Goal: Task Accomplishment & Management: Use online tool/utility

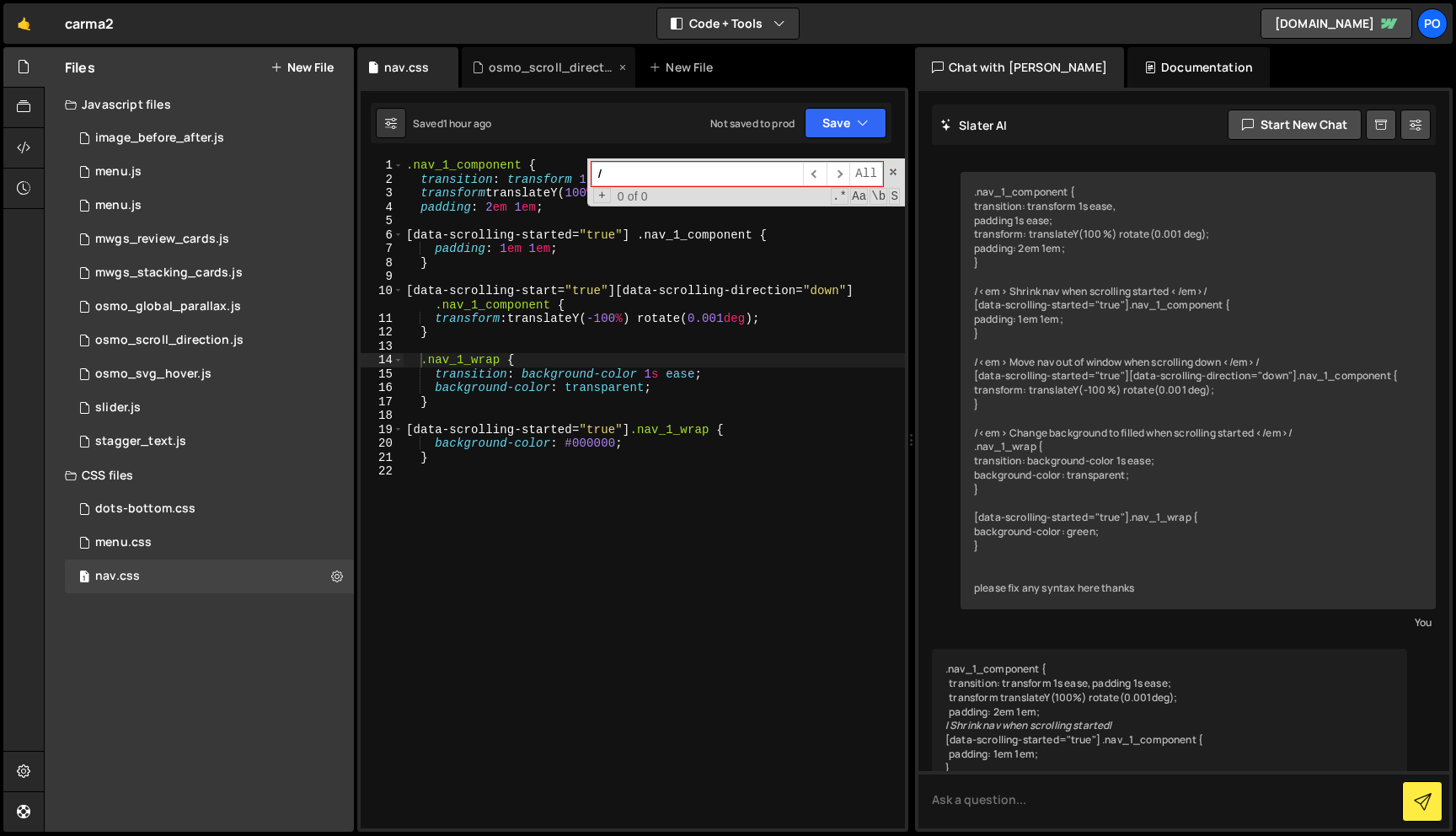
scroll to position [255, 0]
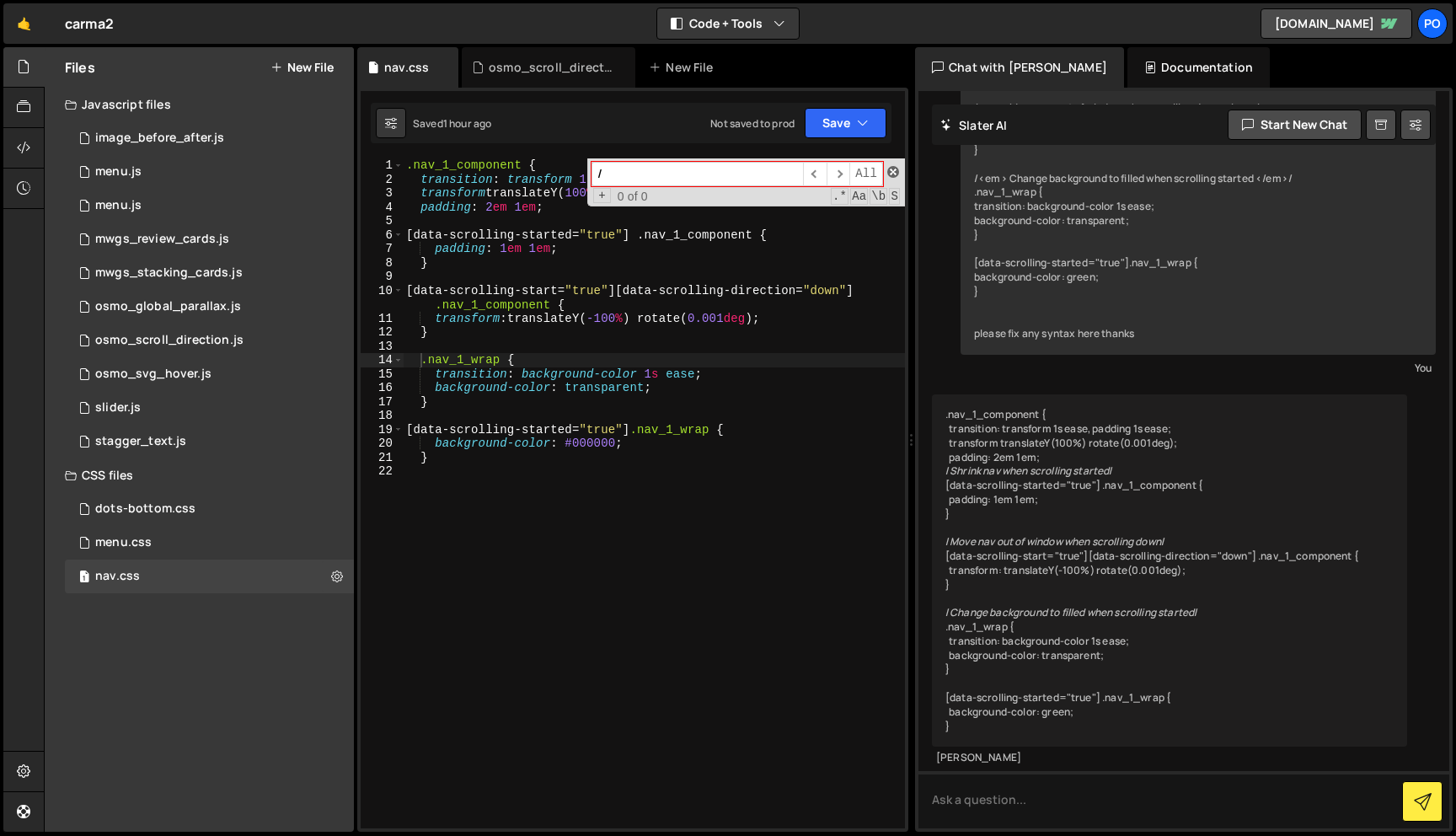
click at [896, 172] on span at bounding box center [894, 172] width 12 height 12
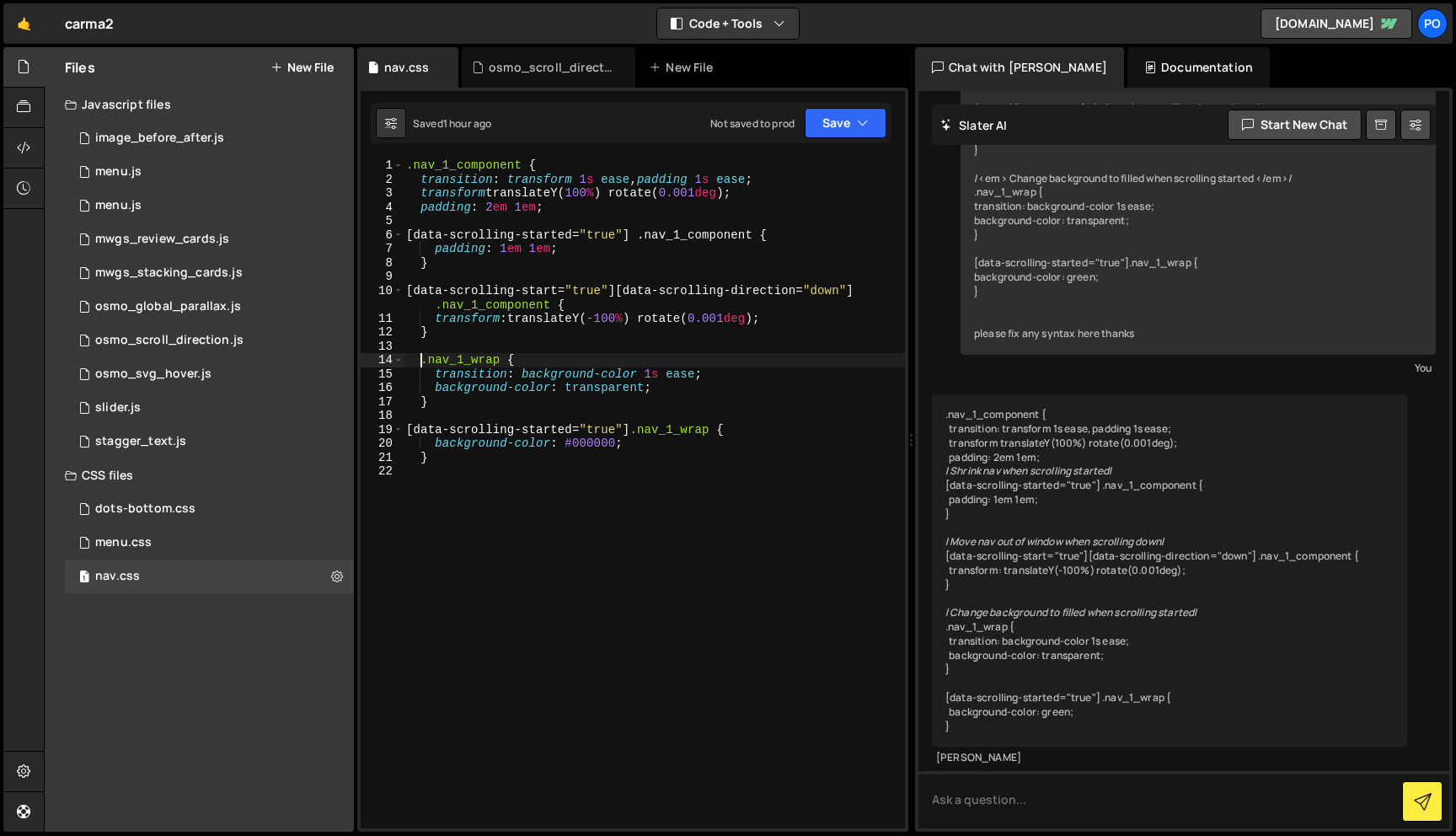
click at [567, 256] on div ".nav_1_component { transition : transform 1 s ease , padding 1 s ease ; transfo…" at bounding box center [654, 508] width 502 height 698
type textarea "}"
click at [560, 265] on div ".nav_1_component { transition : transform 1 s ease , padding 1 s ease ; transfo…" at bounding box center [654, 508] width 502 height 698
click at [566, 227] on div ".nav_1_component { transition : transform 1 s ease , padding 1 s ease ; transfo…" at bounding box center [654, 508] width 502 height 698
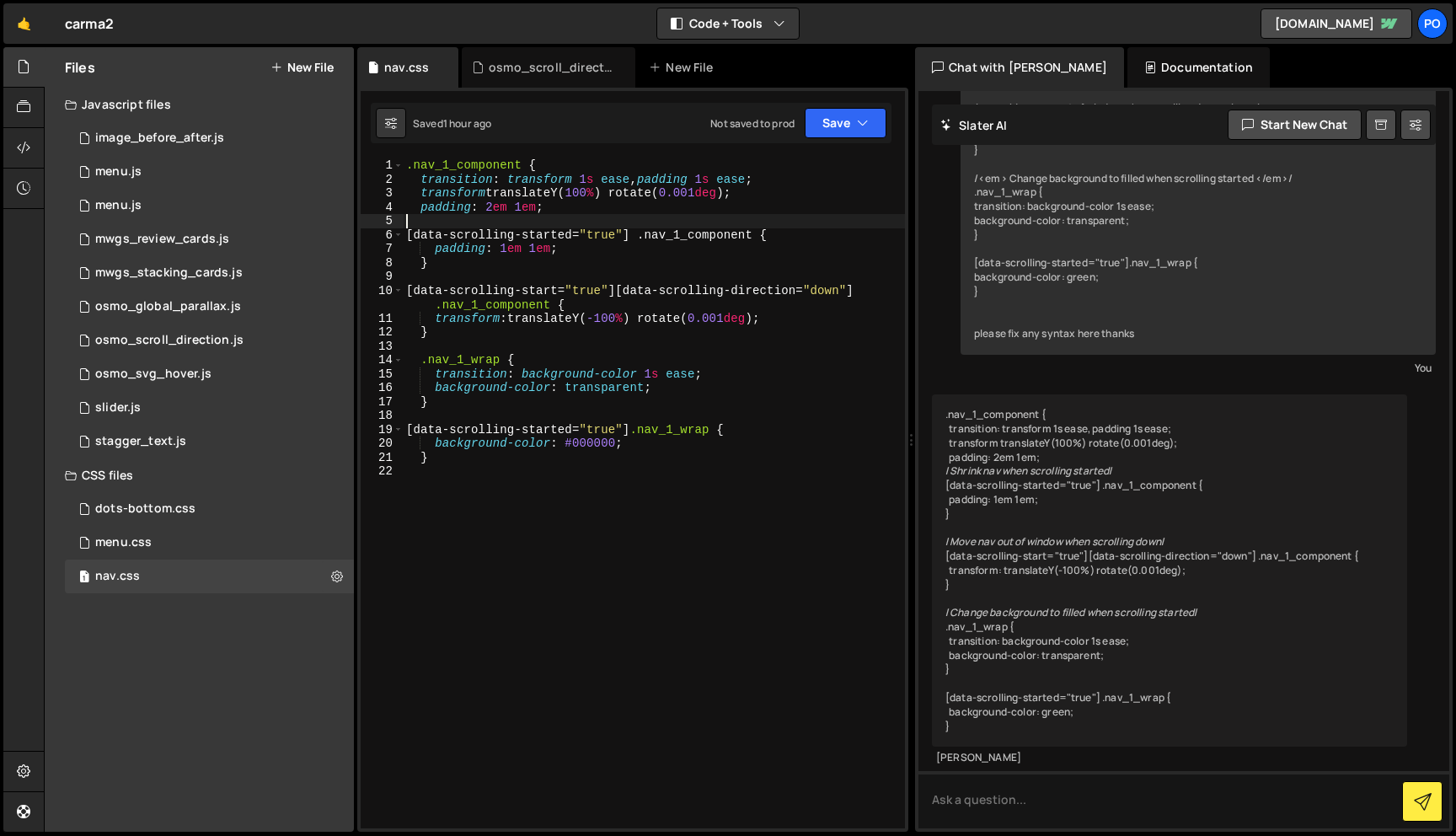
click at [522, 165] on div ".nav_1_component { transition : transform 1 s ease , padding 1 s ease ; transfo…" at bounding box center [654, 508] width 502 height 698
type textarea ".nav_1_component {"
click at [583, 164] on div ".nav_1_component { transition : transform 1 s ease , padding 1 s ease ; transfo…" at bounding box center [654, 508] width 502 height 698
click at [836, 279] on div ".nav_1_component { transition : transform 1 s ease , padding 1 s ease ; transfo…" at bounding box center [654, 508] width 502 height 698
click at [645, 311] on div ".nav_1_component { transition : transform 1 s ease , padding 1 s ease ; transfo…" at bounding box center [654, 508] width 502 height 698
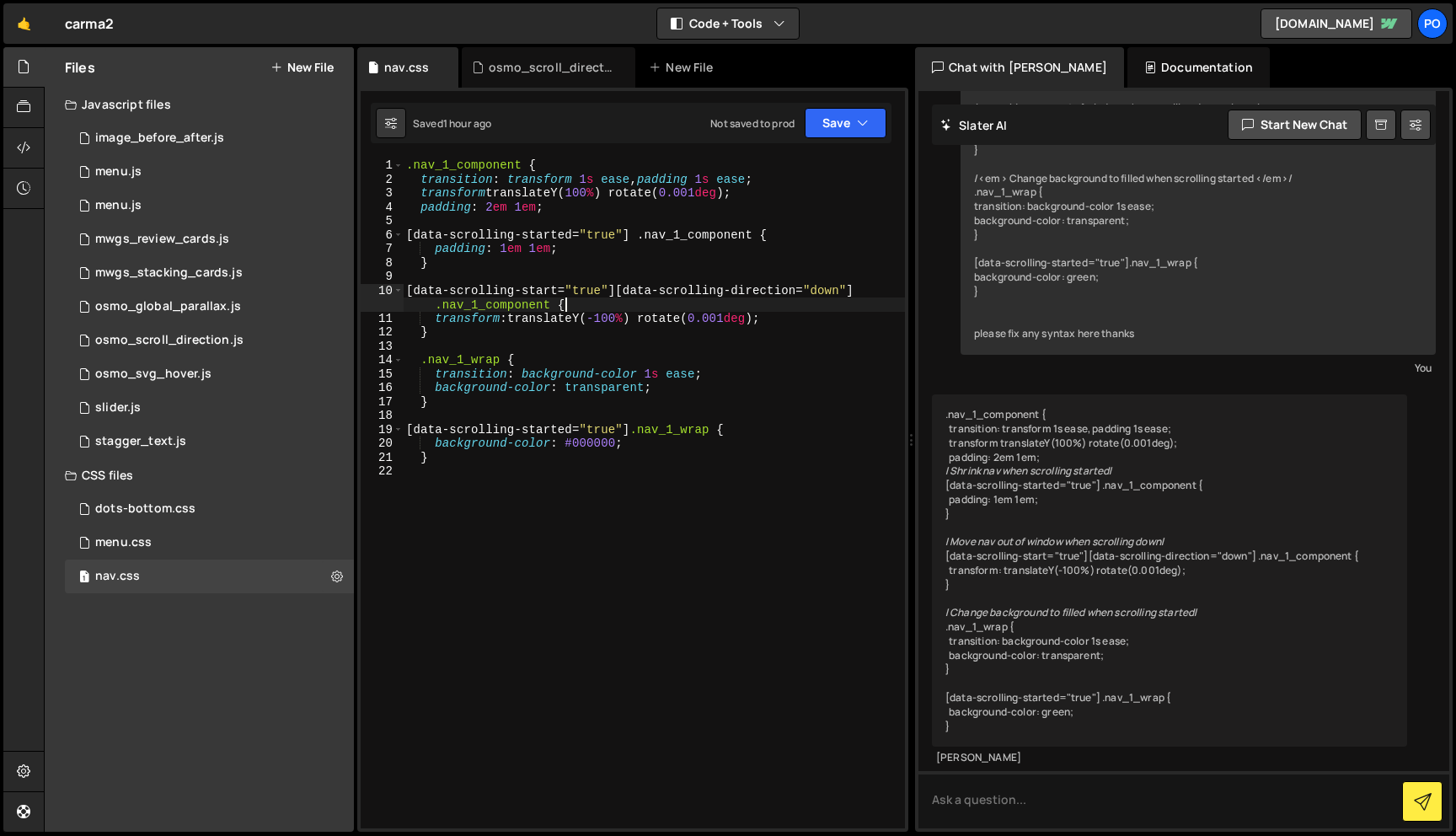
type textarea "[data-scrolling-start="true"][data-scrolling-direction="down"] .nav_1_component…"
click at [649, 277] on div ".nav_1_component { transition : transform 1 s ease , padding 1 s ease ; transfo…" at bounding box center [654, 508] width 502 height 698
click at [639, 303] on div ".nav_1_component { transition : transform 1 s ease , padding 1 s ease ; transfo…" at bounding box center [654, 508] width 502 height 698
type textarea "[data-scrolling-start="true"][data-scrolling-direction="down"] .nav_1_component…"
click at [639, 275] on div ".nav_1_component { transition : transform 1 s ease , padding 1 s ease ; transfo…" at bounding box center [654, 508] width 502 height 698
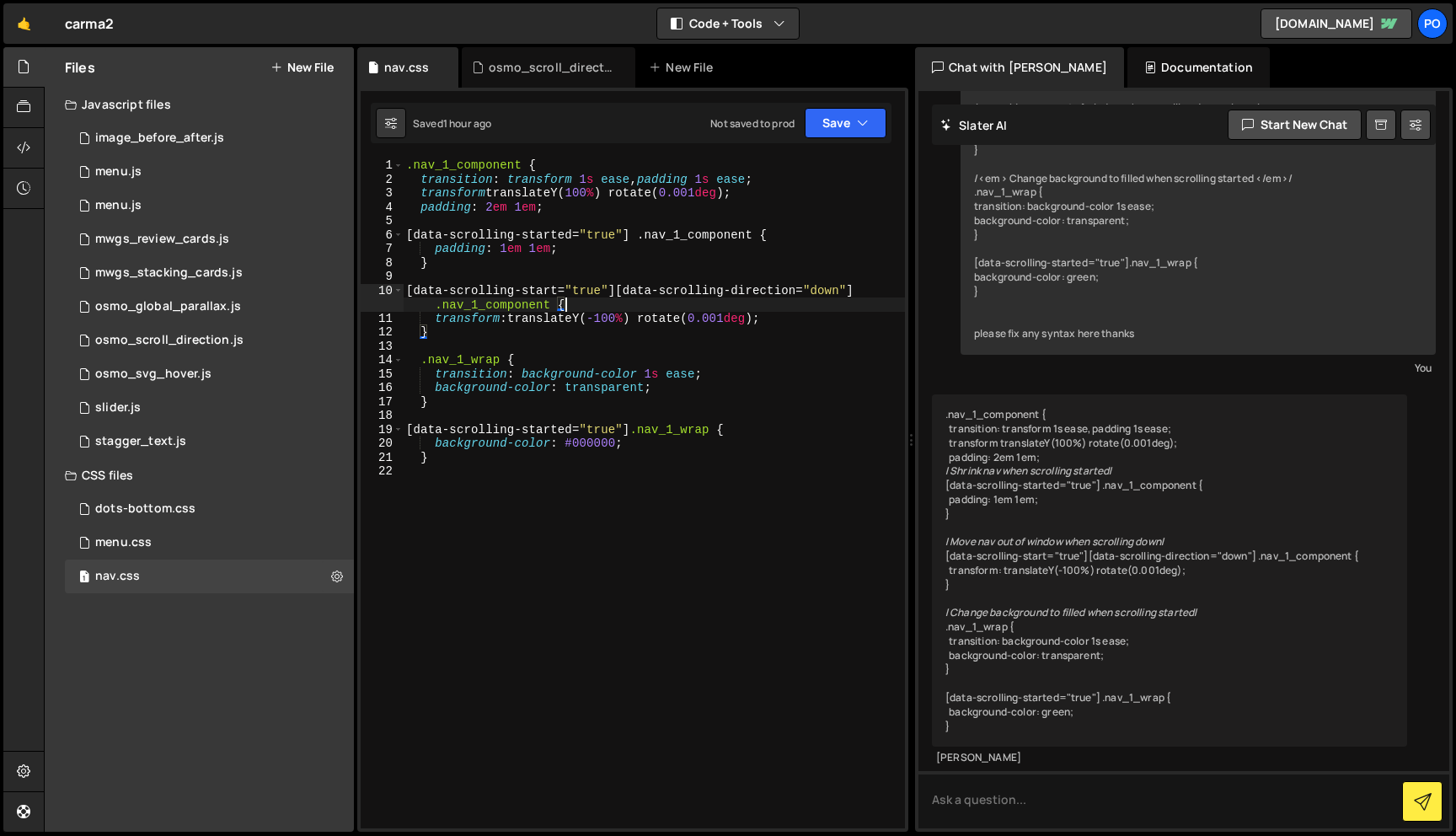
click at [632, 301] on div ".nav_1_component { transition : transform 1 s ease , padding 1 s ease ; transfo…" at bounding box center [654, 508] width 502 height 698
type textarea "[data-scrolling-start="true"][data-scrolling-direction="down"] .nav_1_component…"
click at [625, 272] on div ".nav_1_component { transition : transform 1 s ease , padding 1 s ease ; transfo…" at bounding box center [654, 508] width 502 height 698
click at [615, 299] on div ".nav_1_component { transition : transform 1 s ease , padding 1 s ease ; transfo…" at bounding box center [654, 508] width 502 height 698
click at [612, 354] on div ".nav_1_component { transition : transform 1 s ease , padding 1 s ease ; transfo…" at bounding box center [654, 508] width 502 height 698
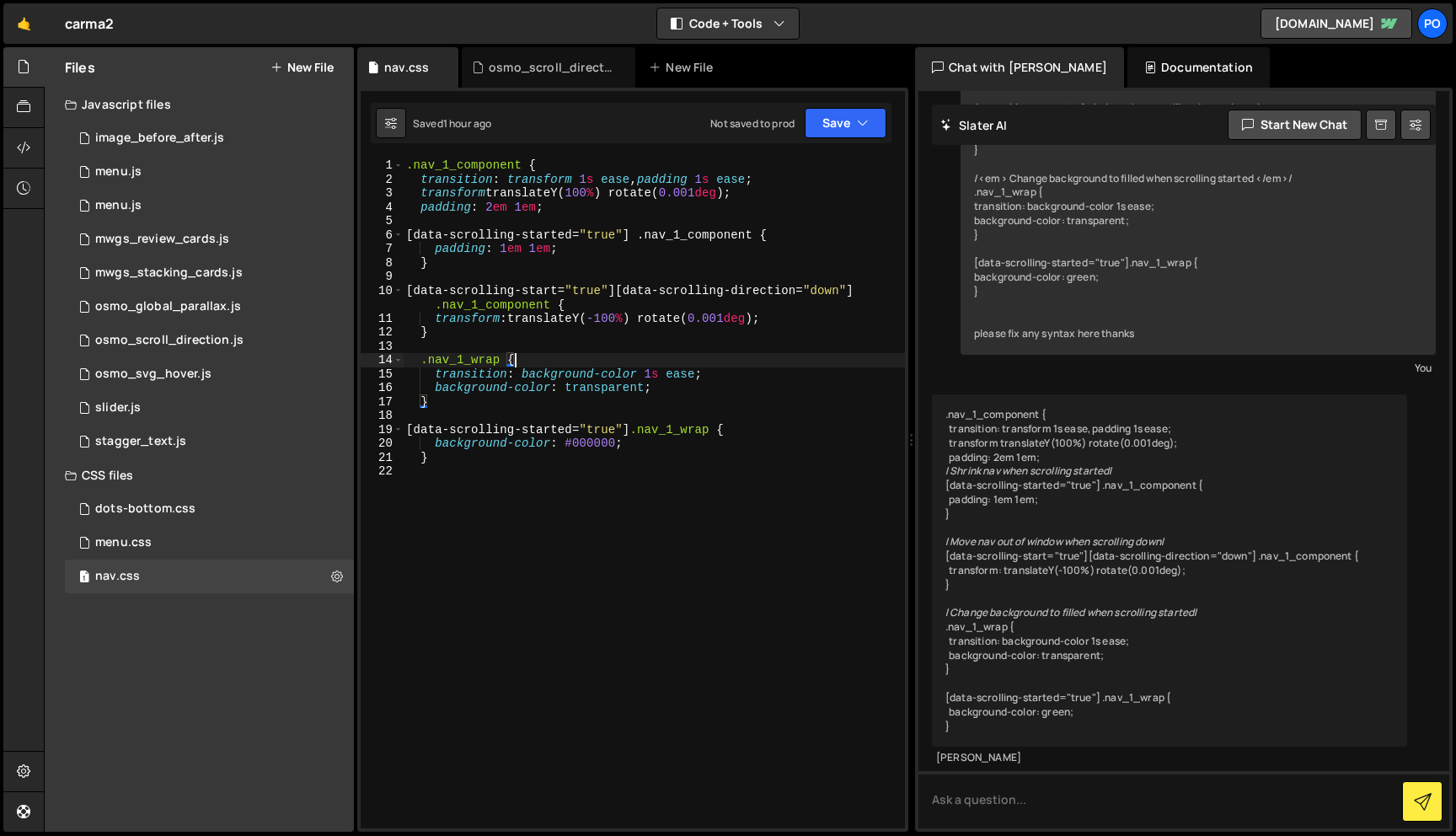
click at [609, 389] on div ".nav_1_component { transition : transform 1 s ease , padding 1 s ease ; transfo…" at bounding box center [654, 508] width 502 height 698
click at [602, 444] on div ".nav_1_component { transition : transform 1 s ease , padding 1 s ease ; transfo…" at bounding box center [654, 508] width 502 height 698
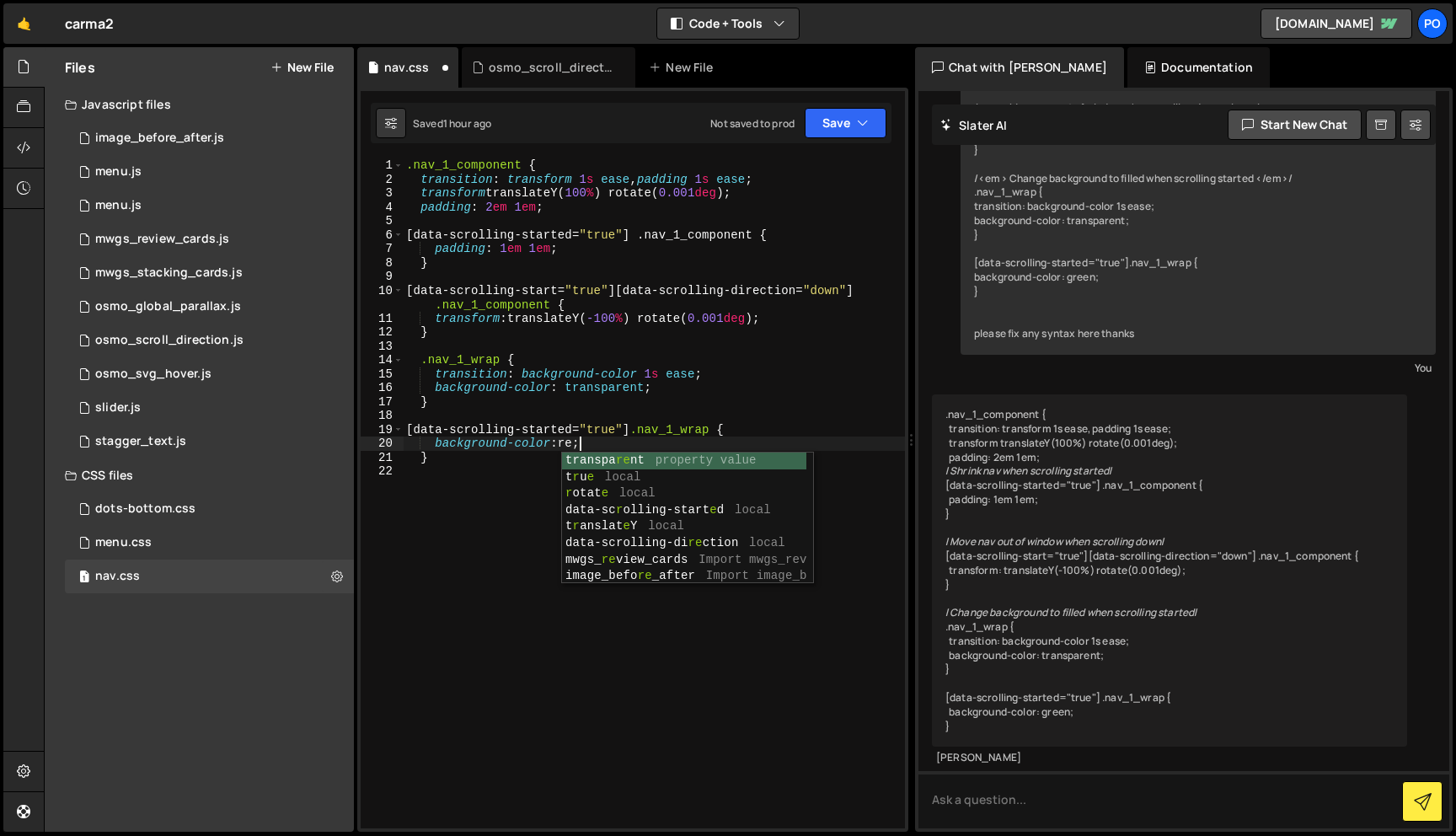
scroll to position [0, 12]
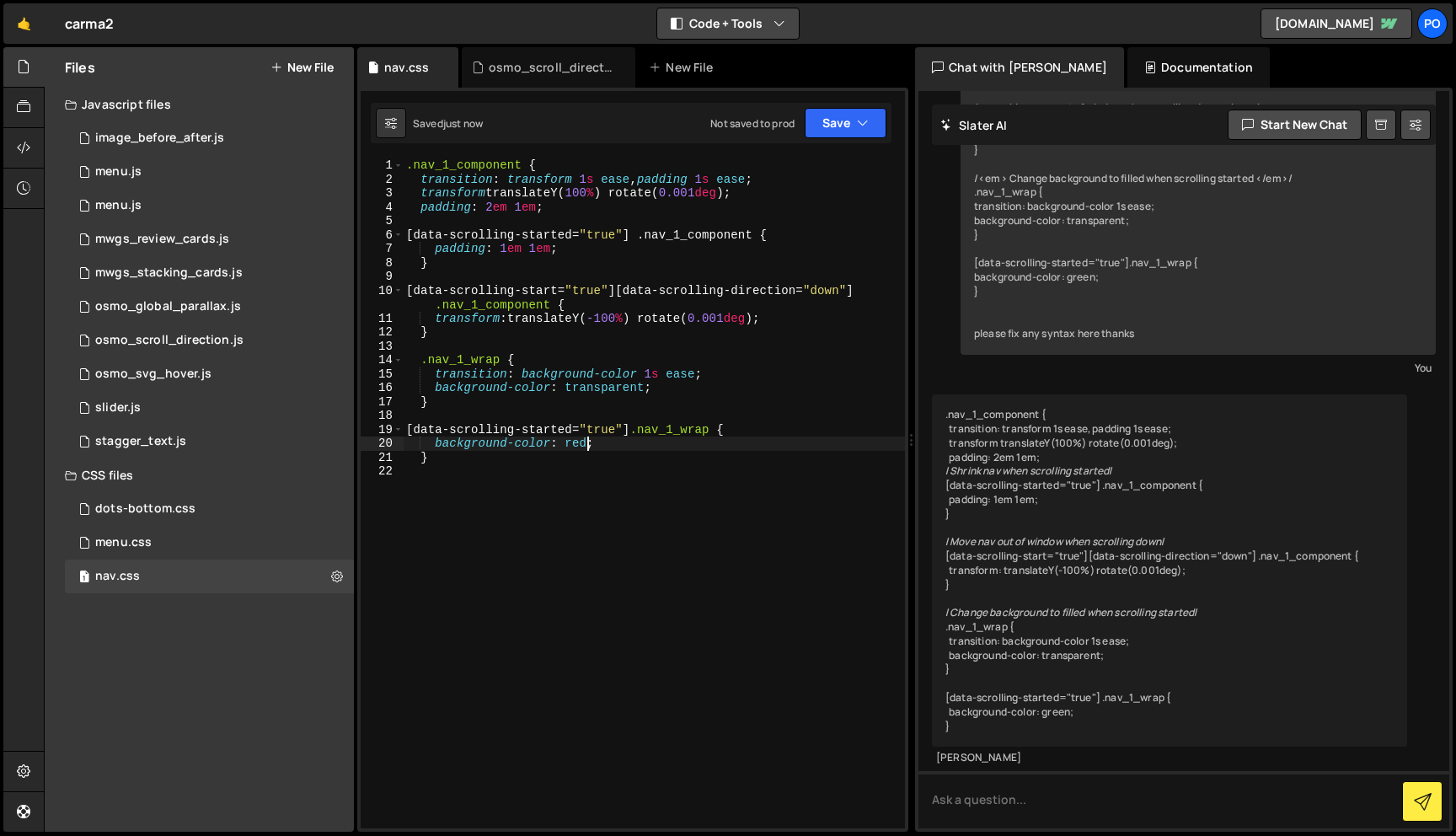
type textarea "background-color: red;"
click at [262, 327] on div "1 osmo_scroll_direction.js 0" at bounding box center [210, 340] width 289 height 34
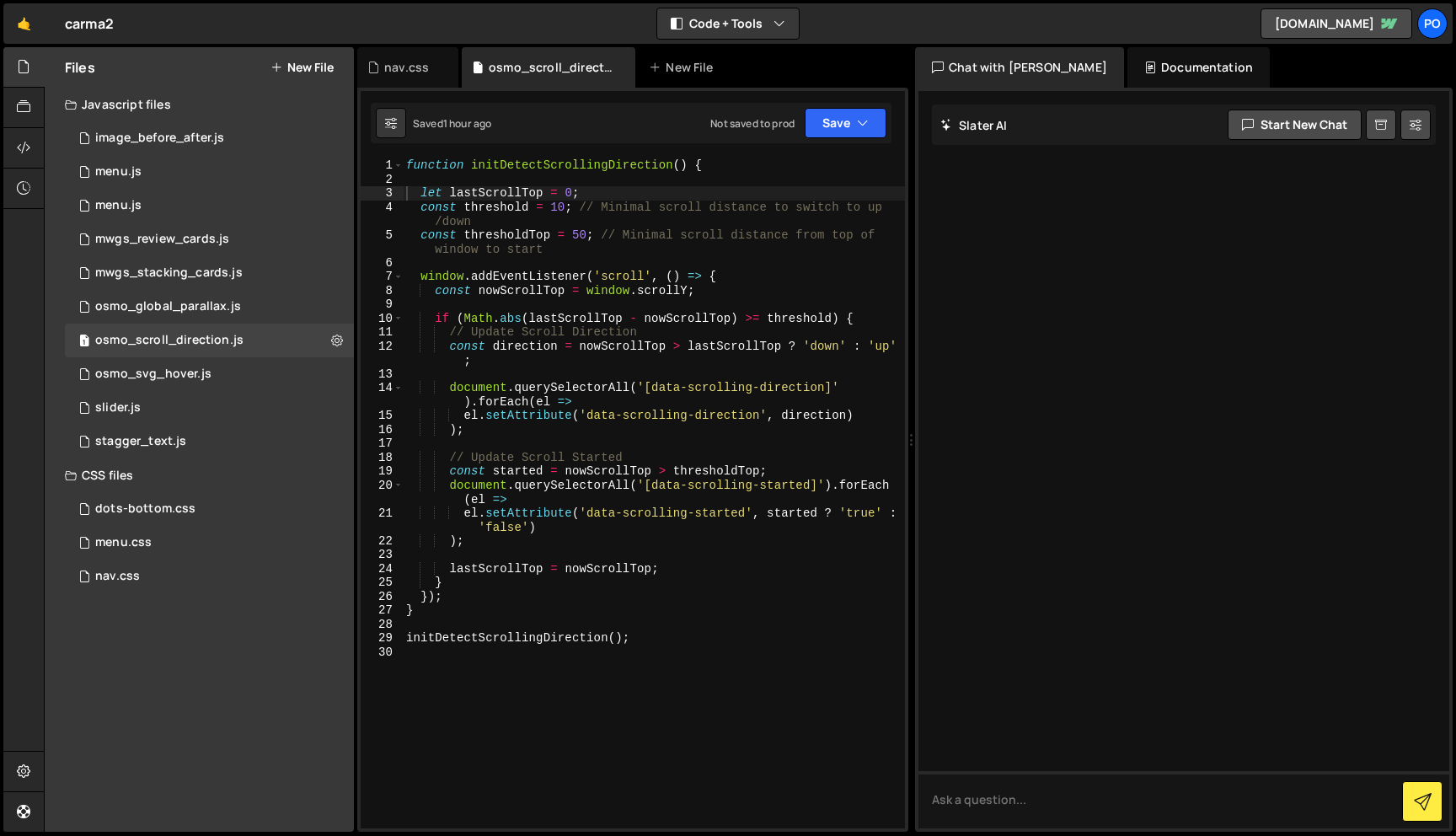
scroll to position [0, 0]
click at [531, 603] on div "function initDetectScrollingDirection ( ) { let lastScrollTop = 0 ; const thres…" at bounding box center [654, 508] width 502 height 698
drag, startPoint x: 644, startPoint y: 643, endPoint x: 354, endPoint y: 643, distance: 290.0
click at [354, 643] on div "Files New File Javascript files 1 image_before_after.js 0 1 menu.js 0 1 menu.js…" at bounding box center [750, 439] width 1413 height 786
type textarea "initDetectScrollingDirection();"
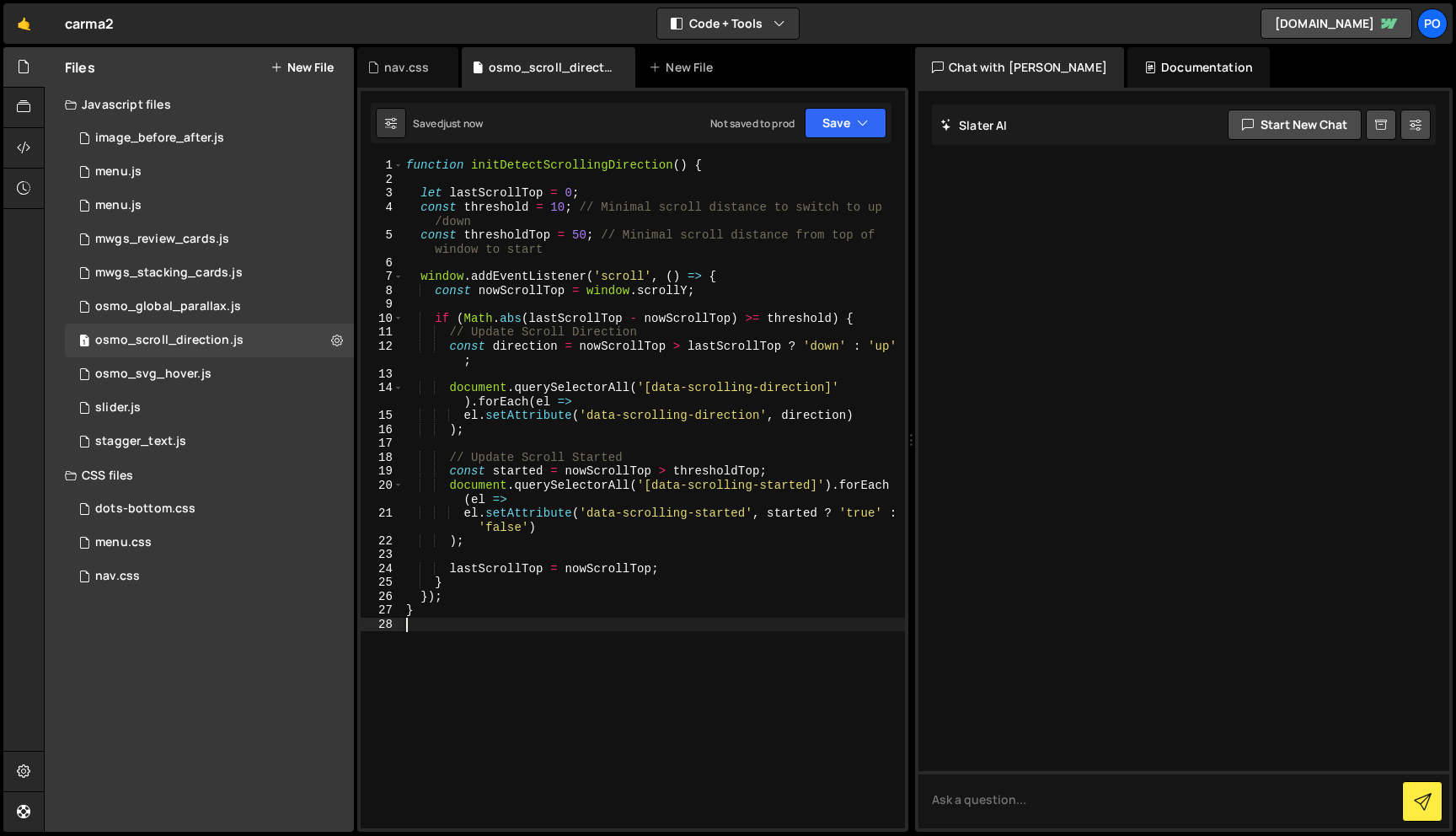
click at [488, 627] on div "function initDetectScrollingDirection ( ) { let lastScrollTop = 0 ; const thres…" at bounding box center [654, 508] width 502 height 698
click at [645, 261] on div "function initDetectScrollingDirection ( ) { let lastScrollTop = 0 ; const thres…" at bounding box center [654, 508] width 502 height 698
click at [627, 259] on div "function initDetectScrollingDirection ( ) { let lastScrollTop = 0 ; const thres…" at bounding box center [654, 508] width 502 height 698
click at [624, 300] on div "function initDetectScrollingDirection ( ) { let lastScrollTop = 0 ; const thres…" at bounding box center [654, 508] width 502 height 698
click at [560, 363] on div "function initDetectScrollingDirection ( ) { let lastScrollTop = 0 ; const thres…" at bounding box center [654, 508] width 502 height 698
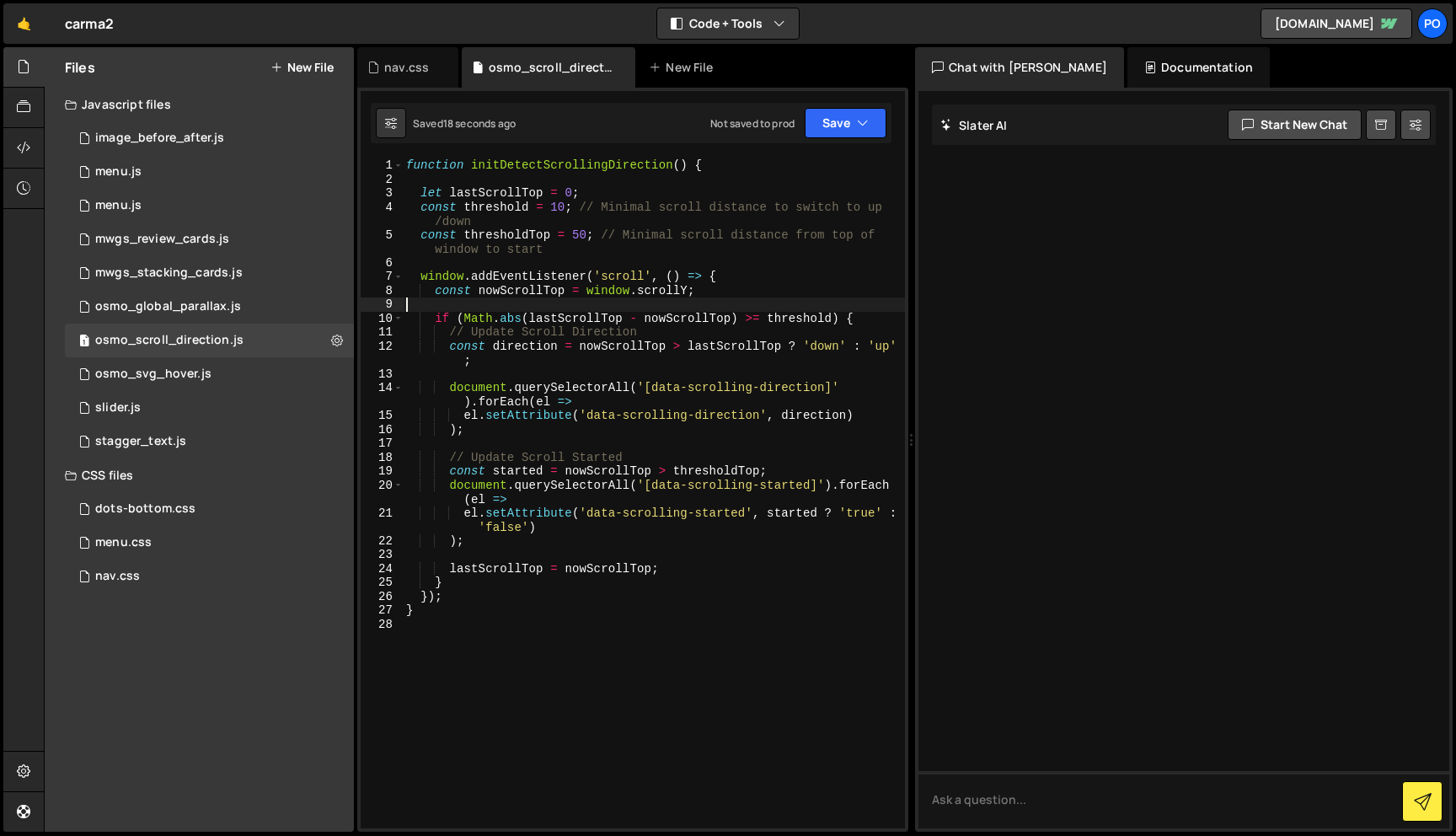
type textarea "const direction = nowScrollTop > lastScrollTop ? 'down' : 'up';"
click at [537, 448] on div "function initDetectScrollingDirection ( ) { let lastScrollTop = 0 ; const thres…" at bounding box center [654, 508] width 502 height 698
drag, startPoint x: 652, startPoint y: 387, endPoint x: 825, endPoint y: 383, distance: 173.0
click at [829, 383] on div "function initDetectScrollingDirection ( ) { let lastScrollTop = 0 ; const thres…" at bounding box center [654, 508] width 502 height 698
click at [587, 275] on div "function initDetectScrollingDirection ( ) { let lastScrollTop = 0 ; const thres…" at bounding box center [654, 508] width 502 height 698
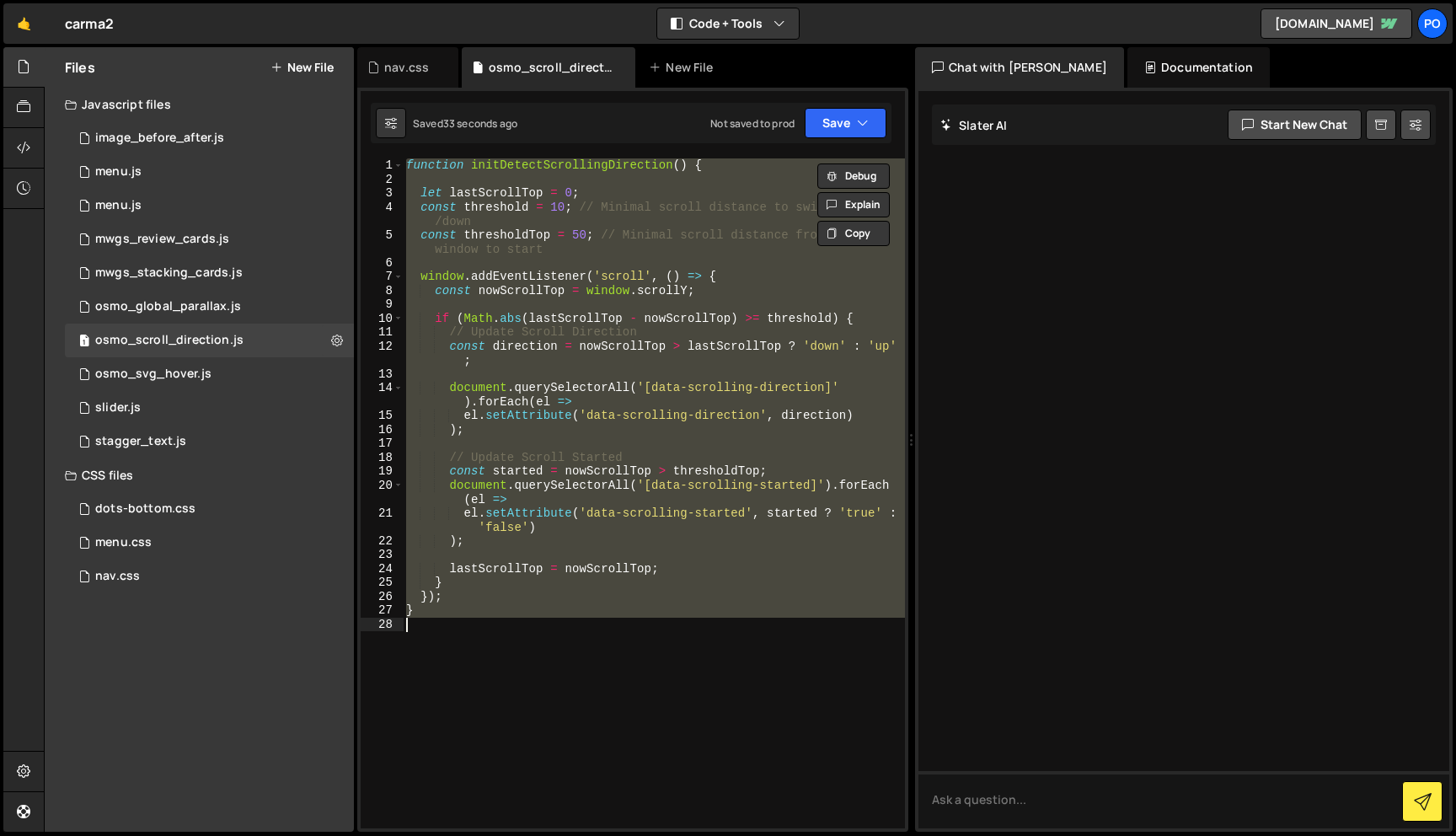
paste textarea
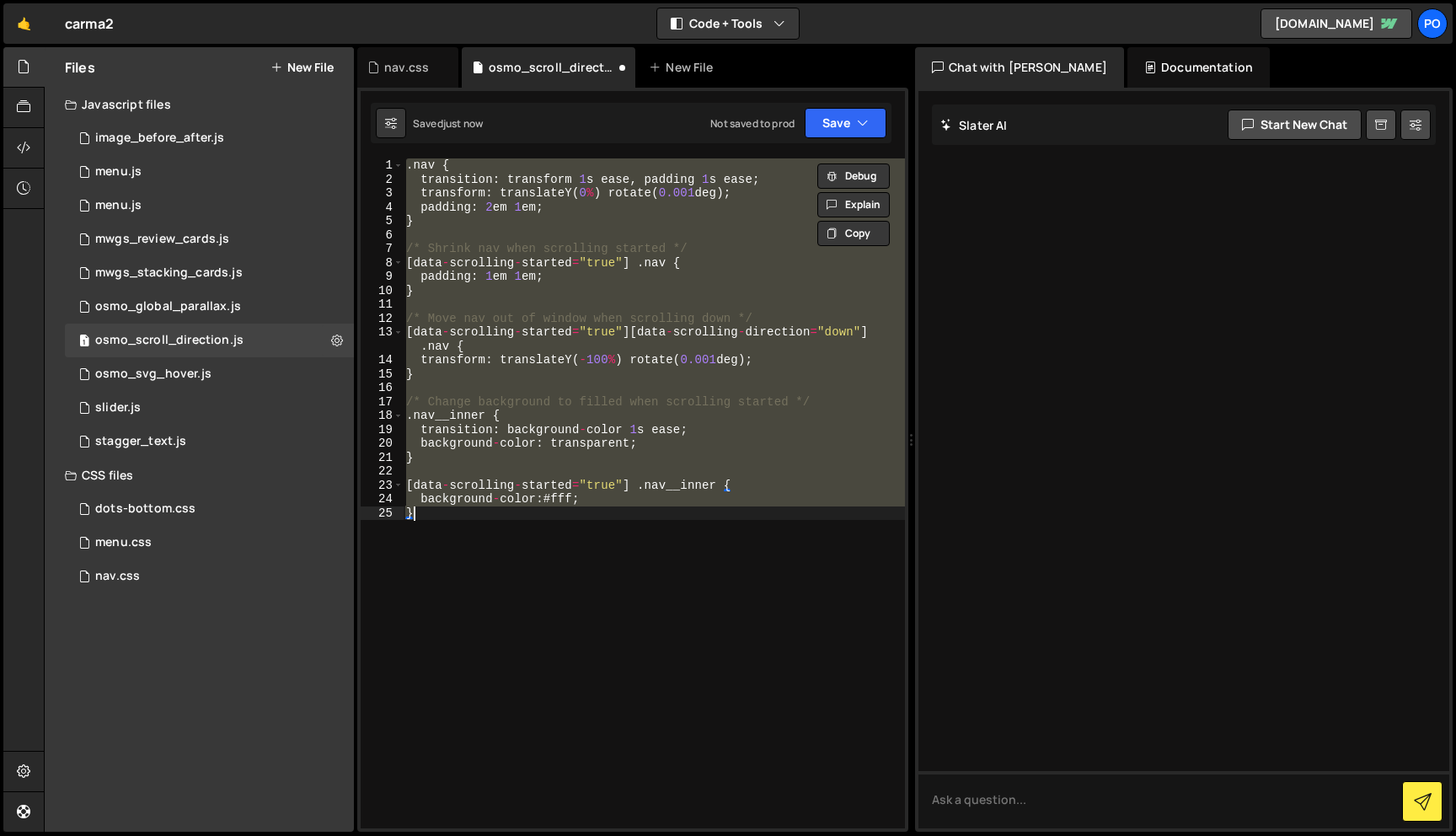
click at [630, 281] on div ". nav { transition : transform 1 s ease , padding 1 s ease ; transform : transl…" at bounding box center [654, 494] width 502 height 671
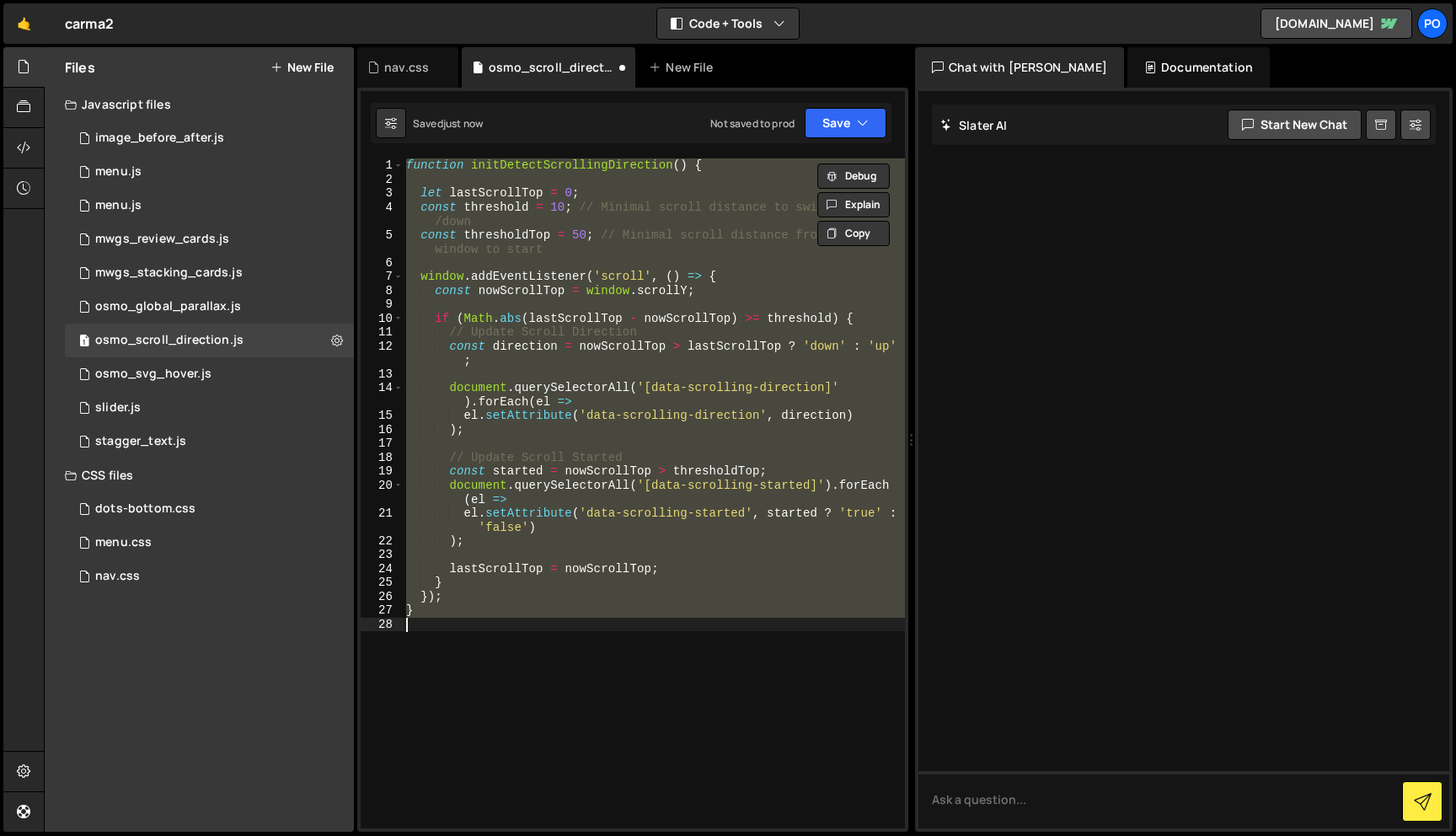
click at [630, 281] on div "function initDetectScrollingDirection ( ) { let lastScrollTop = 0 ; const thres…" at bounding box center [654, 494] width 502 height 671
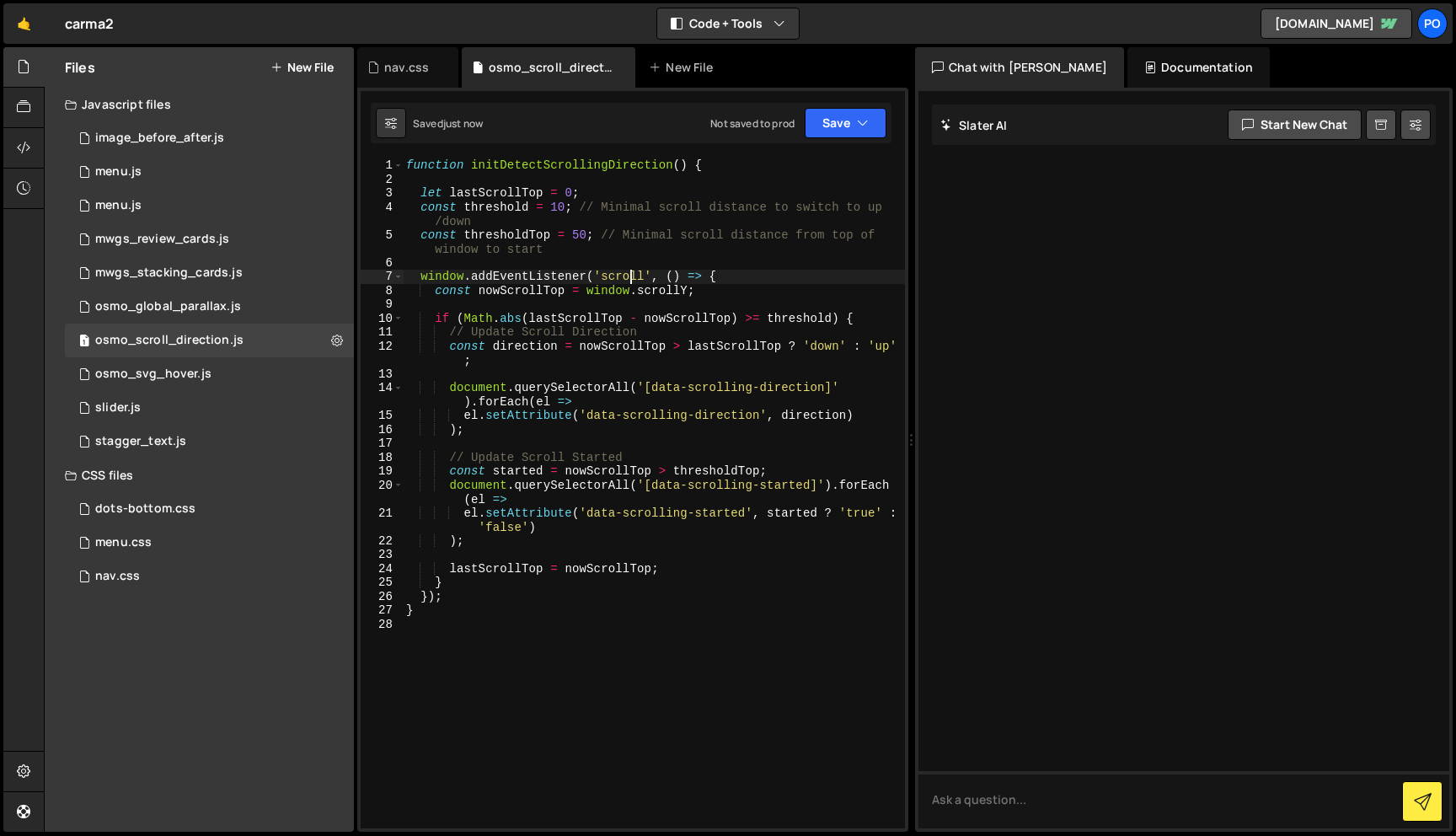
click at [587, 354] on div "function initDetectScrollingDirection ( ) { let lastScrollTop = 0 ; const thres…" at bounding box center [654, 508] width 502 height 698
type textarea "}"
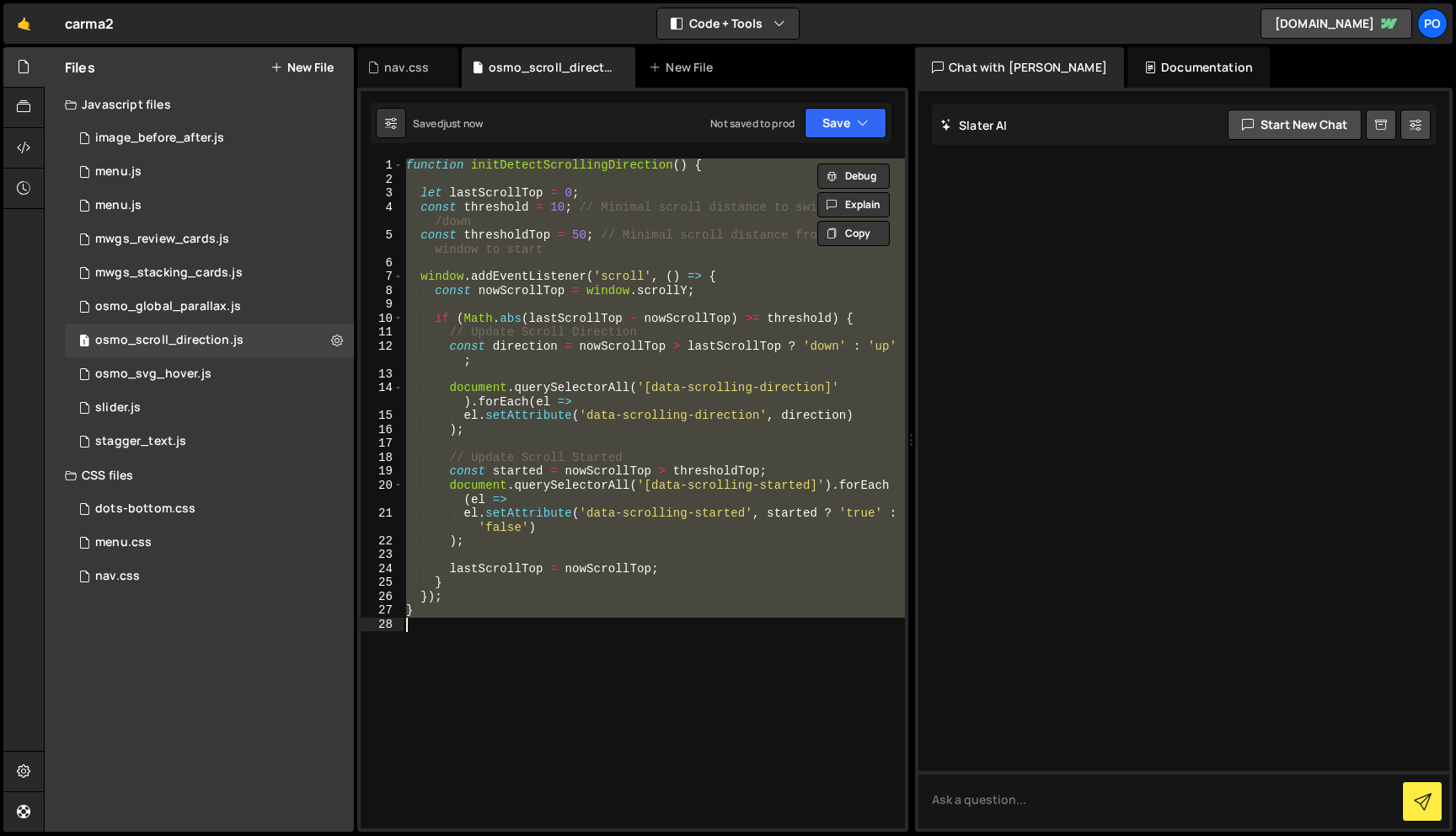
paste textarea
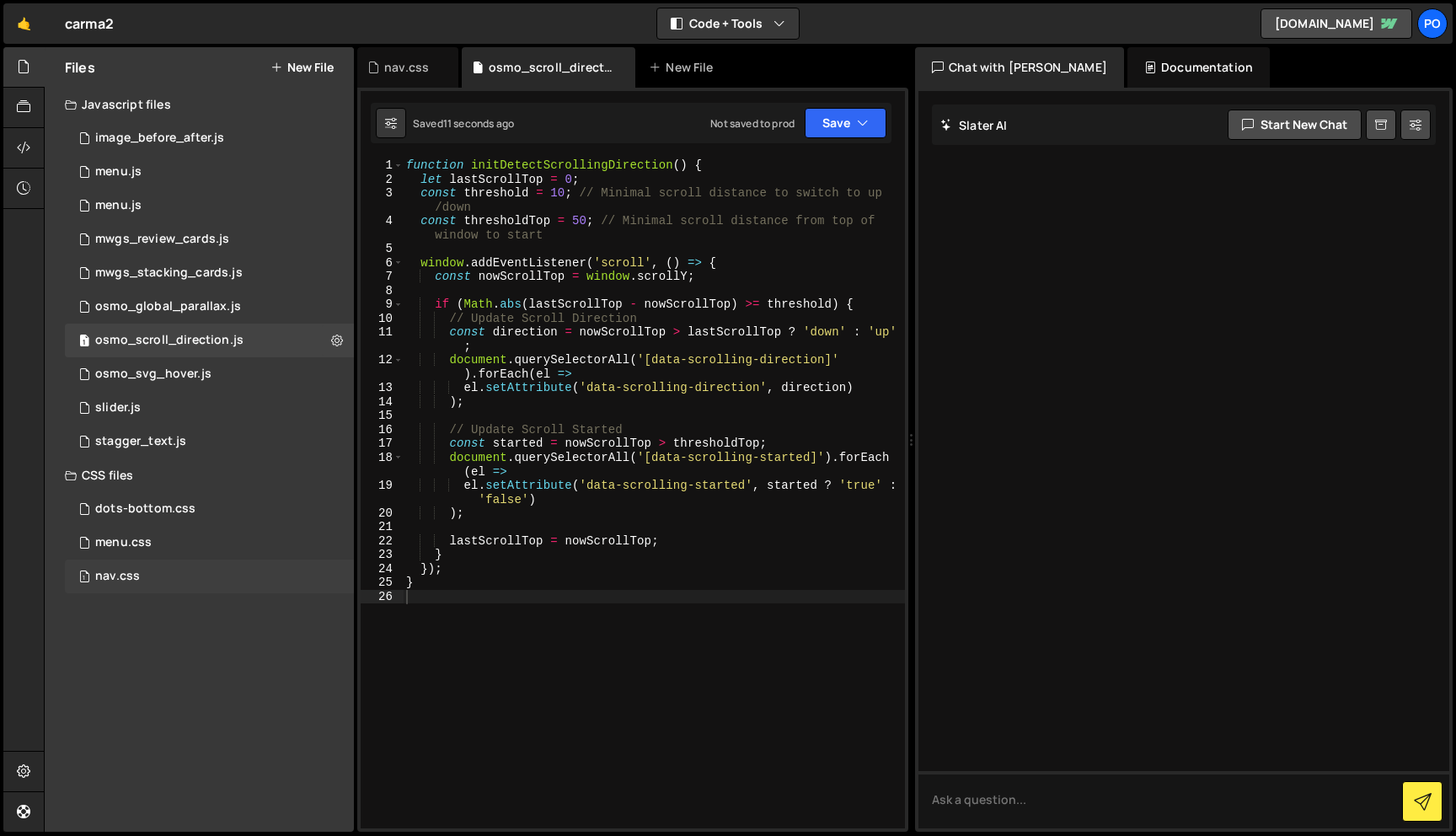
click at [180, 579] on div "1 nav.css 0" at bounding box center [210, 576] width 289 height 34
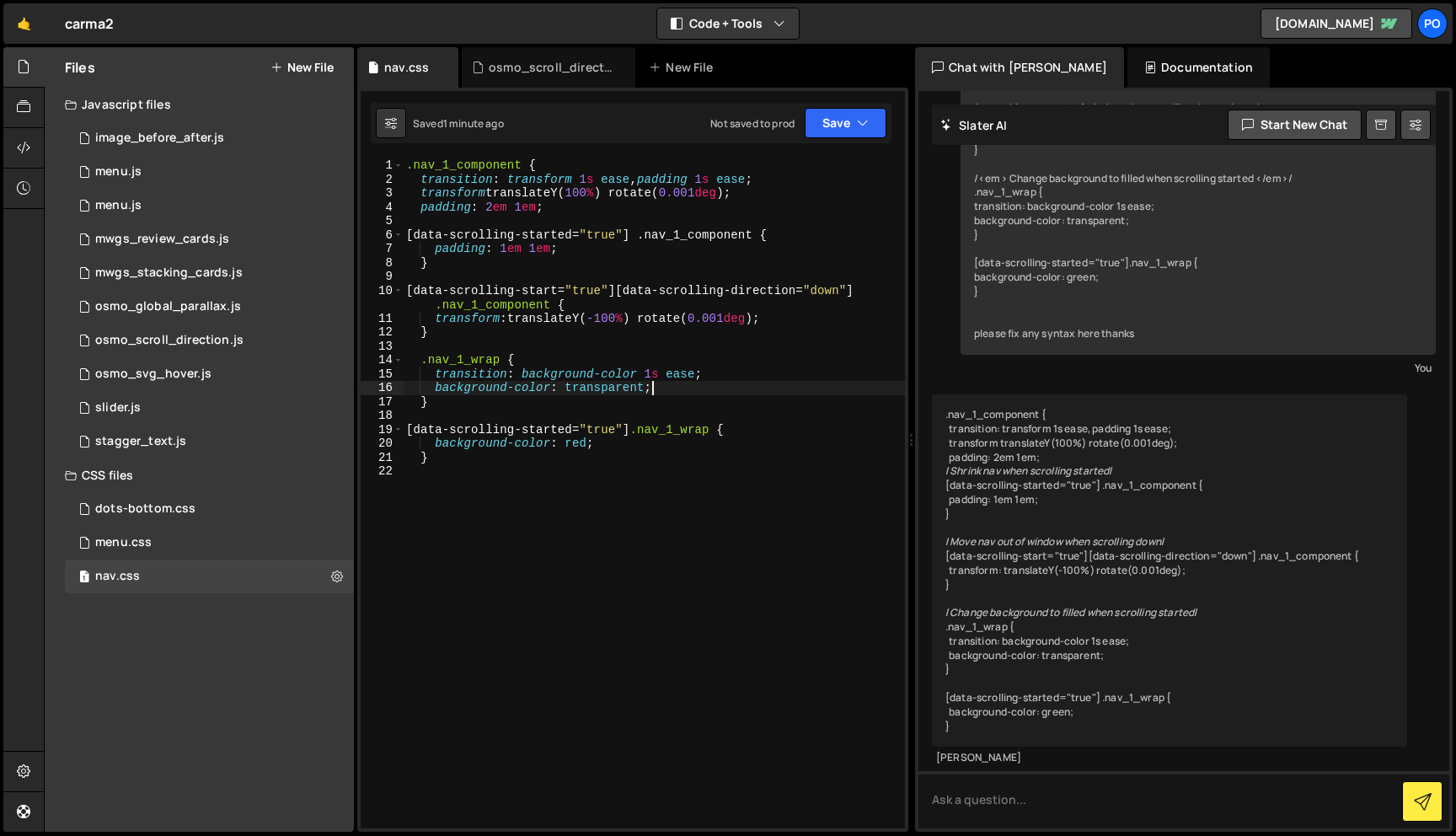
click at [683, 384] on div ".nav_1_component { transition : transform 1 s ease , padding 1 s ease ; transfo…" at bounding box center [654, 508] width 502 height 698
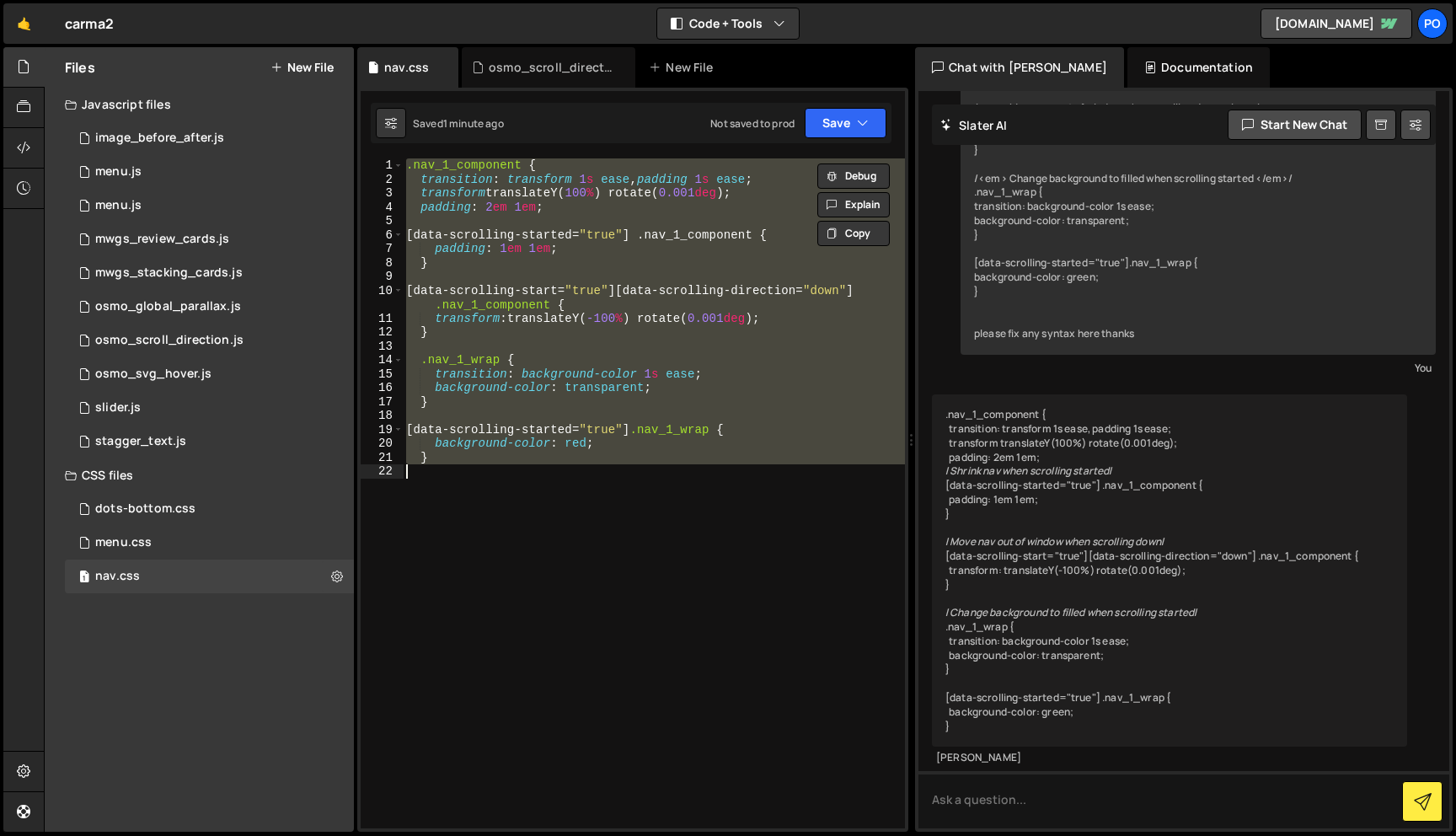
paste textarea "}"
type textarea "}"
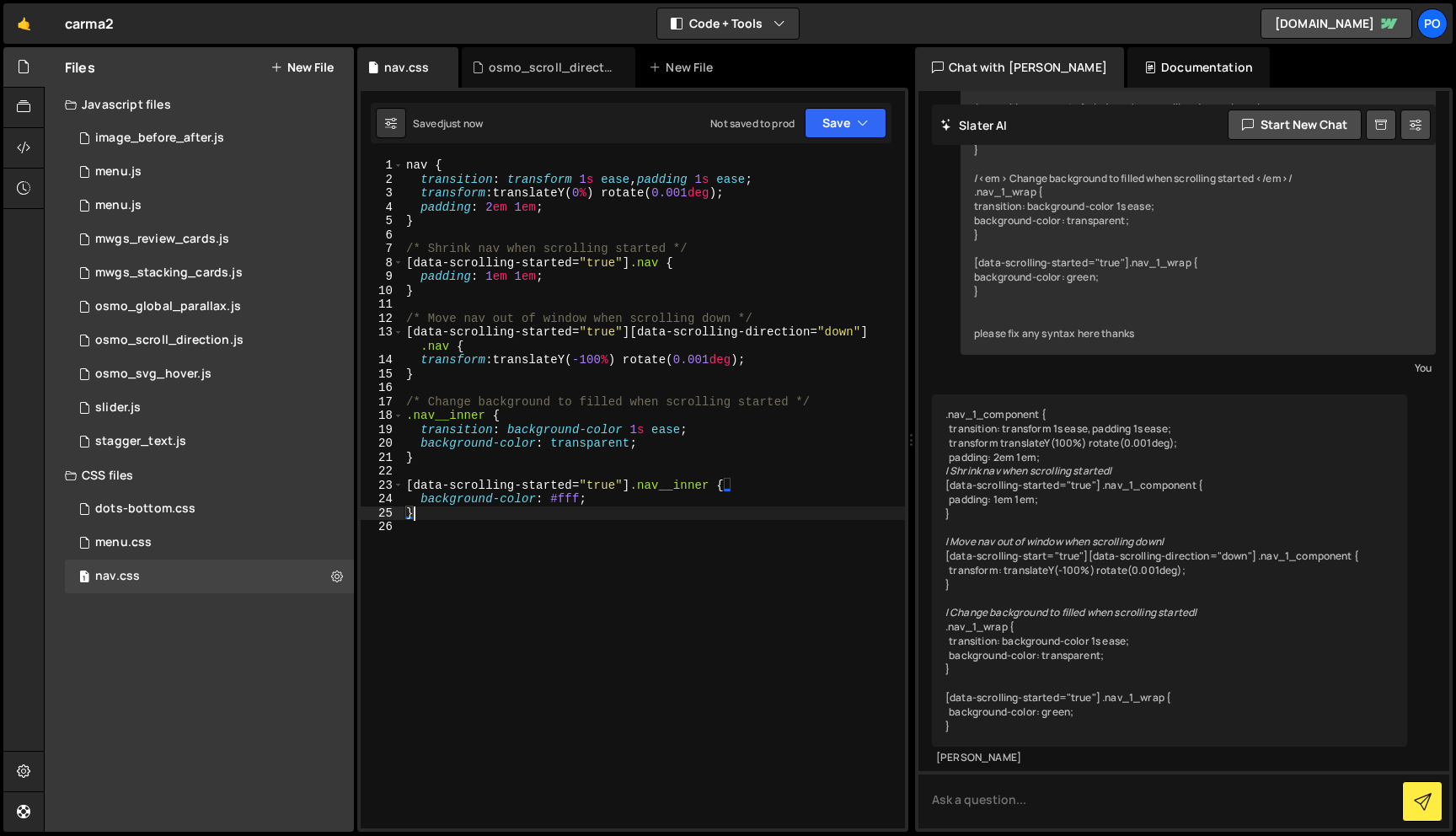
click at [491, 525] on div "nav { transition : transform 1 s ease , padding 1 s ease ; transform : translat…" at bounding box center [654, 508] width 502 height 698
click at [471, 559] on div "nav { transition : transform 1 s ease , padding 1 s ease ; transform : translat…" at bounding box center [654, 508] width 502 height 698
click at [418, 162] on div "nav { transition : transform 1 s ease , padding 1 s ease ; transform : translat…" at bounding box center [654, 508] width 502 height 698
paste textarea "nav_1_wrap"
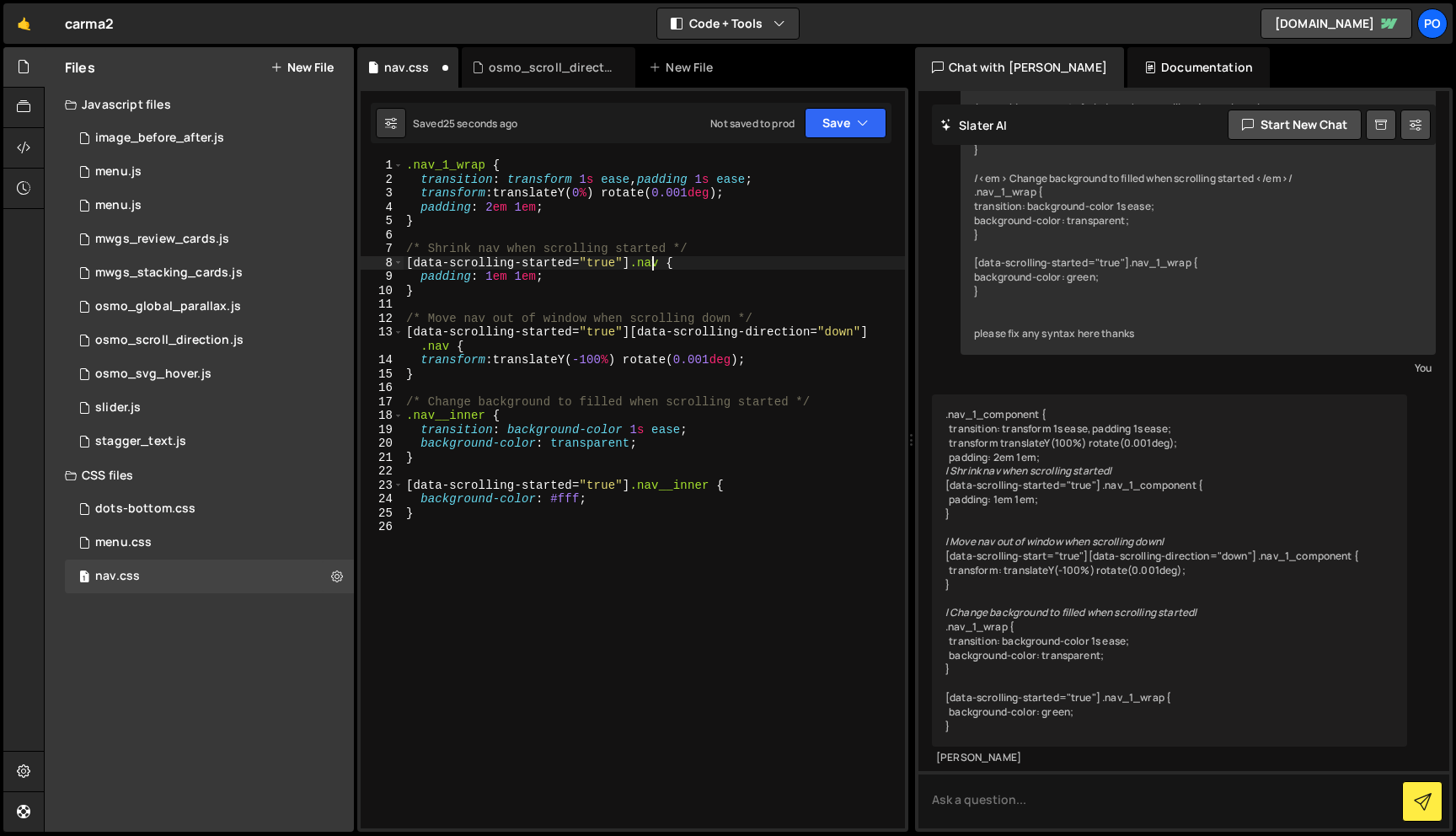
click at [650, 266] on div ".nav_1_wrap { transition : transform 1 s ease , padding 1 s ease ; transform : …" at bounding box center [654, 508] width 502 height 698
paste textarea "_1_wrap"
click at [439, 343] on div ".nav_1_wrap { transition : transform 1 s ease , padding 1 s ease ; transform : …" at bounding box center [654, 508] width 502 height 698
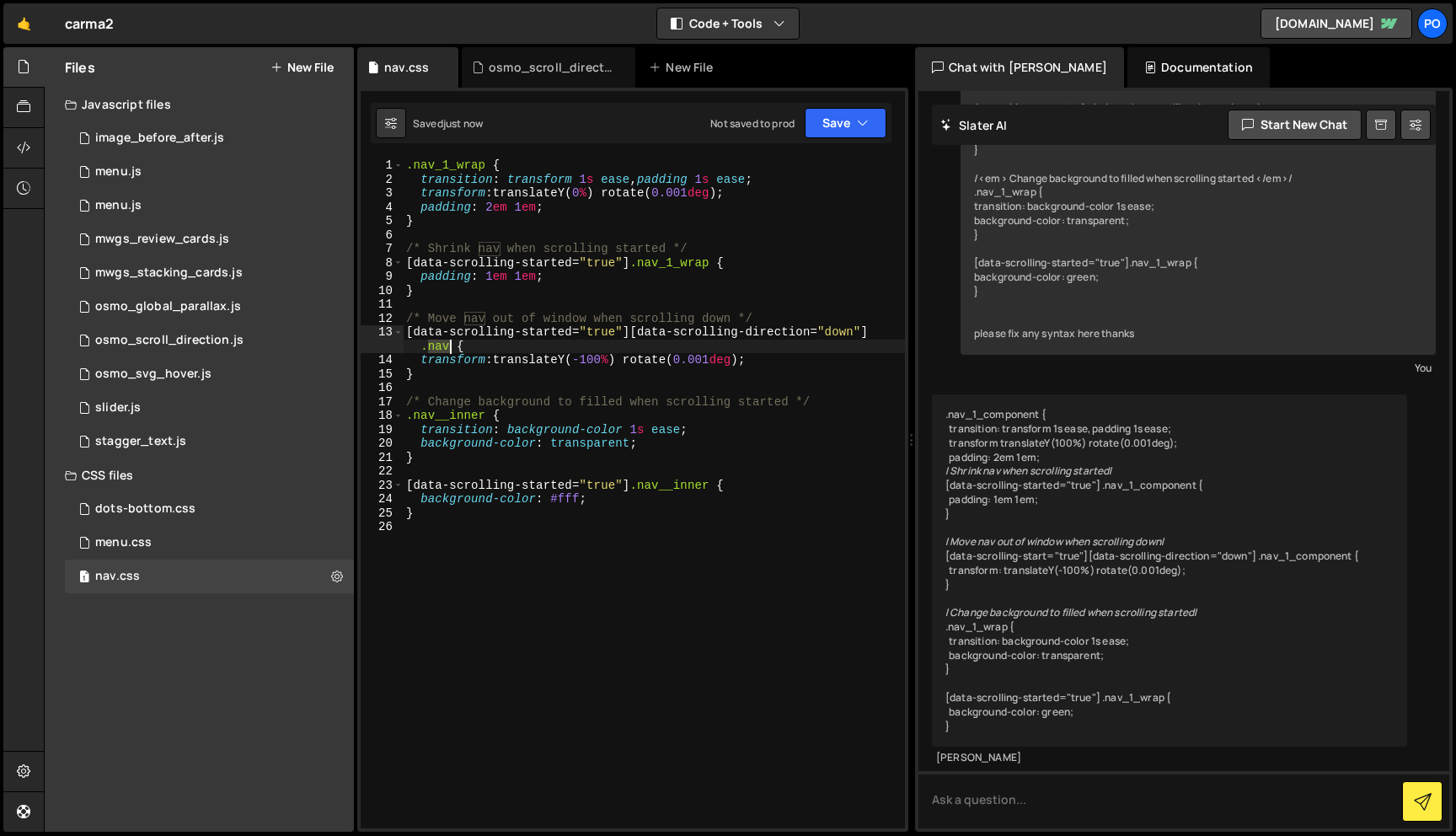
paste textarea "_1_wrap"
click at [535, 228] on div ".nav_1_wrap { transition : transform 1 s ease , padding 1 s ease ; transform : …" at bounding box center [654, 508] width 502 height 698
type textarea "}"
click at [503, 308] on div ".nav_1_wrap { transition : transform 1 s ease , padding 1 s ease ; transform : …" at bounding box center [654, 508] width 502 height 698
click at [423, 419] on div ".nav_1_wrap { transition : transform 1 s ease , padding 1 s ease ; transform : …" at bounding box center [654, 508] width 502 height 698
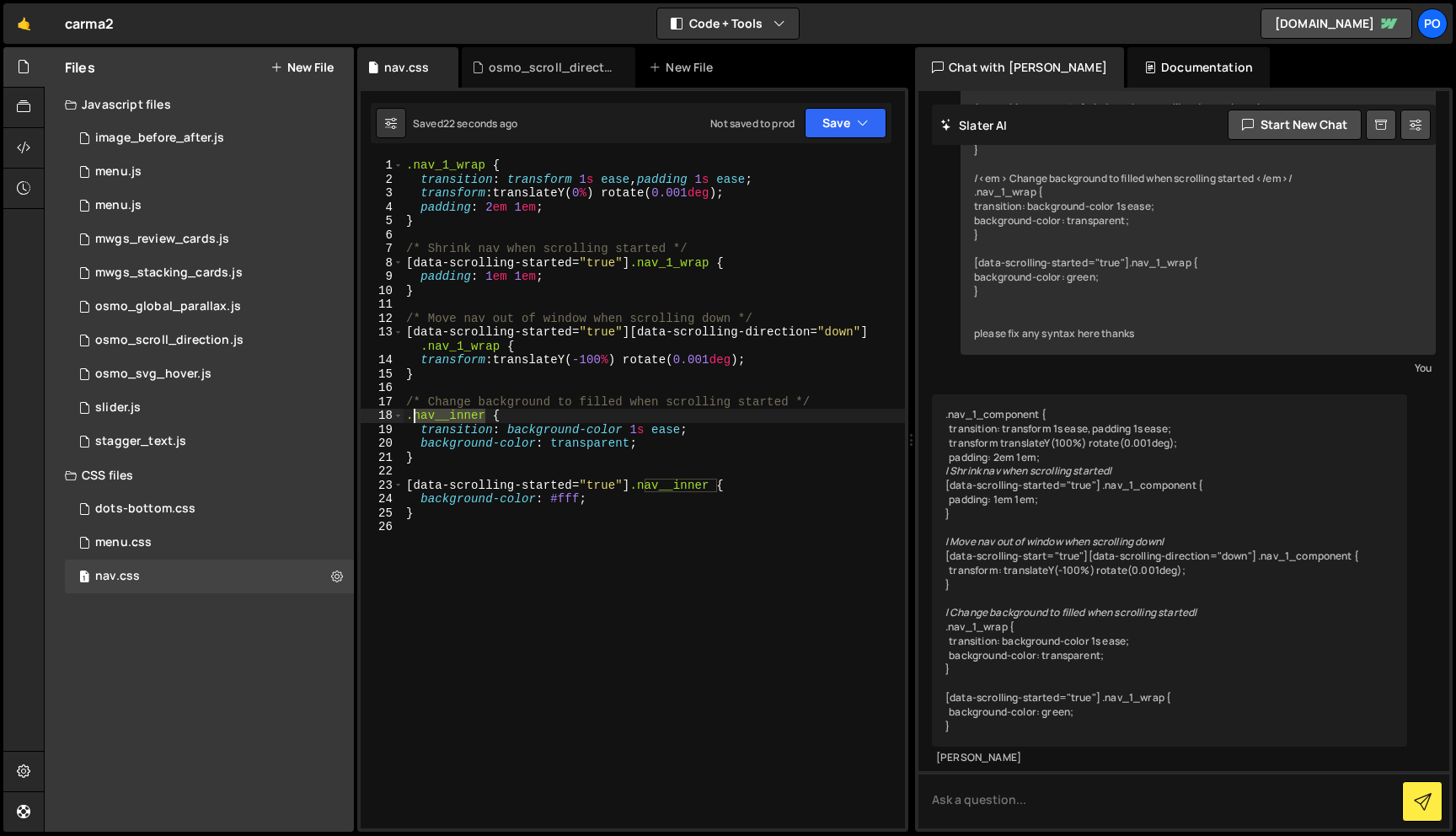
click at [423, 419] on div ".nav_1_wrap { transition : transform 1 s ease , padding 1 s ease ; transform : …" at bounding box center [654, 508] width 502 height 698
paste textarea "1_wrap"
click at [669, 482] on div ".nav_1_wrap { transition : transform 1 s ease , padding 1 s ease ; transform : …" at bounding box center [654, 508] width 502 height 698
paste textarea "1_wrap"
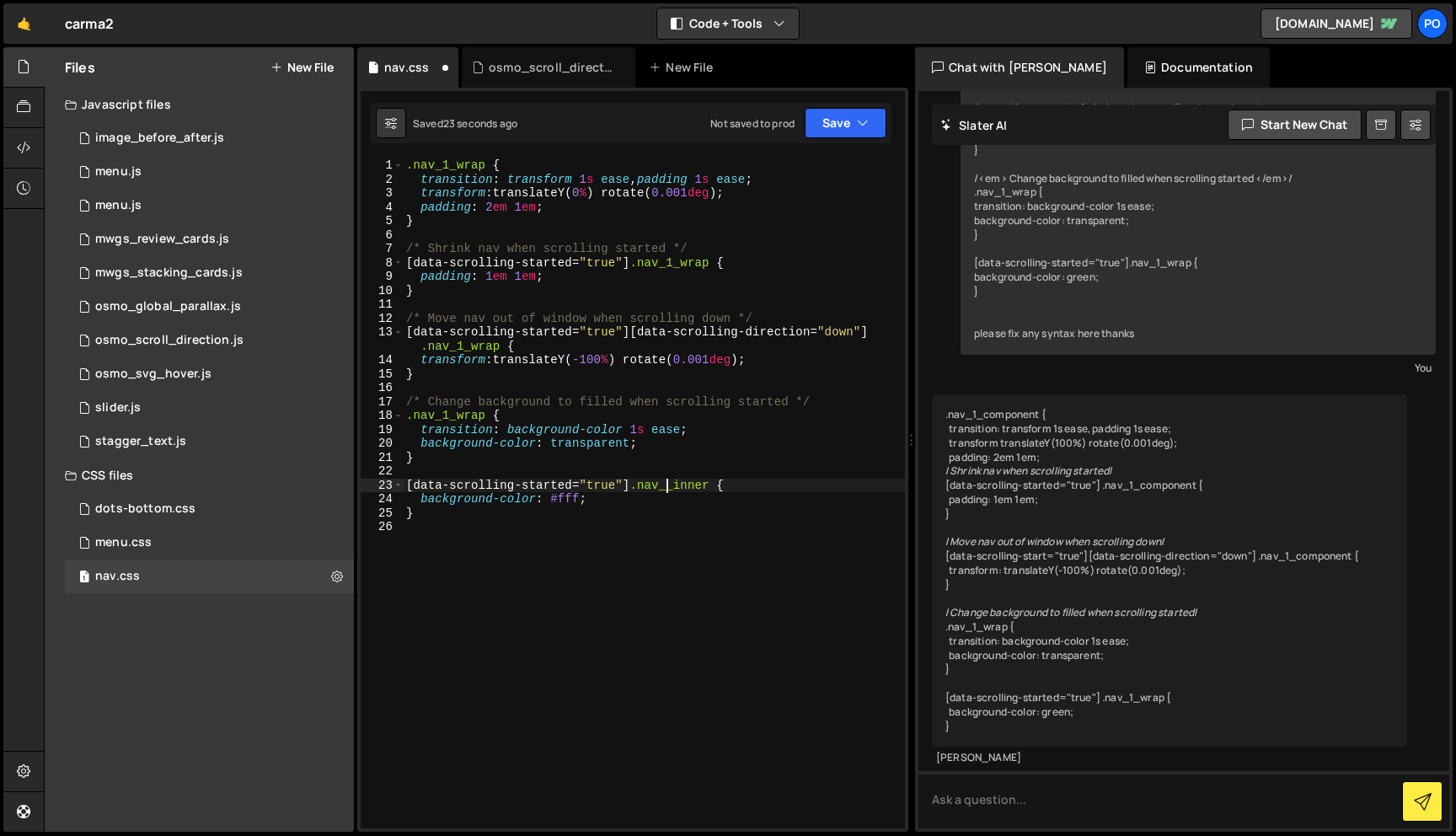
type textarea "[data-scrolling-started="true"] .nav_1_wrap {"
click at [540, 535] on div ".nav_1_wrap { transition : transform 1 s ease , padding 1 s ease ; transform : …" at bounding box center [654, 508] width 502 height 698
click at [455, 147] on div "1 2 3 4 5 6 7 8 9 10 11 12 13 14 15 16 17 18 19 20 21 22 23 24 25 26 function i…" at bounding box center [633, 459] width 551 height 744
click at [448, 165] on div ".nav_1_wrap { transition : transform 1 s ease , padding 1 s ease ; transform : …" at bounding box center [654, 508] width 502 height 698
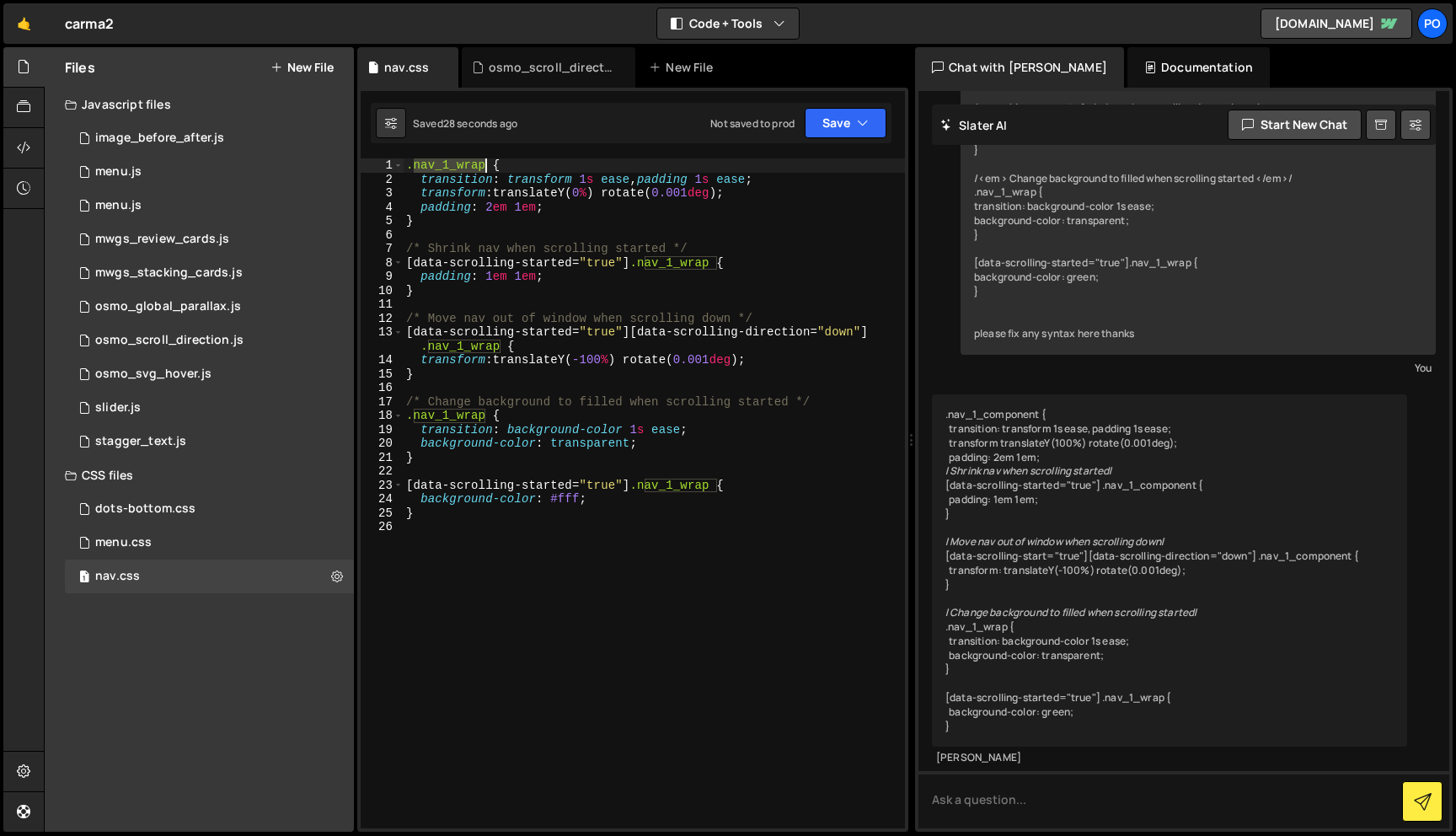
click at [448, 165] on div ".nav_1_wrap { transition : transform 1 s ease , padding 1 s ease ; transform : …" at bounding box center [654, 508] width 502 height 698
paste textarea "component"
click at [662, 266] on div ".nav_1_component { transition : transform 1 s ease , padding 1 s ease ; transfo…" at bounding box center [654, 508] width 502 height 698
paste textarea "component"
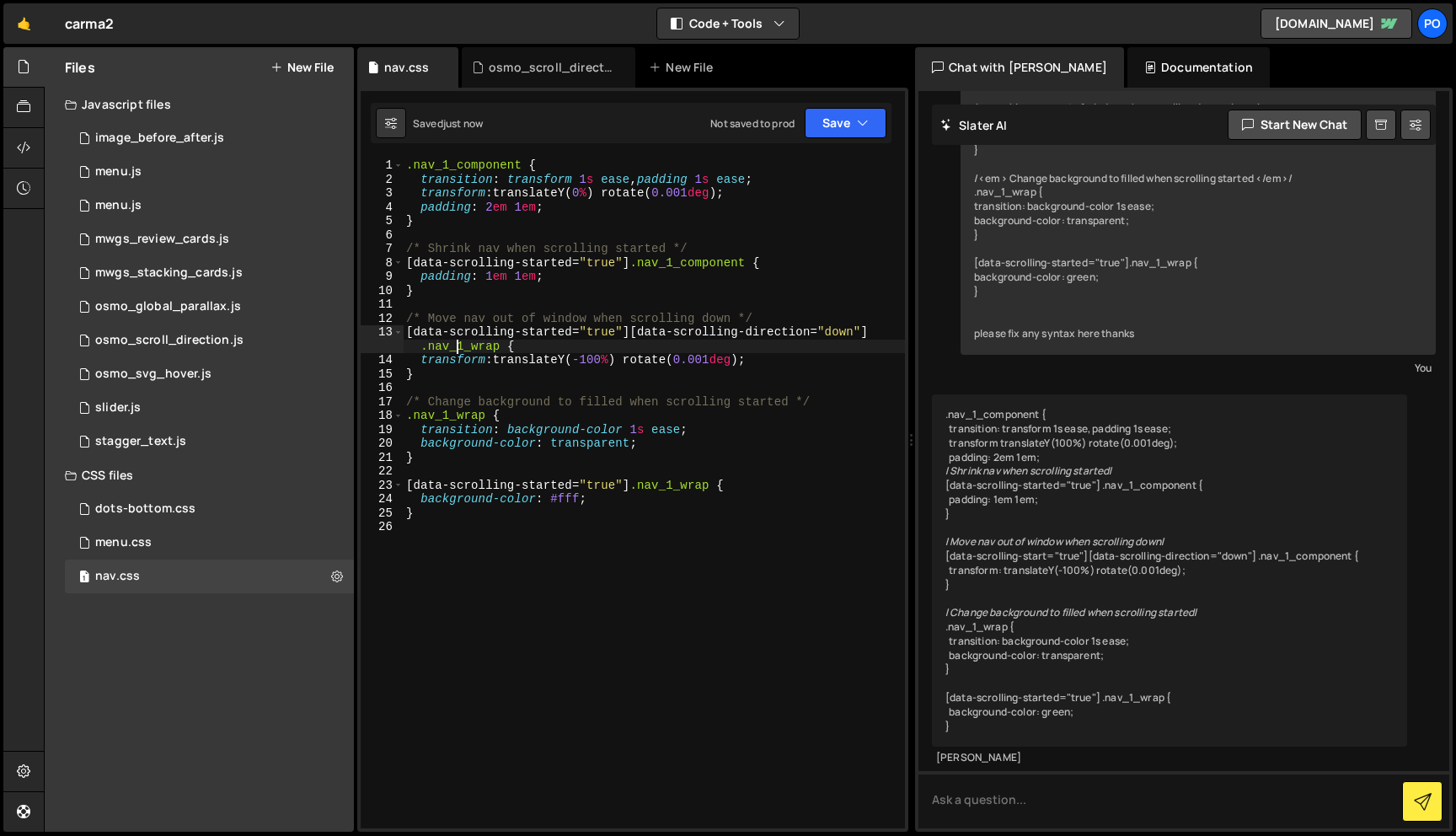
click at [458, 347] on div ".nav_1_component { transition : transform 1 s ease , padding 1 s ease ; transfo…" at bounding box center [654, 508] width 502 height 698
paste textarea "component"
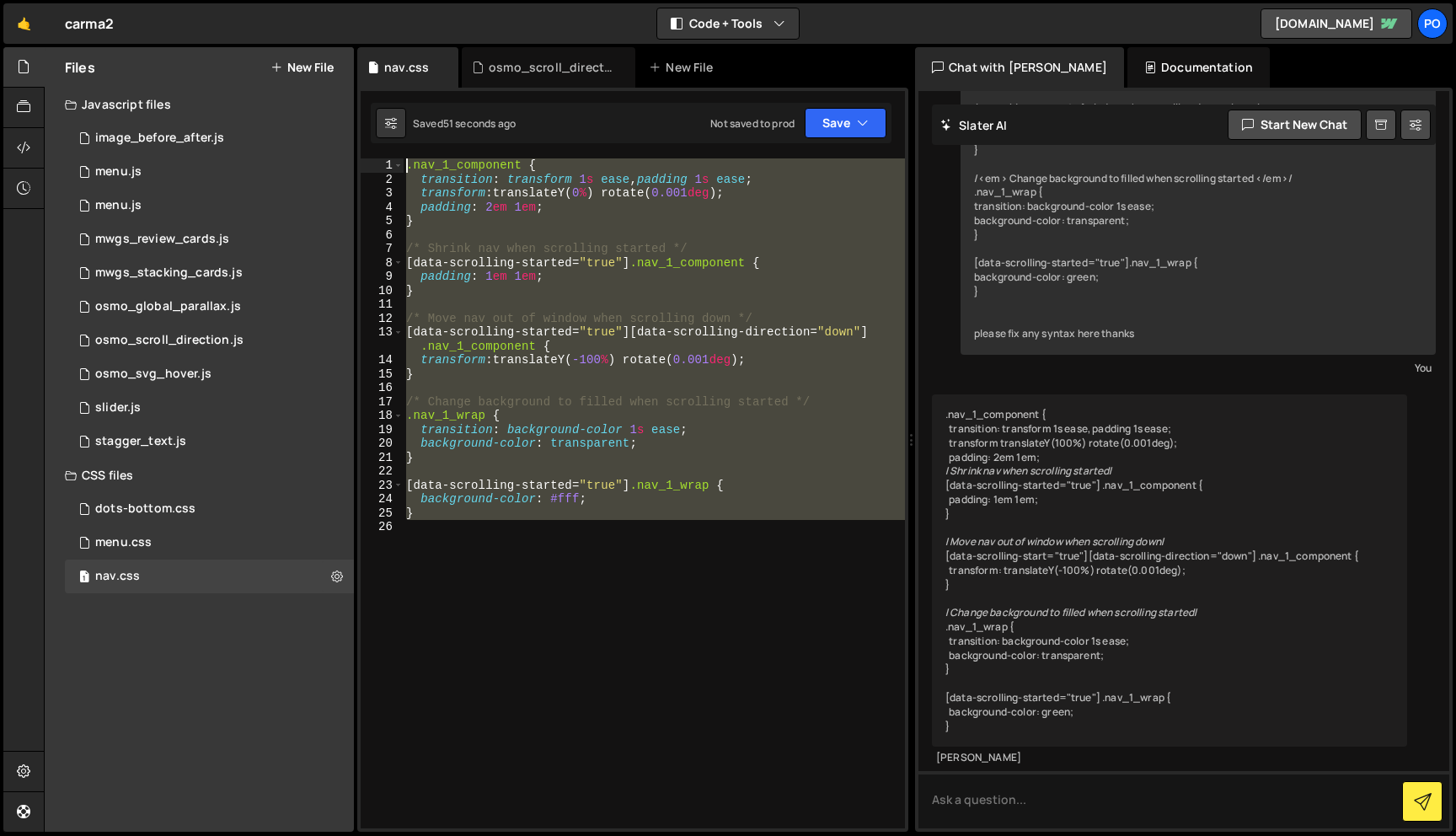
drag, startPoint x: 457, startPoint y: 591, endPoint x: 387, endPoint y: 147, distance: 449.5
click at [387, 147] on div "1 2 3 4 5 6 7 8 9 10 11 12 13 14 15 16 17 18 19 20 21 22 23 24 25 26 function i…" at bounding box center [633, 459] width 551 height 744
click at [460, 335] on div ".nav_1_component { transition : transform 1 s ease , padding 1 s ease ; transfo…" at bounding box center [654, 494] width 502 height 671
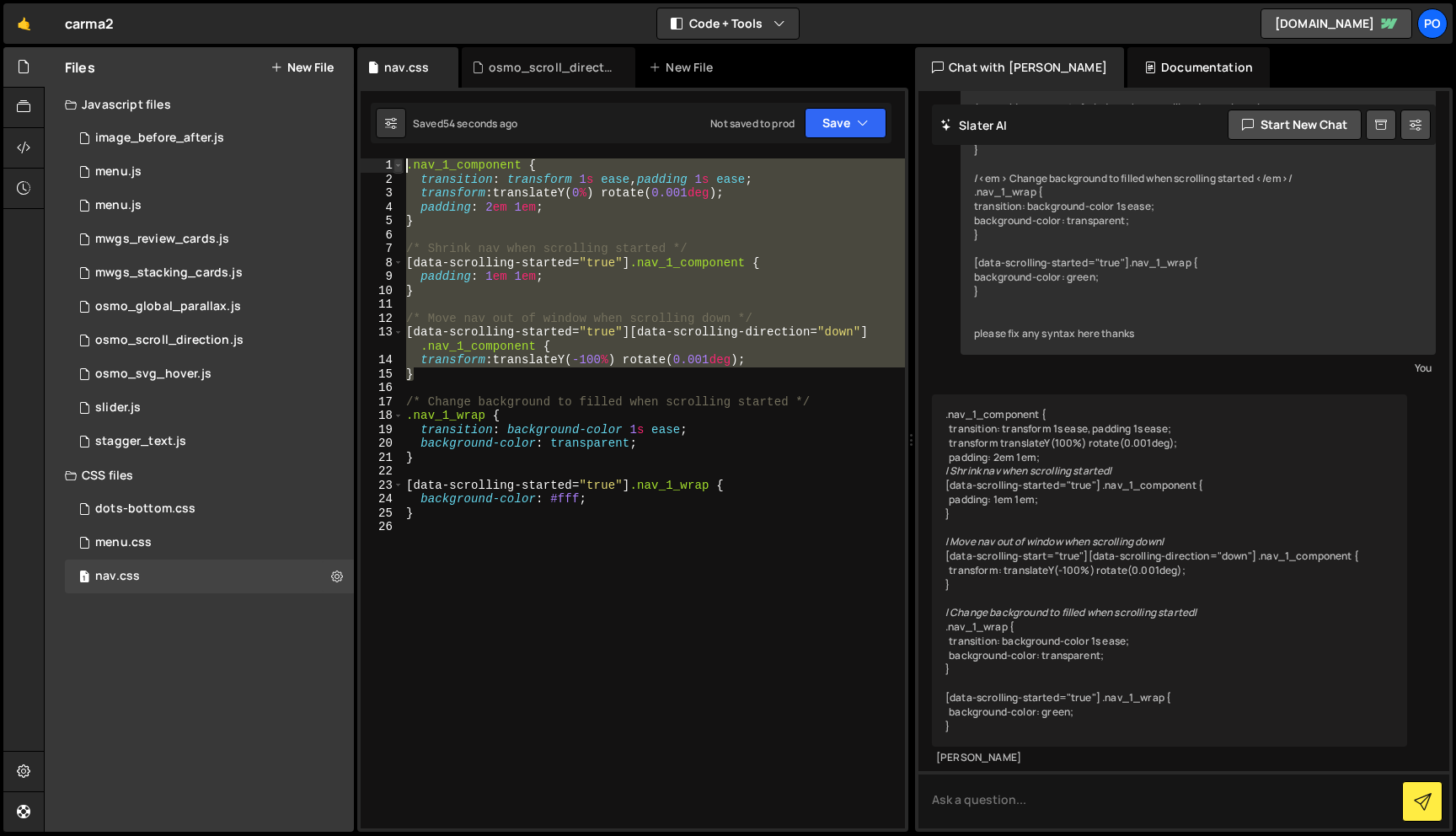
drag, startPoint x: 437, startPoint y: 378, endPoint x: 396, endPoint y: 163, distance: 218.9
click at [396, 163] on div "[data-scrolling-started="true"][data-scrolling-direction="down"] .nav_1_compone…" at bounding box center [632, 494] width 545 height 671
click at [445, 280] on div ".nav_1_component { transition : transform 1 s ease , padding 1 s ease ; transfo…" at bounding box center [654, 494] width 502 height 671
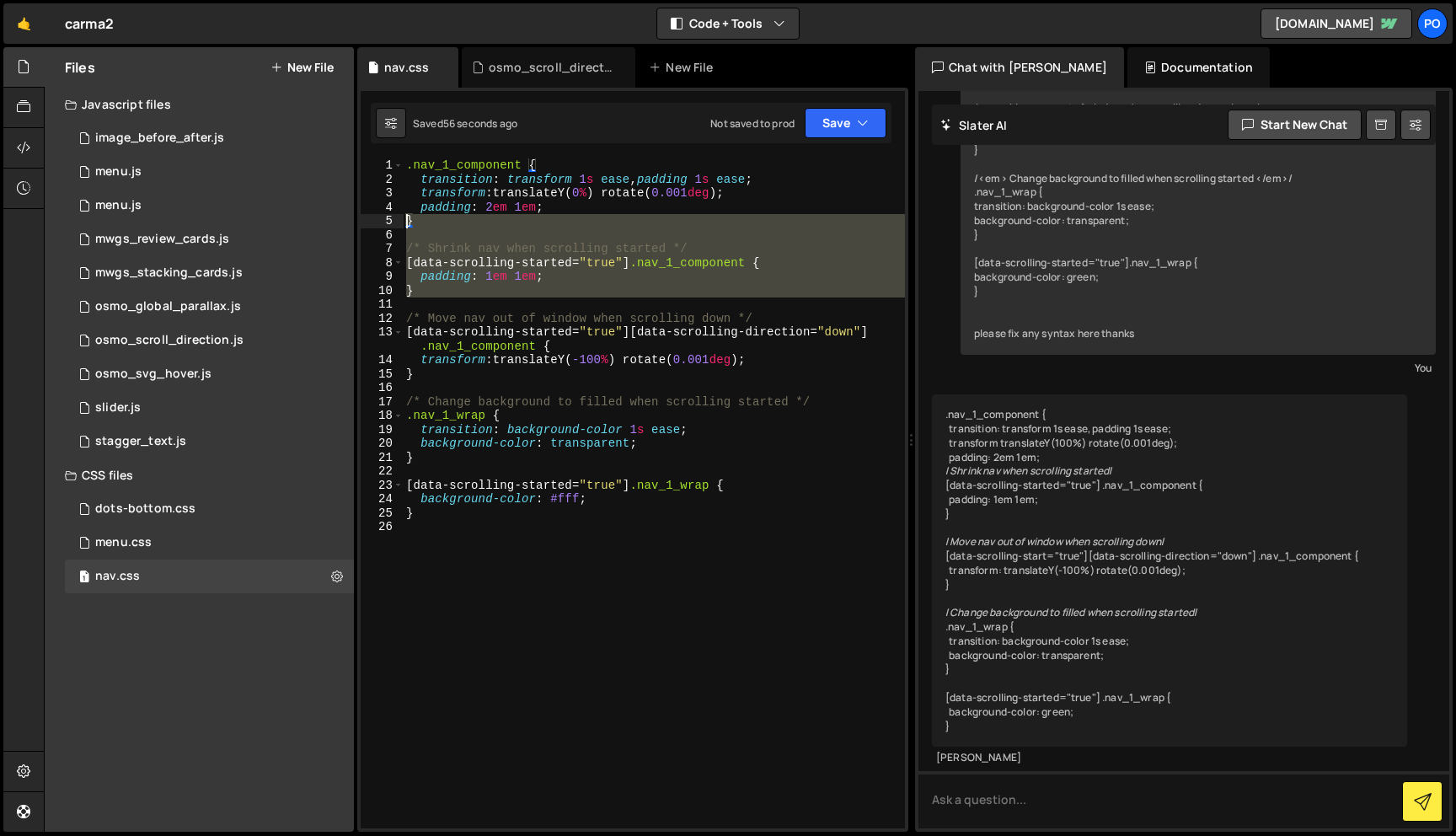
drag, startPoint x: 428, startPoint y: 297, endPoint x: 385, endPoint y: 227, distance: 82.2
click at [385, 227] on div "padding: 1em 1em; 1 2 3 4 5 6 7 8 9 10 11 12 13 14 15 16 17 18 19 20 21 22 23 2…" at bounding box center [632, 494] width 545 height 671
type textarea "}"
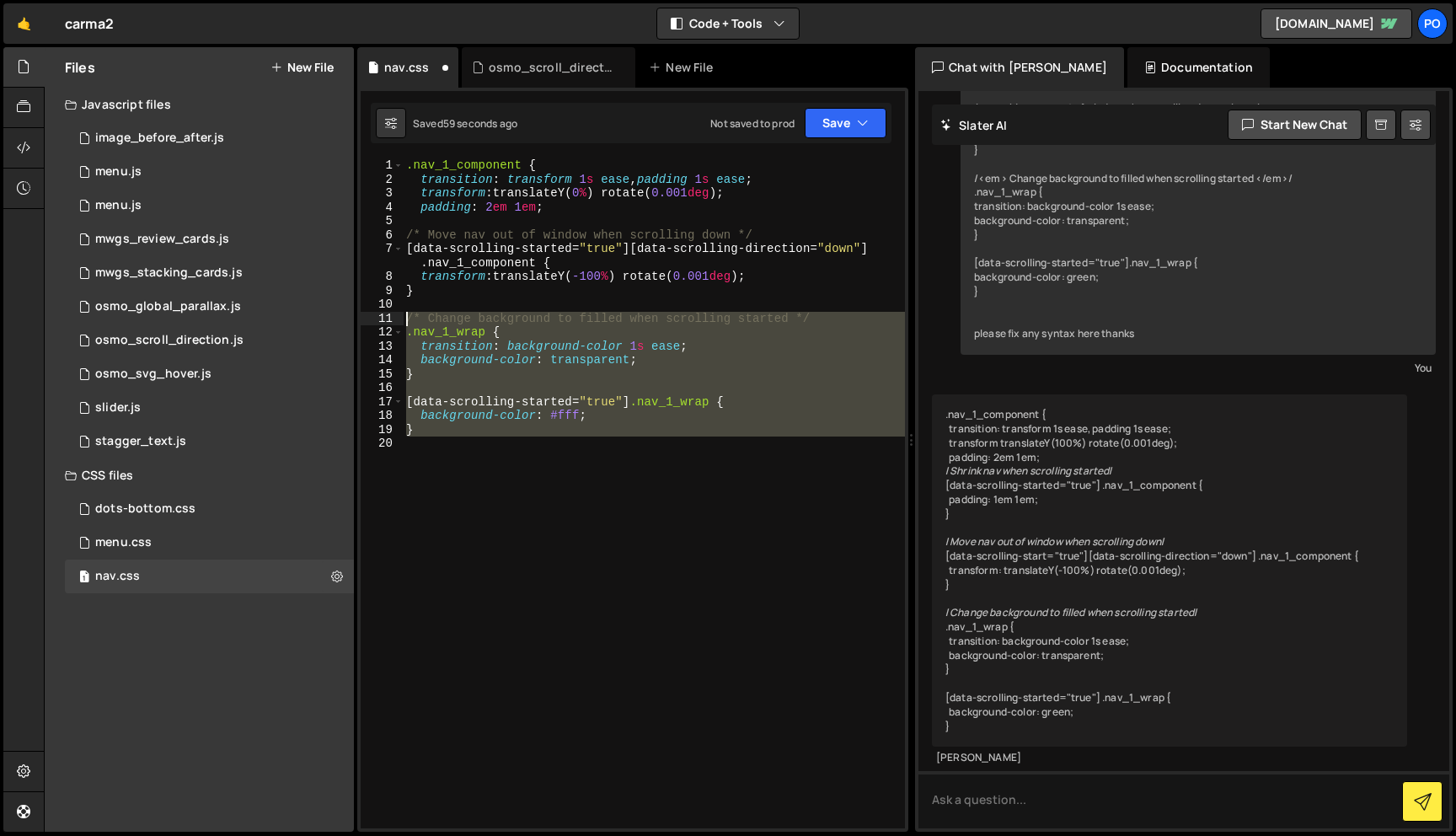
drag, startPoint x: 443, startPoint y: 482, endPoint x: 406, endPoint y: 324, distance: 162.3
click at [406, 324] on div ".nav_1_component { transition : transform 1 s ease , padding 1 s ease ; transfo…" at bounding box center [654, 508] width 502 height 698
type textarea "/* Change background to filled when scrolling started */ .nav_1_wrap {"
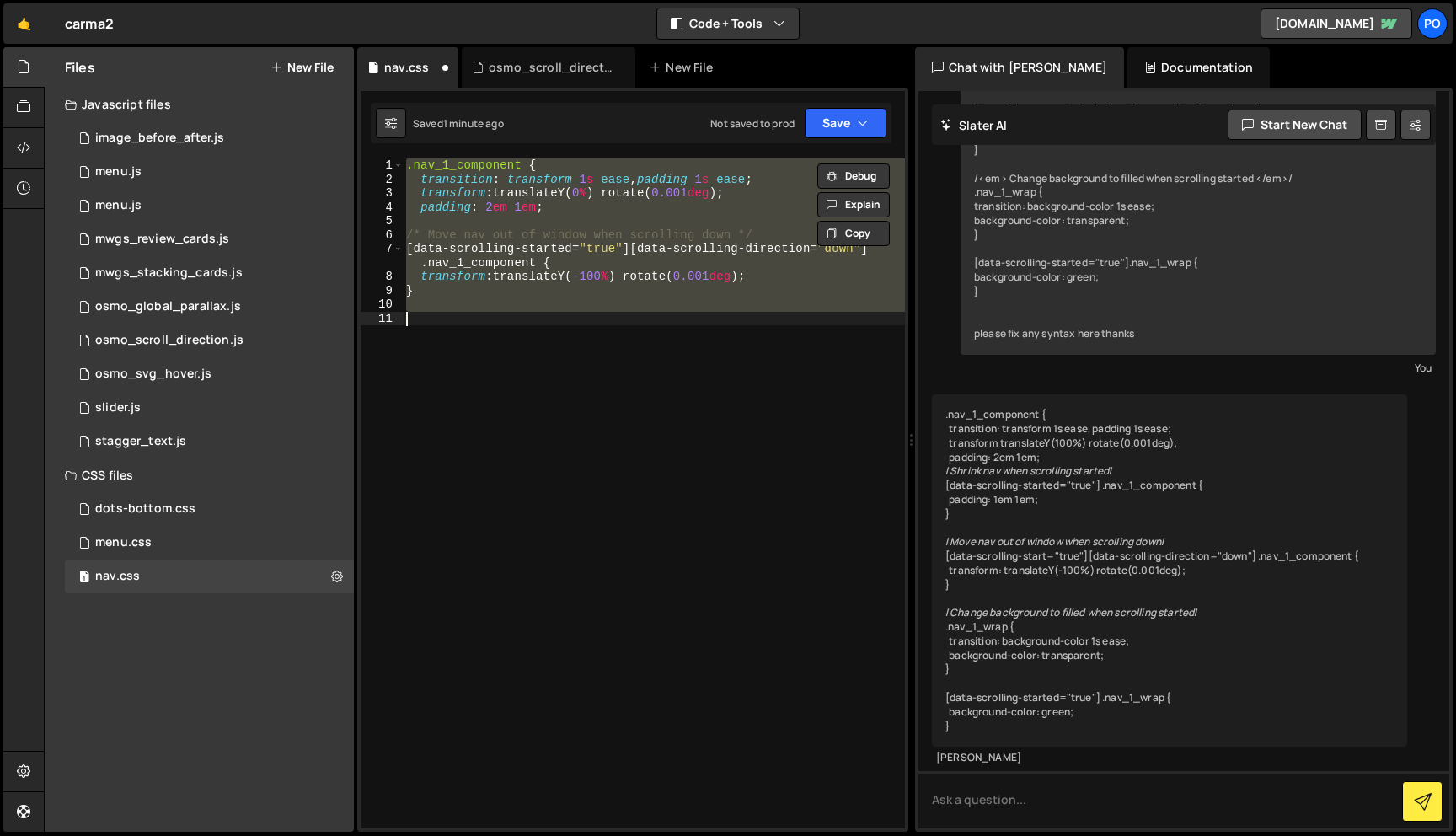
click at [559, 231] on div ".nav_1_component { transition : transform 1 s ease , padding 1 s ease ; transfo…" at bounding box center [654, 494] width 502 height 671
type textarea "/* Move nav out of window when scrolling down */"
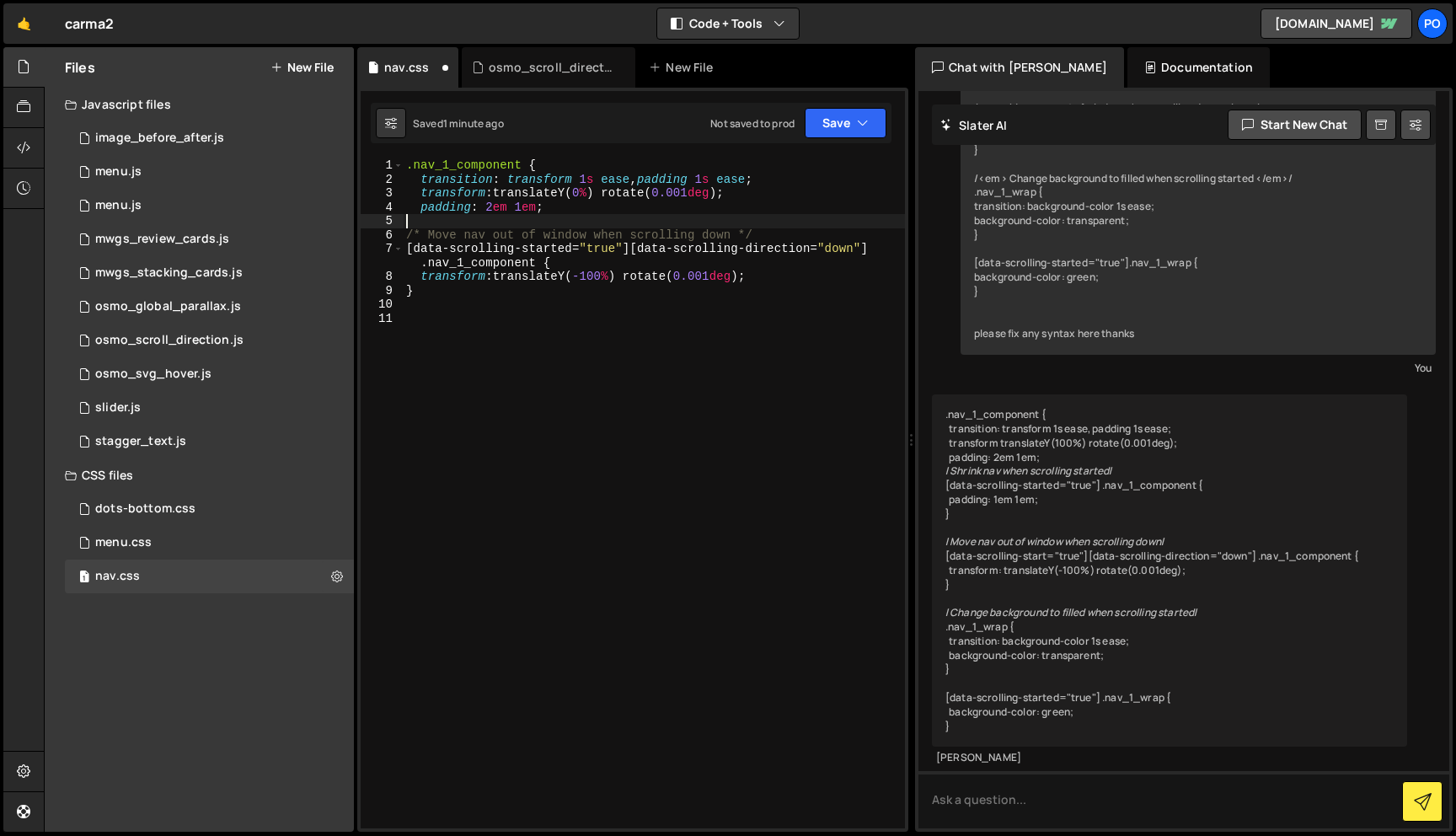
click at [564, 225] on div ".nav_1_component { transition : transform 1 s ease , padding 1 s ease ; transfo…" at bounding box center [654, 508] width 502 height 698
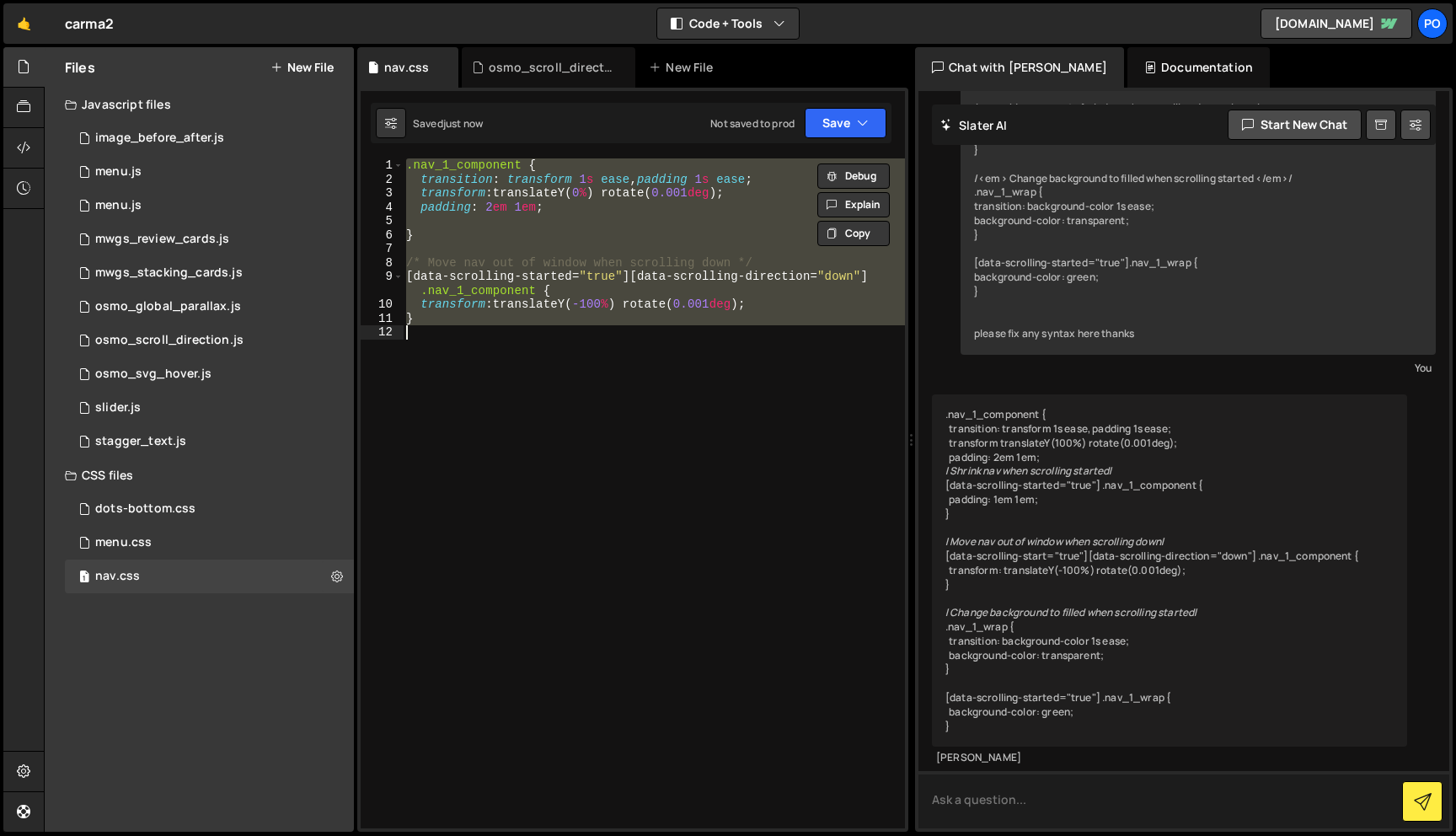
type textarea "}"
click at [1010, 788] on textarea at bounding box center [1184, 800] width 531 height 57
paste textarea ".nav_1_component { transition: transform 1s ease, padding 1s ease; transform: t…"
type textarea ".nav_1_component { transition: transform 1s ease, padding 1s ease; transform: t…"
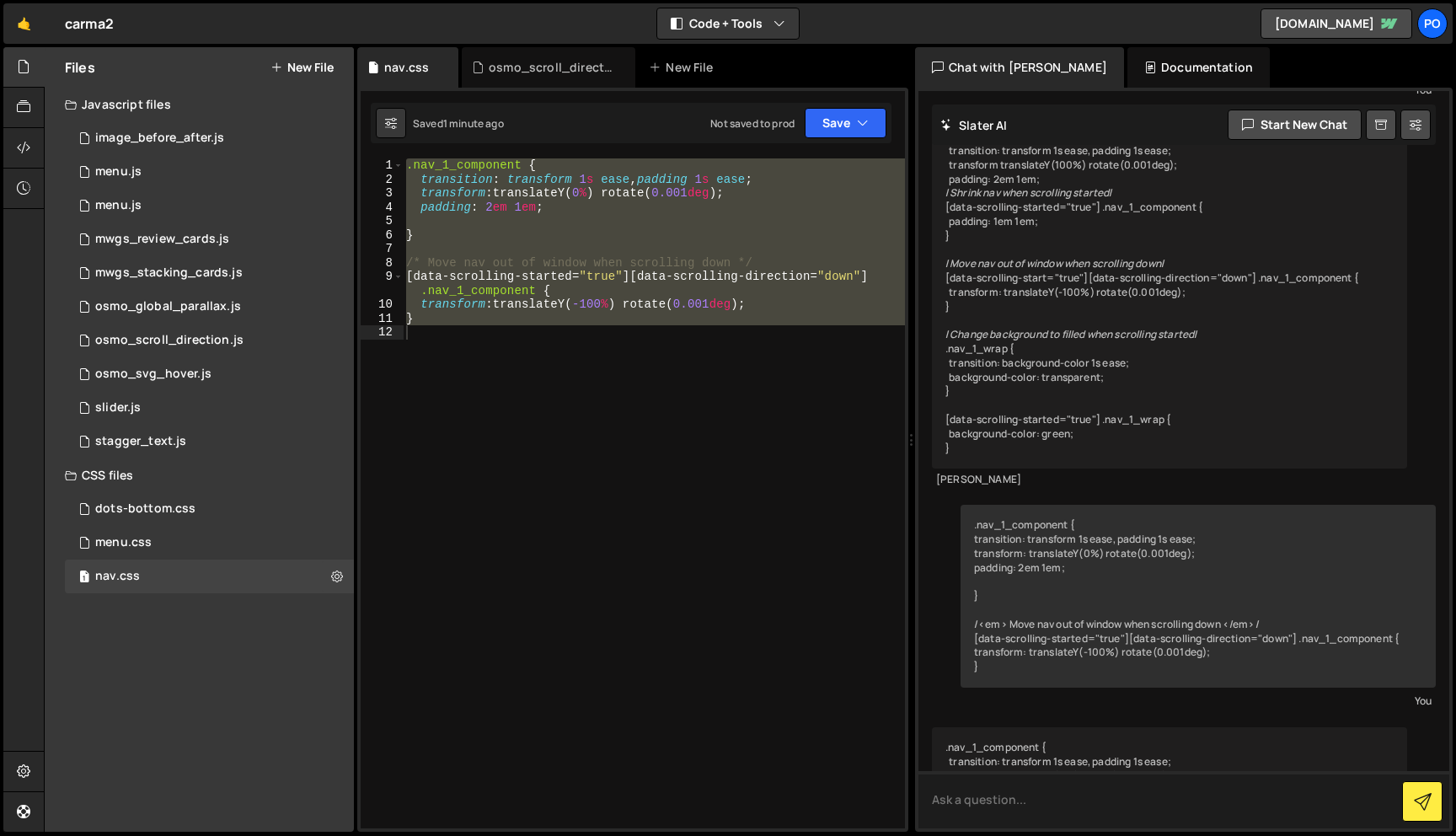
scroll to position [682, 0]
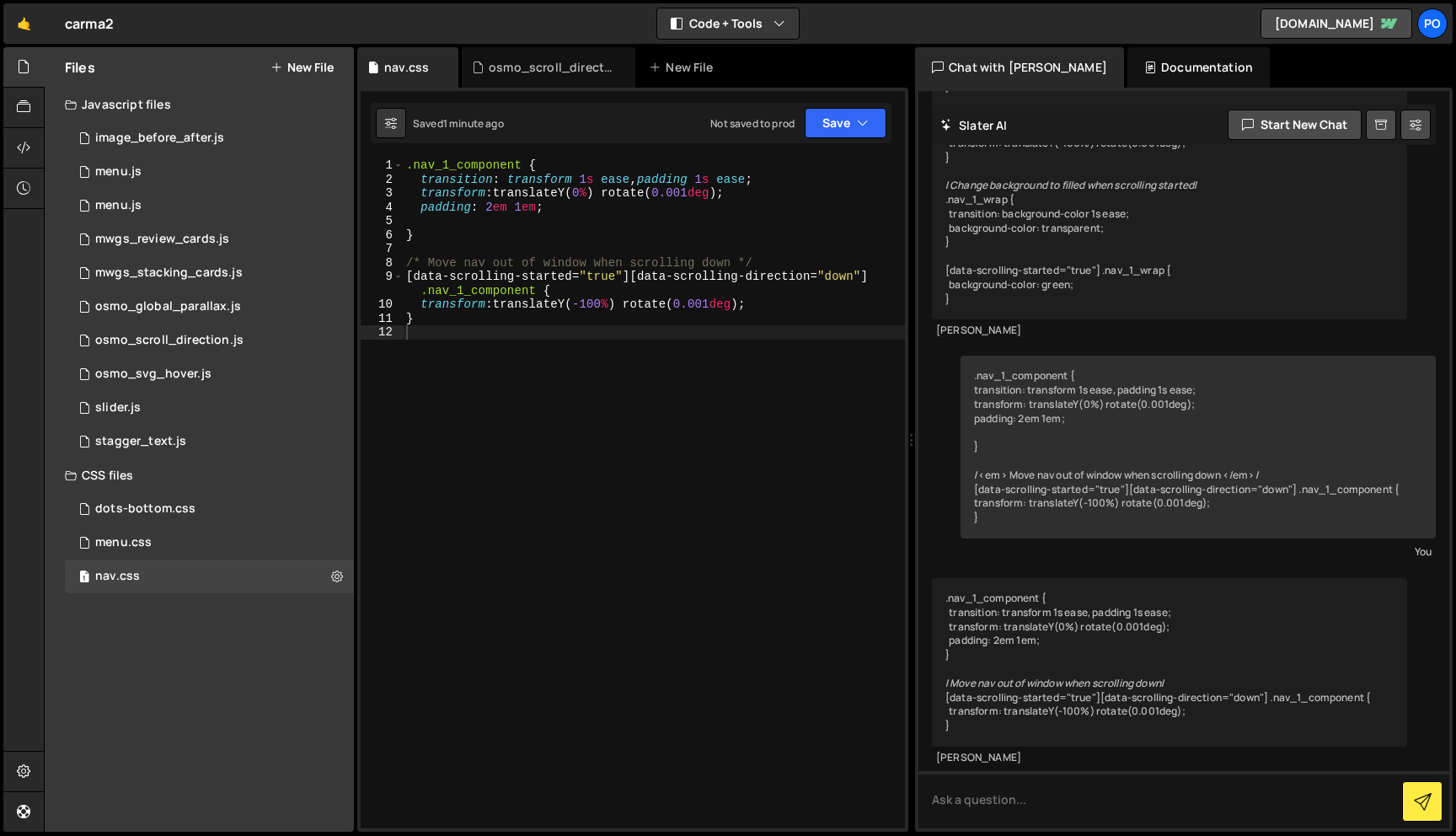
type textarea "[data-scrolling-started="true"][data-scrolling-direction="down"] .nav_1_compone…"
click at [484, 293] on div ".nav_1_component { transition : transform 1 s ease , padding 1 s ease ; transfo…" at bounding box center [654, 508] width 502 height 698
click at [484, 363] on div ".nav_1_component { transition : transform 1 s ease , padding 1 s ease ; transfo…" at bounding box center [654, 508] width 502 height 698
click at [599, 247] on div ".nav_1_component { transition : transform 1 s ease , padding 1 s ease ; transfo…" at bounding box center [654, 508] width 502 height 698
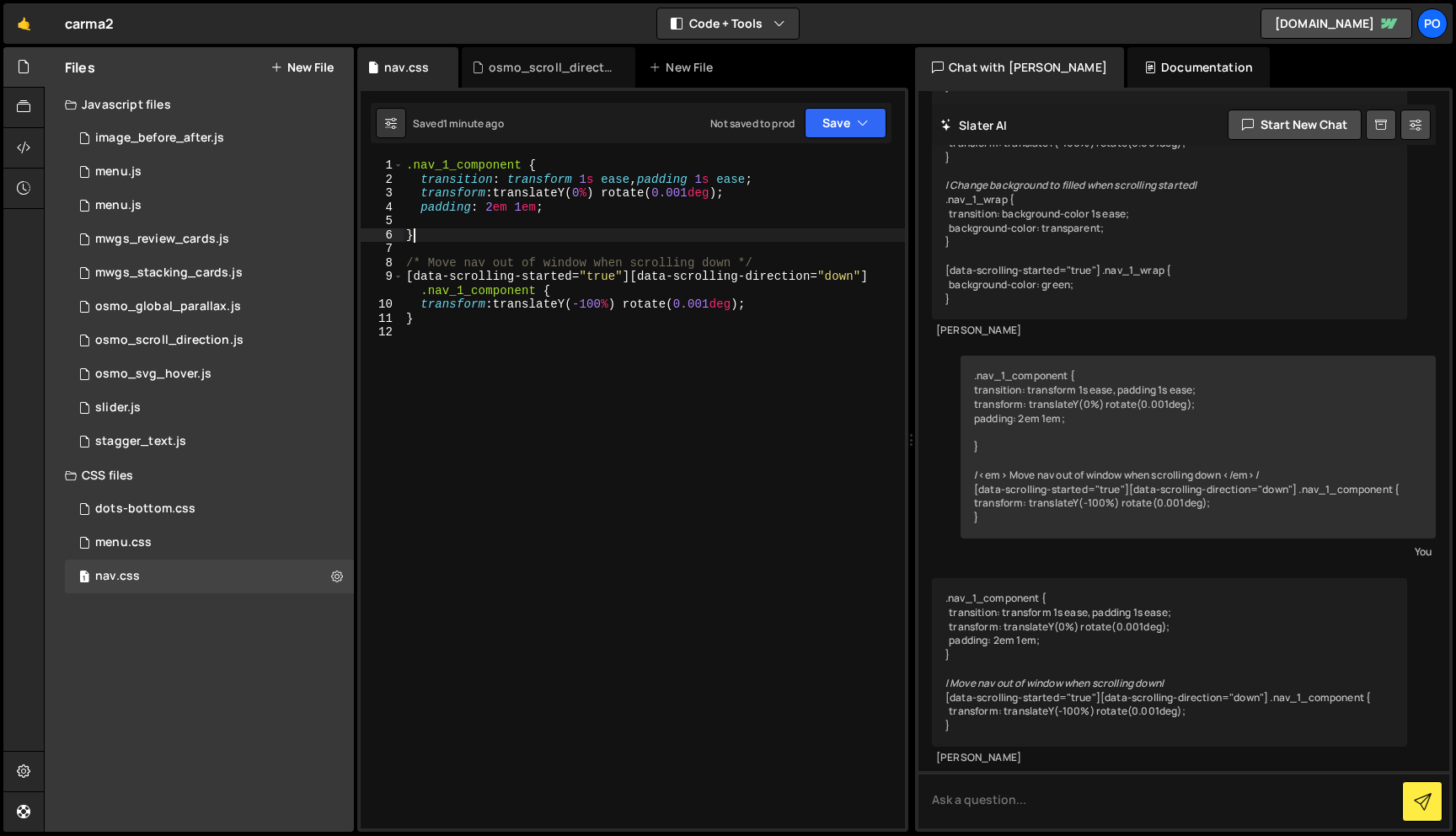
click at [560, 237] on div ".nav_1_component { transition : transform 1 s ease , padding 1 s ease ; transfo…" at bounding box center [654, 508] width 502 height 698
type textarea "}"
click at [559, 250] on div ".nav_1_component { transition : transform 1 s ease , padding 1 s ease ; transfo…" at bounding box center [654, 508] width 502 height 698
drag, startPoint x: 576, startPoint y: 223, endPoint x: 449, endPoint y: 217, distance: 127.1
click at [449, 217] on div ".nav_1_component { transition : transform 1 s ease , padding 1 s ease ; transfo…" at bounding box center [654, 508] width 502 height 698
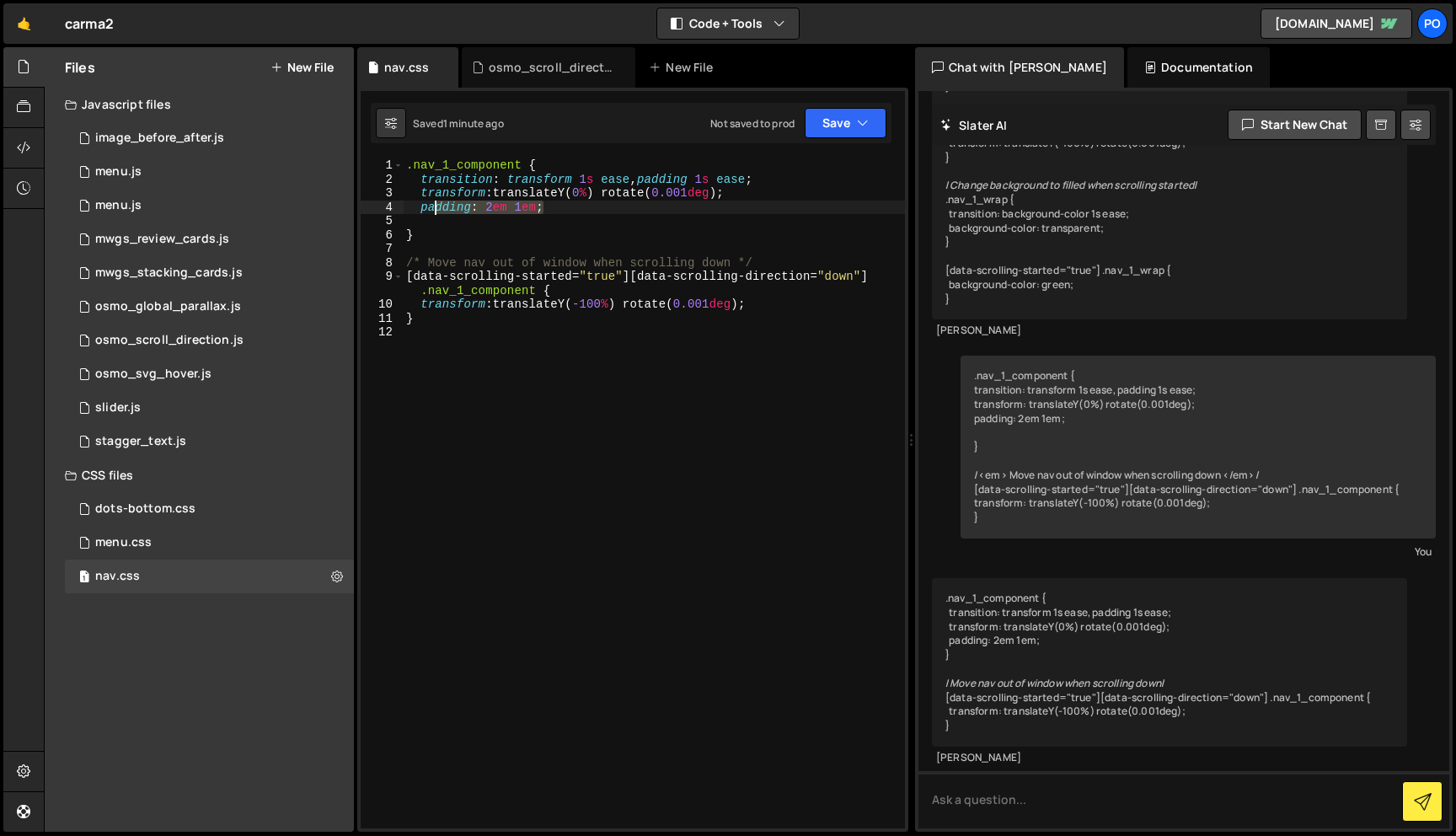
drag, startPoint x: 550, startPoint y: 205, endPoint x: 416, endPoint y: 206, distance: 134.0
click at [416, 206] on div ".nav_1_component { transition : transform 1 s ease , padding 1 s ease ; transfo…" at bounding box center [654, 508] width 502 height 698
type textarea "padding: 2em 1em;"
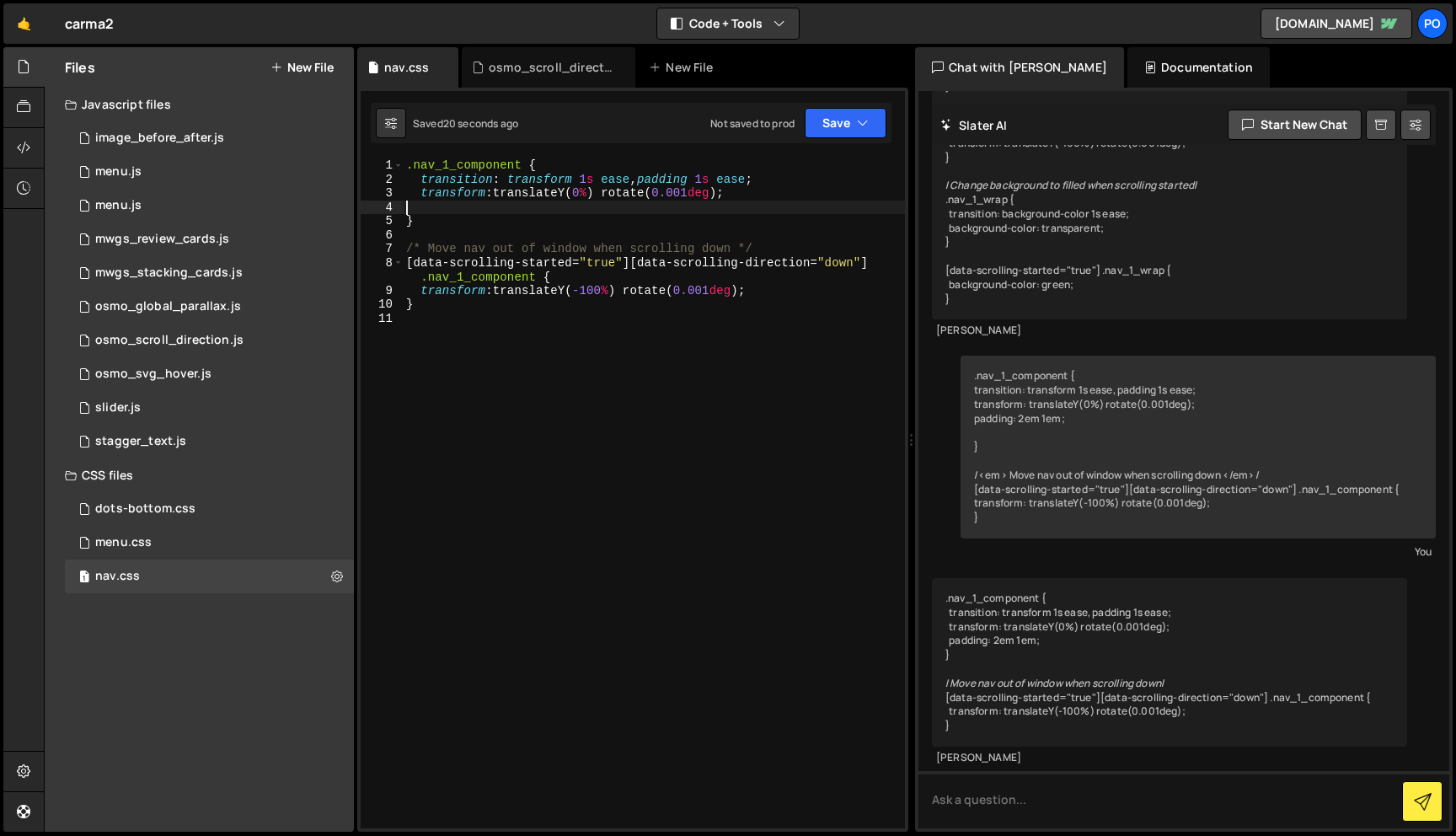
click at [480, 311] on div ".nav_1_component { transition : transform 1 s ease , padding 1 s ease ; transfo…" at bounding box center [654, 508] width 502 height 698
type textarea "}"
click at [477, 334] on div ".nav_1_component { transition : transform 1 s ease , padding 1 s ease ; transfo…" at bounding box center [654, 508] width 502 height 698
click at [508, 301] on div ".nav_1_component { transition : transform 1 s ease , padding 1 s ease ; transfo…" at bounding box center [654, 508] width 502 height 698
type textarea "}"
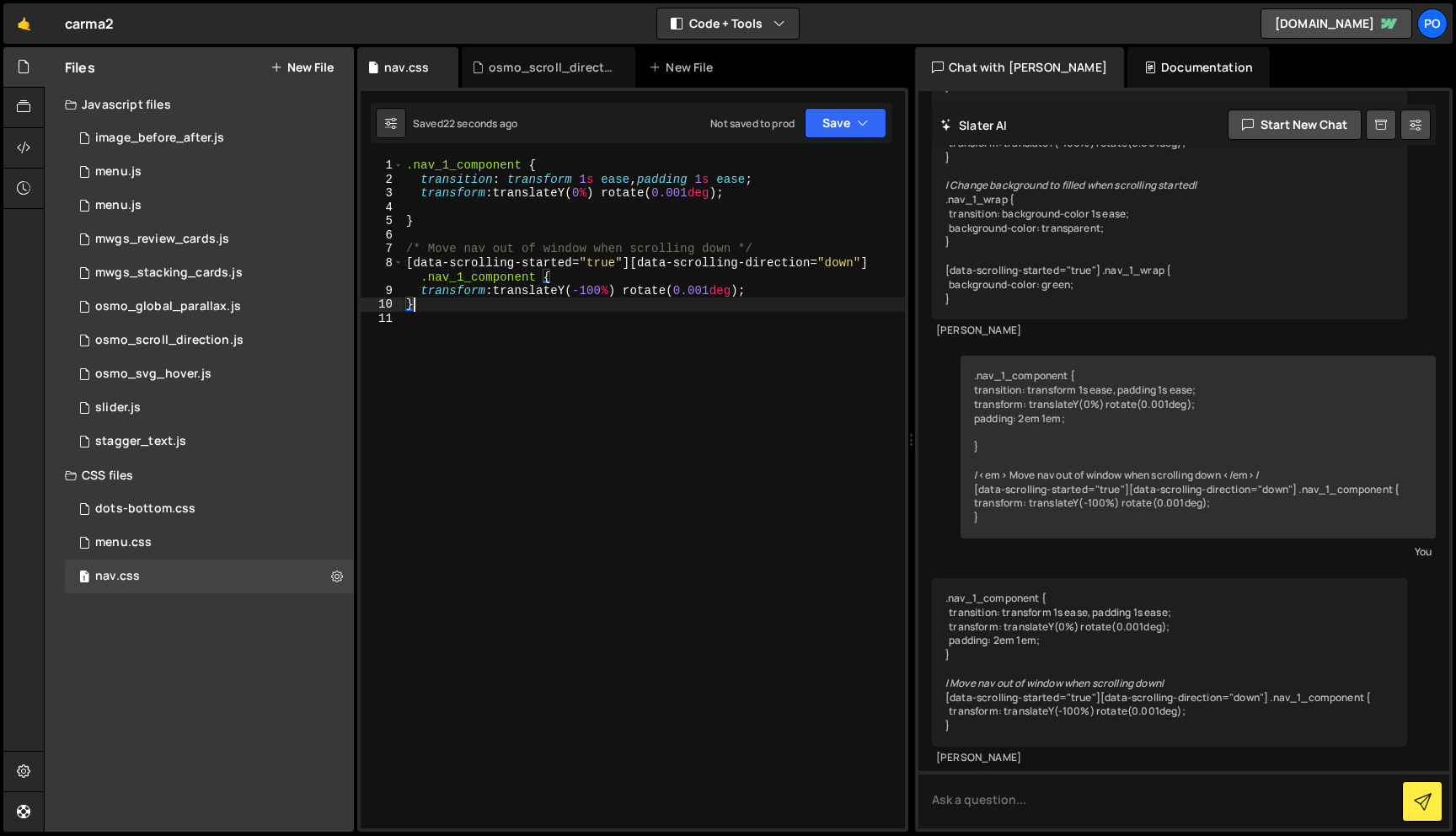
click at [540, 314] on div ".nav_1_component { transition : transform 1 s ease , padding 1 s ease ; transfo…" at bounding box center [654, 508] width 502 height 698
click at [581, 354] on div ".nav_1_component { transition : transform 1 s ease , padding 1 s ease ; transfo…" at bounding box center [654, 508] width 502 height 698
click at [584, 233] on div ".nav_1_component { transition : transform 1 s ease , padding 1 s ease ; transfo…" at bounding box center [654, 508] width 502 height 698
click at [455, 165] on div ".nav_1_component { transition : transform 1 s ease , padding 1 s ease ; transfo…" at bounding box center [654, 508] width 502 height 698
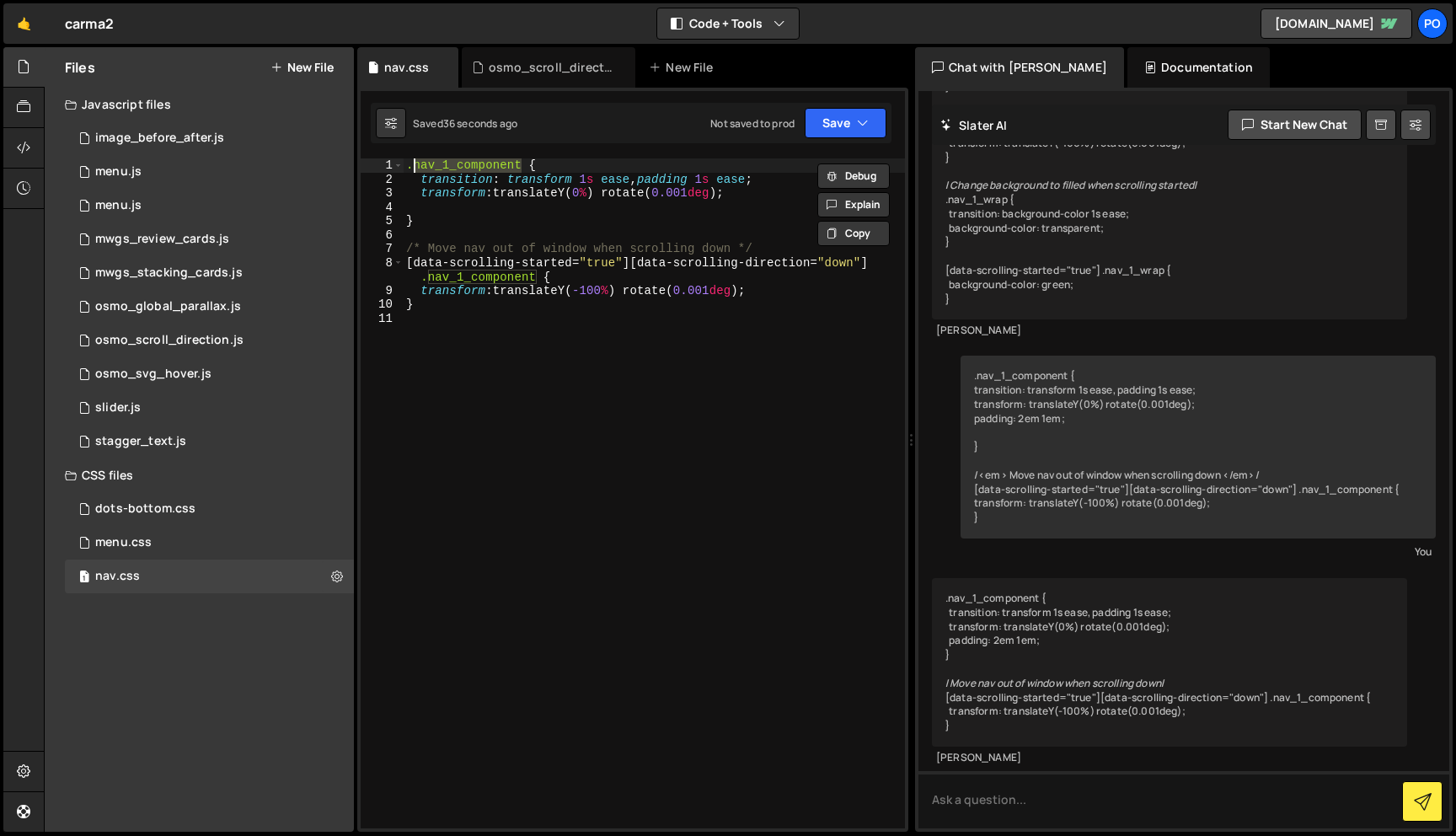
paste textarea "wrap"
click at [486, 281] on div ".nav_1_wrap { transition : transform 1 s ease , padding 1 s ease ; transform : …" at bounding box center [654, 508] width 502 height 698
paste textarea "wrap"
type textarea "[data-scrolling-started="true"][data-scrolling-direction="down"] .nav_1_wrap {"
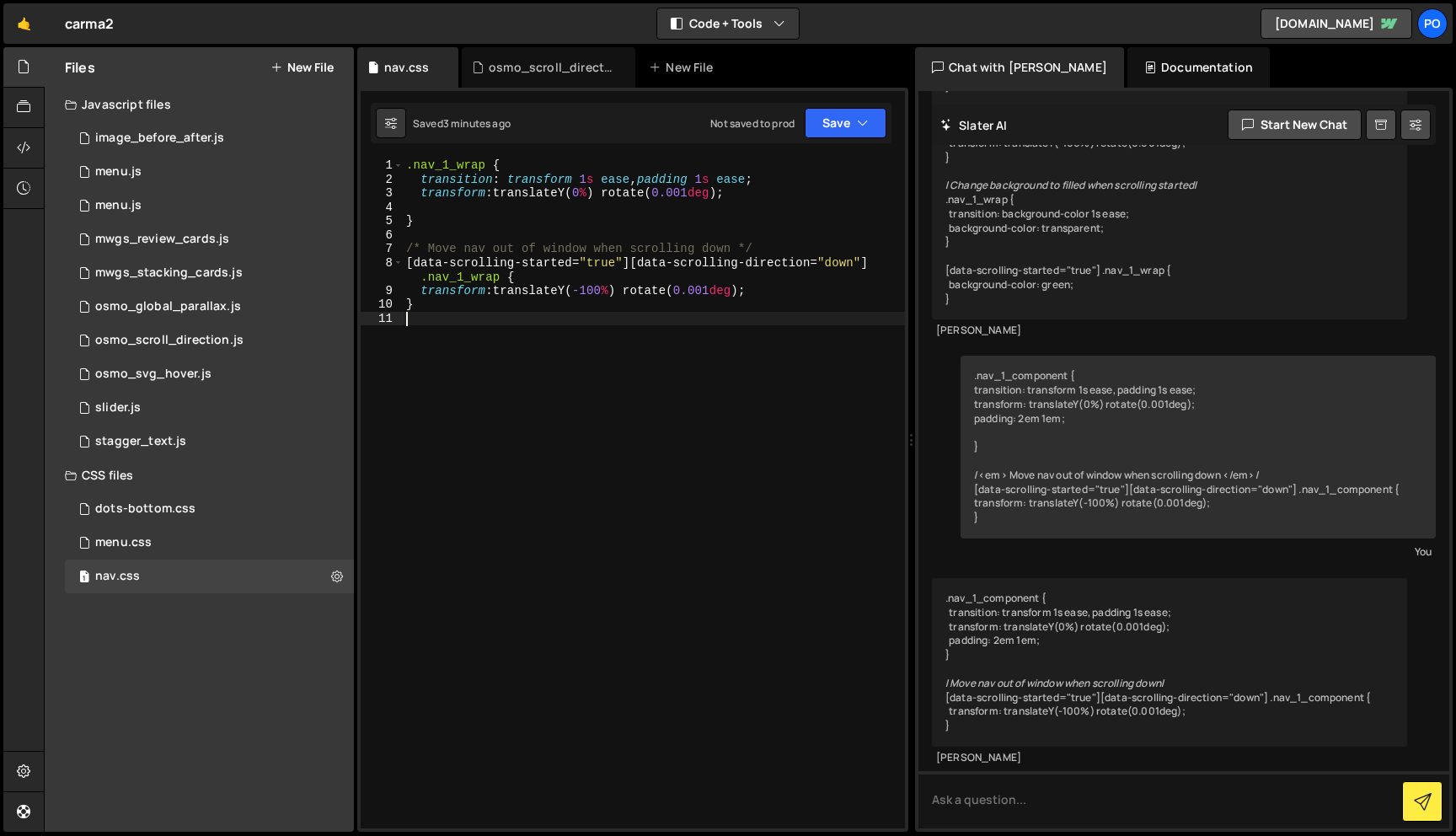
click at [536, 365] on div ".nav_1_wrap { transition : transform 1 s ease , padding 1 s ease ; transform : …" at bounding box center [654, 508] width 502 height 698
click at [694, 375] on div ".nav_1_wrap { transition : transform 1 s ease , padding 1 s ease ; transform : …" at bounding box center [654, 508] width 502 height 698
click at [505, 220] on div ".nav_1_wrap { transition : transform 1 s ease , padding 1 s ease ; transform : …" at bounding box center [654, 508] width 502 height 698
type textarea "}"
click at [495, 227] on div ".nav_1_wrap { transition : transform 1 s ease , padding 1 s ease ; transform : …" at bounding box center [654, 508] width 502 height 698
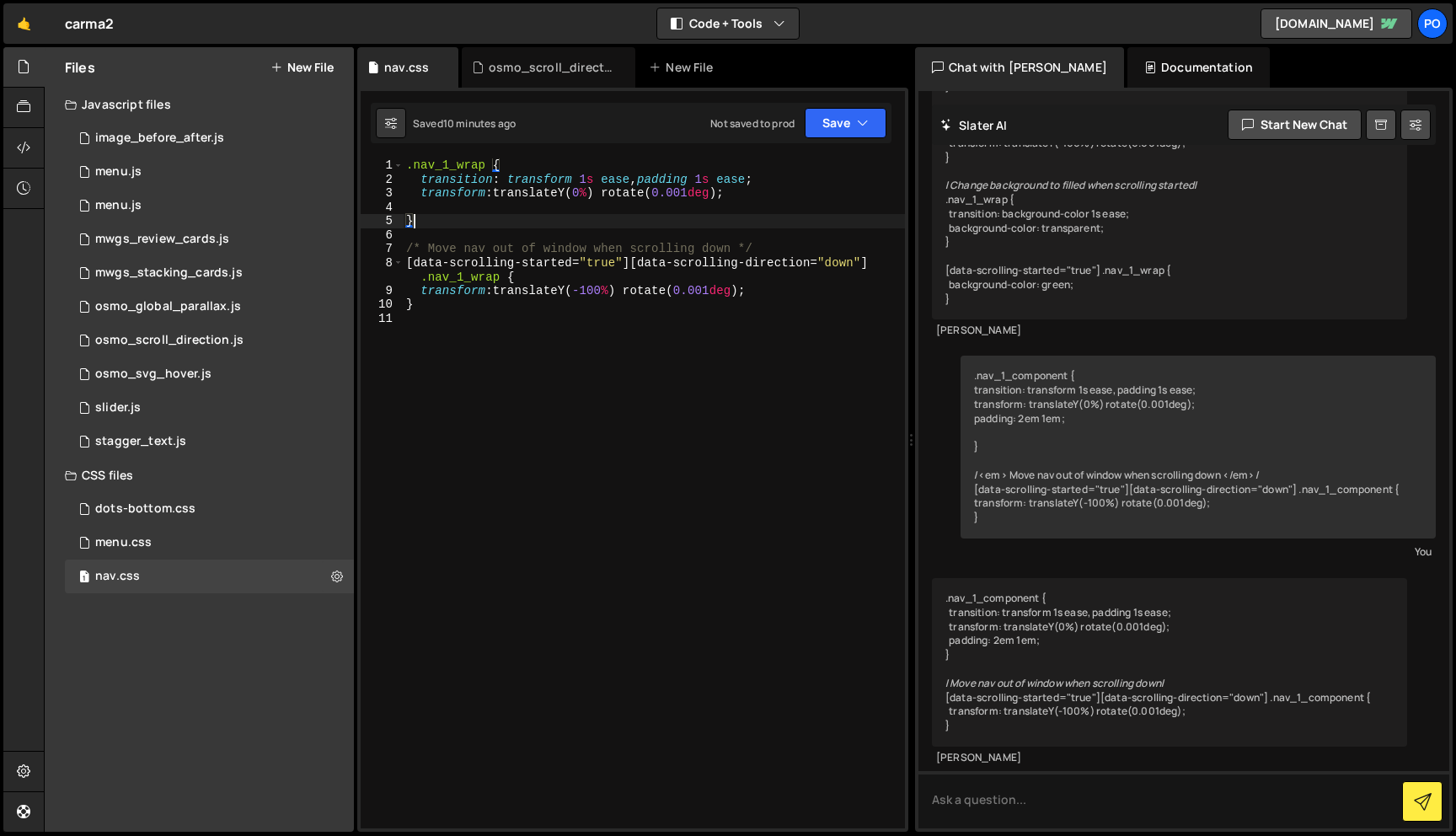
click at [493, 202] on div ".nav_1_wrap { transition : transform 1 s ease , padding 1 s ease ; transform : …" at bounding box center [654, 508] width 502 height 698
click at [480, 236] on div ".nav_1_wrap { transition : transform 1 s ease , padding 1 s ease ; transform : …" at bounding box center [654, 508] width 502 height 698
click at [480, 218] on div ".nav_1_wrap { transition : transform 1 s ease , padding 1 s ease ; transform : …" at bounding box center [654, 508] width 502 height 698
click at [480, 215] on div ".nav_1_wrap { transition : transform 1 s ease , padding 1 s ease ; transform : …" at bounding box center [654, 508] width 502 height 698
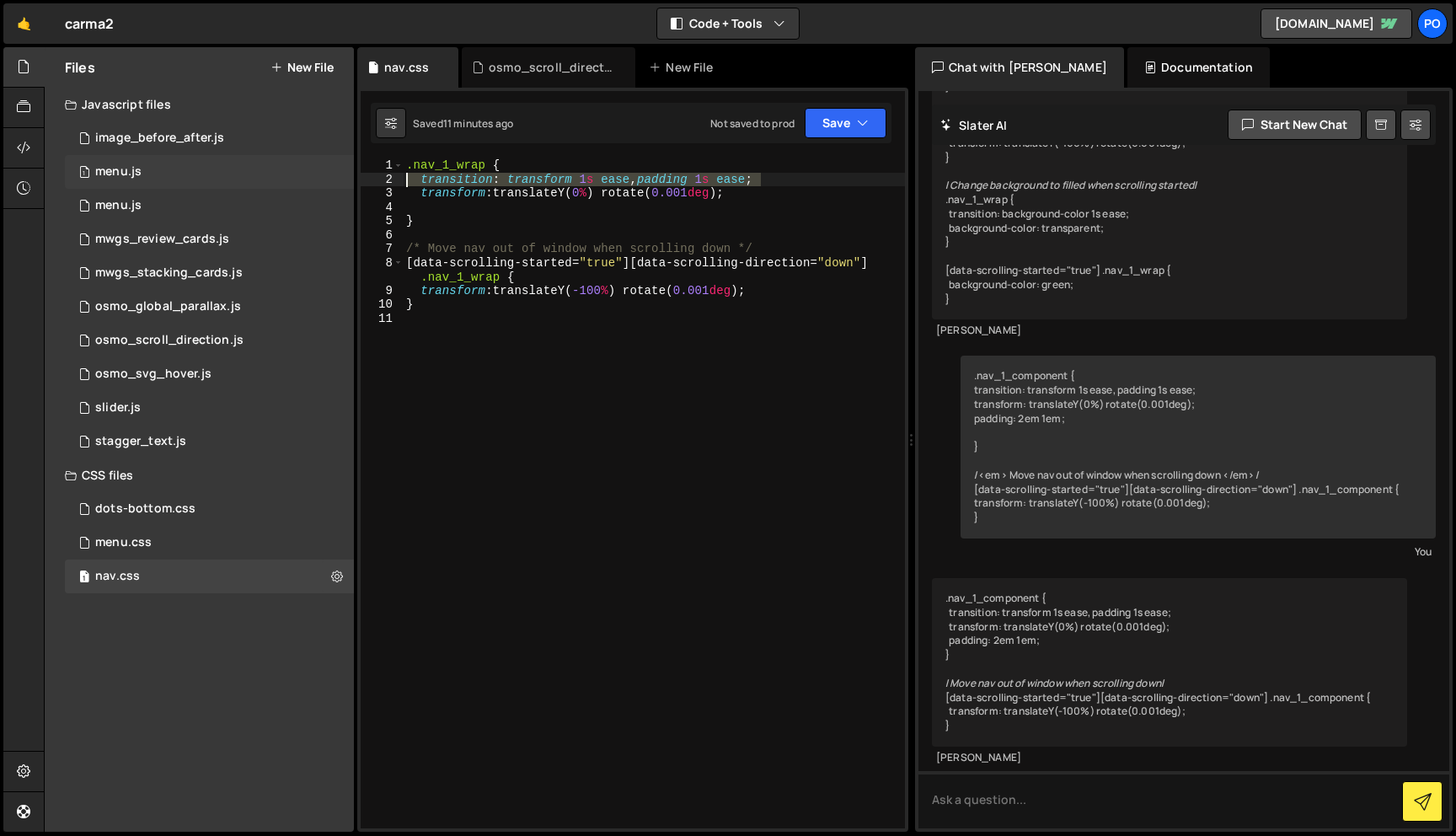
drag, startPoint x: 786, startPoint y: 180, endPoint x: 336, endPoint y: 180, distance: 450.0
click at [336, 180] on div "Files New File Javascript files 1 image_before_after.js 0 1 menu.js 0 1 menu.js…" at bounding box center [750, 439] width 1413 height 786
type textarea "transition: transform 1s ease, padding 1s ease;"
click at [776, 355] on div ".nav_1_wrap { transform : translateY( 0 % ) rotate( 0.001 deg ) ; } /* Move nav…" at bounding box center [654, 508] width 502 height 698
click at [507, 360] on div ".nav_1_wrap { transform : translateY( 0 % ) rotate( 0.001 deg ) ; } /* Move nav…" at bounding box center [654, 508] width 502 height 698
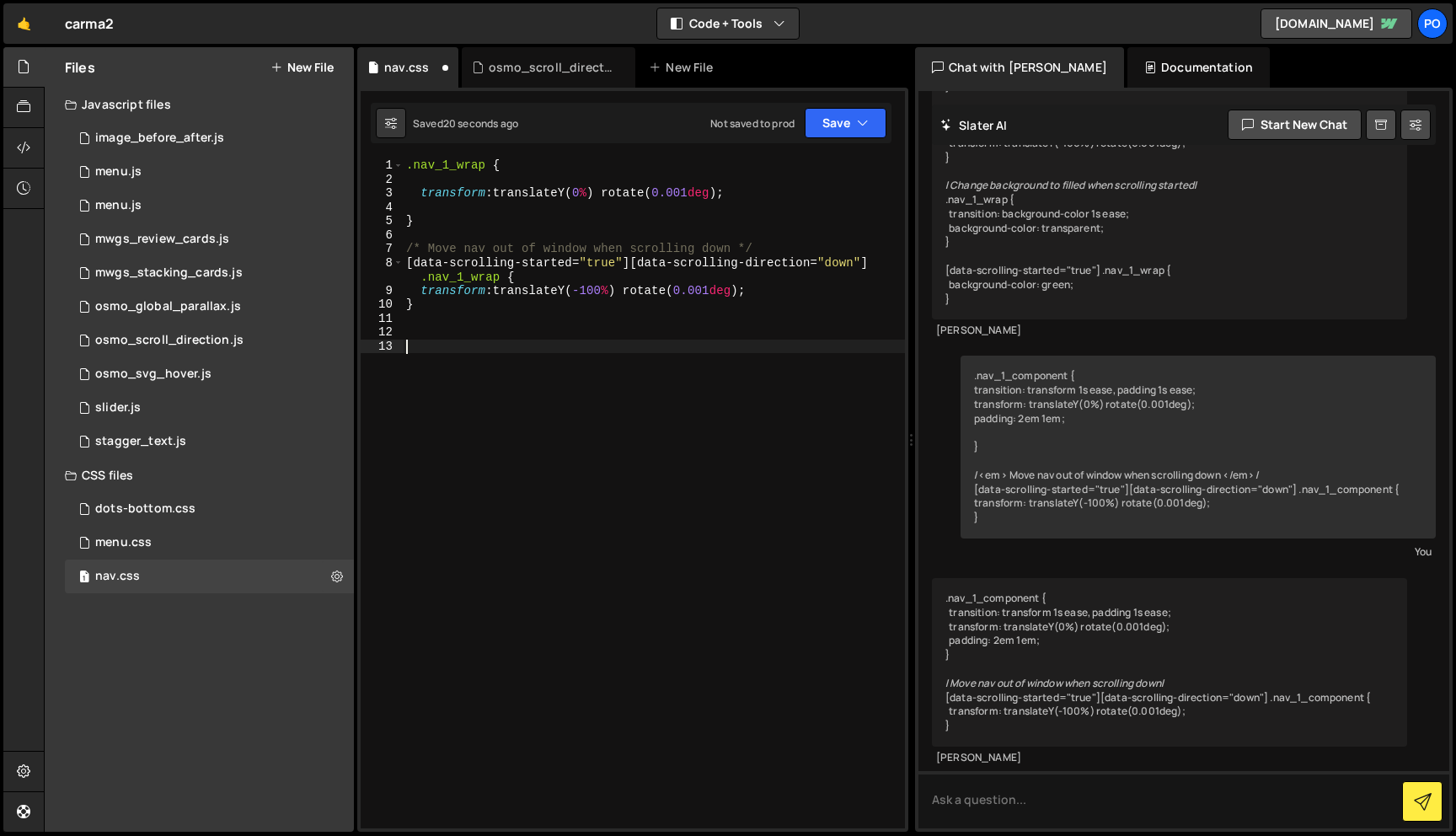
paste textarea "}"
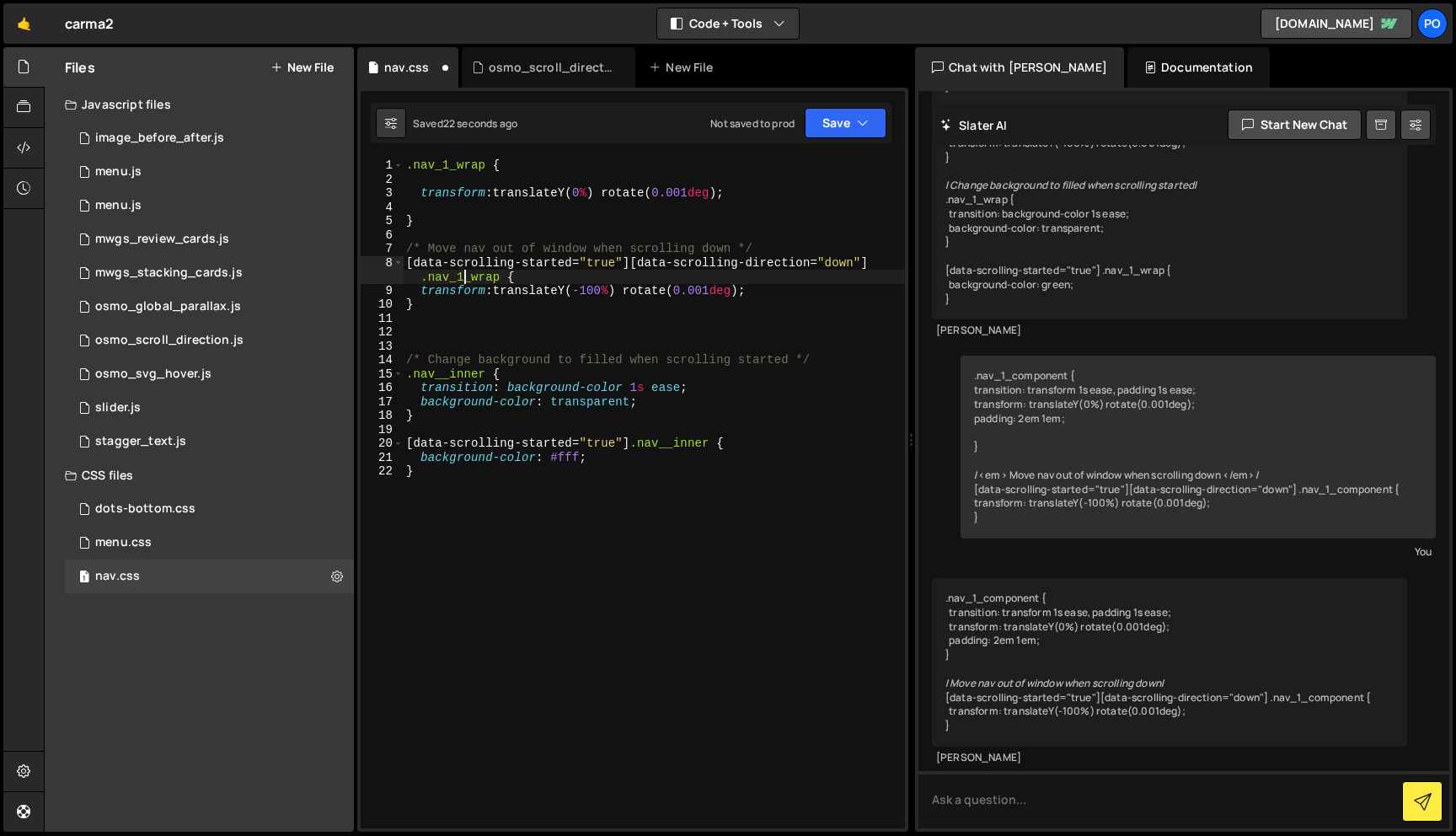
click at [467, 282] on div ".nav_1_wrap { transform : translateY( 0 % ) rotate( 0.001 deg ) ; } /* Move nav…" at bounding box center [654, 508] width 502 height 698
click at [447, 373] on div ".nav_1_wrap { transform : translateY( 0 % ) rotate( 0.001 deg ) ; } /* Move nav…" at bounding box center [654, 508] width 502 height 698
paste textarea "1_wrap"
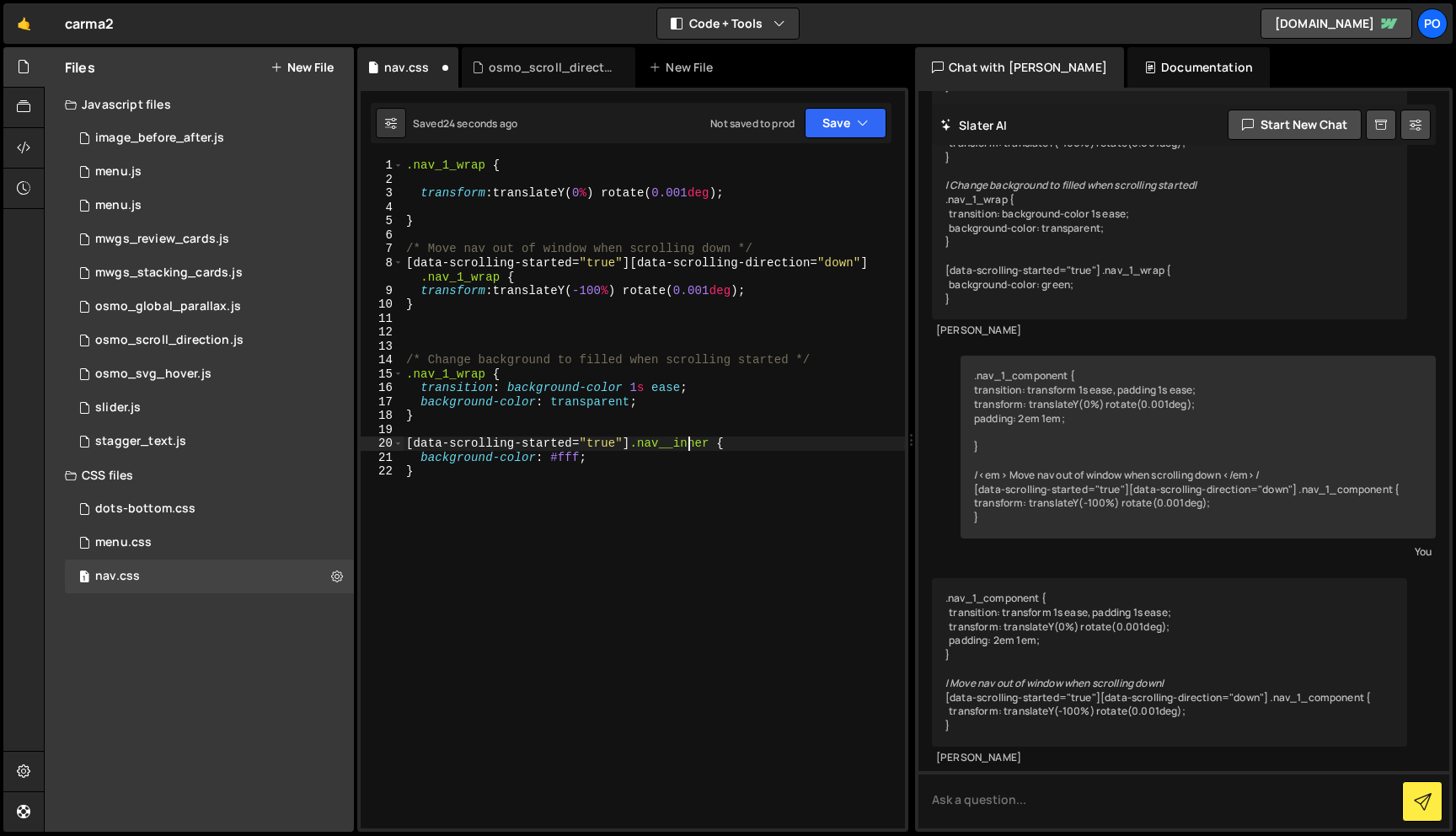
click at [686, 441] on div ".nav_1_wrap { transform : translateY( 0 % ) rotate( 0.001 deg ) ; } /* Move nav…" at bounding box center [654, 508] width 502 height 698
paste textarea "1_wrap"
click at [566, 488] on div ".nav_1_wrap { transform : translateY( 0 % ) rotate( 0.001 deg ) ; } /* Move nav…" at bounding box center [654, 508] width 502 height 698
type textarea "}"
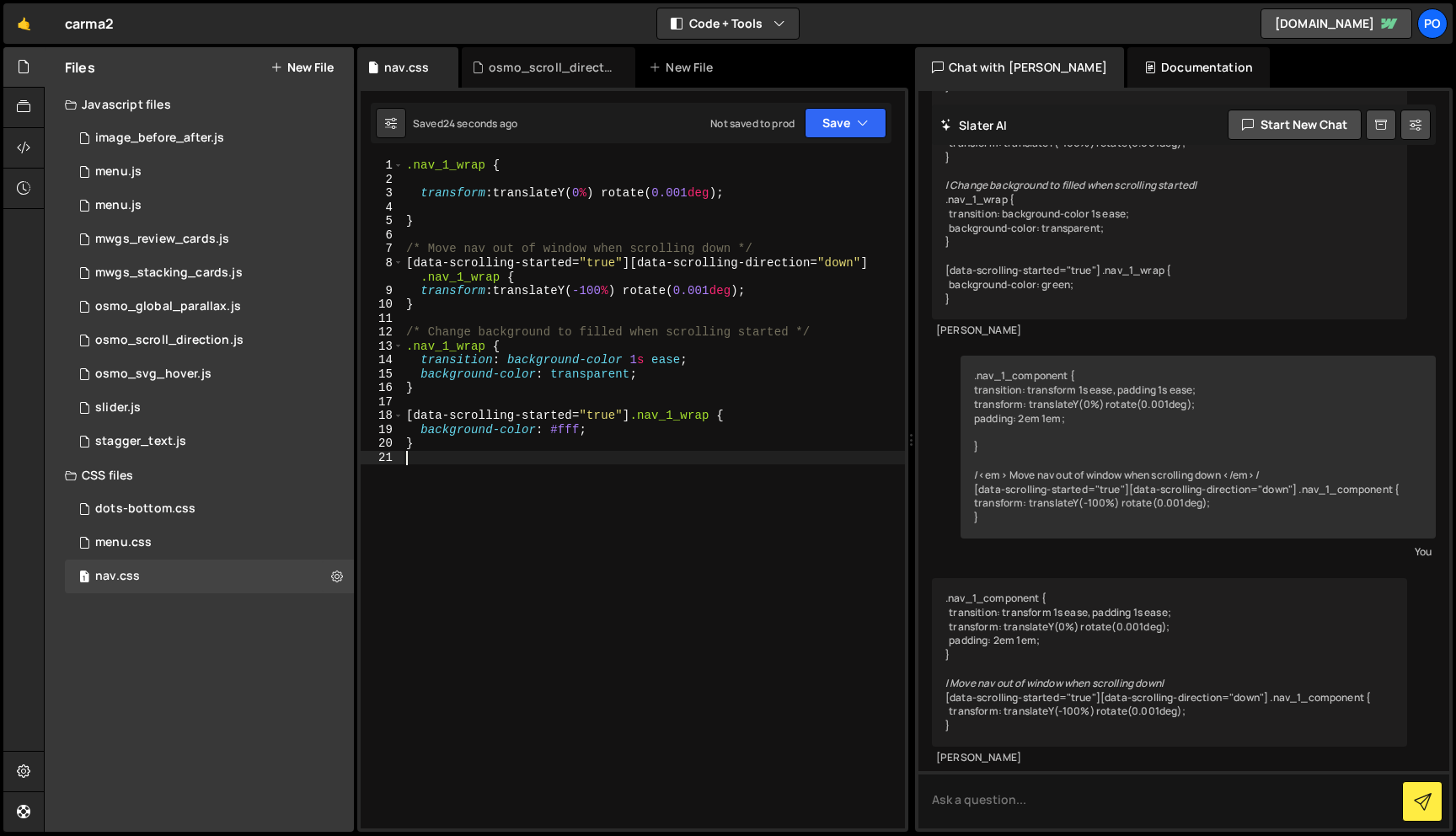
click at [562, 217] on div ".nav_1_wrap { transform : translateY( 0 % ) rotate( 0.001 deg ) ; } /* Move nav…" at bounding box center [654, 508] width 502 height 698
type textarea "}"
click at [443, 210] on div ".nav_1_wrap { transform : translateY( 0 % ) rotate( 0.001 deg ) ; } /* Move nav…" at bounding box center [654, 508] width 502 height 698
type textarea "transform: translateY(0%) rotate(0.001deg);"
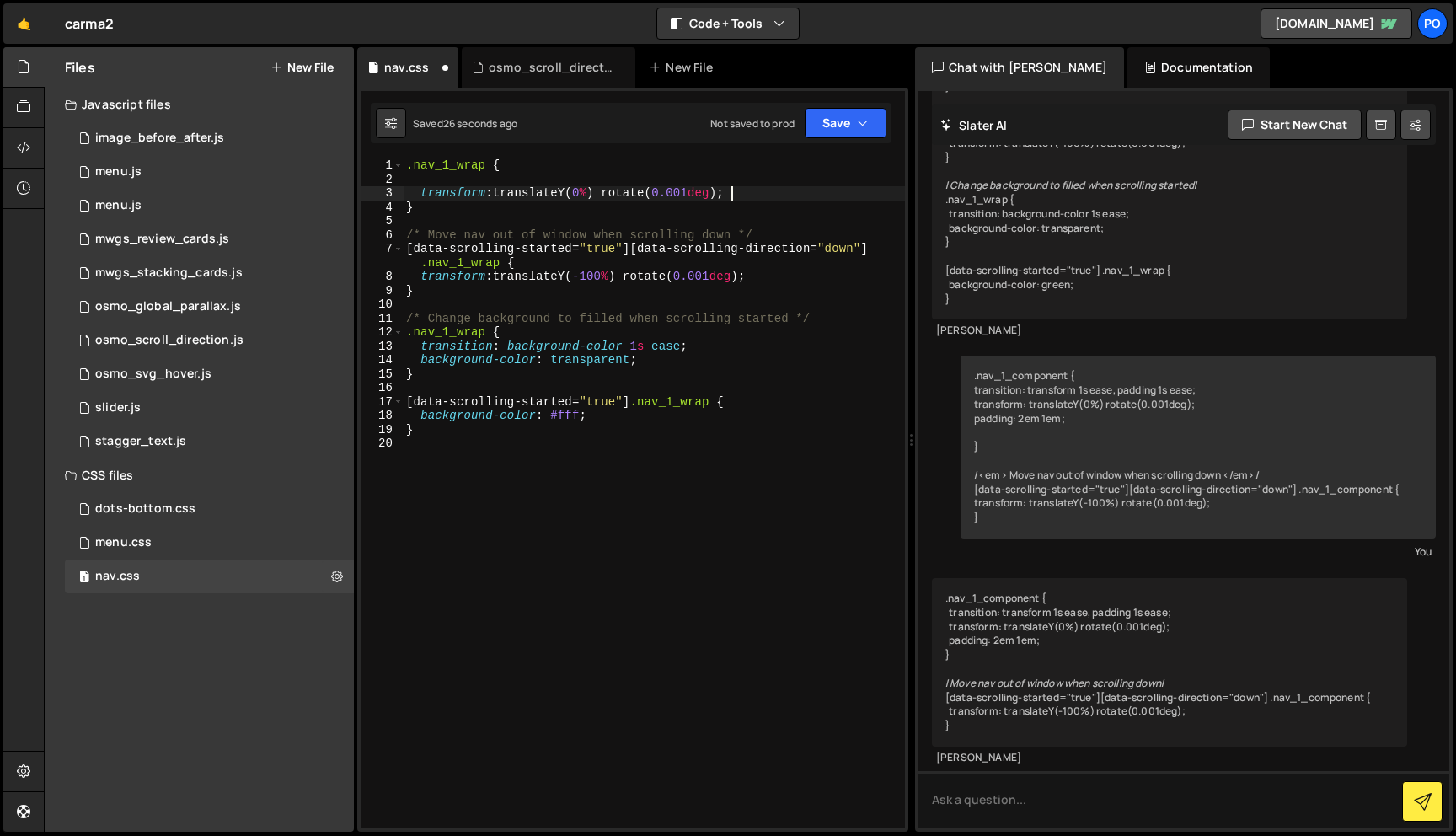
click at [446, 182] on div ".nav_1_wrap { transform : translateY( 0 % ) rotate( 0.001 deg ) ; } /* Move nav…" at bounding box center [654, 508] width 502 height 698
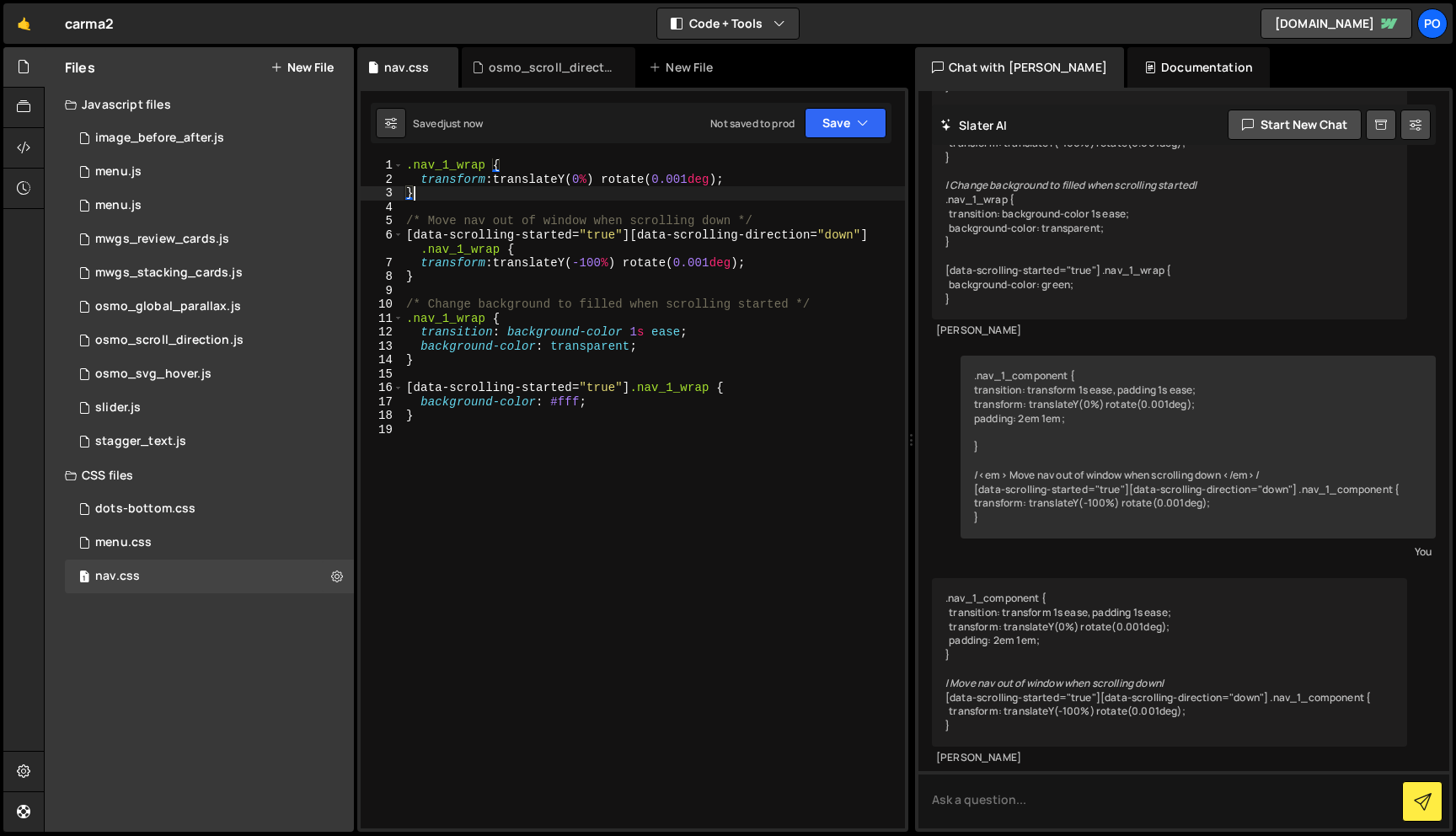
click at [450, 198] on div ".nav_1_wrap { transform : translateY( 0 % ) rotate( 0.001 deg ) ; } /* Move nav…" at bounding box center [654, 508] width 502 height 698
type textarea "}"
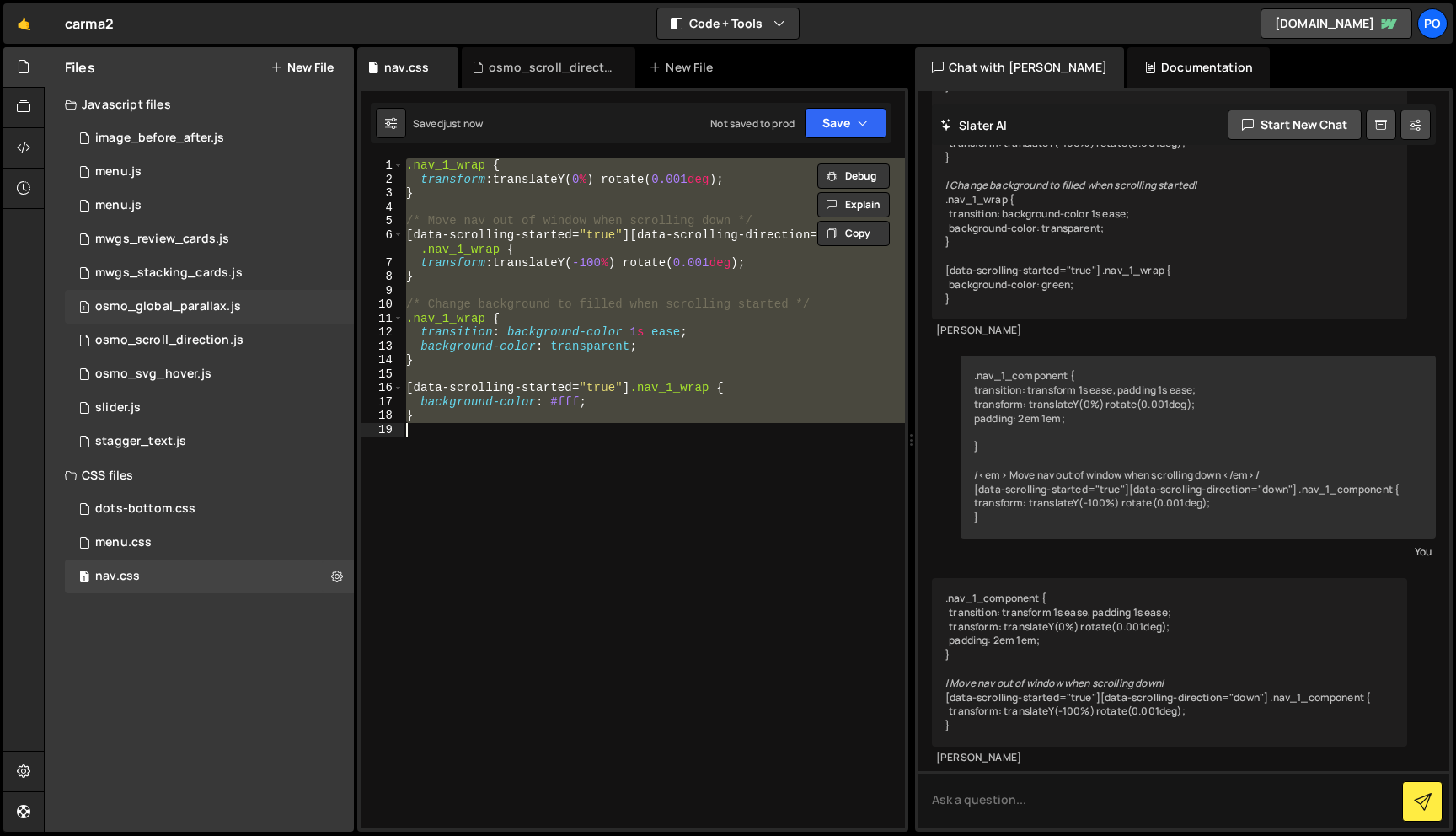
click at [232, 317] on div "1 osmo_global_parallax.js 0" at bounding box center [210, 307] width 289 height 34
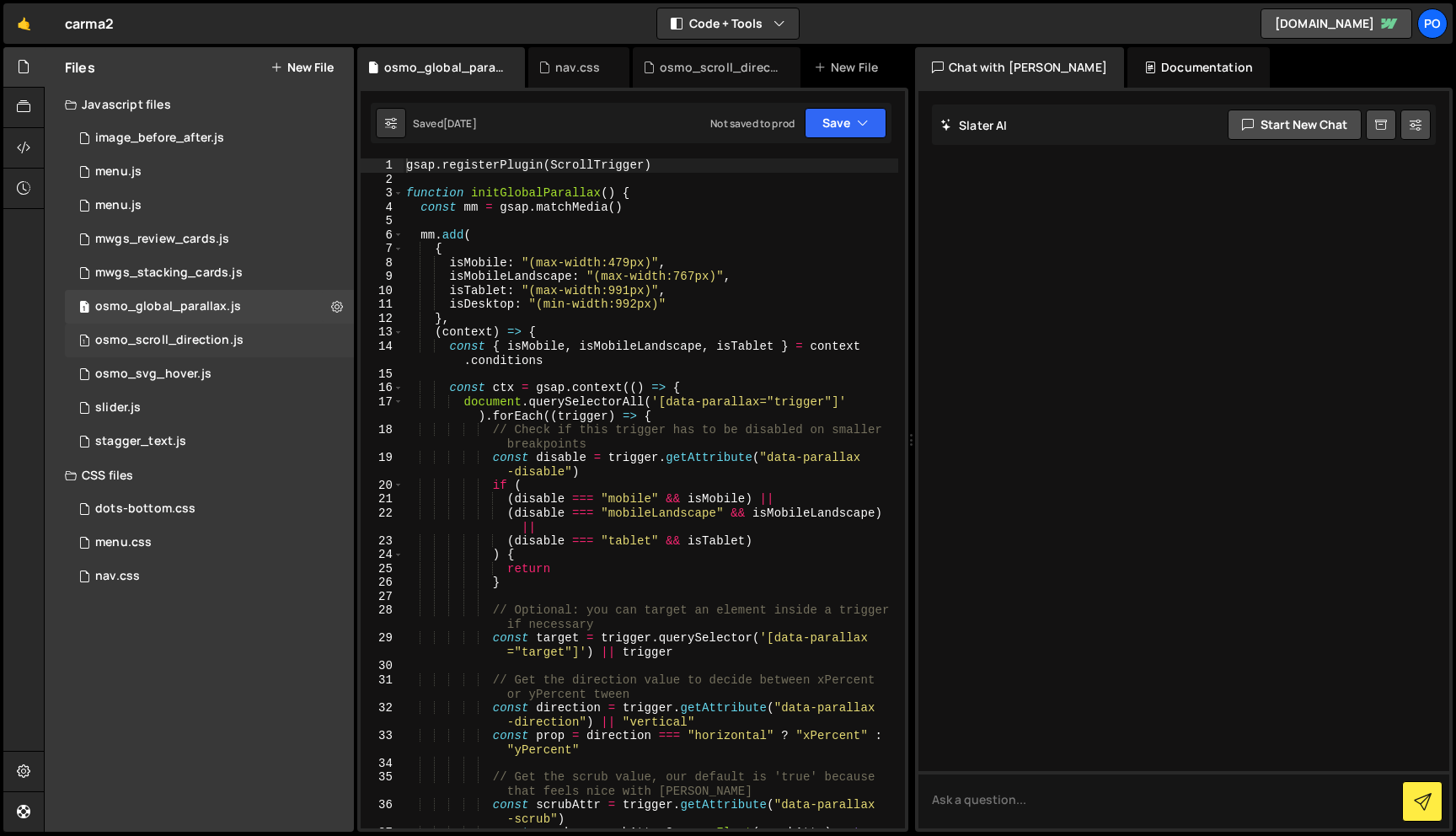
click at [246, 336] on div "1 osmo_scroll_direction.js 0" at bounding box center [210, 340] width 289 height 34
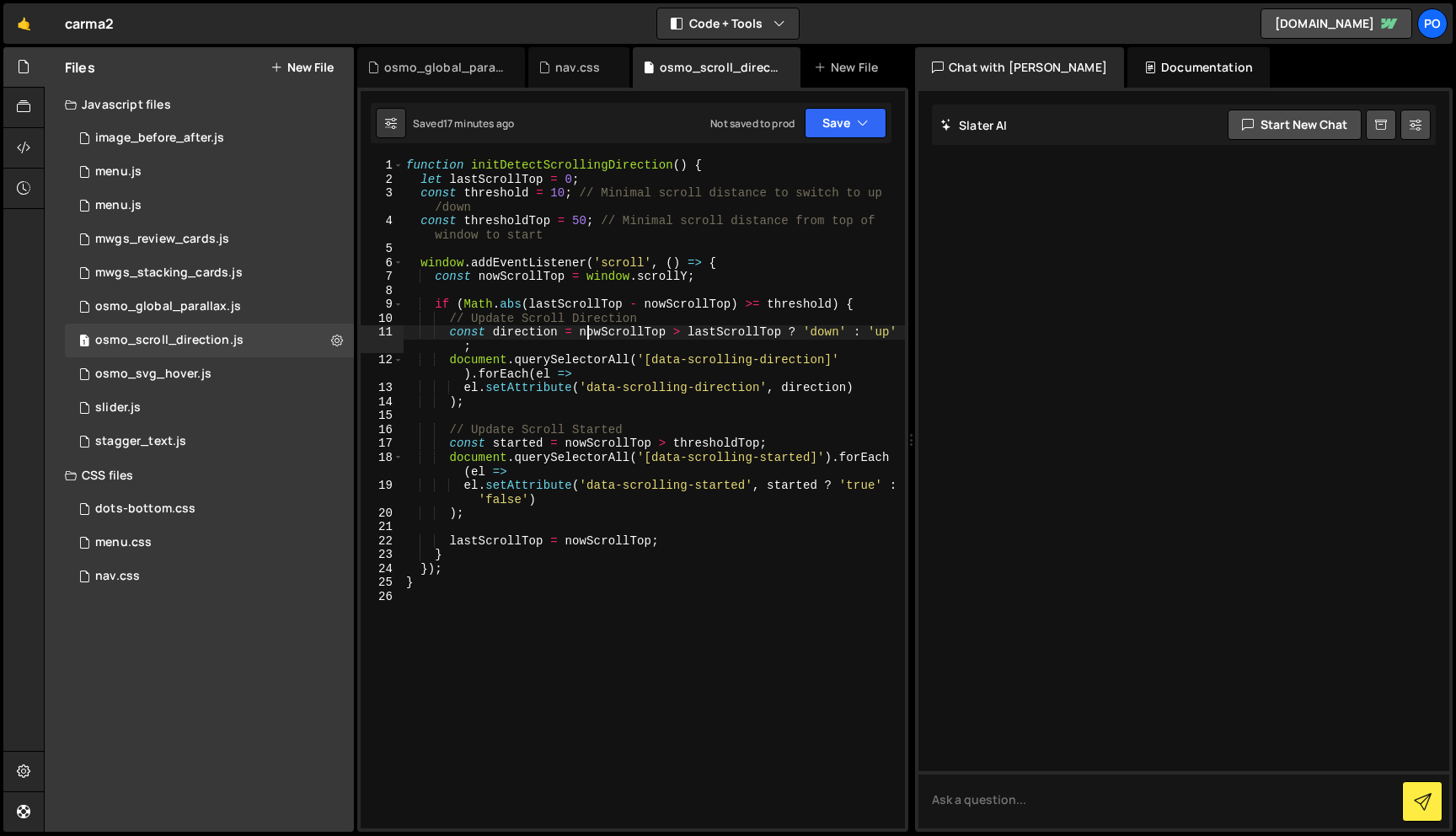
click at [590, 336] on div "function initDetectScrollingDirection ( ) { let lastScrollTop = 0 ; const thres…" at bounding box center [654, 508] width 502 height 698
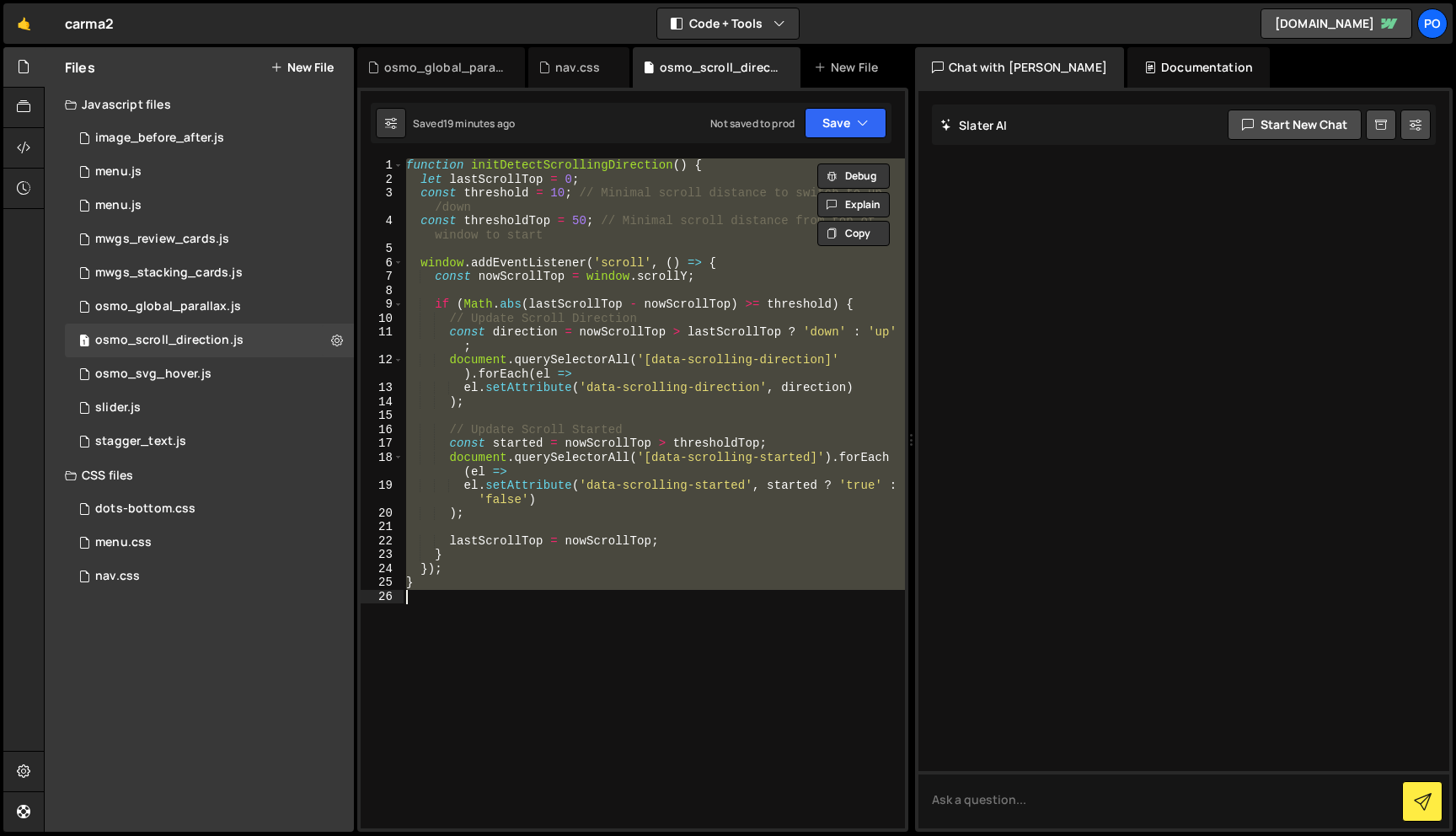
click at [516, 382] on div "function initDetectScrollingDirection ( ) { let lastScrollTop = 0 ; const thres…" at bounding box center [654, 494] width 502 height 671
type textarea "el.setAttribute('data-scrolling-direction', direction)"
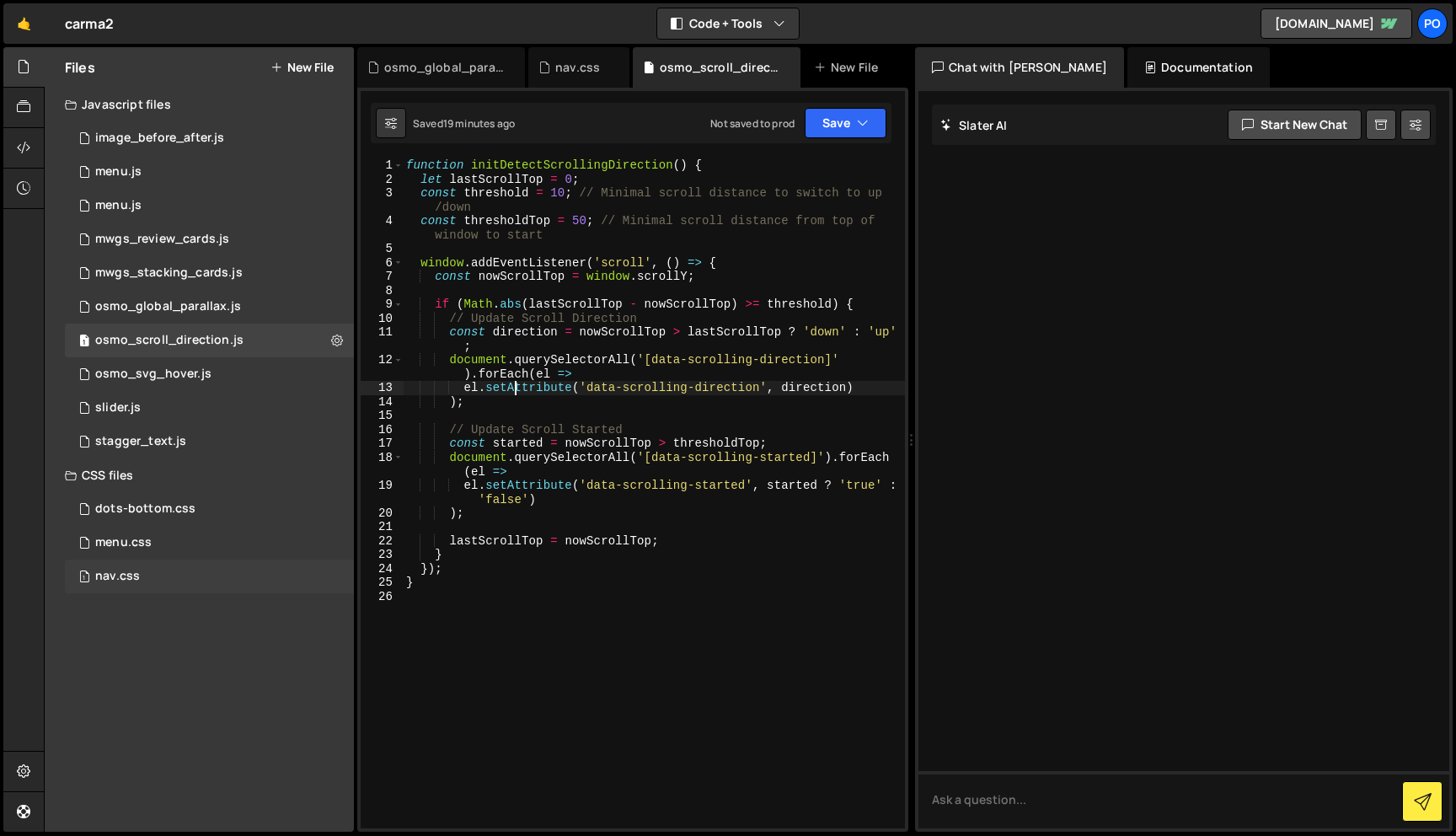
click at [203, 576] on div "1 nav.css 0" at bounding box center [210, 576] width 289 height 34
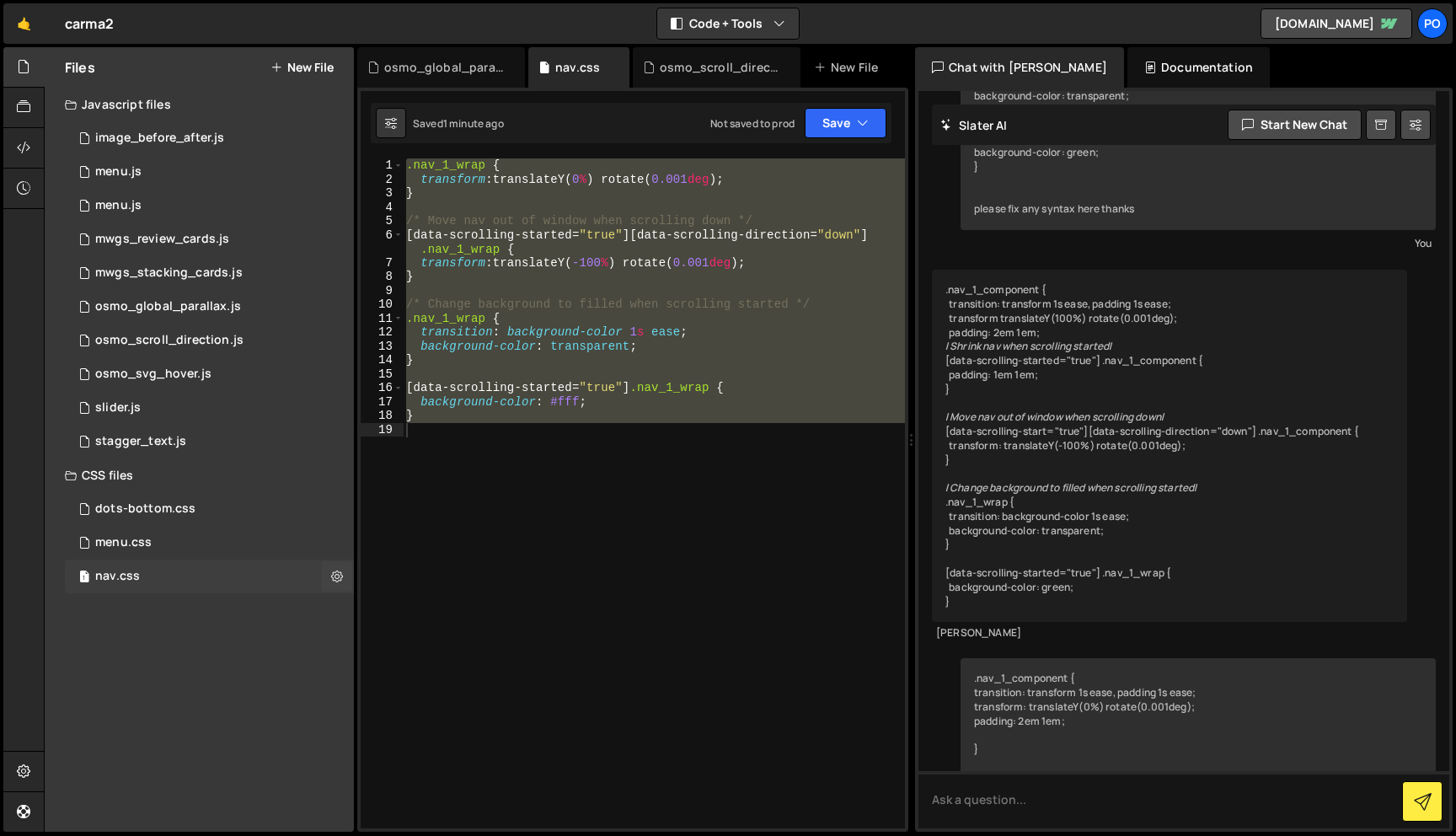
scroll to position [682, 0]
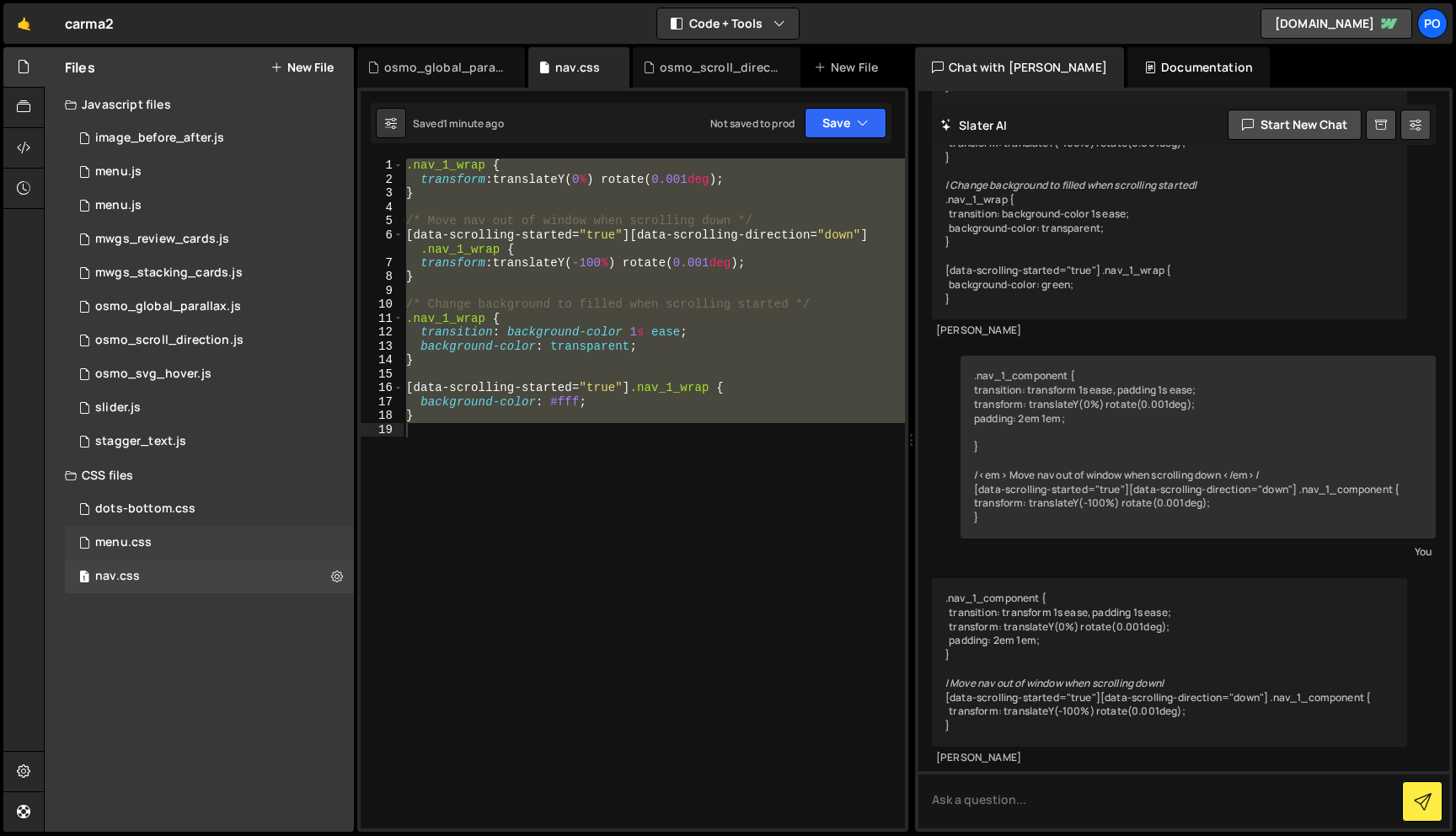
click at [206, 541] on div "menu.css 0" at bounding box center [210, 542] width 289 height 34
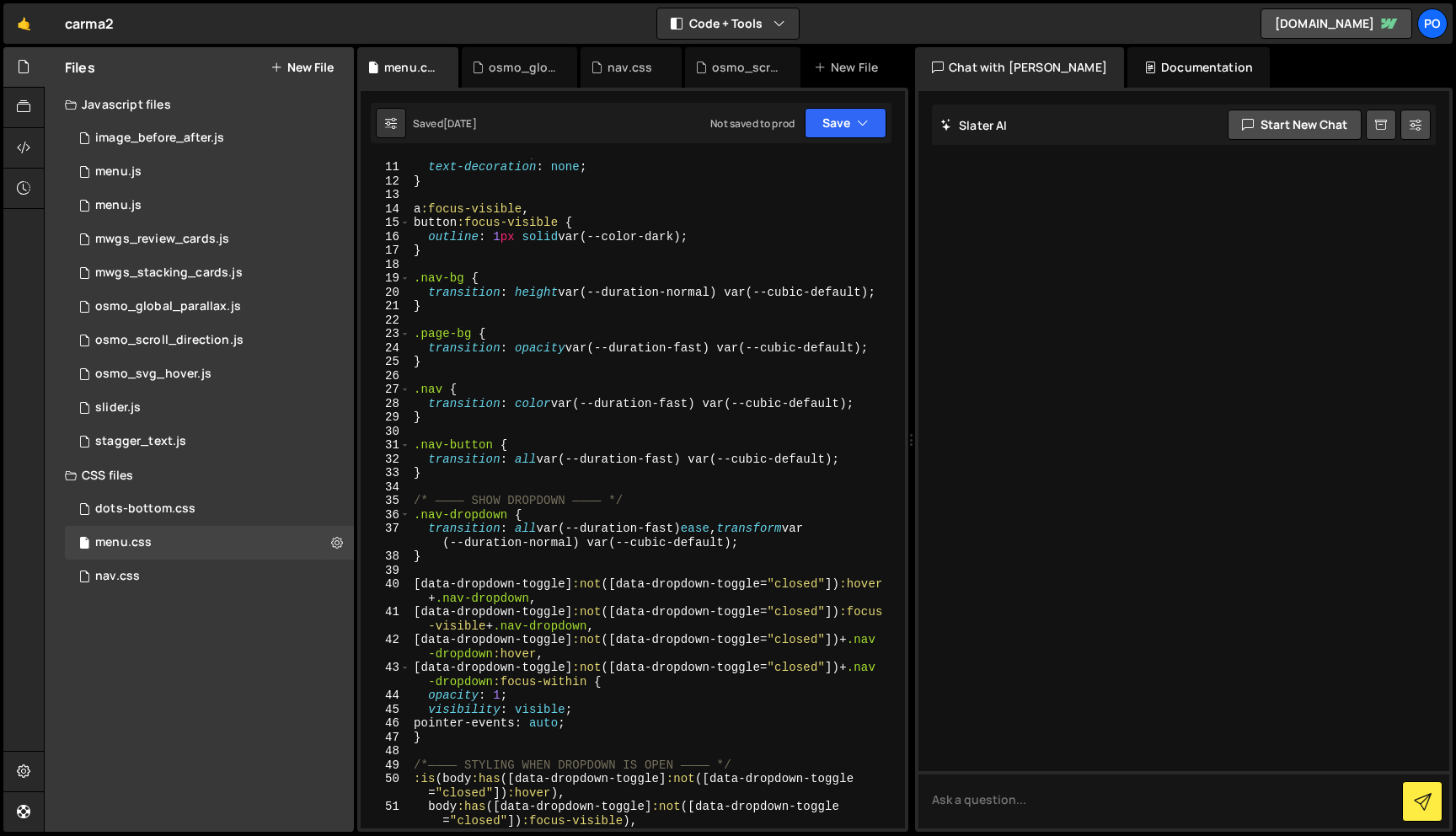
scroll to position [430, 0]
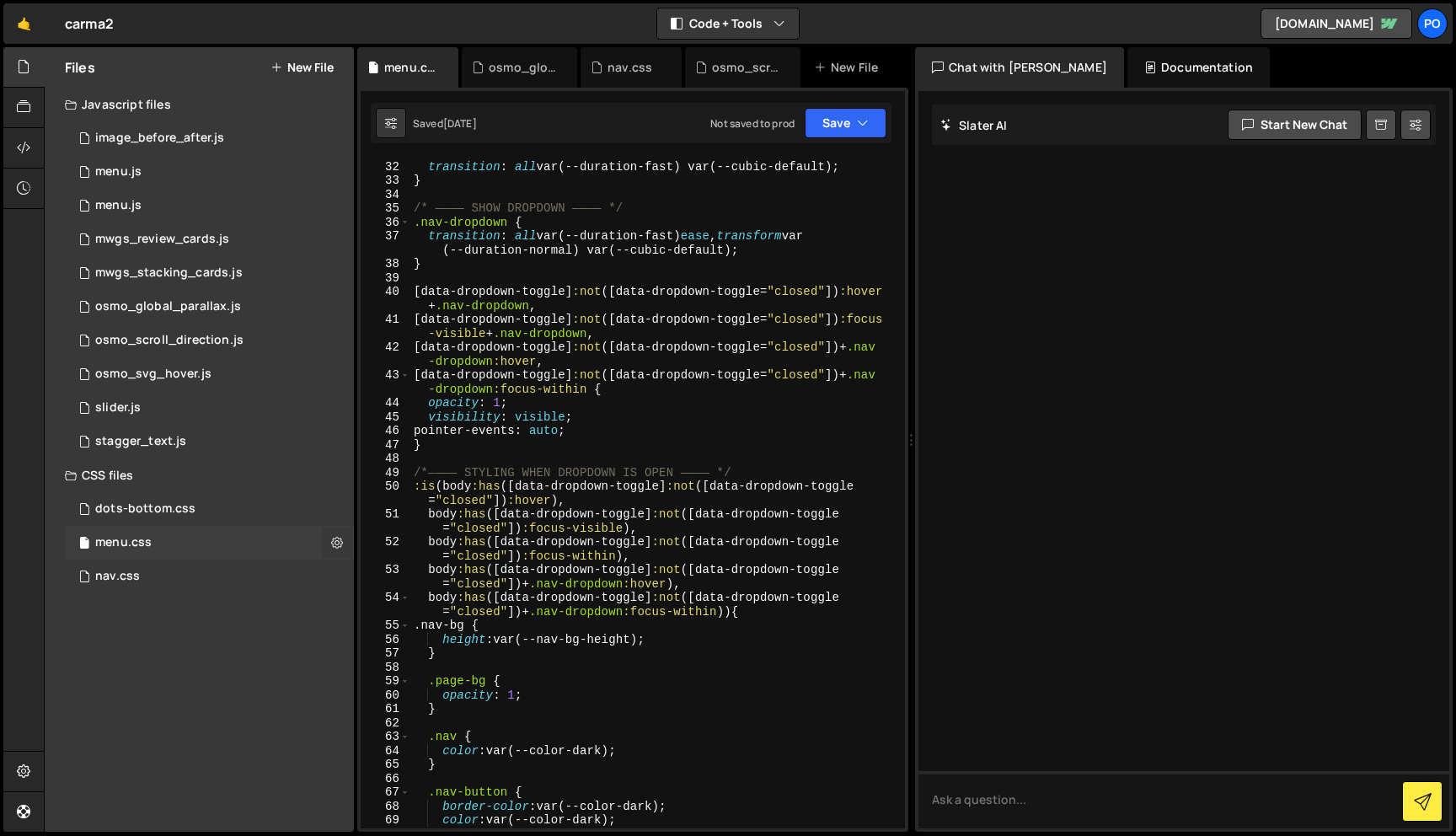
click at [350, 549] on button at bounding box center [337, 542] width 30 height 30
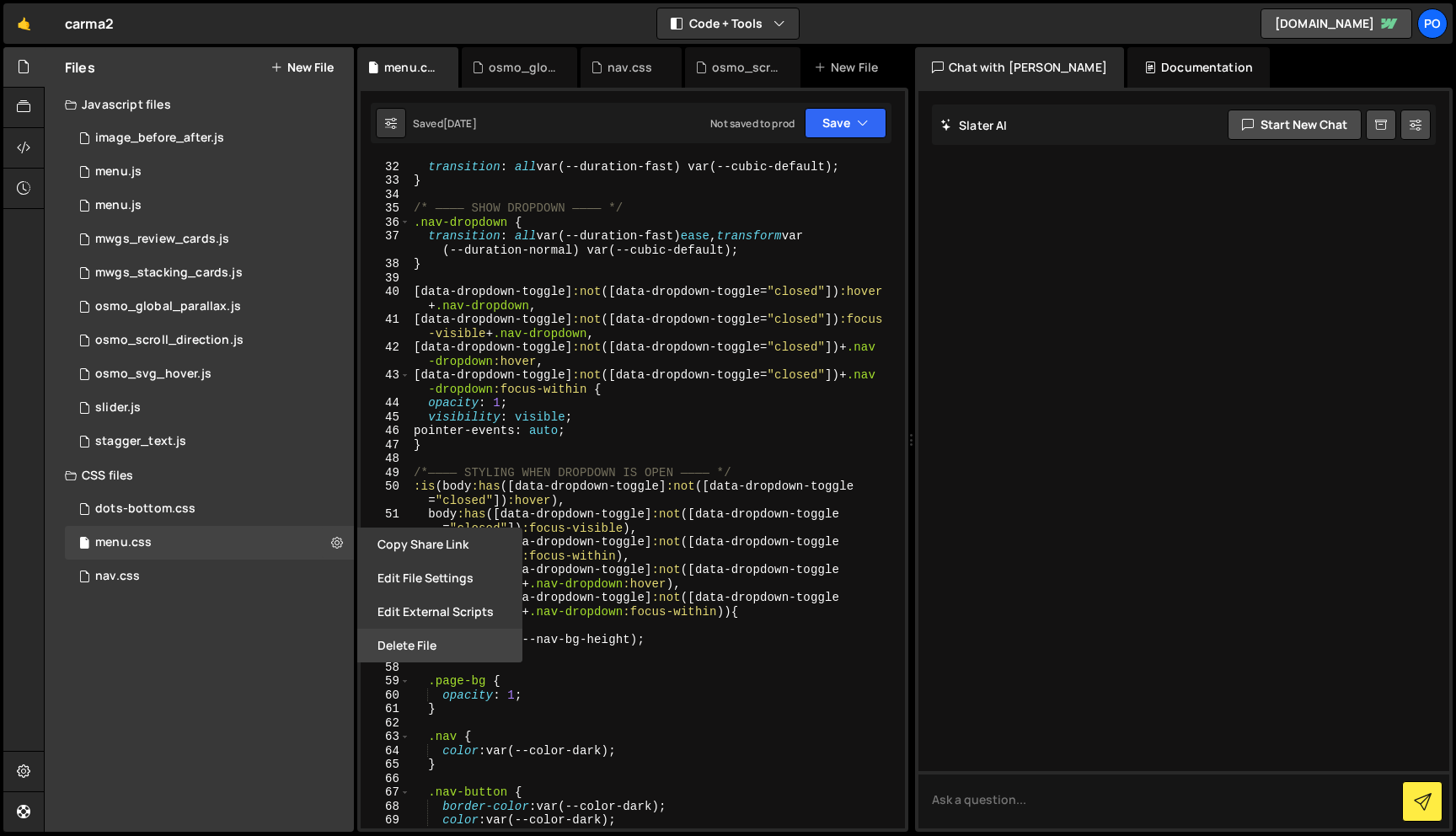
click at [417, 645] on button "Delete File" at bounding box center [440, 645] width 165 height 34
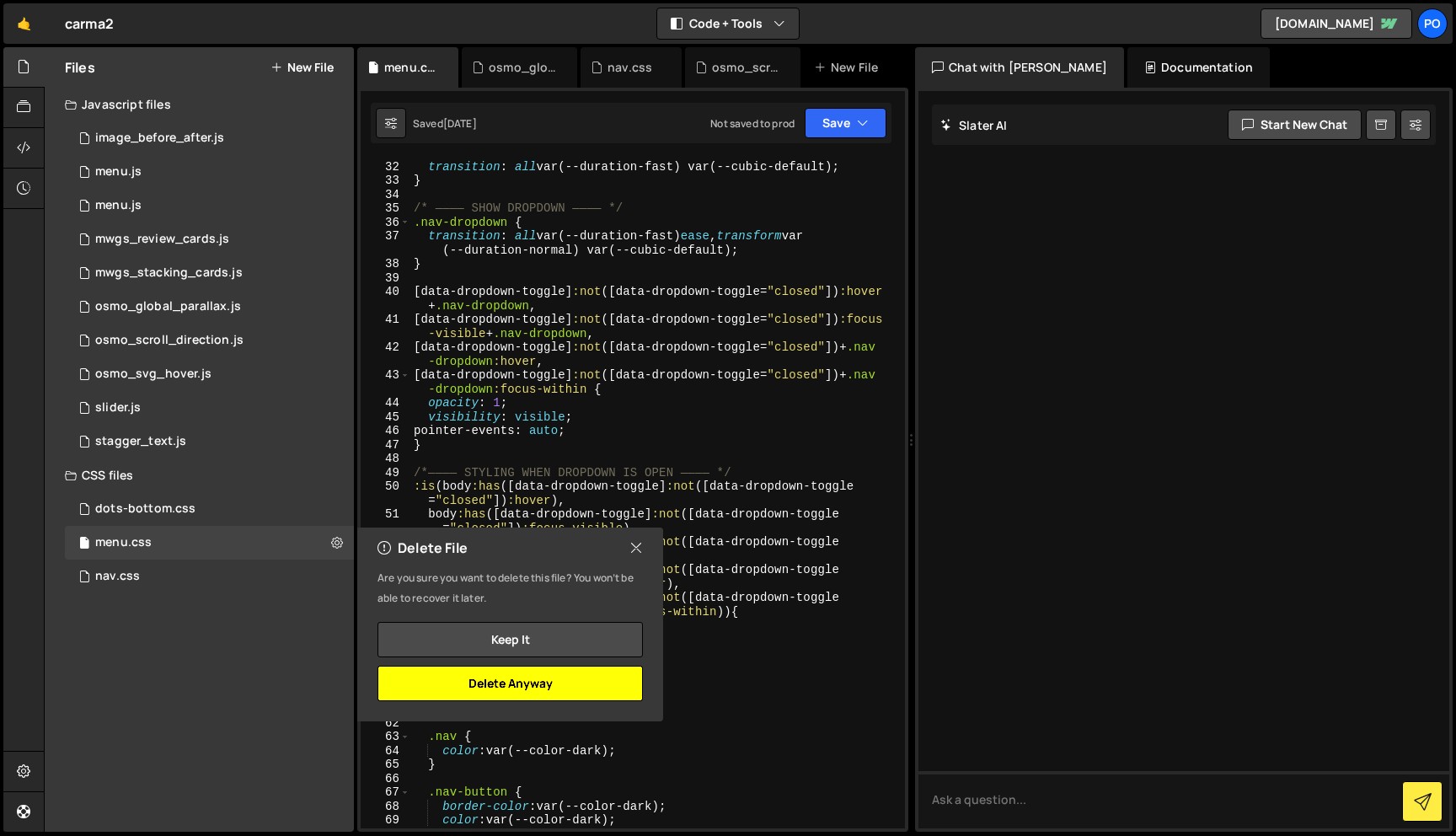
click at [525, 680] on button "Delete Anyway" at bounding box center [510, 684] width 266 height 36
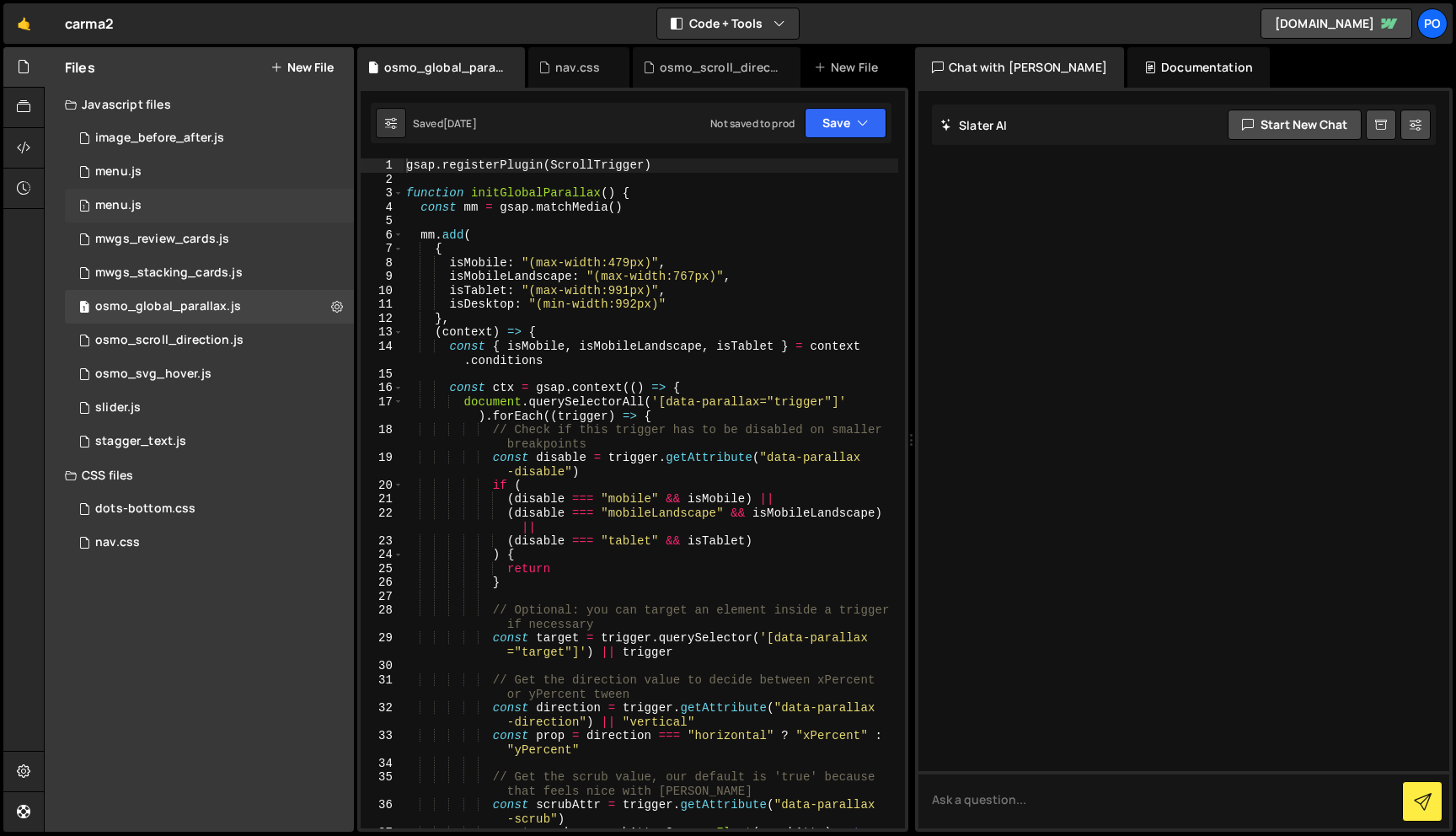
click at [301, 215] on div "1 menu.js 0" at bounding box center [210, 205] width 289 height 34
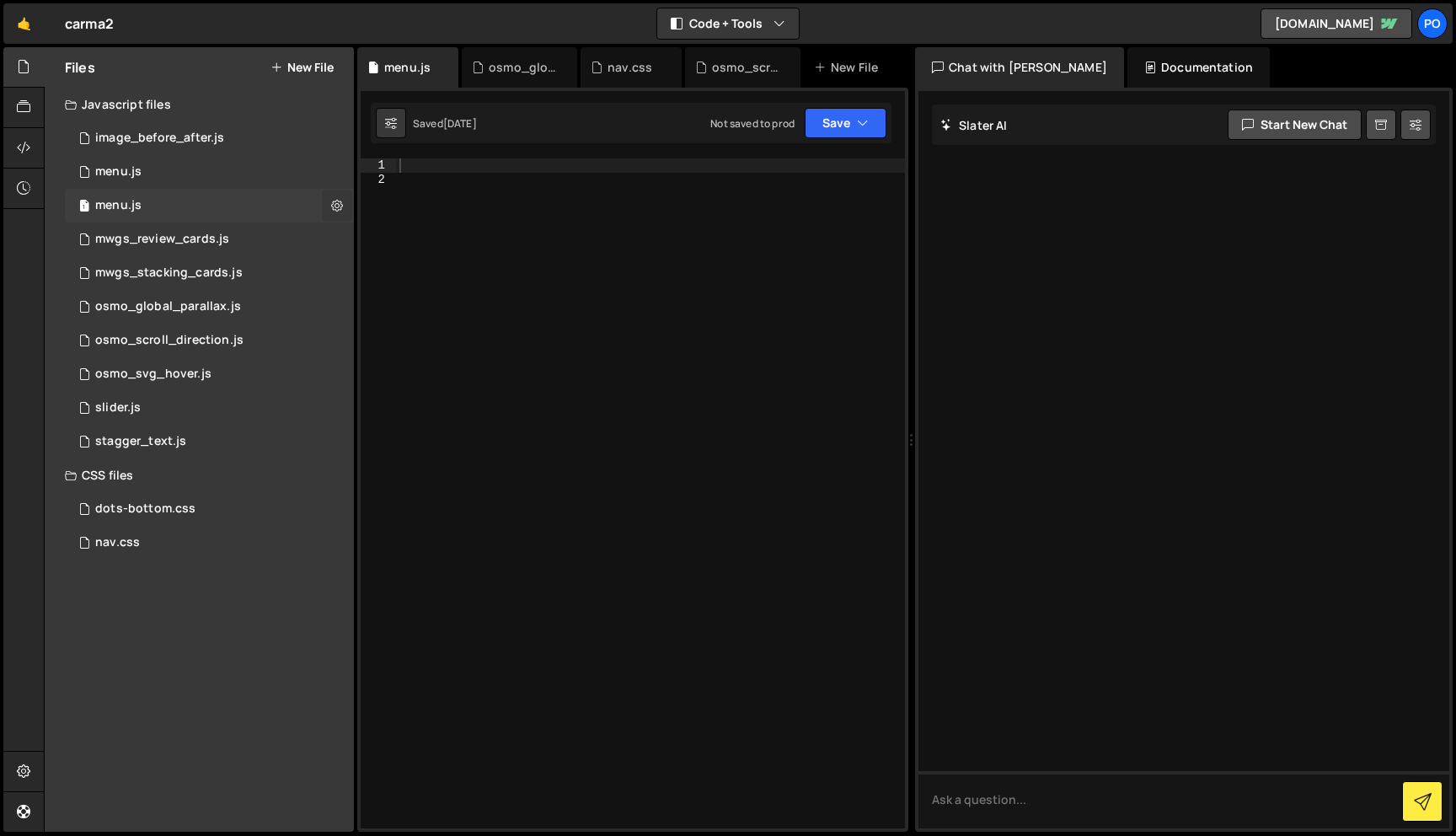
click at [336, 208] on icon at bounding box center [337, 205] width 12 height 16
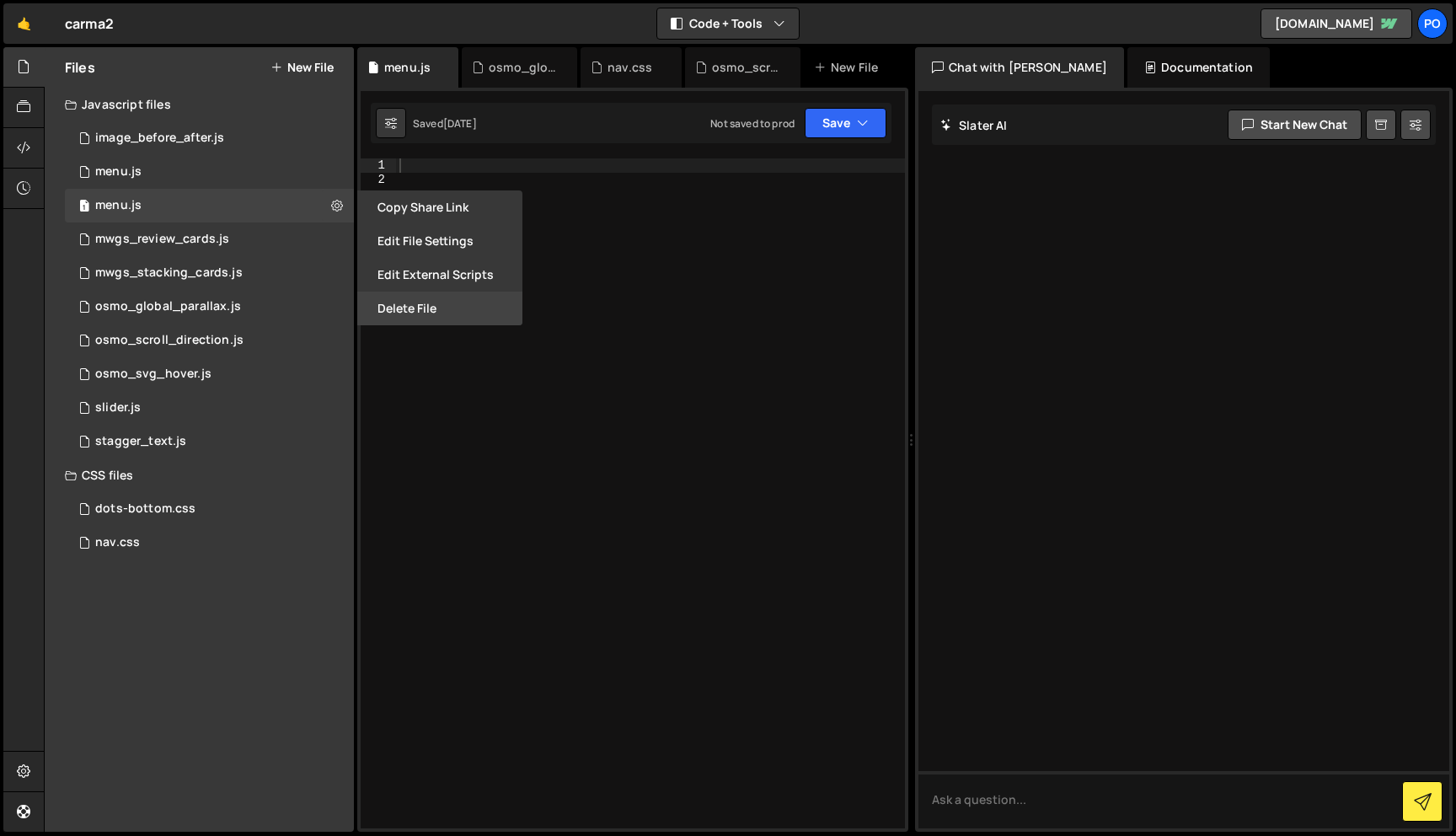
click at [393, 304] on button "Delete File" at bounding box center [440, 308] width 165 height 34
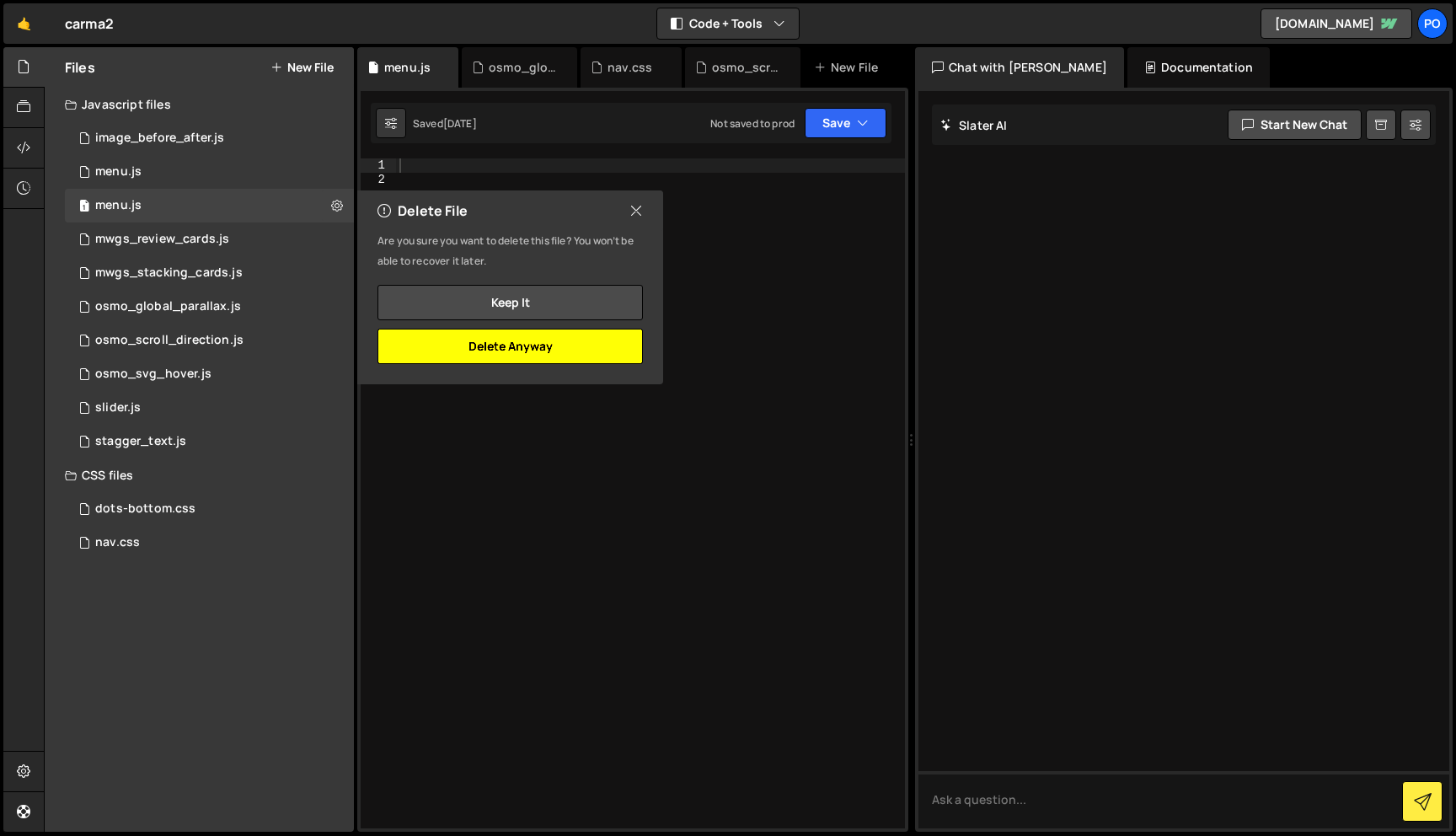
click at [514, 353] on button "Delete Anyway" at bounding box center [510, 346] width 266 height 36
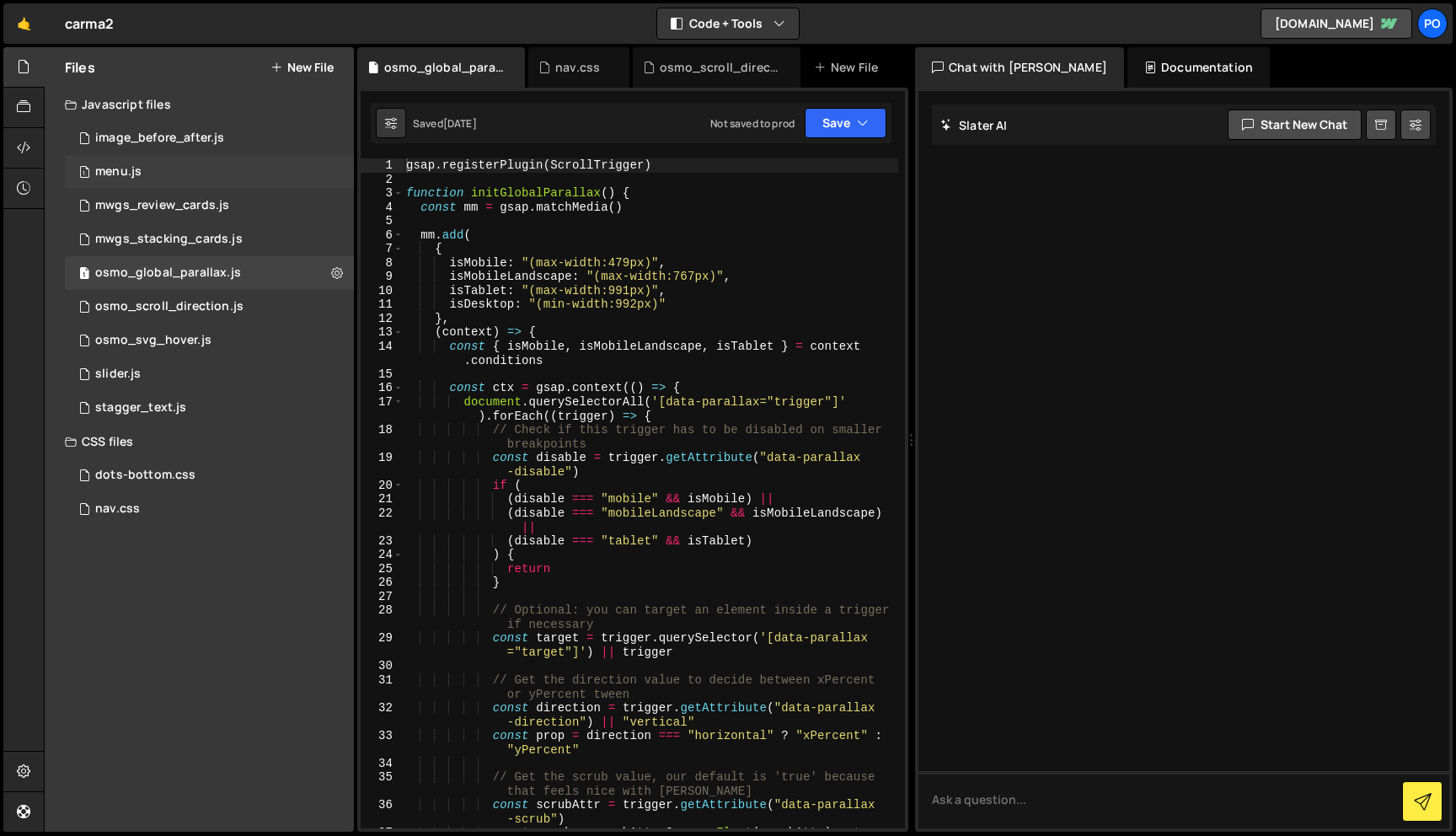
click at [329, 170] on div "1 menu.js 0" at bounding box center [210, 172] width 289 height 34
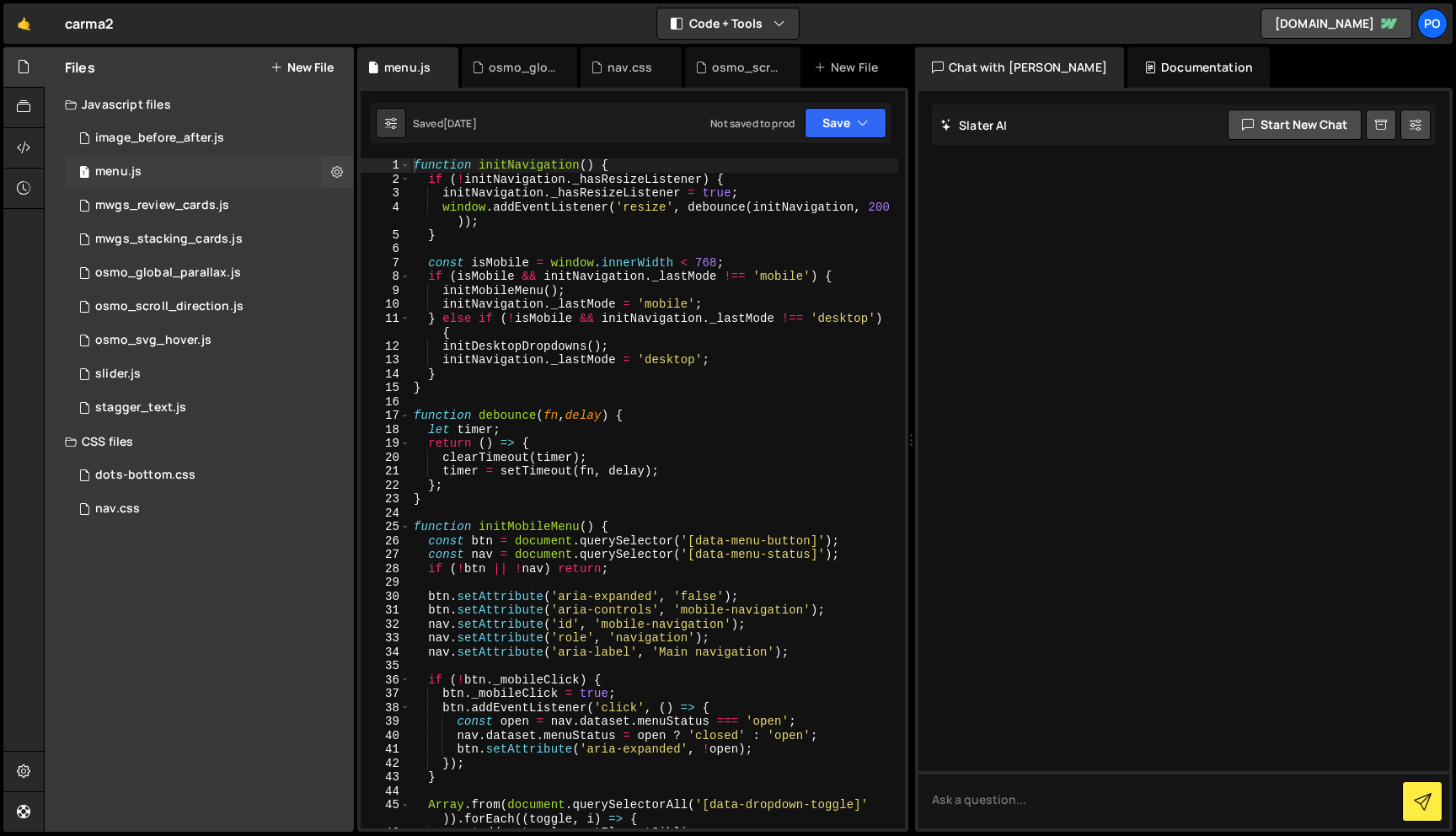
click at [329, 170] on button at bounding box center [337, 172] width 30 height 30
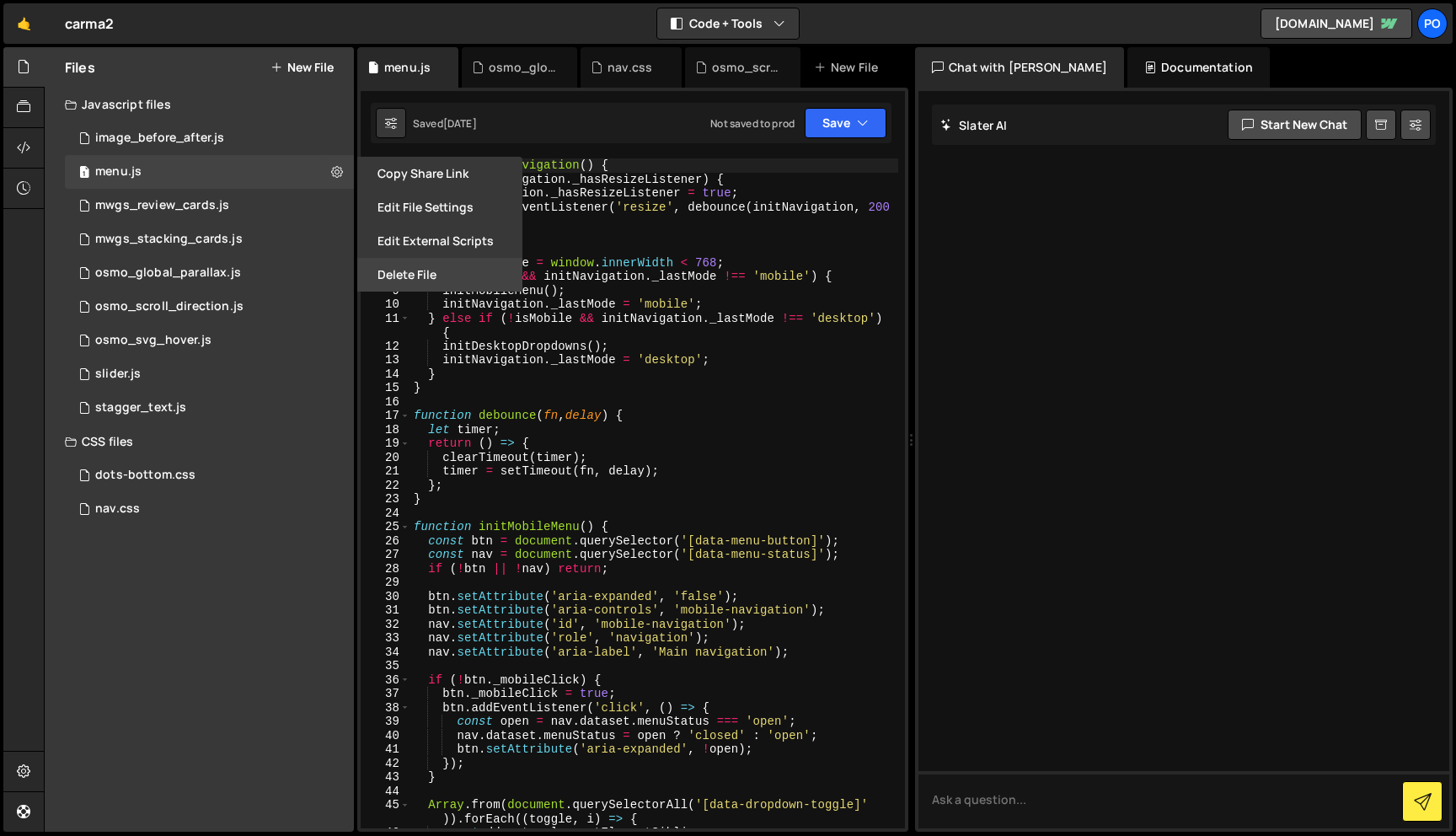
click at [386, 266] on button "Delete File" at bounding box center [440, 275] width 165 height 34
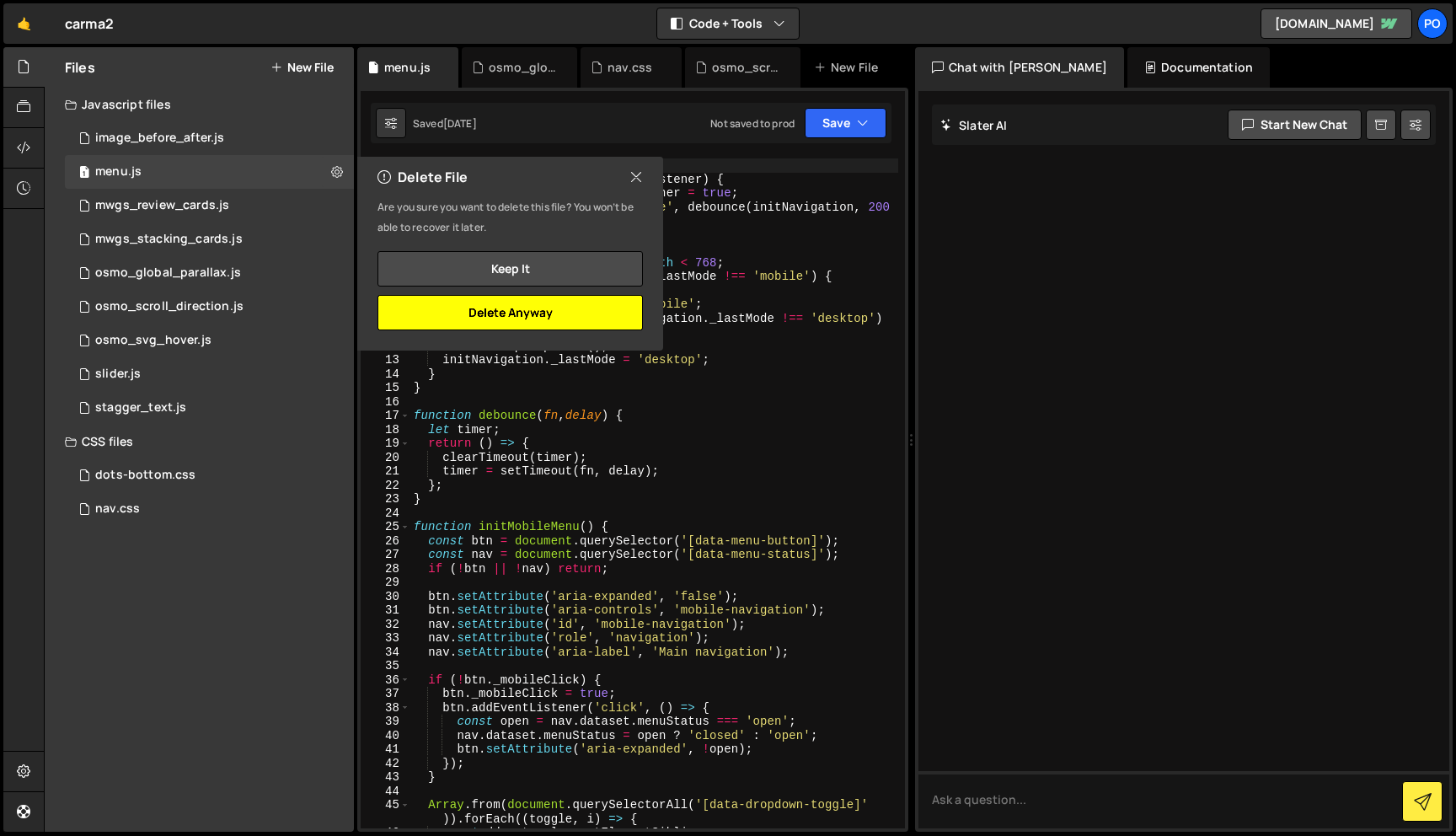
click at [584, 301] on button "Delete Anyway" at bounding box center [510, 313] width 266 height 36
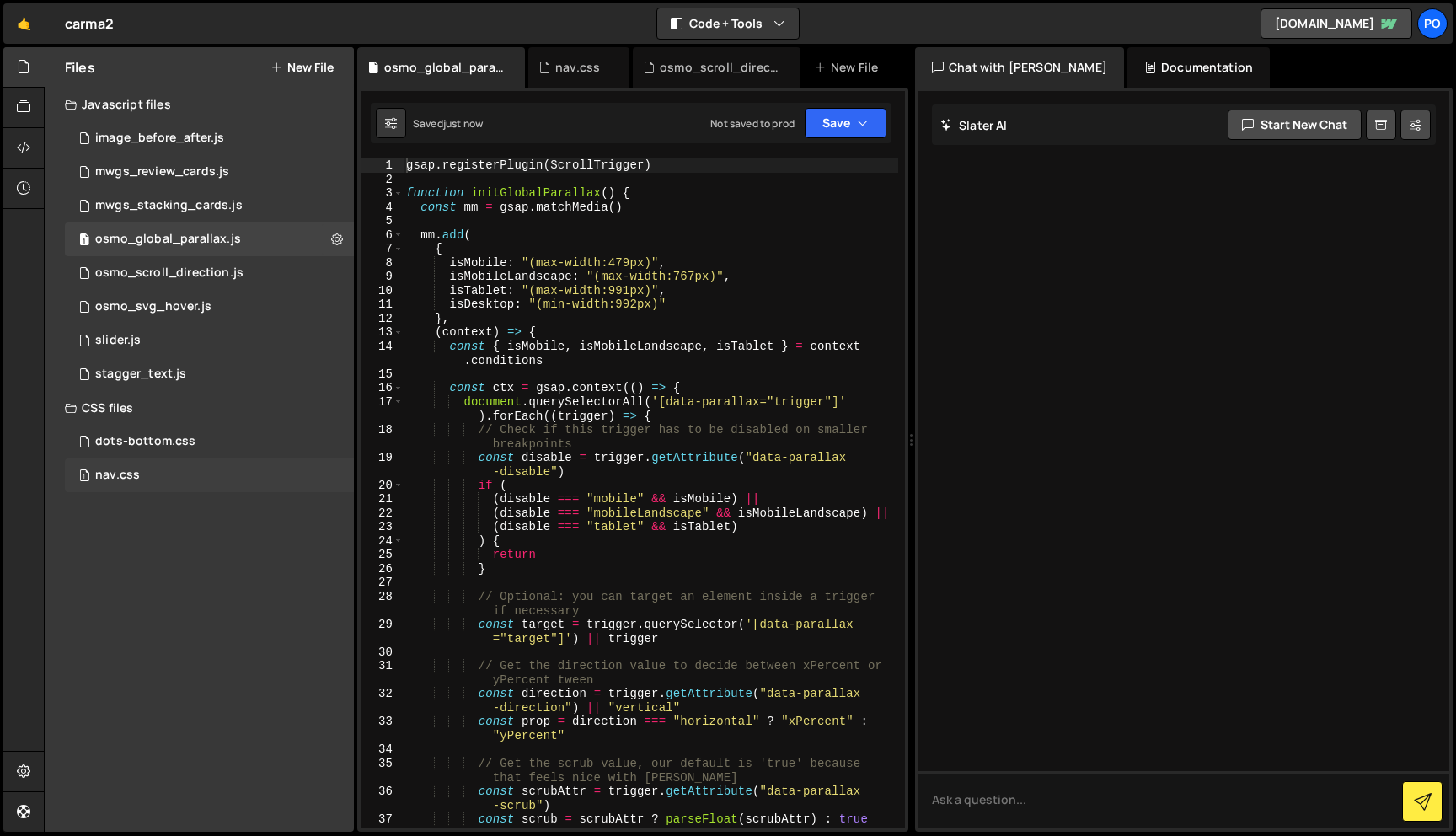
click at [210, 471] on div "1 nav.css 0" at bounding box center [210, 475] width 289 height 34
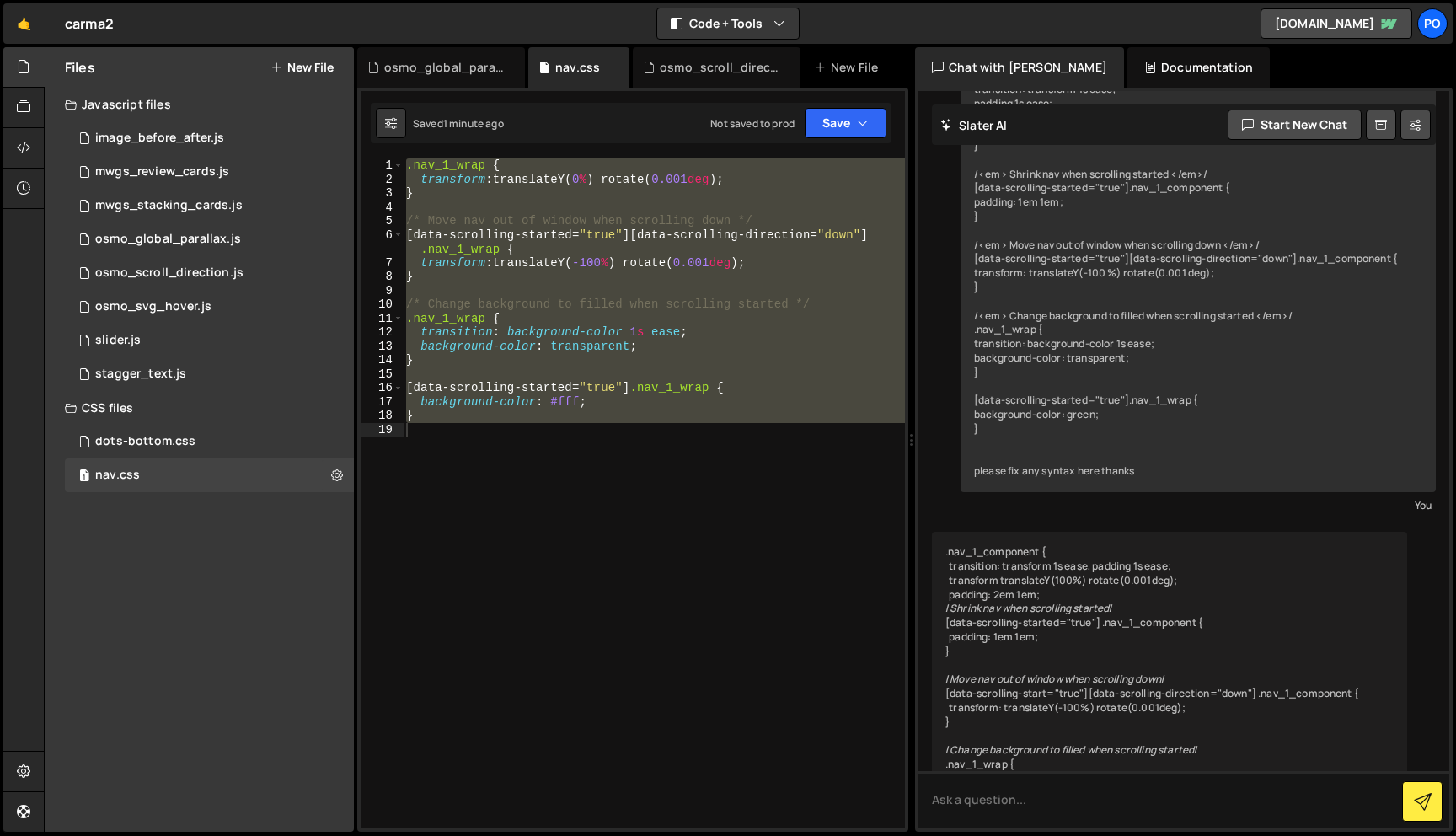
scroll to position [682, 0]
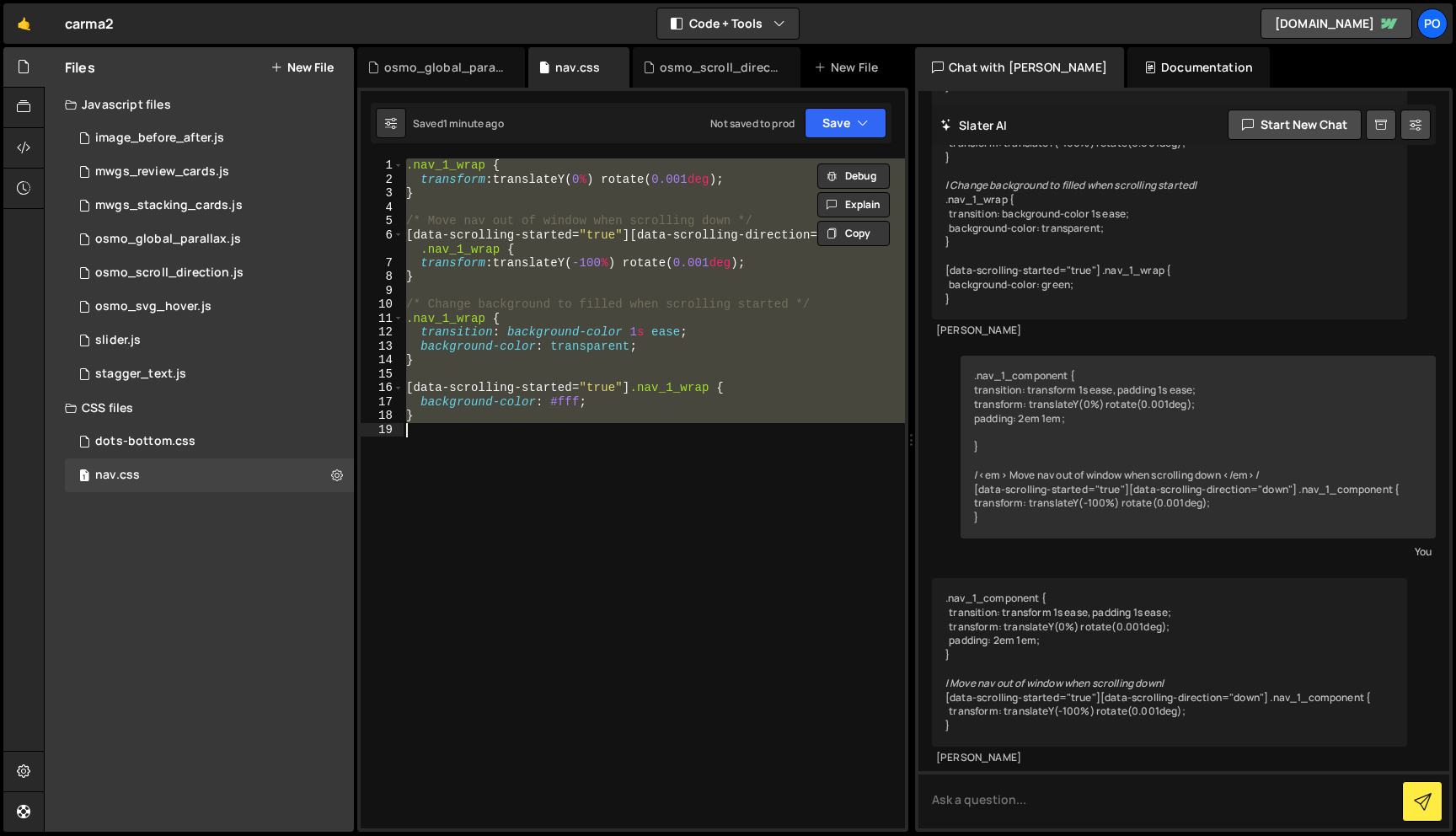
click at [513, 386] on div ".nav_1_wrap { transform : translateY( 0 % ) rotate( 0.001 deg ) ; } /* Move nav…" at bounding box center [654, 494] width 502 height 671
type textarea "[data-scrolling-started="true"] .nav_1_wrap {"
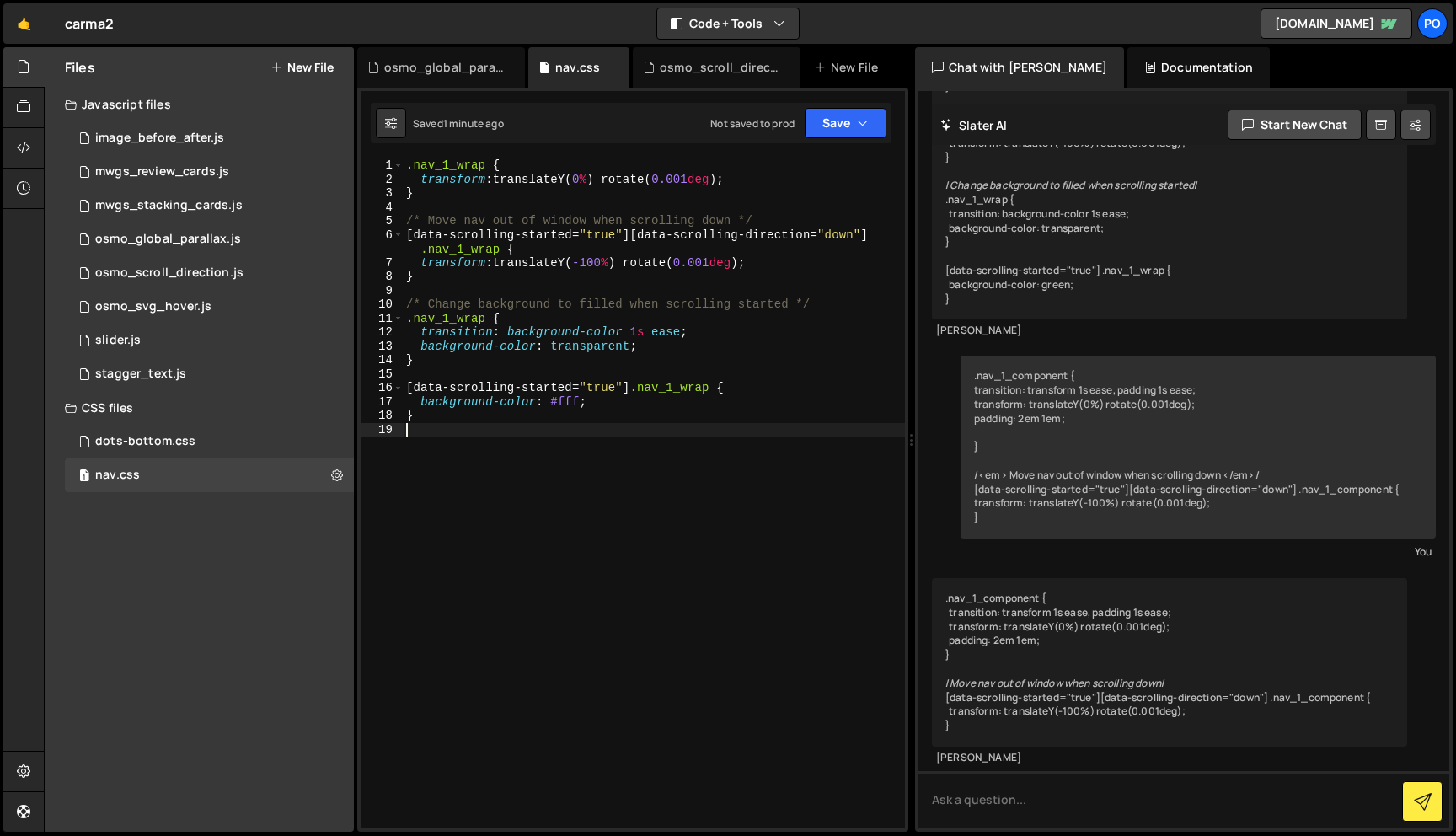
click at [510, 436] on div ".nav_1_wrap { transform : translateY( 0 % ) rotate( 0.001 deg ) ; } /* Move nav…" at bounding box center [654, 508] width 502 height 698
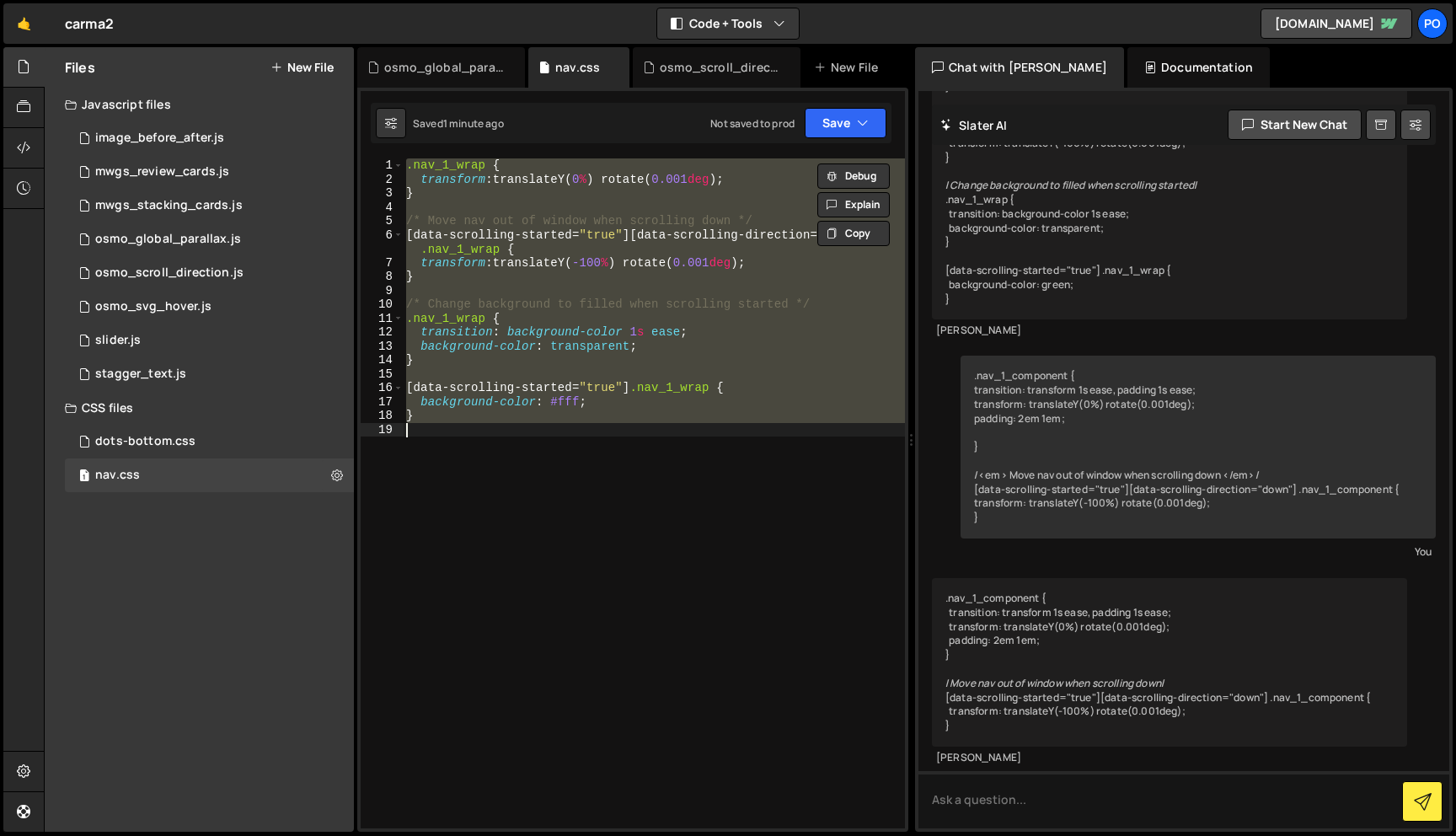
paste textarea
type textarea "}"
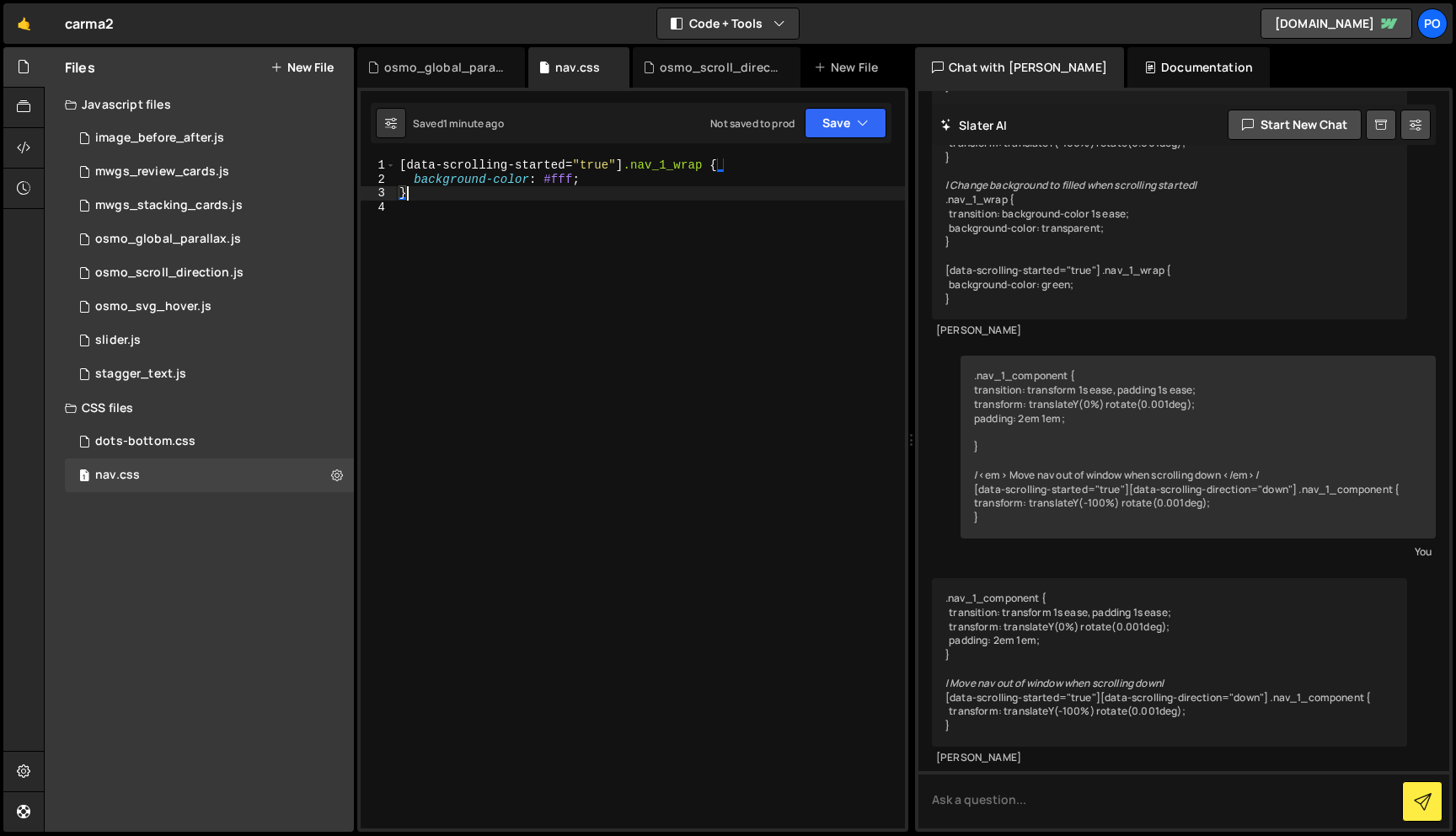
click at [663, 330] on div "[ data-scrolling-started = " true " ] .nav_1_wrap { background-color : #fff ; }" at bounding box center [650, 508] width 509 height 698
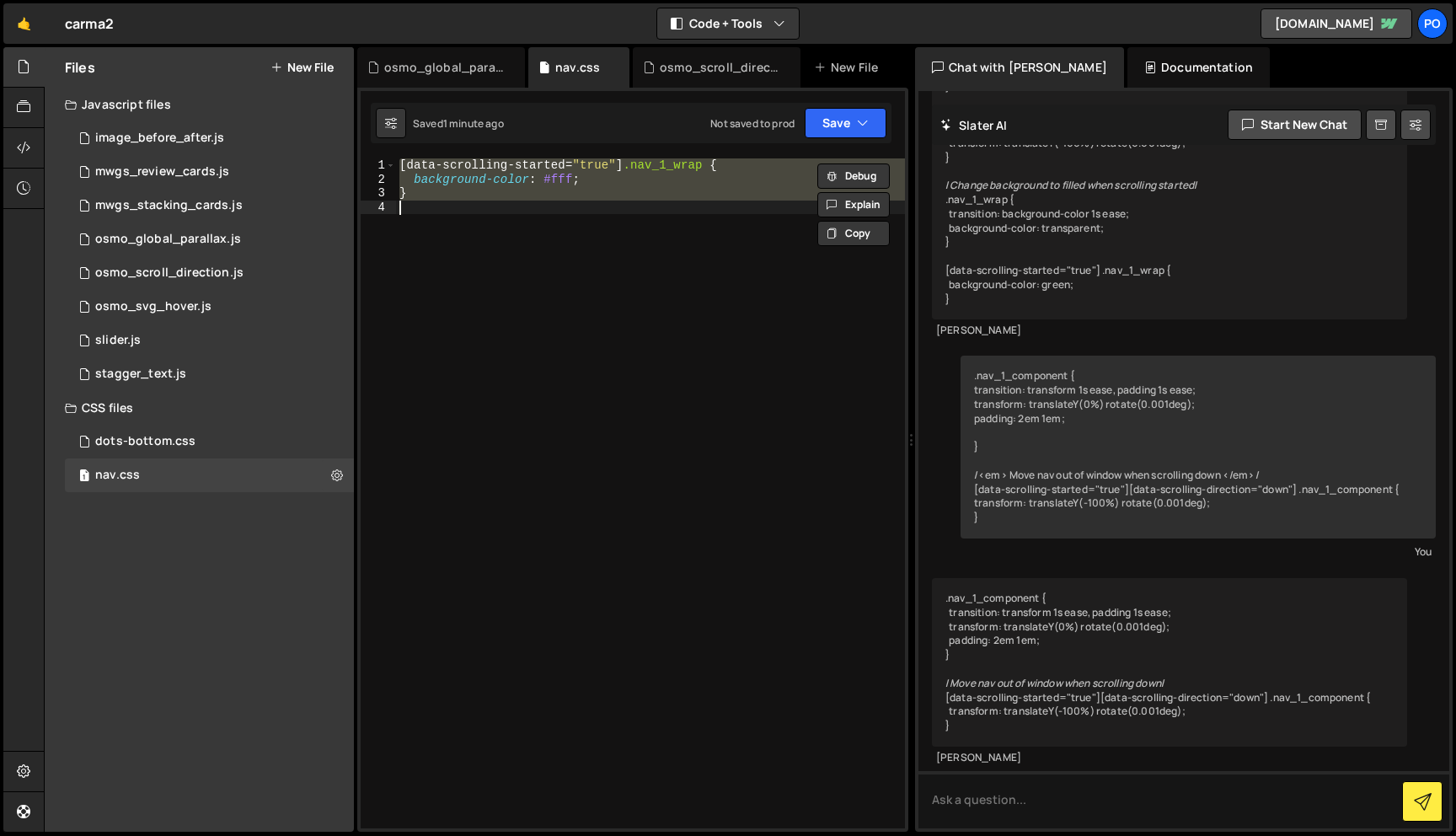
paste textarea
type textarea "}"
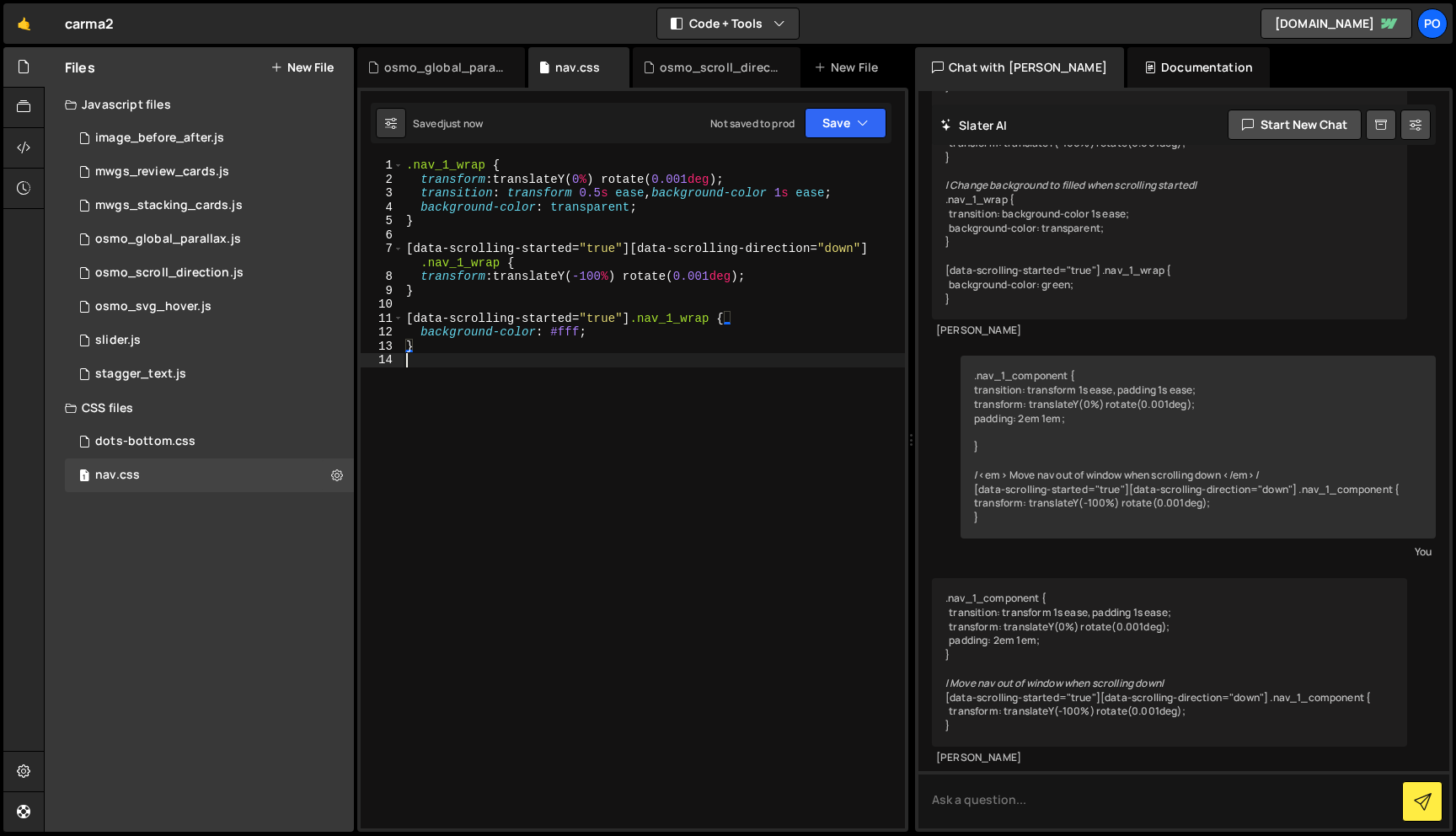
click at [725, 457] on div ".nav_1_wrap { transform : translateY( 0 % ) rotate( 0.001 deg ) ; transition : …" at bounding box center [654, 508] width 502 height 698
click at [692, 430] on div ".nav_1_wrap { transform : translateY( 0 % ) rotate( 0.001 deg ) ; transition : …" at bounding box center [654, 508] width 502 height 698
click at [688, 418] on div ".nav_1_wrap { transform : translateY( 0 % ) rotate( 0.001 deg ) ; transition : …" at bounding box center [654, 508] width 502 height 698
click at [668, 398] on div ".nav_1_wrap { transform : translateY( 0 % ) rotate( 0.001 deg ) ; transition : …" at bounding box center [654, 508] width 502 height 698
click at [208, 279] on div "osmo_scroll_direction.js" at bounding box center [169, 274] width 148 height 16
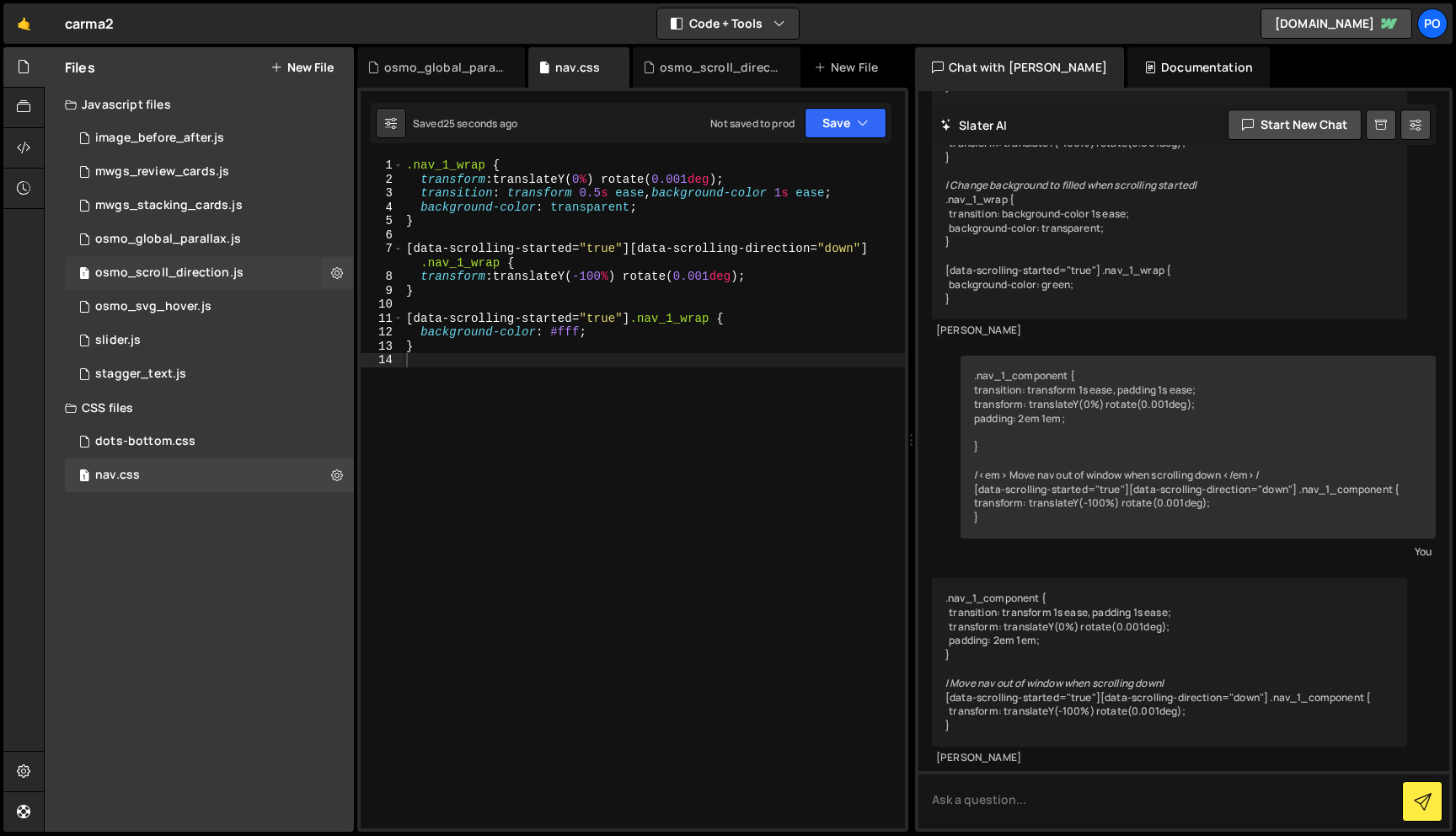
scroll to position [0, 0]
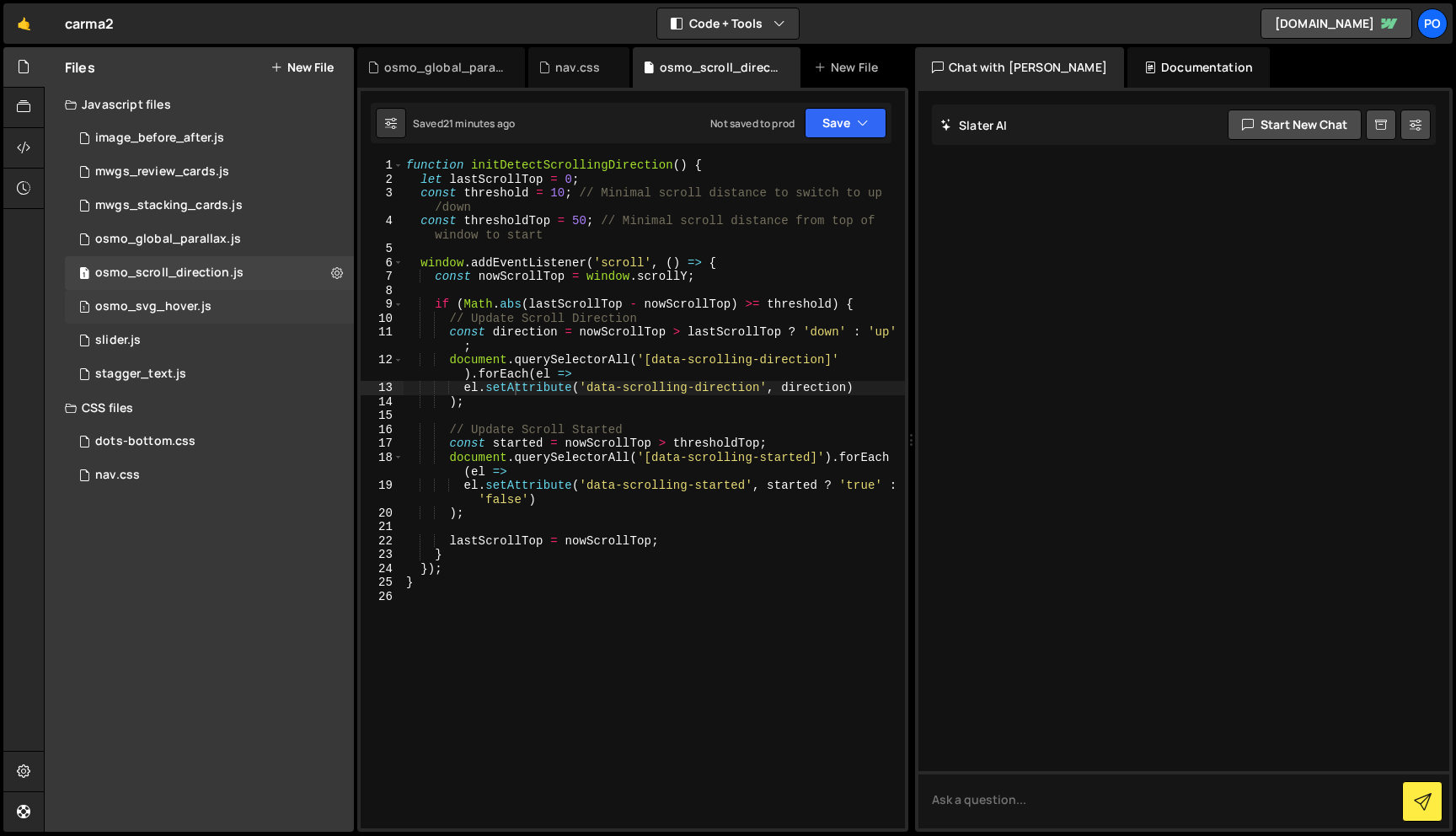
click at [212, 297] on div "1 osmo_svg_hover.js 0" at bounding box center [210, 307] width 289 height 34
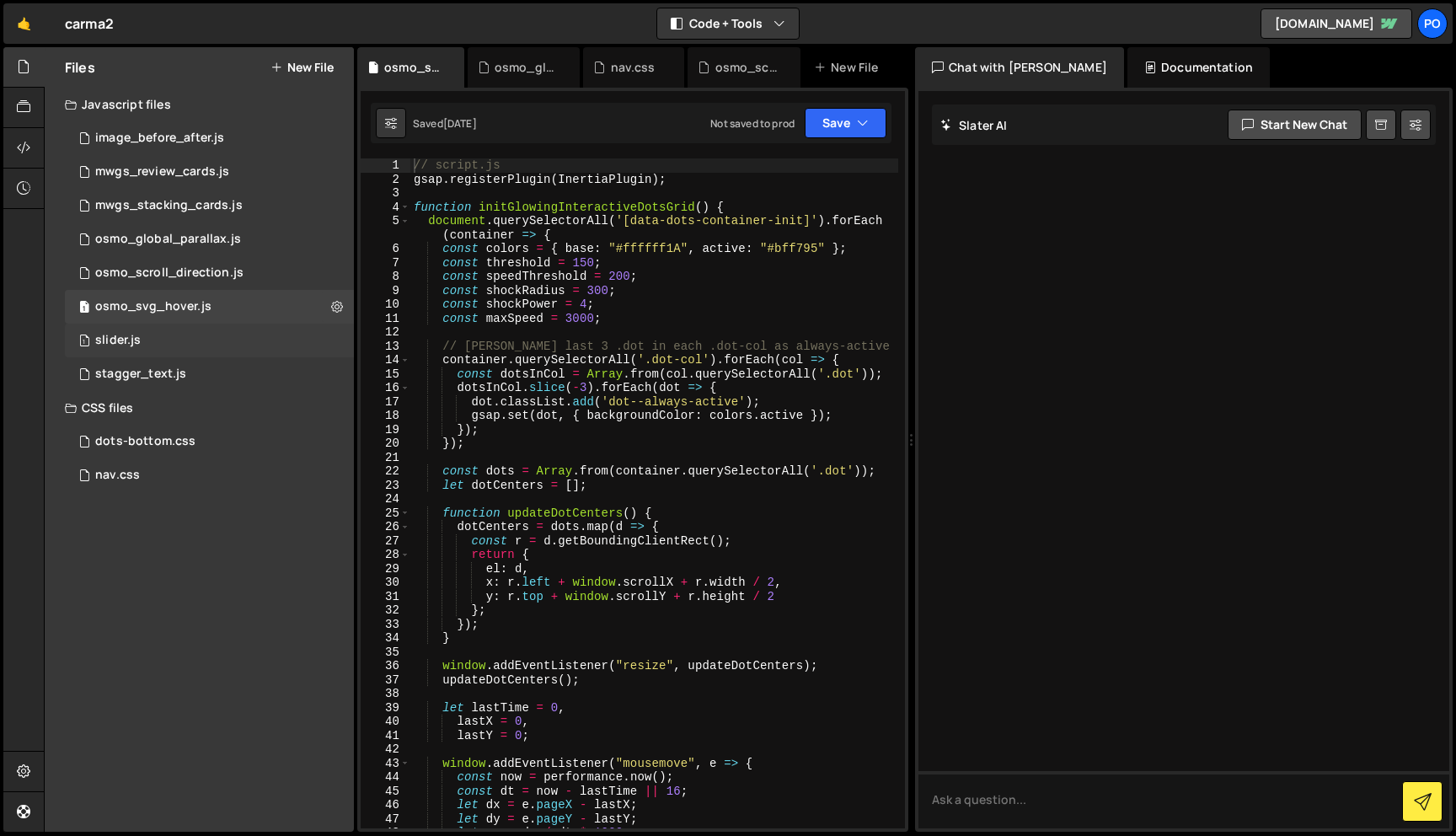
click at [212, 328] on div "1 slider.js 0" at bounding box center [210, 340] width 289 height 34
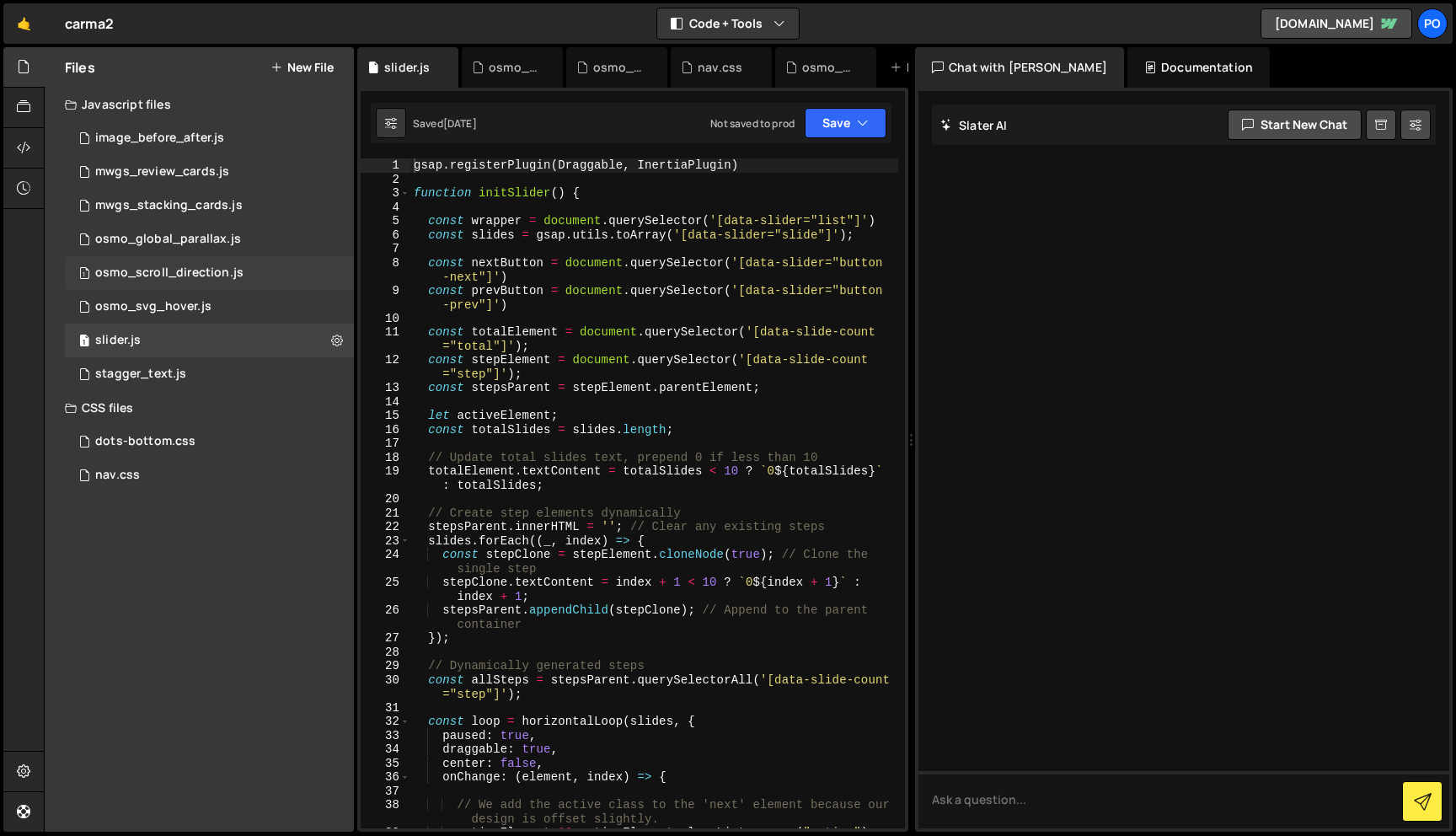
click at [212, 256] on div "1 osmo_scroll_direction.js 0" at bounding box center [210, 273] width 289 height 34
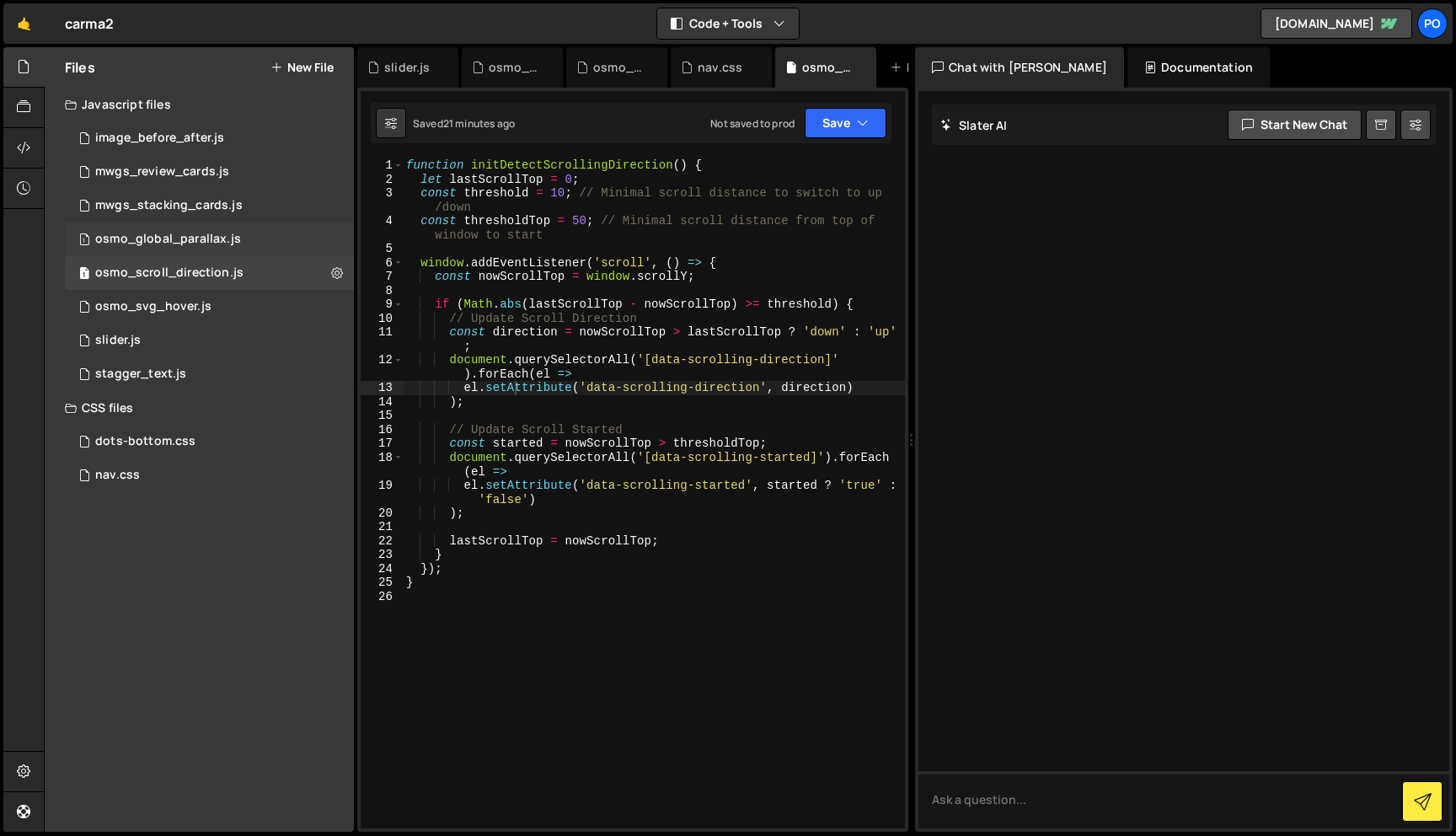
click at [214, 229] on div "1 osmo_global_parallax.js 0" at bounding box center [210, 239] width 289 height 34
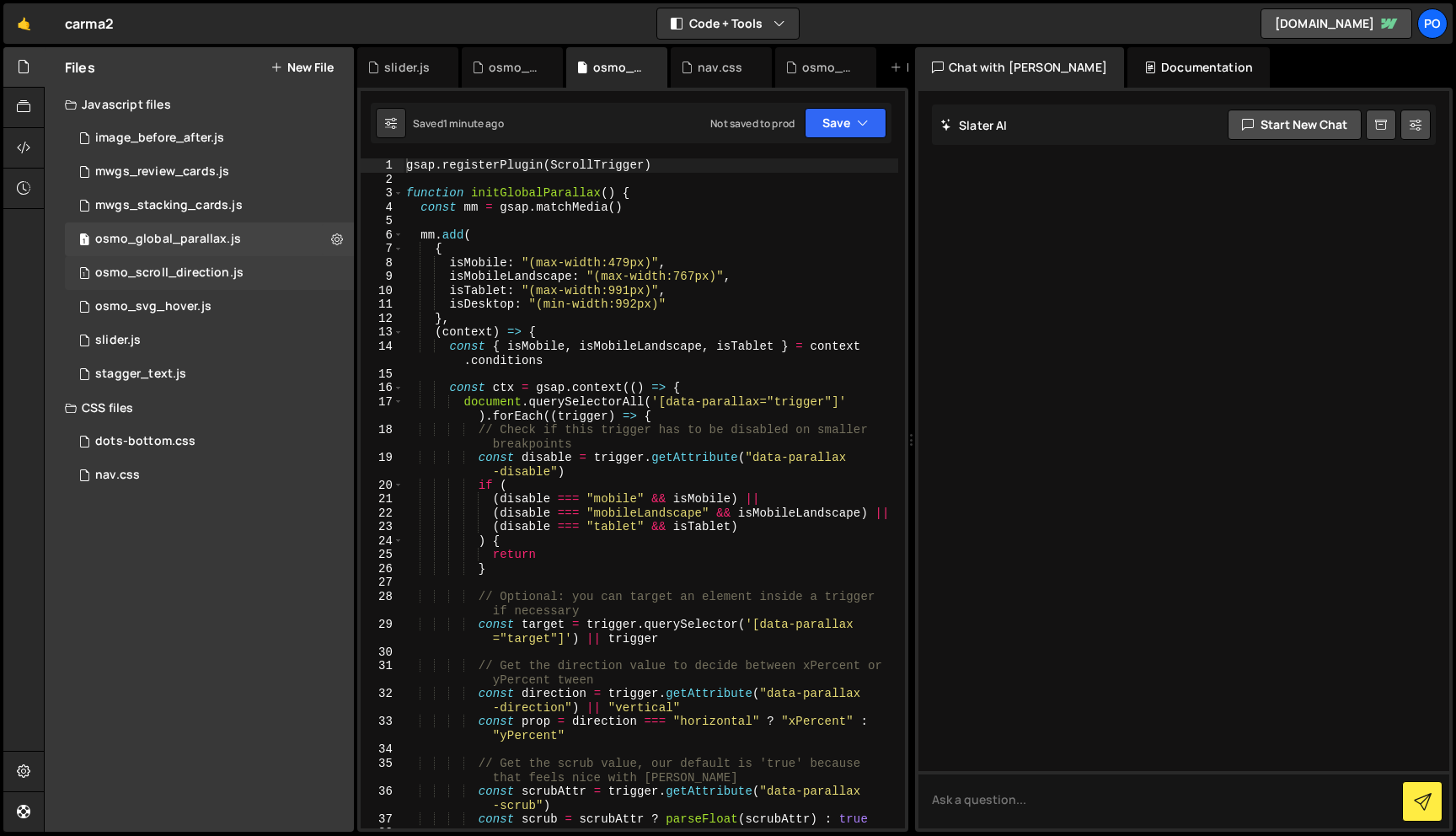
click at [215, 280] on div "osmo_scroll_direction.js" at bounding box center [169, 274] width 148 height 16
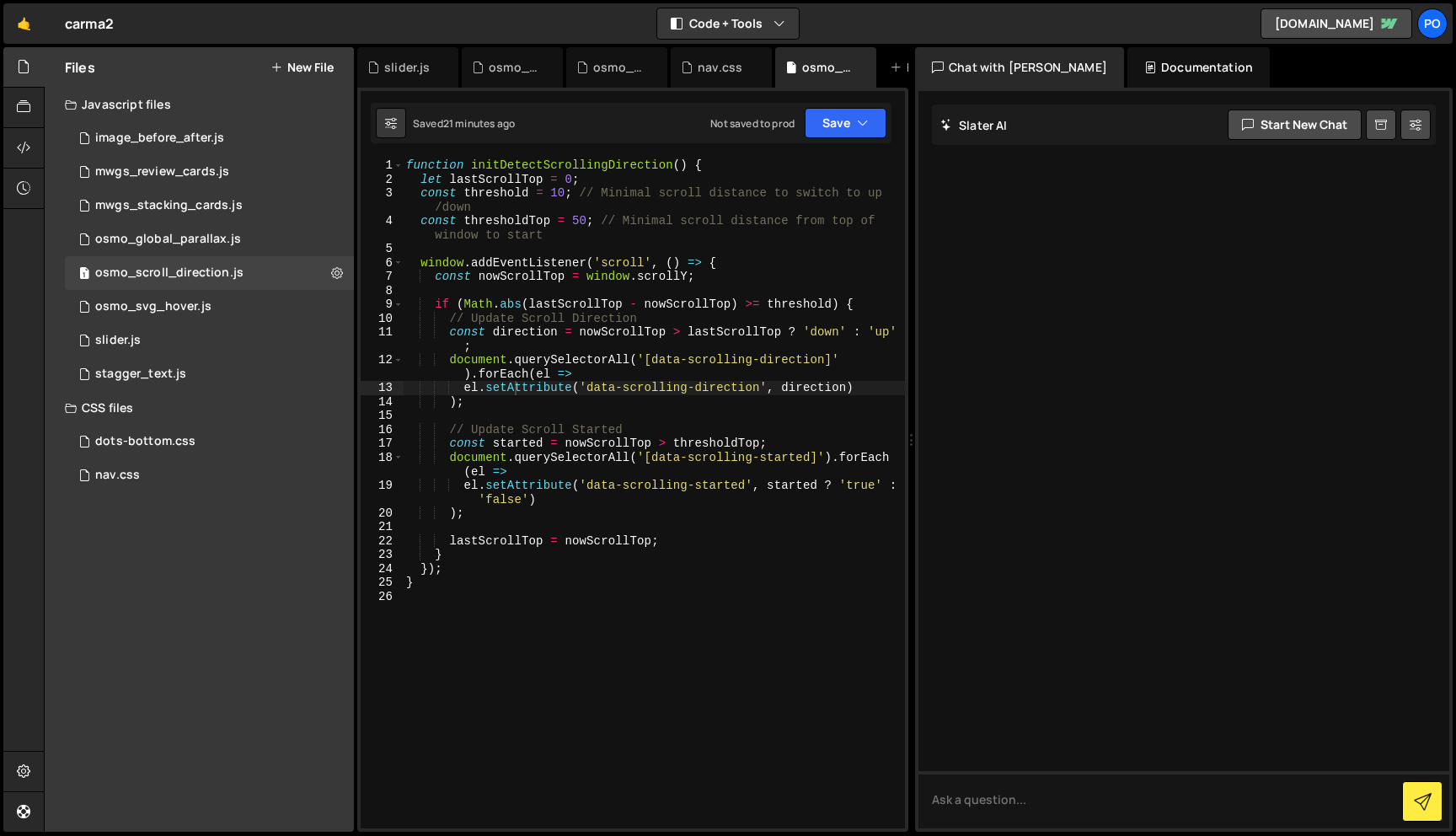
click at [481, 725] on div "function initDetectScrollingDirection ( ) { let lastScrollTop = 0 ; const thres…" at bounding box center [654, 508] width 502 height 698
paste textarea "initDetectScrollingDirection();"
type textarea "initDetectScrollingDirection();"
click at [130, 473] on div "nav.css" at bounding box center [118, 476] width 45 height 16
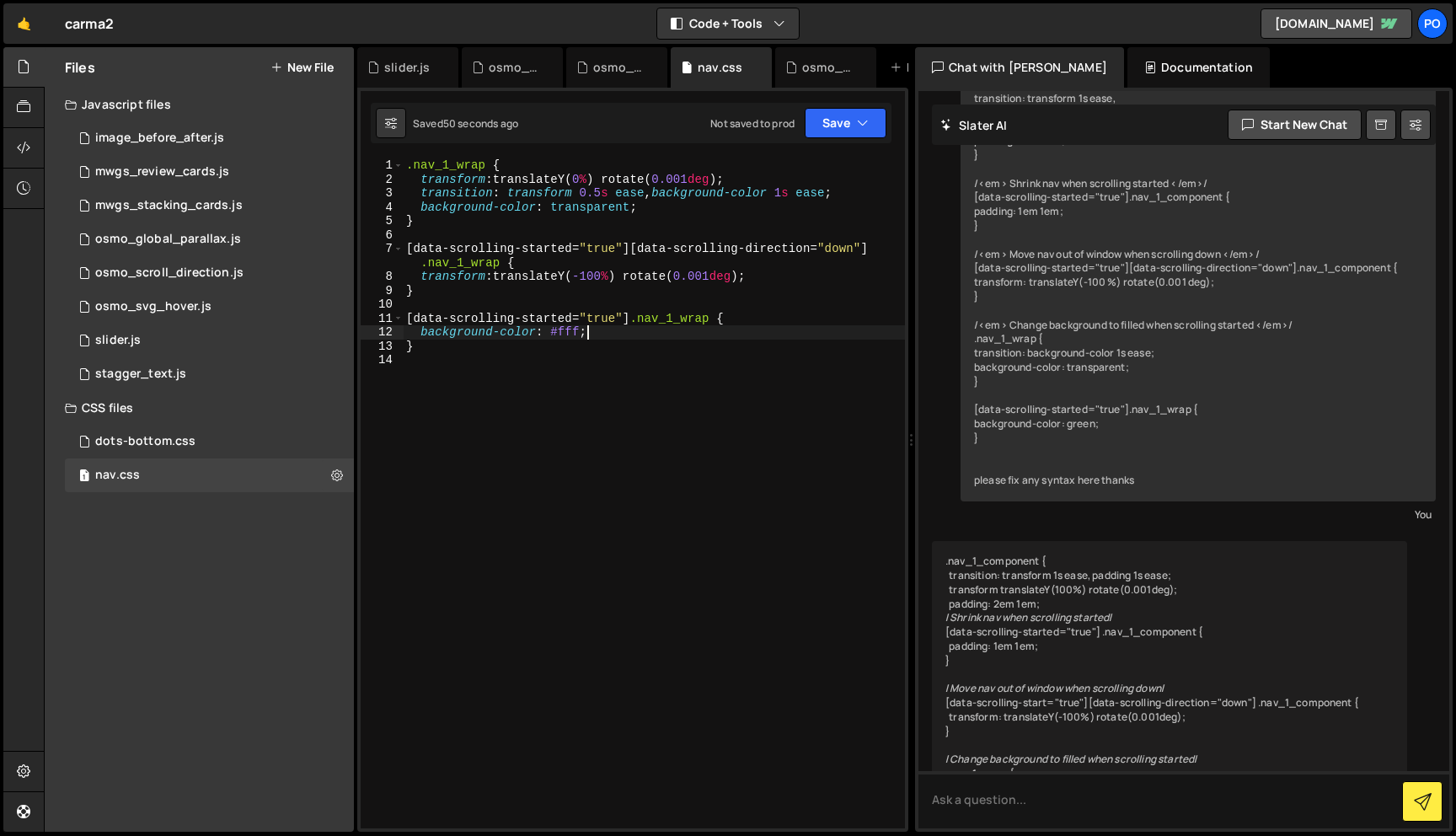
click at [697, 334] on div ".nav_1_wrap { transform : translateY( 0 % ) rotate( 0.001 deg ) ; transition : …" at bounding box center [654, 508] width 502 height 698
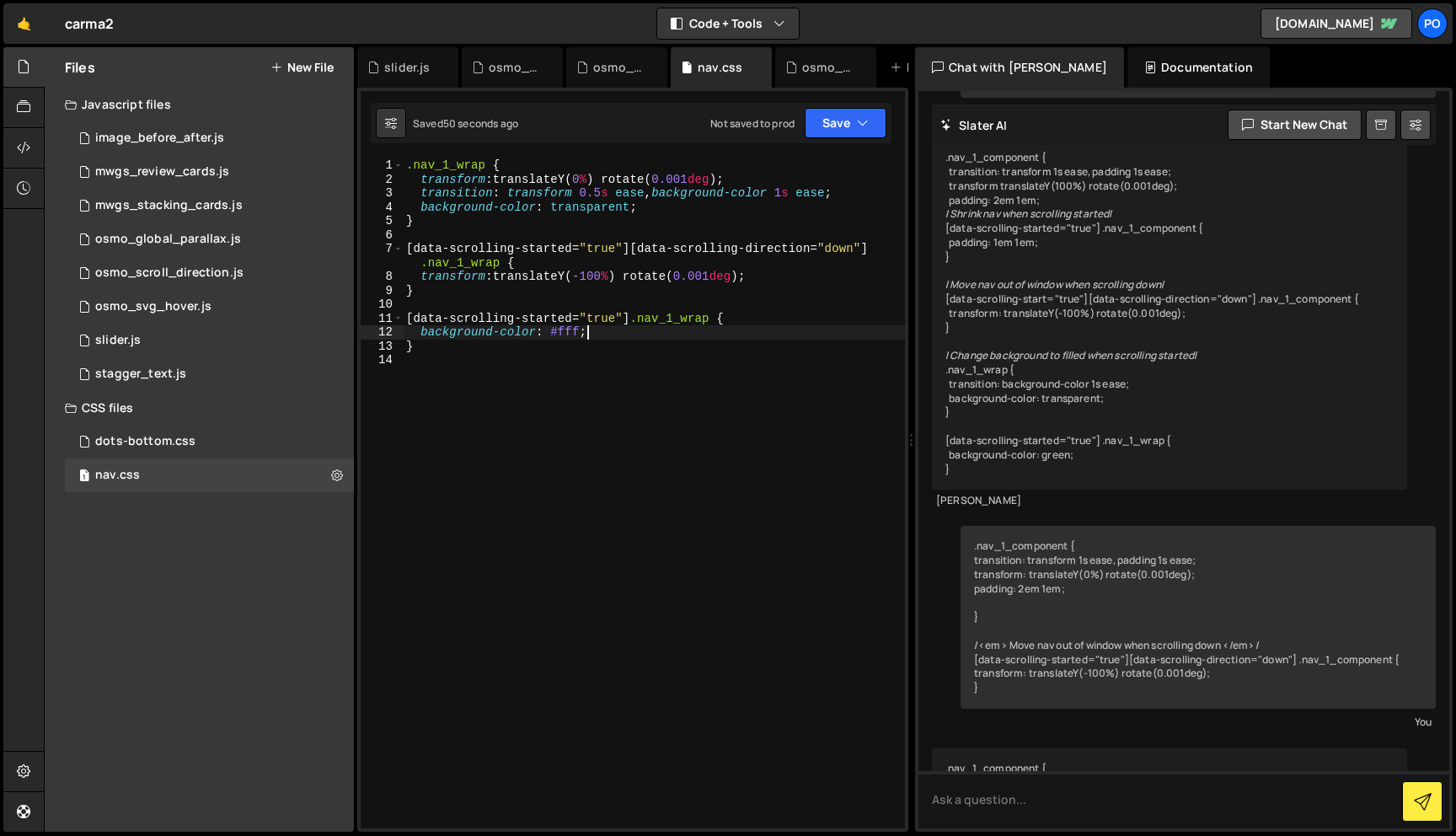
type textarea "}"
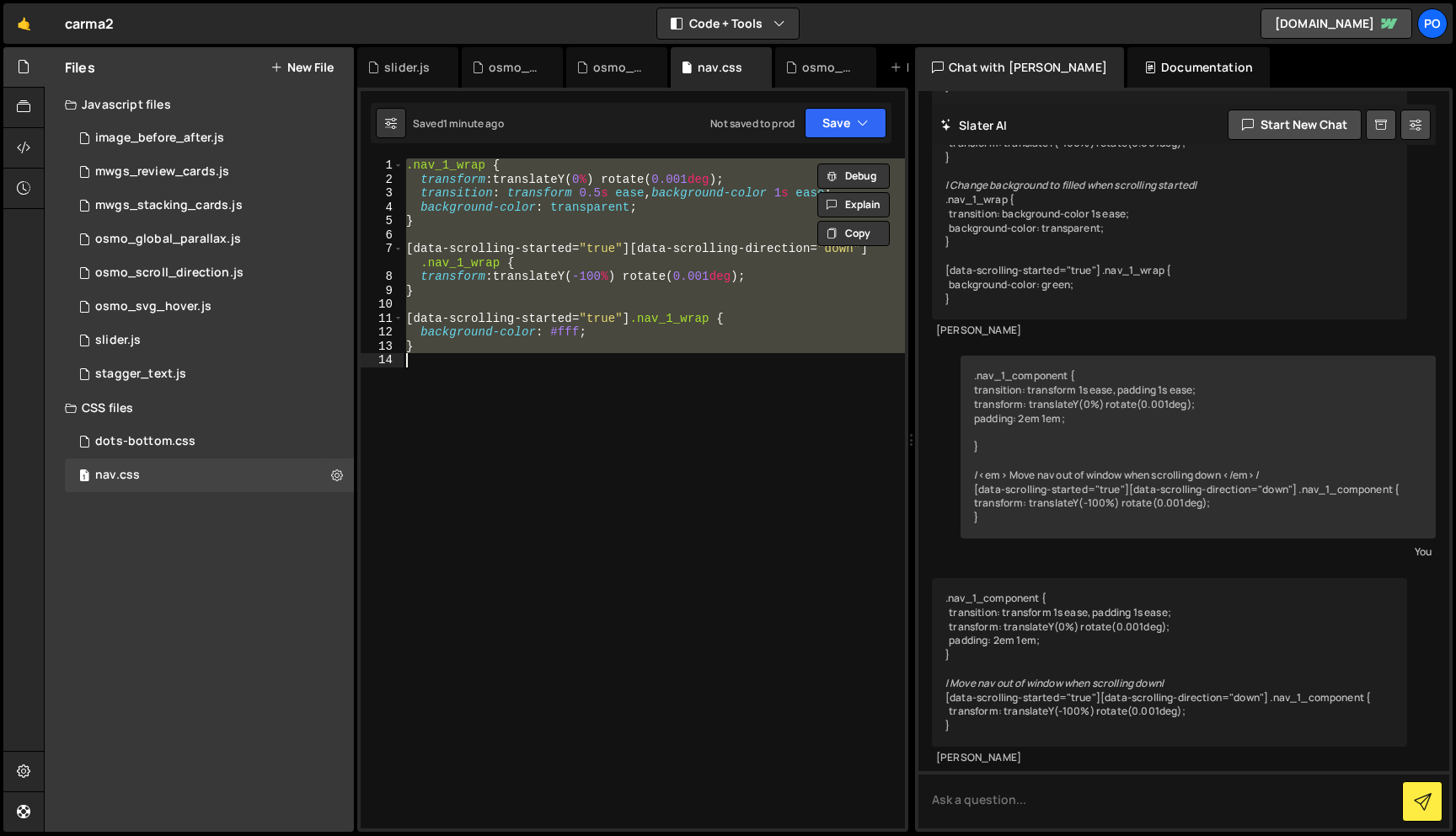
click at [582, 430] on div ".nav_1_wrap { transform : translateY( 0 % ) rotate( 0.001 deg ) ; transition : …" at bounding box center [654, 494] width 502 height 671
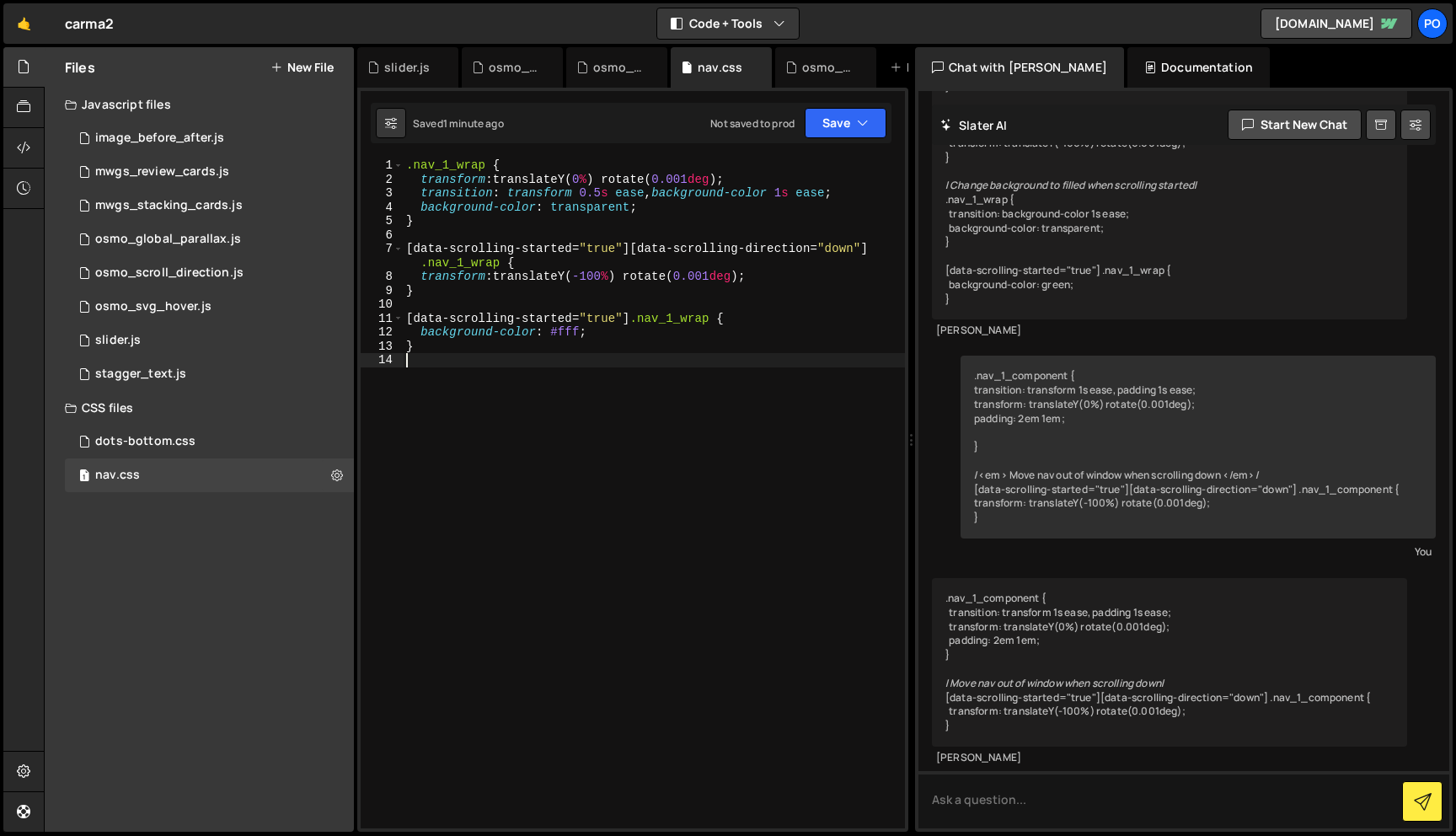
click at [553, 390] on div ".nav_1_wrap { transform : translateY( 0 % ) rotate( 0.001 deg ) ; transition : …" at bounding box center [654, 508] width 502 height 698
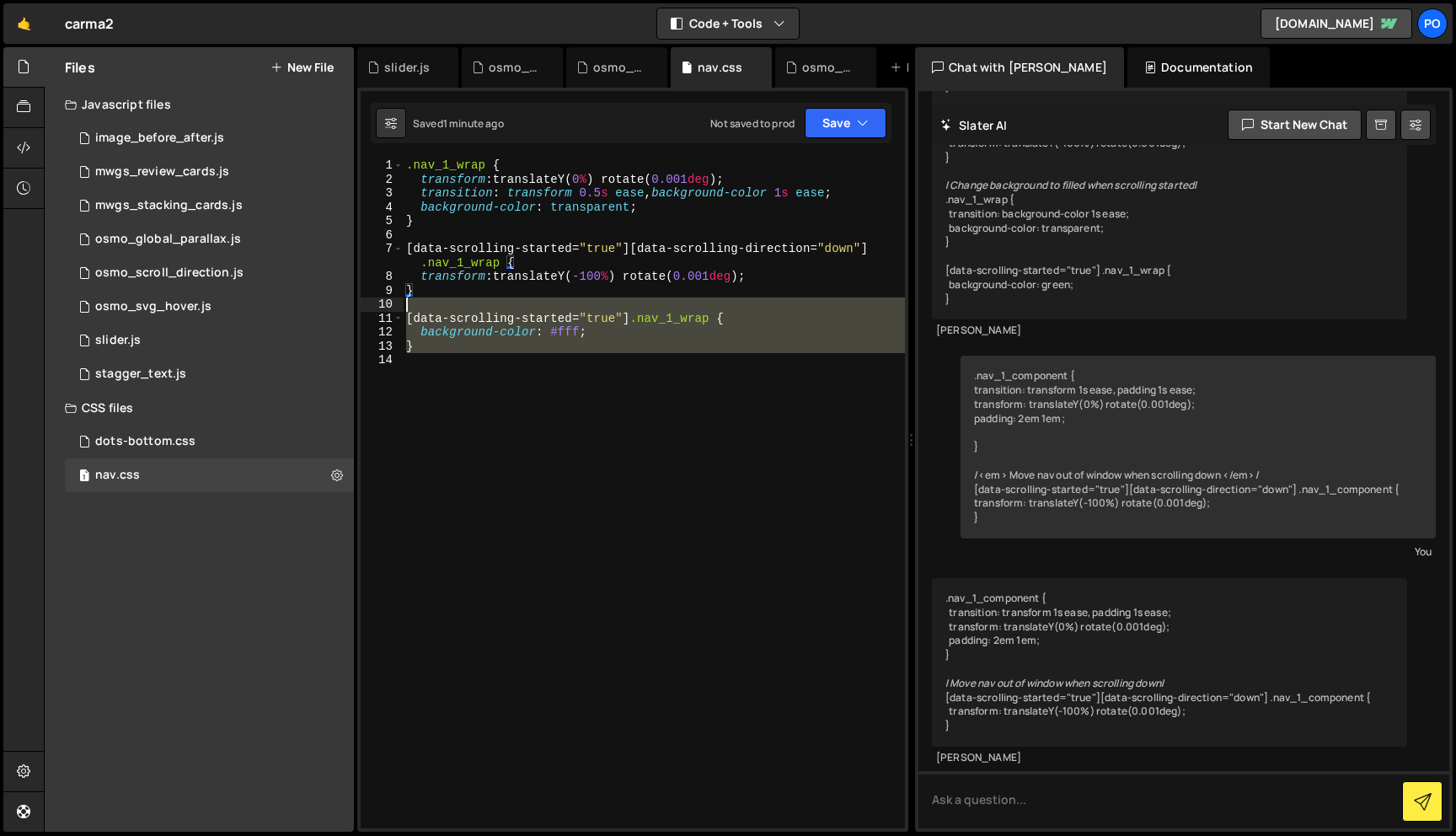
drag, startPoint x: 431, startPoint y: 361, endPoint x: 389, endPoint y: 311, distance: 65.3
click at [389, 311] on div "1 2 3 4 5 6 7 8 9 10 11 12 13 14 .nav_1_wrap { transform : translateY( 0 % ) ro…" at bounding box center [632, 494] width 545 height 671
type textarea "[data-scrolling-started="true"] .nav_1_wrap {"
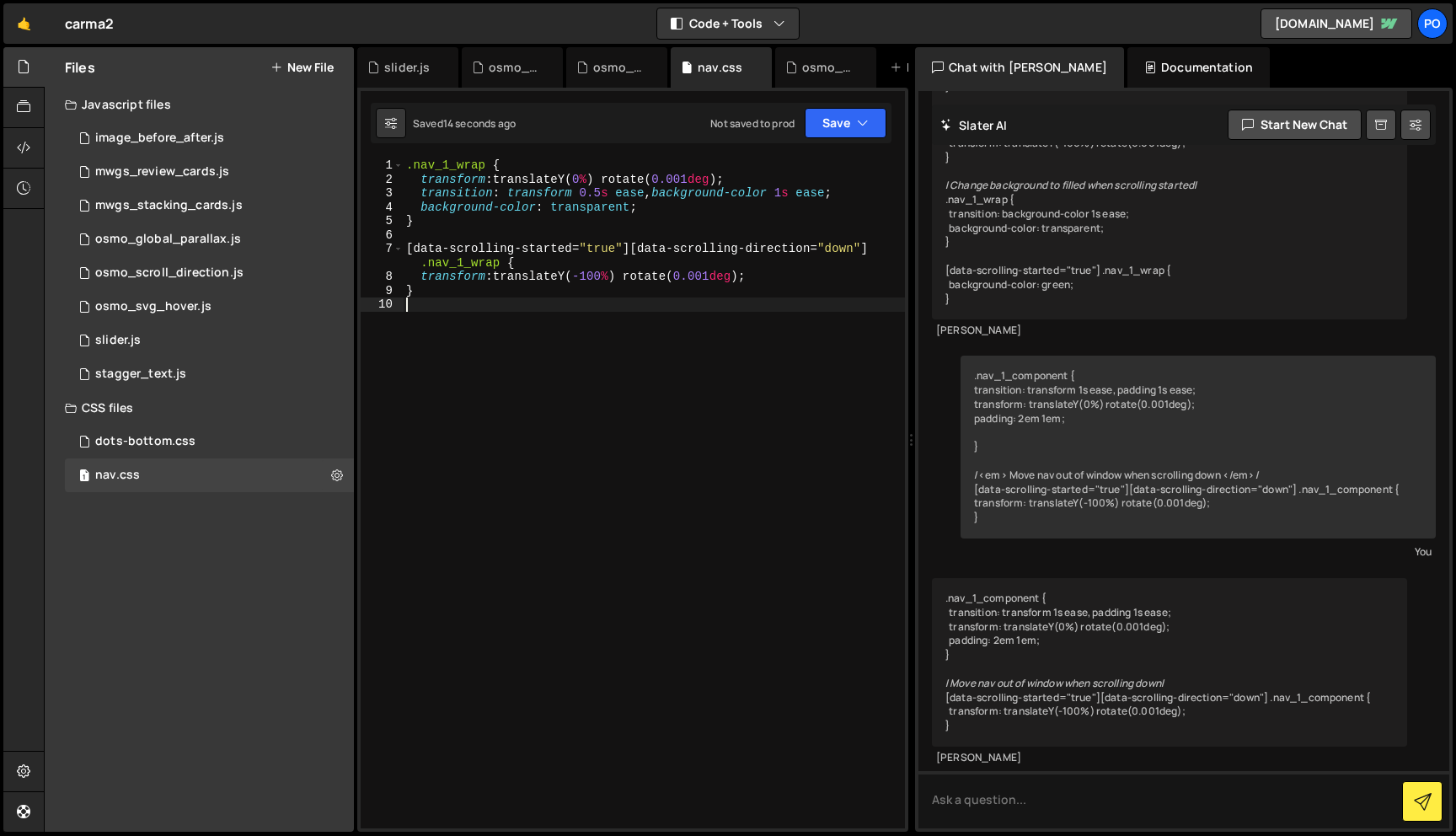
click at [456, 449] on div ".nav_1_wrap { transform : translateY( 0 % ) rotate( 0.001 deg ) ; transition : …" at bounding box center [654, 508] width 502 height 698
click at [327, 69] on button "New File" at bounding box center [301, 68] width 63 height 14
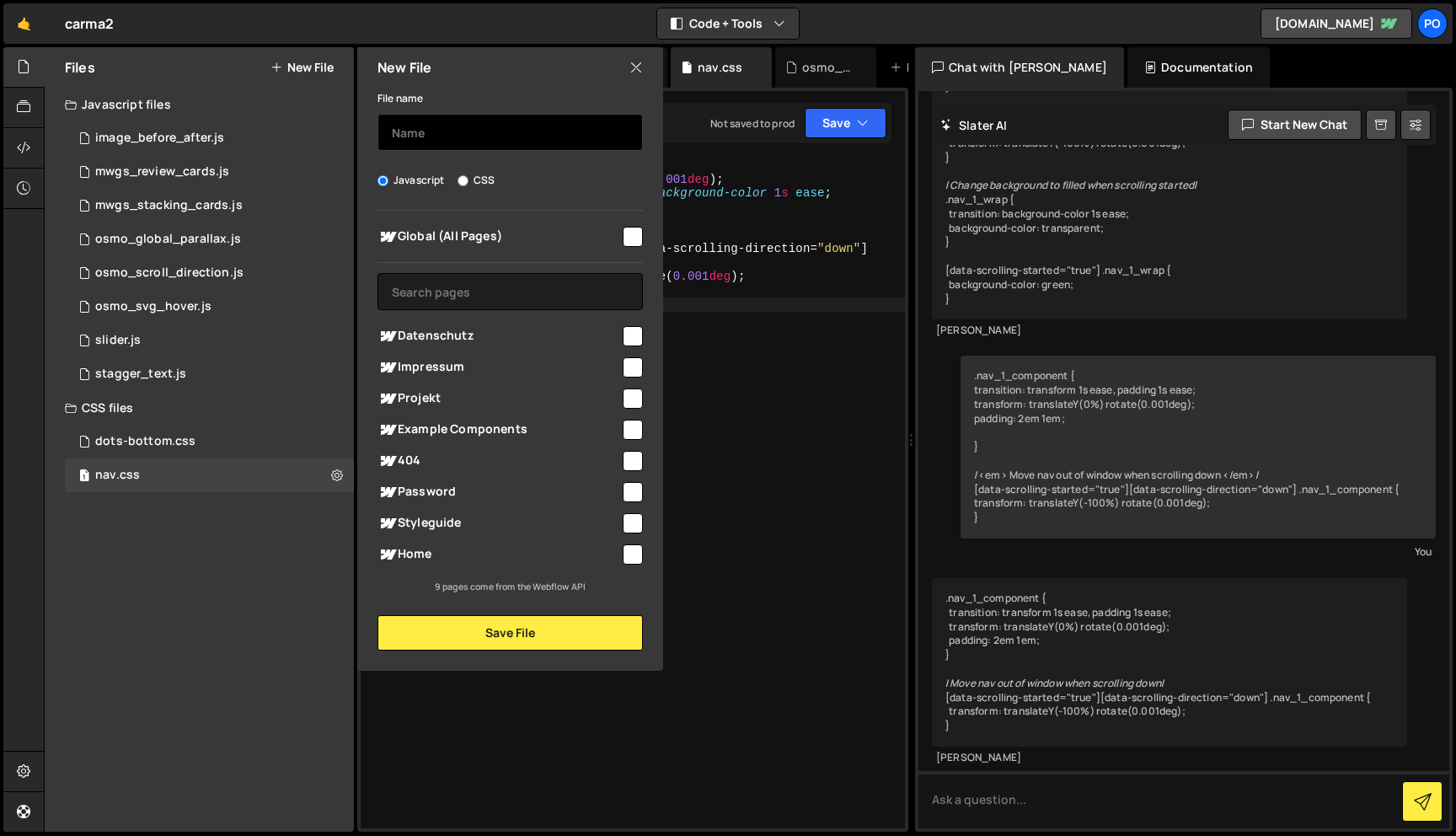
click at [429, 126] on input "text" at bounding box center [510, 132] width 266 height 37
click at [429, 128] on input "text" at bounding box center [510, 132] width 266 height 37
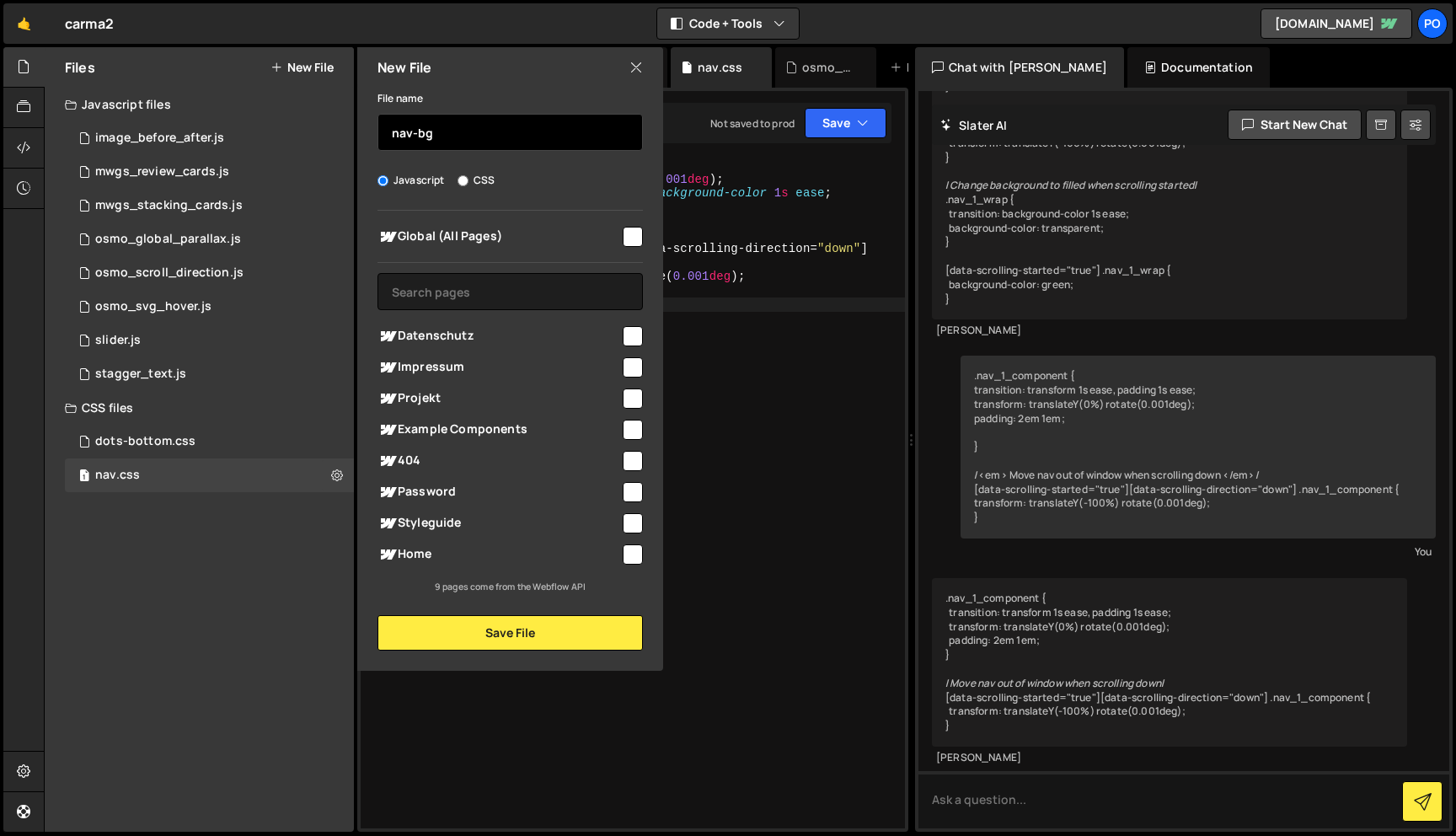
type input "nav-bg"
click at [633, 237] on input "checkbox" at bounding box center [632, 237] width 20 height 20
checkbox input "true"
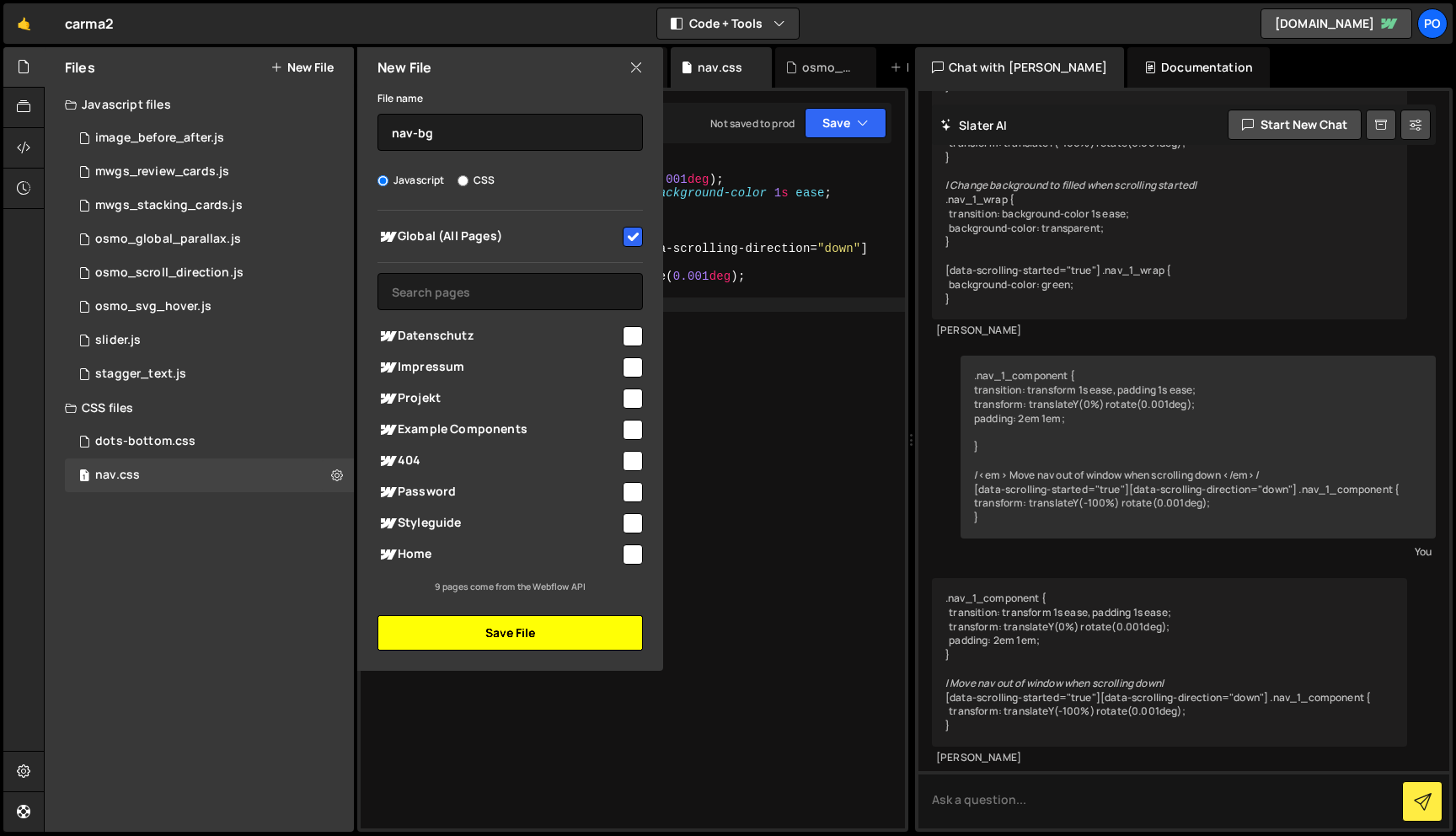
click at [527, 646] on button "Save File" at bounding box center [510, 632] width 266 height 36
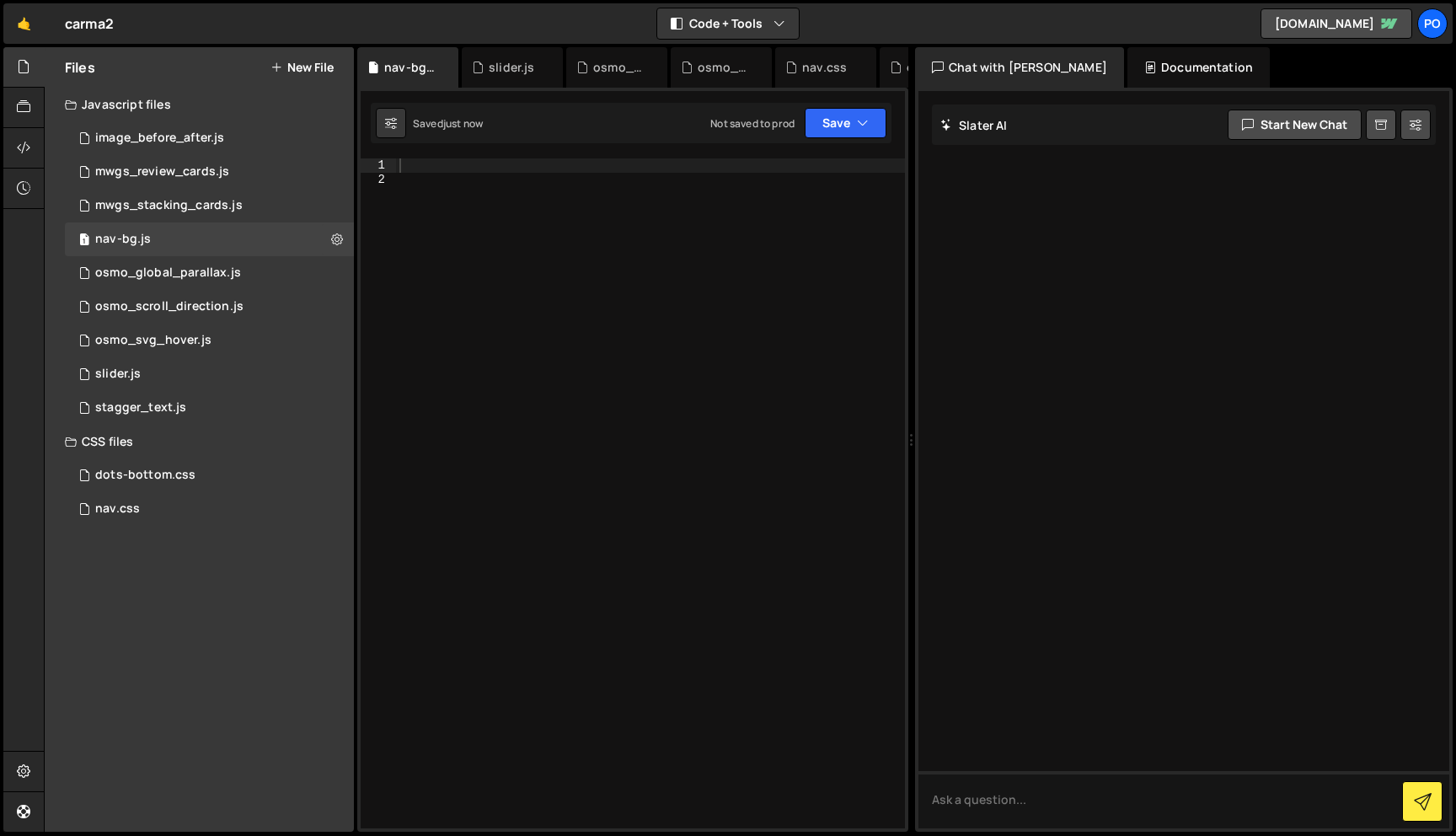
scroll to position [0, 0]
click at [459, 167] on div at bounding box center [650, 508] width 509 height 698
paste textarea "});"
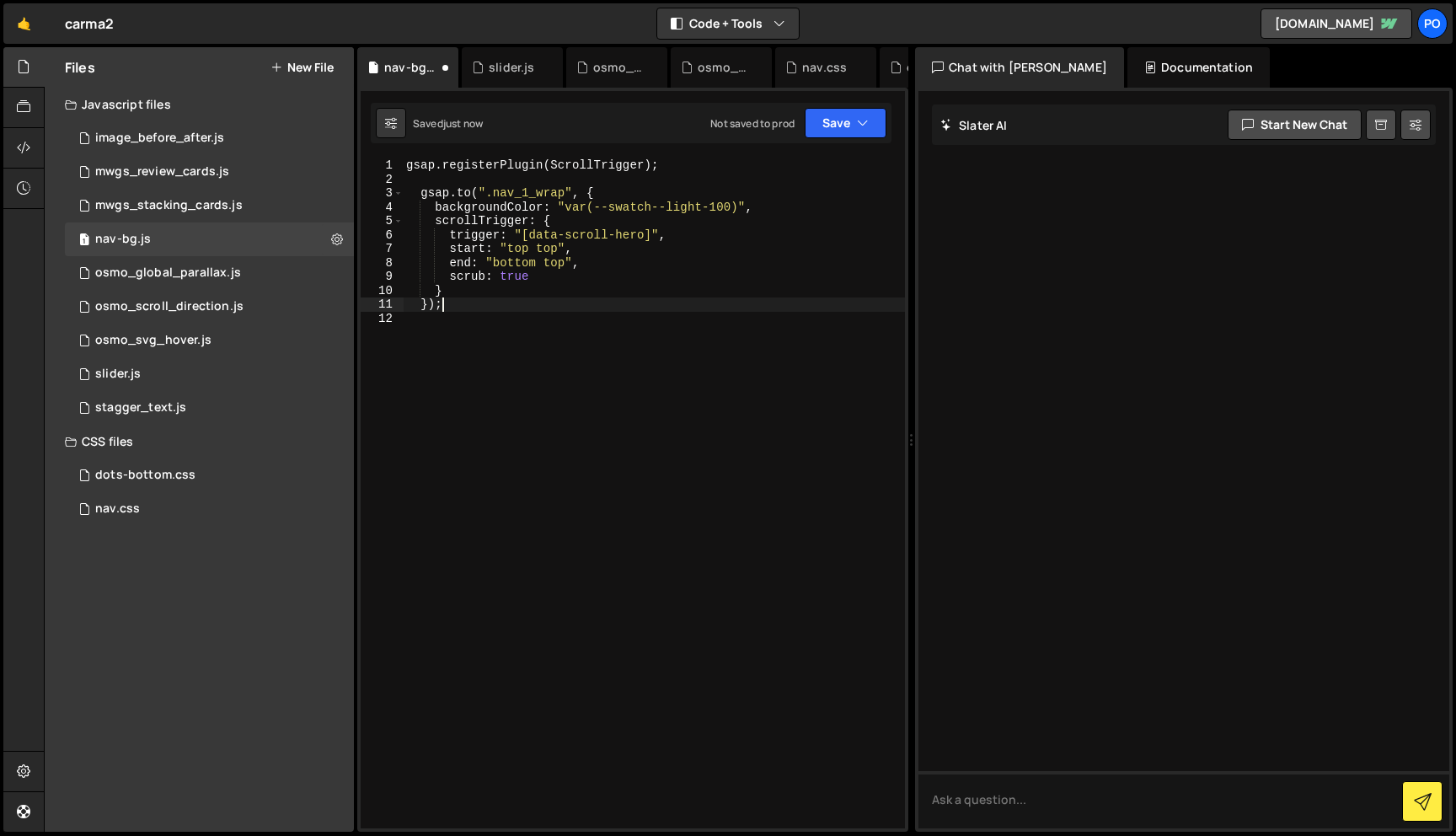
type textarea "});"
click at [187, 502] on div "1 nav.css 0" at bounding box center [210, 509] width 289 height 34
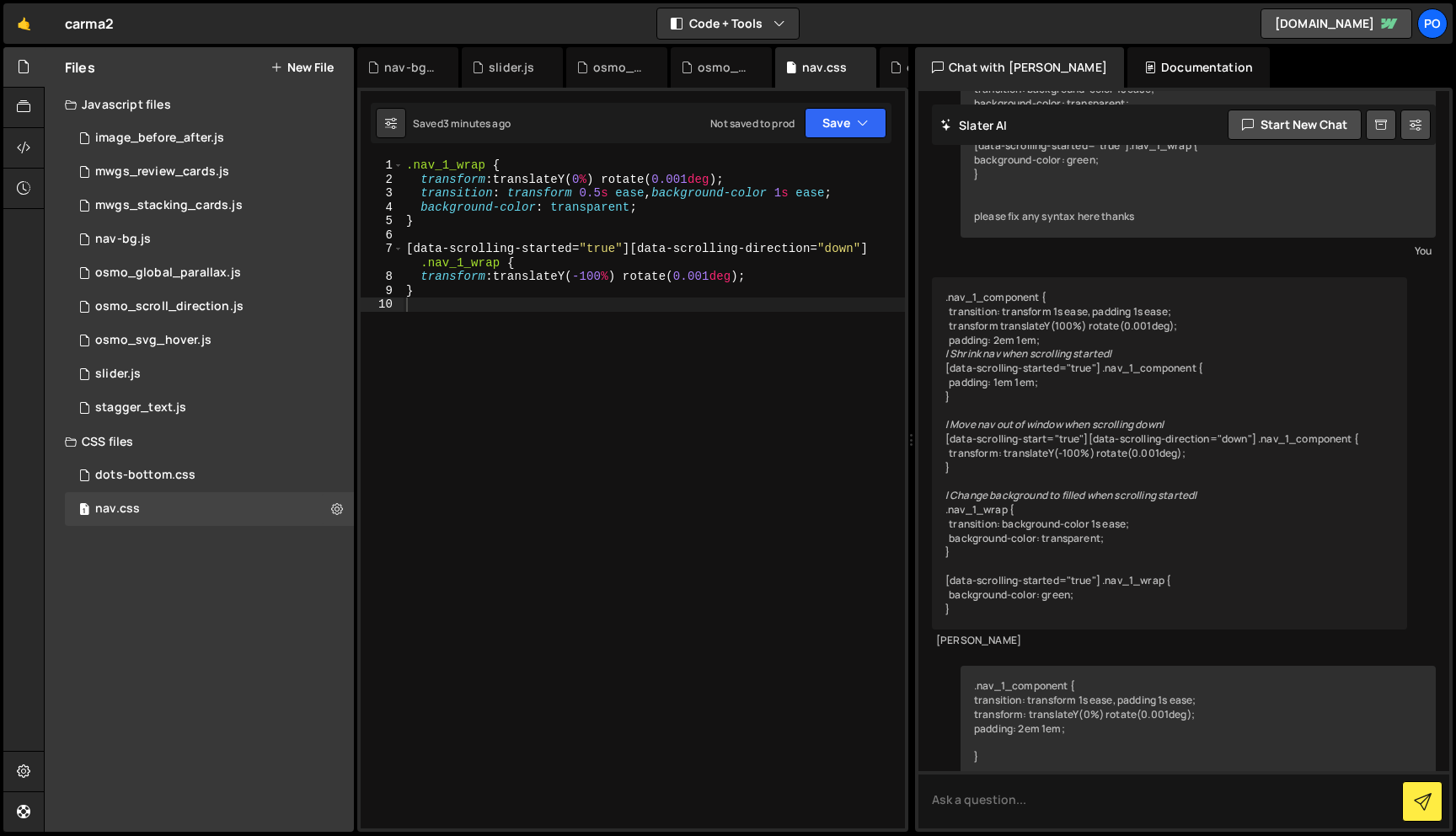
scroll to position [682, 0]
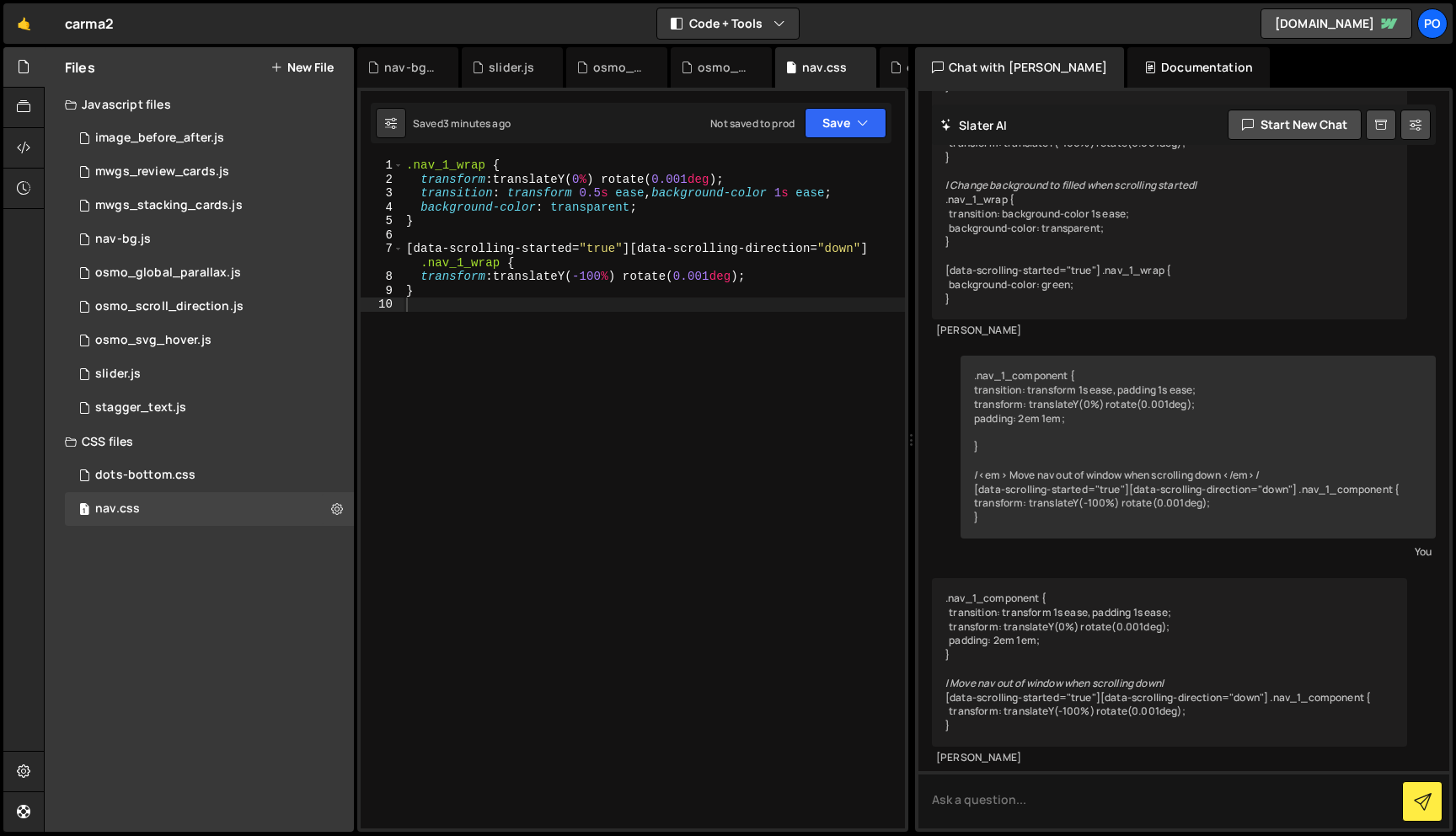
type textarea "background-color: transparent;"
drag, startPoint x: 657, startPoint y: 204, endPoint x: 398, endPoint y: 204, distance: 259.0
click at [398, 204] on div "background-color: transparent; 1 2 3 4 5 6 7 8 9 10 .nav_1_wrap { transform : t…" at bounding box center [632, 494] width 545 height 671
drag, startPoint x: 853, startPoint y: 191, endPoint x: 649, endPoint y: 193, distance: 204.0
click at [649, 193] on div ".nav_1_wrap { transform : translateY( 0 % ) rotate( 0.001 deg ) ; transition : …" at bounding box center [654, 508] width 502 height 698
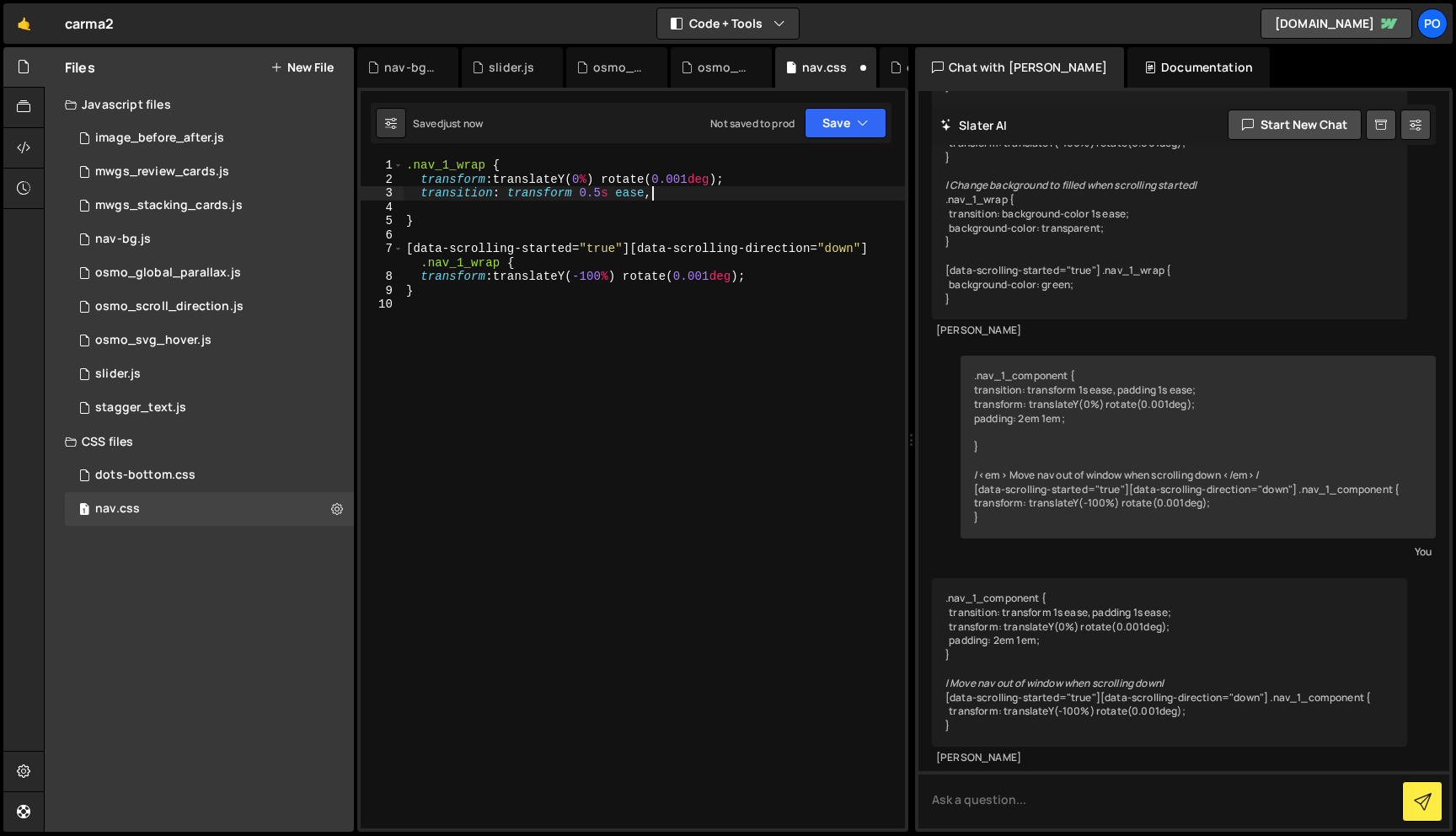
type textarea "transition: transform 0.5s ease"
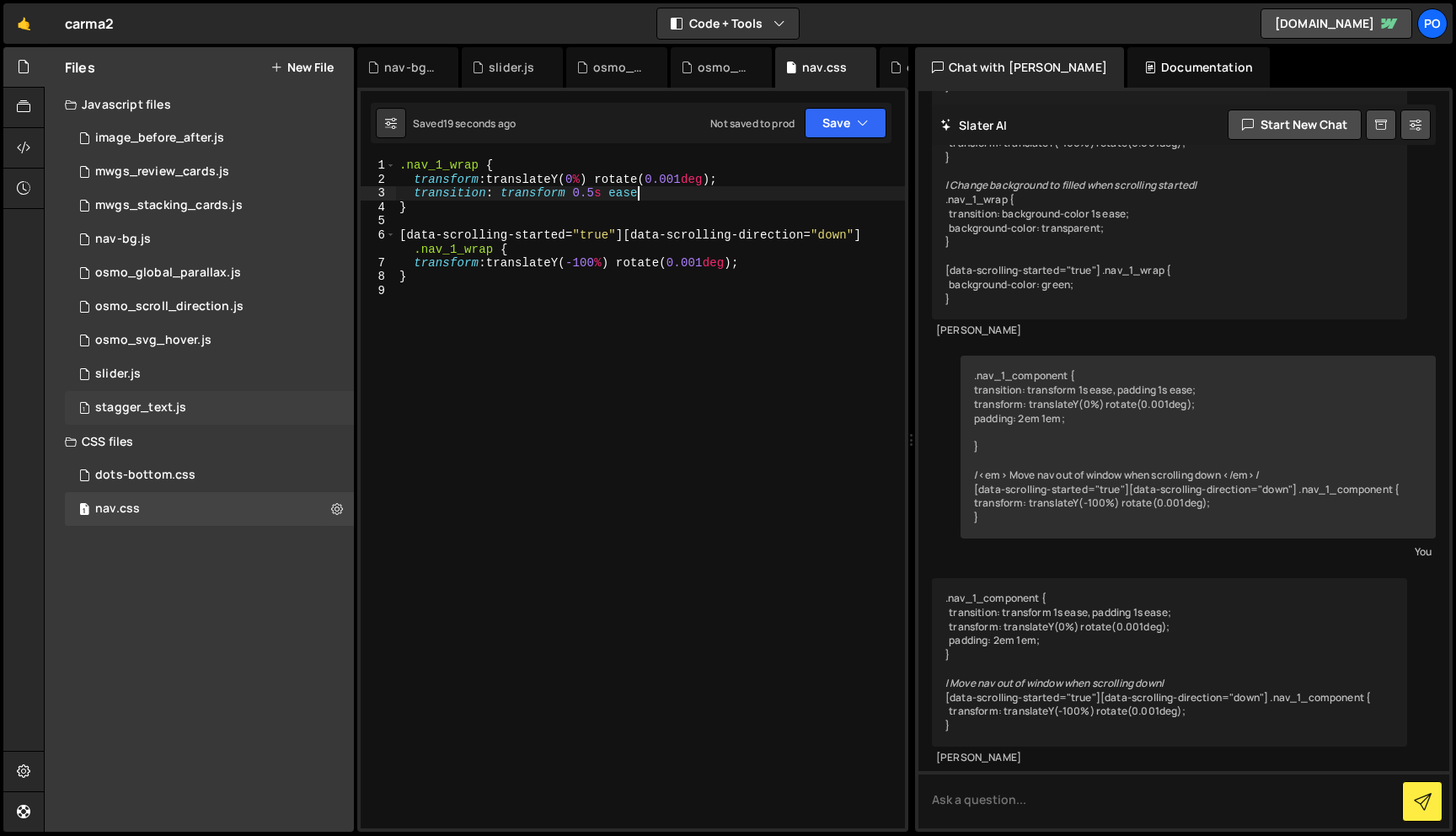
click at [228, 415] on div "1 stagger_text.js 0" at bounding box center [210, 407] width 289 height 34
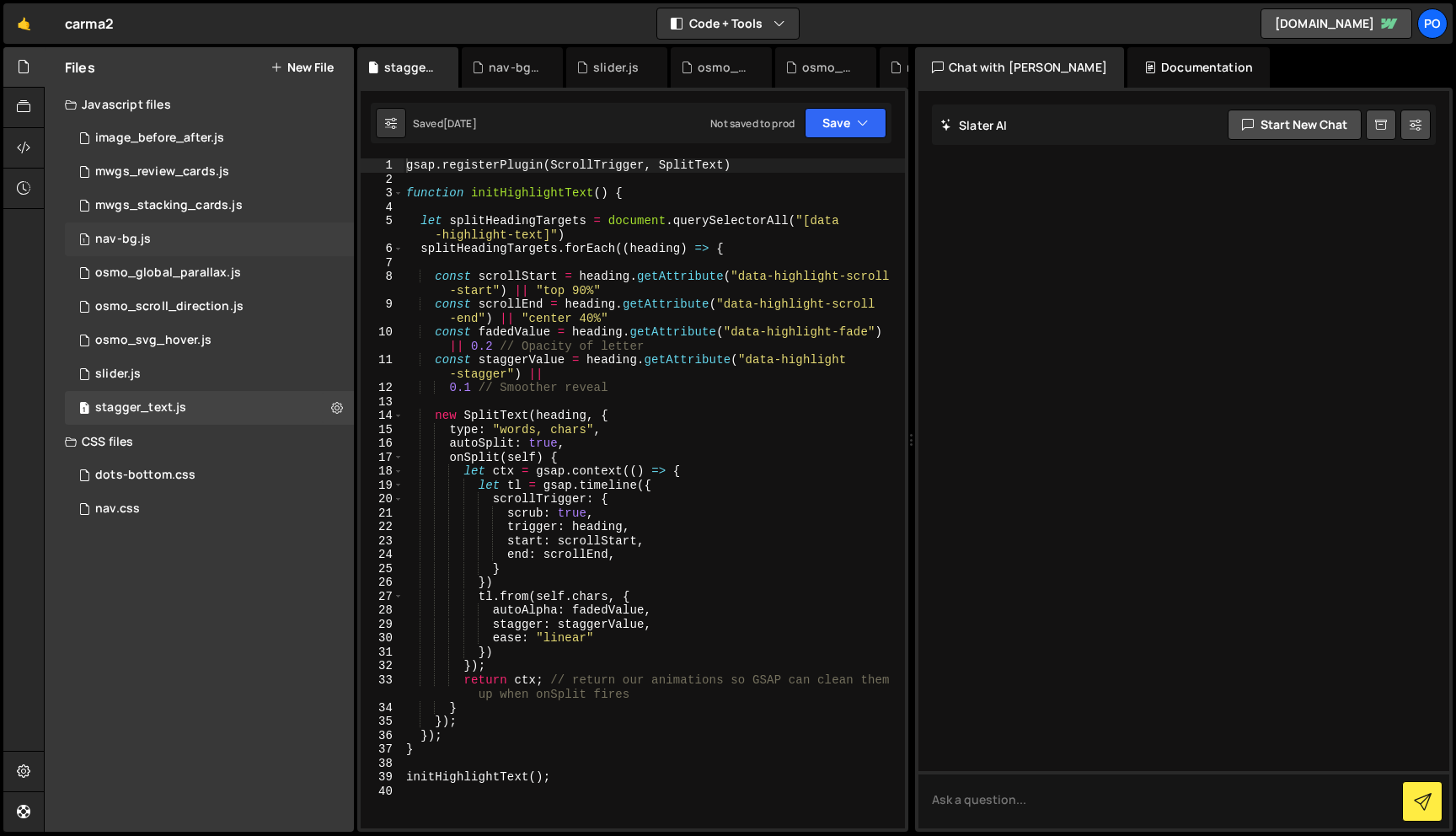
click at [195, 235] on div "1 nav-bg.js 0" at bounding box center [210, 239] width 289 height 34
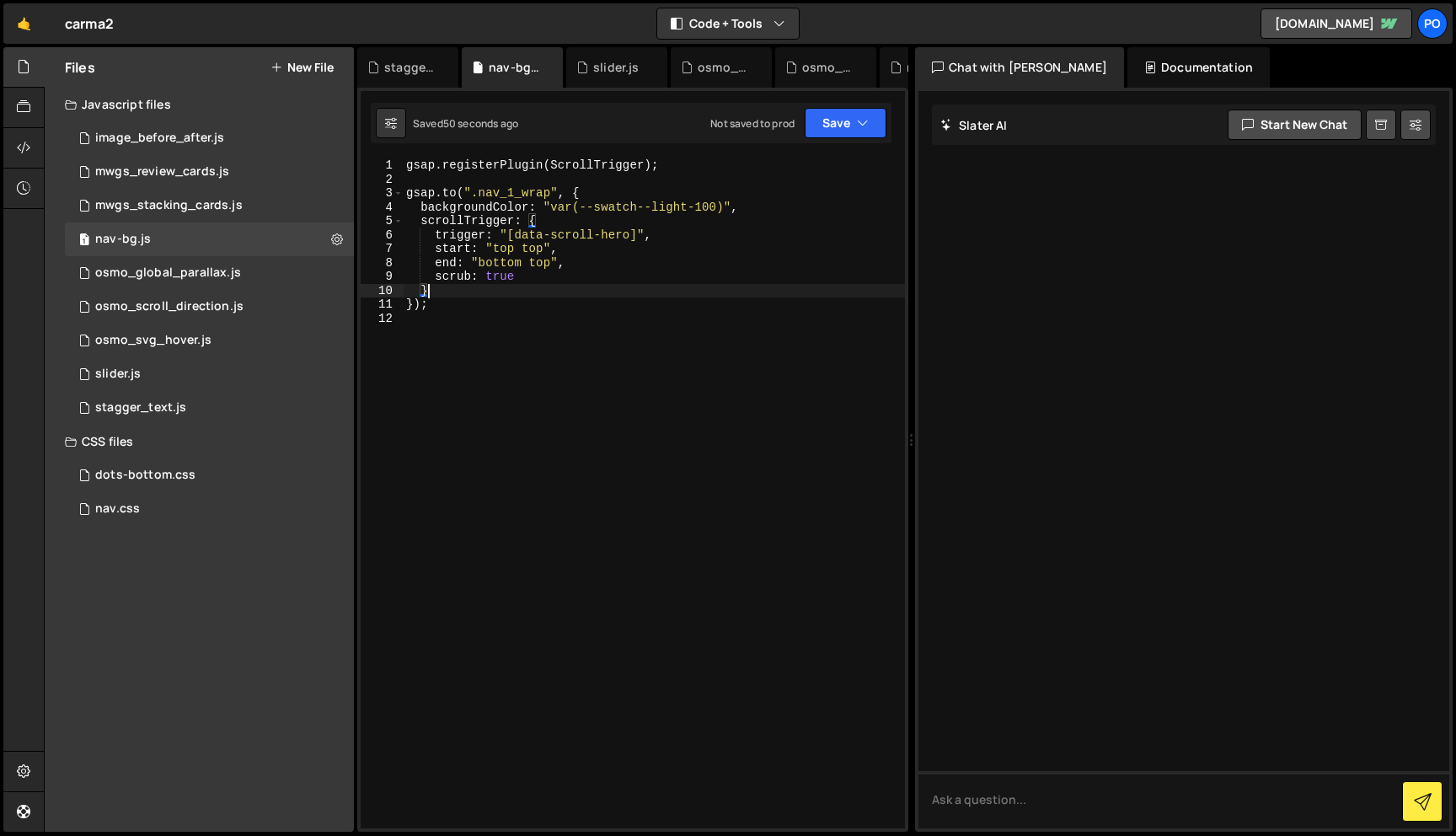
click at [497, 288] on div "gsap . registerPlugin ( ScrollTrigger ) ; gsap . to ( ".nav_1_wrap" , { backgro…" at bounding box center [654, 508] width 502 height 698
click at [495, 282] on div "gsap . registerPlugin ( ScrollTrigger ) ; gsap . to ( ".nav_1_wrap" , { backgro…" at bounding box center [654, 508] width 502 height 698
click at [505, 252] on div "gsap . registerPlugin ( ScrollTrigger ) ; gsap . to ( ".nav_1_wrap" , { backgro…" at bounding box center [654, 508] width 502 height 698
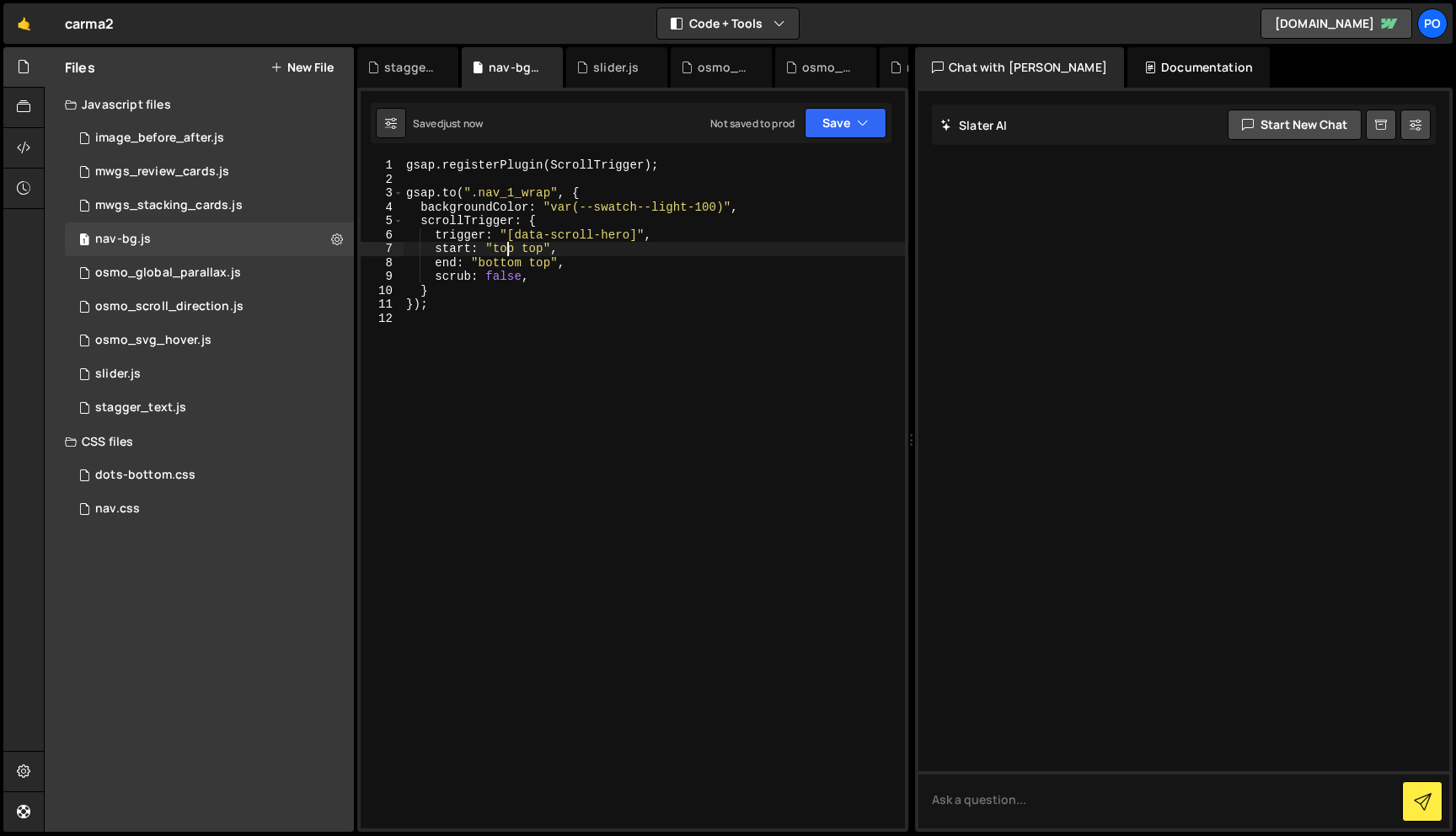
click at [505, 252] on div "gsap . registerPlugin ( ScrollTrigger ) ; gsap . to ( ".nav_1_wrap" , { backgro…" at bounding box center [654, 508] width 502 height 698
click at [522, 250] on div "gsap . registerPlugin ( ScrollTrigger ) ; gsap . to ( ".nav_1_wrap" , { backgro…" at bounding box center [654, 508] width 502 height 698
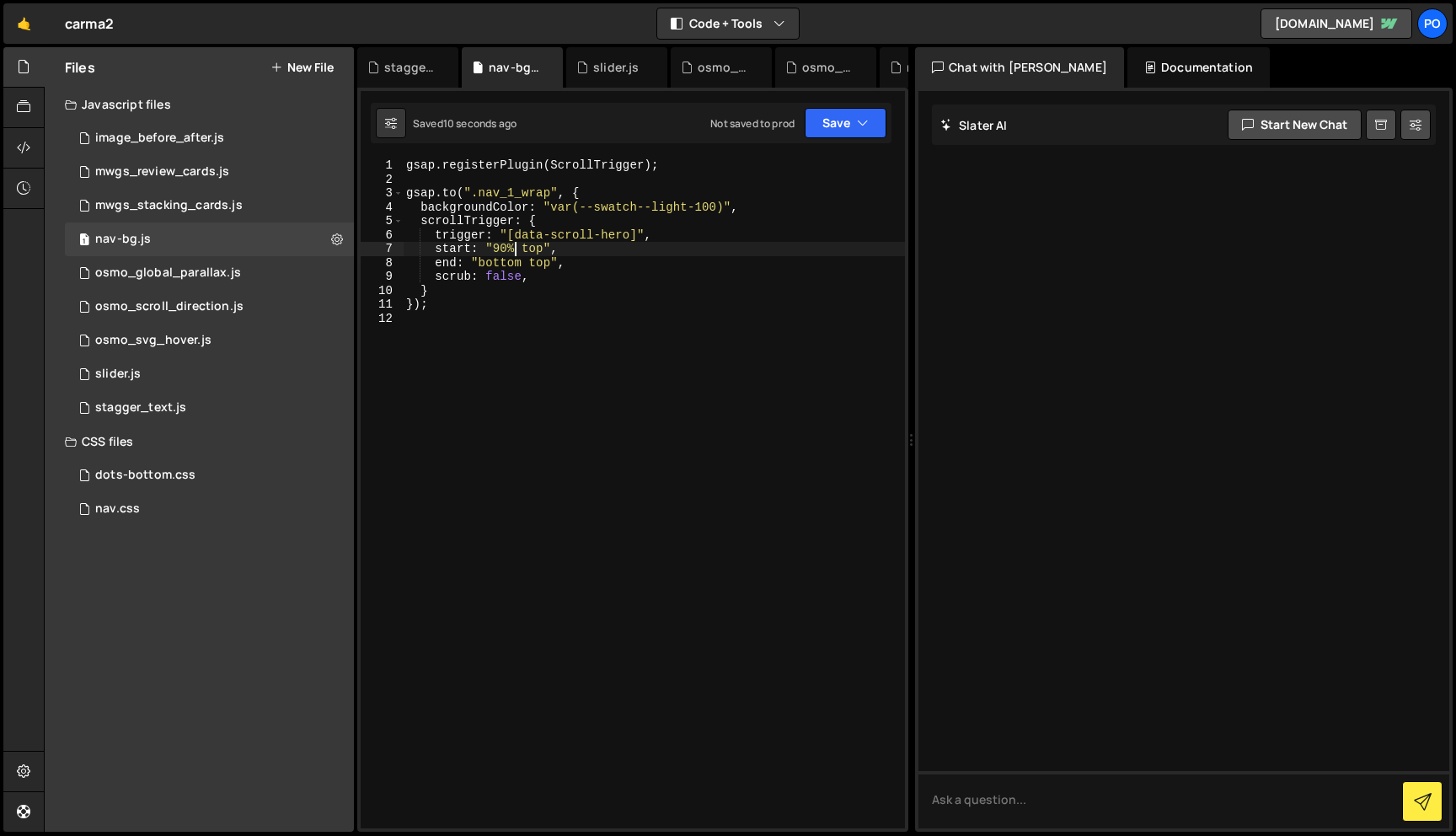
click at [667, 240] on div "gsap . registerPlugin ( ScrollTrigger ) ; gsap . to ( ".nav_1_wrap" , { backgro…" at bounding box center [654, 508] width 502 height 698
click at [777, 211] on div "gsap . registerPlugin ( ScrollTrigger ) ; gsap . to ( ".nav_1_wrap" , { backgro…" at bounding box center [654, 508] width 502 height 698
type textarea "backgroundColor: "var(--swatch--light-100)","
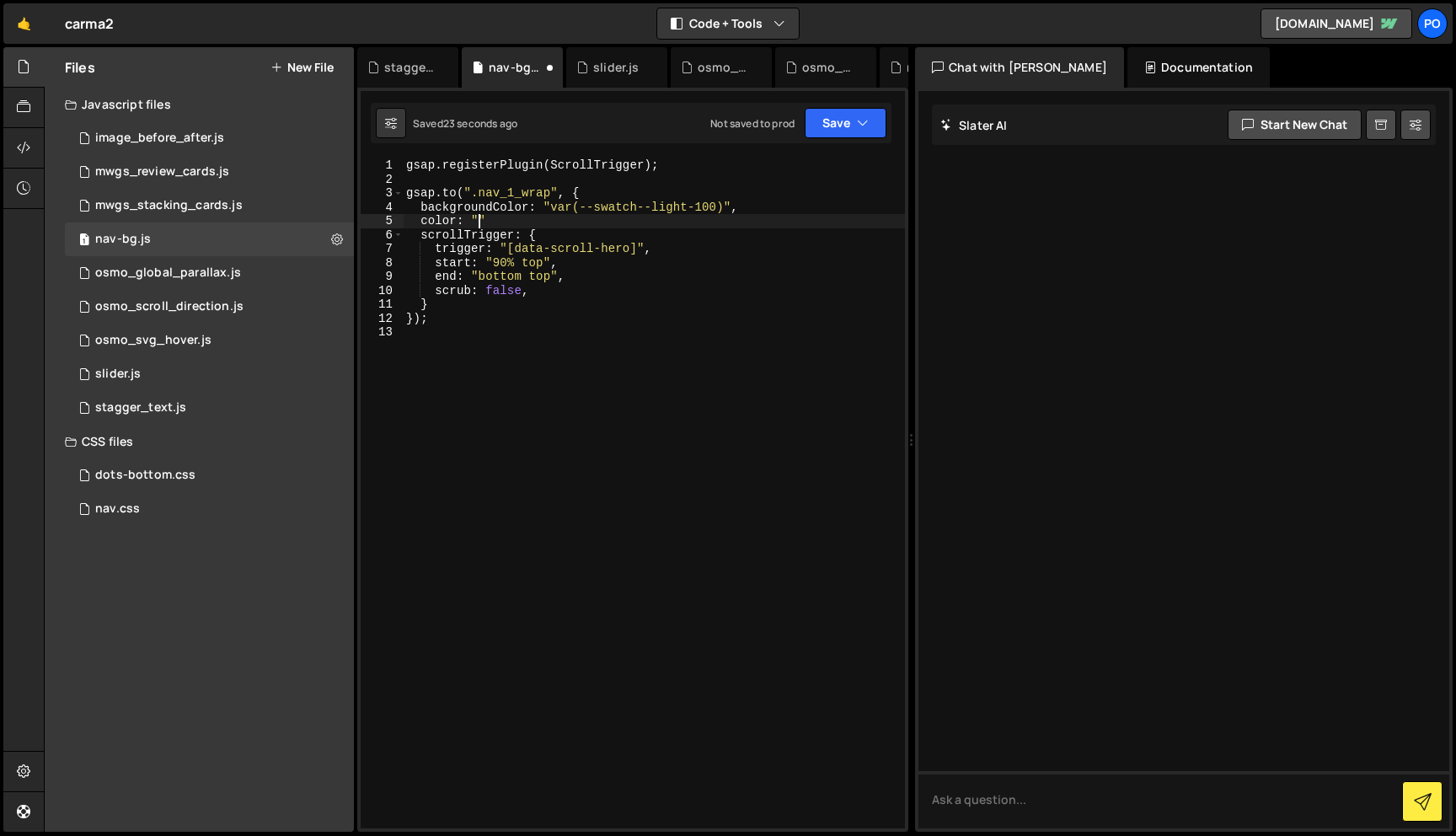
scroll to position [0, 4]
paste textarea "var(--swatch--dark-900)""
click at [670, 212] on div "gsap . registerPlugin ( ScrollTrigger ) ; gsap . to ( ".nav_1_wrap" , { backgro…" at bounding box center [654, 508] width 502 height 698
click at [668, 223] on div "gsap . registerPlugin ( ScrollTrigger ) ; gsap . to ( ".nav_1_wrap" , { backgro…" at bounding box center [654, 508] width 502 height 698
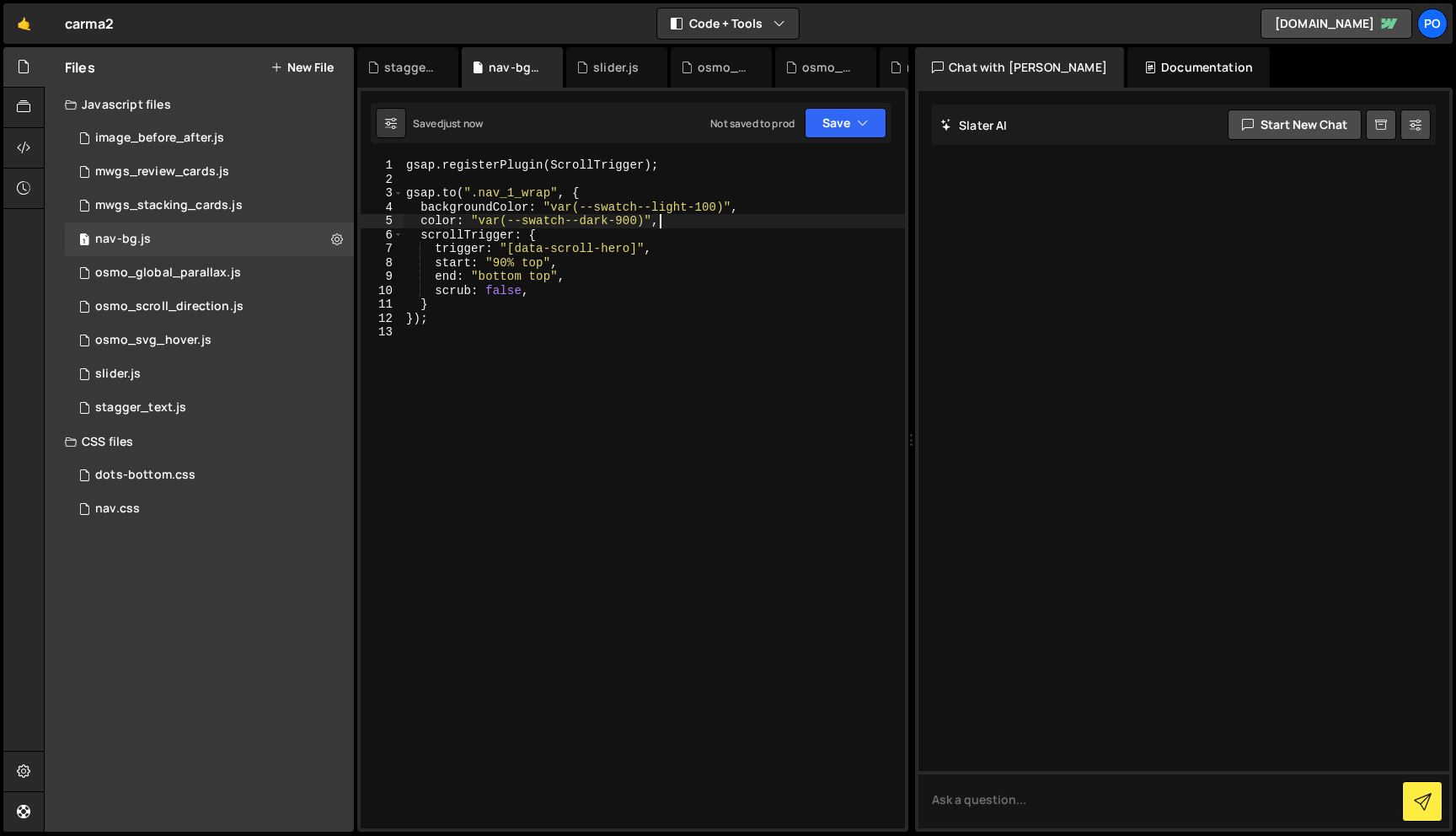
type textarea "color: "var(--swatch--dark-900)","
click at [527, 353] on div "gsap . registerPlugin ( ScrollTrigger ) ; gsap . to ( ".nav_1_wrap" , { backgro…" at bounding box center [654, 508] width 502 height 698
click at [511, 348] on div "gsap . registerPlugin ( ScrollTrigger ) ; gsap . to ( ".nav_1_wrap" , { backgro…" at bounding box center [654, 508] width 502 height 698
click at [546, 293] on div "gsap . registerPlugin ( ScrollTrigger ) ; gsap . to ( ".nav_1_wrap" , { backgro…" at bounding box center [654, 508] width 502 height 698
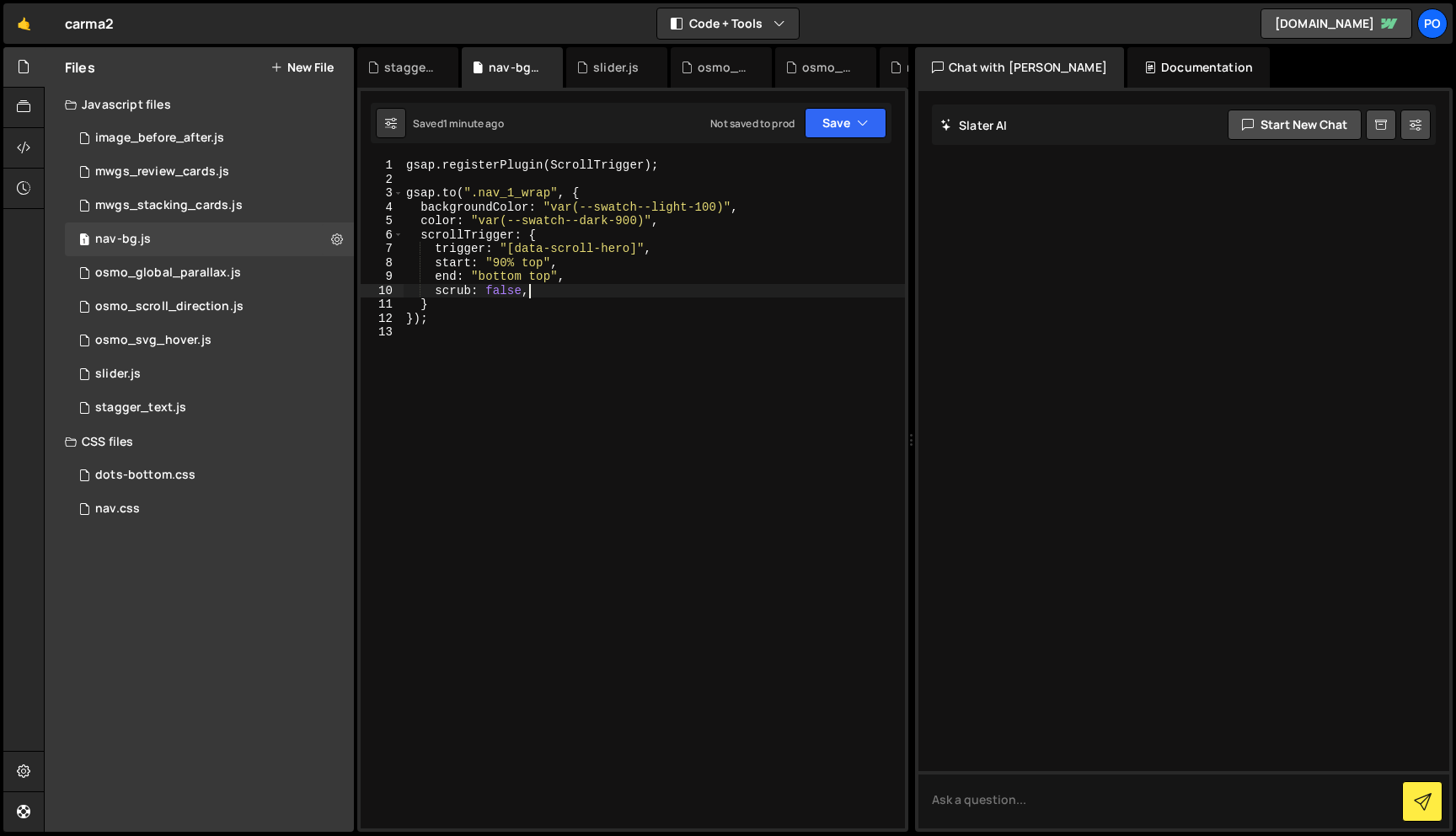
type textarea "});"
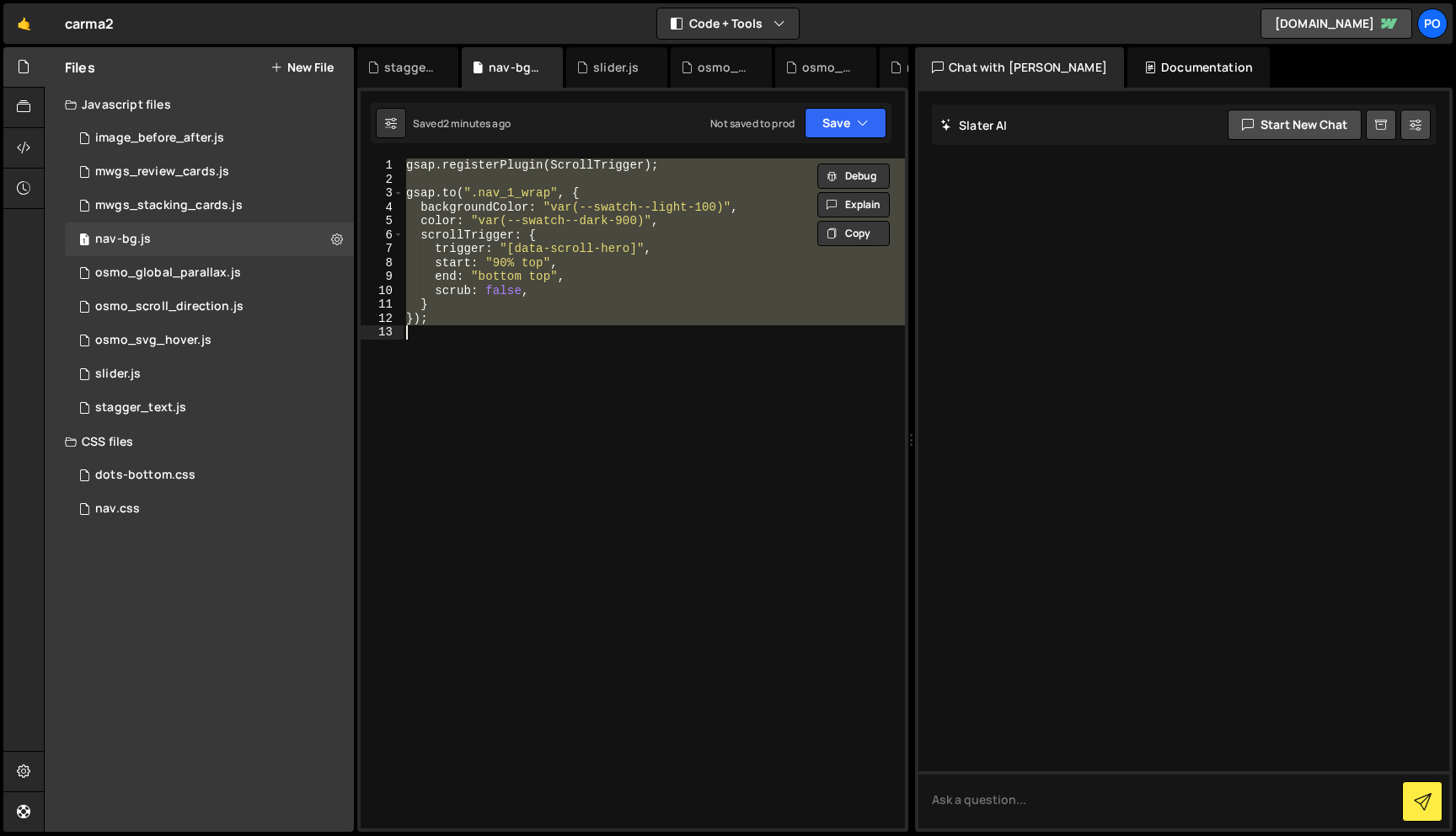
click at [678, 326] on div "gsap . registerPlugin ( ScrollTrigger ) ; gsap . to ( ".nav_1_wrap" , { backgro…" at bounding box center [654, 494] width 502 height 671
paste textarea
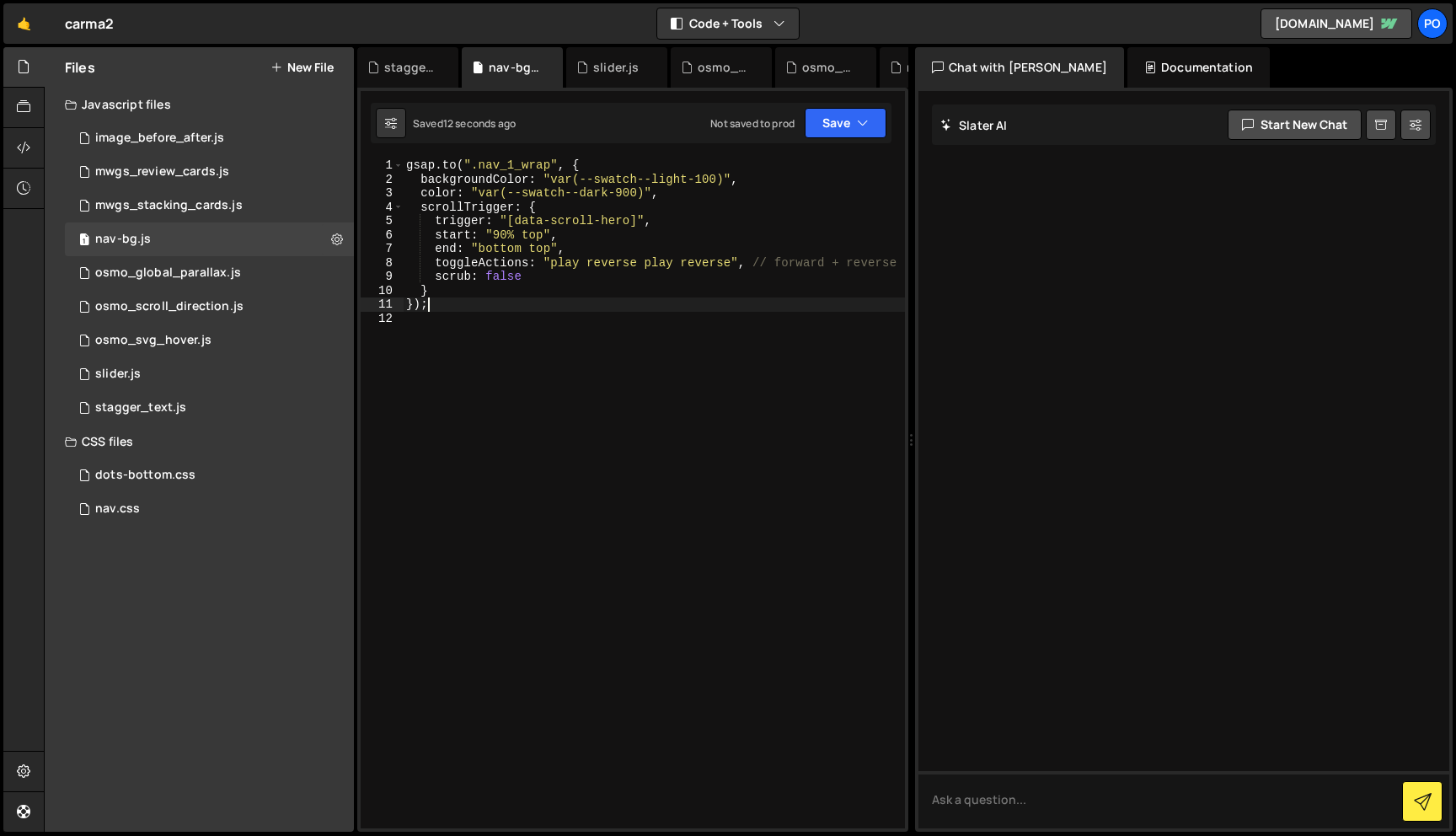
click at [547, 310] on div "gsap . to ( ".nav_1_wrap" , { backgroundColor : "var(--swatch--light-100)" , co…" at bounding box center [654, 508] width 502 height 698
click at [527, 297] on div "gsap . to ( ".nav_1_wrap" , { backgroundColor : "var(--swatch--light-100)" , co…" at bounding box center [654, 508] width 502 height 698
click at [549, 278] on div "gsap . to ( ".nav_1_wrap" , { backgroundColor : "var(--swatch--light-100)" , co…" at bounding box center [654, 508] width 502 height 698
drag, startPoint x: 754, startPoint y: 264, endPoint x: 1033, endPoint y: 256, distance: 279.1
click at [1032, 258] on div "Files New File Javascript files 1 image_before_after.js 0 1 mwgs_review_cards.j…" at bounding box center [750, 439] width 1413 height 786
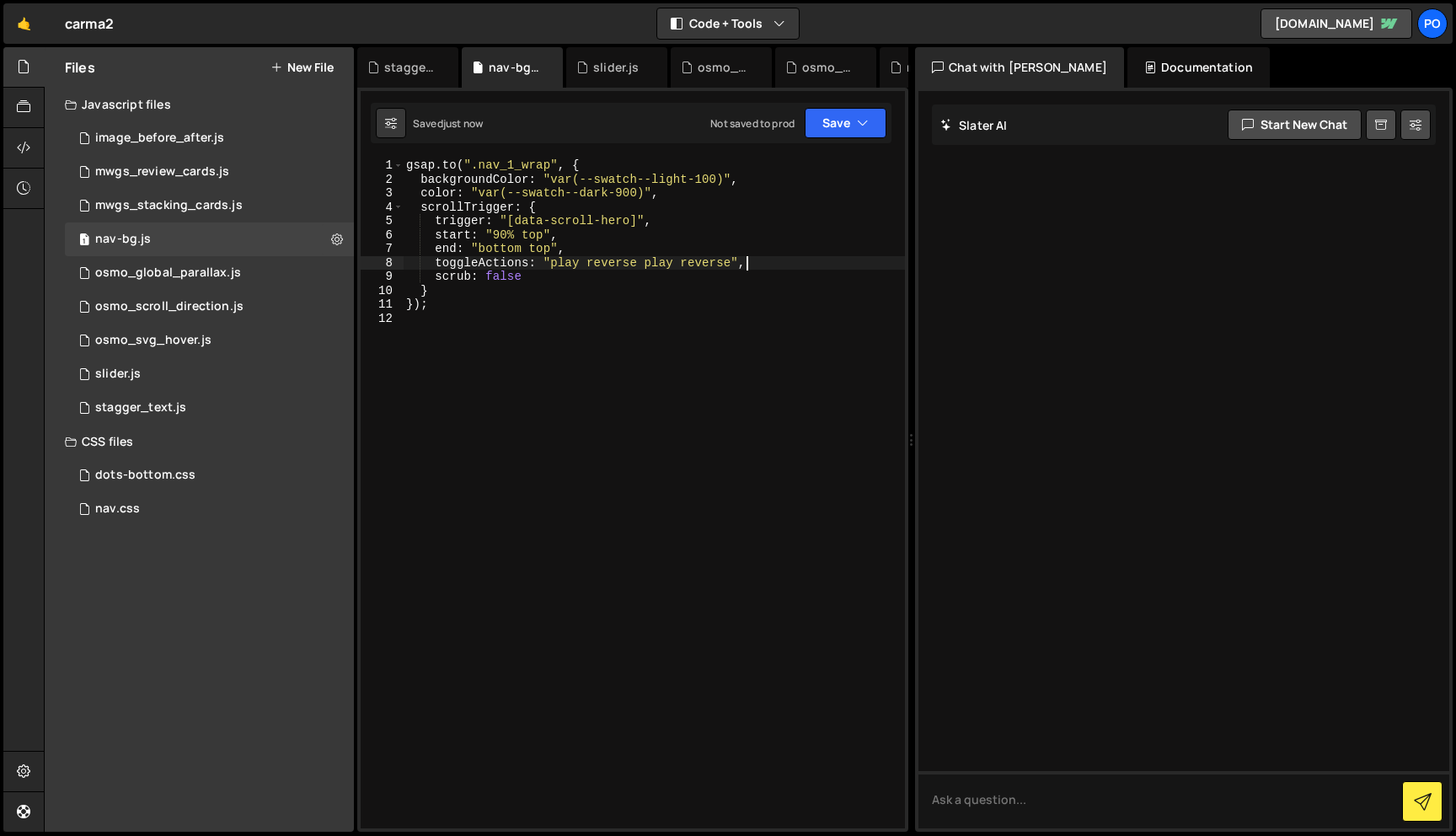
click at [615, 264] on div "gsap . to ( ".nav_1_wrap" , { backgroundColor : "var(--swatch--light-100)" , co…" at bounding box center [654, 508] width 502 height 698
click at [701, 264] on div "gsap . to ( ".nav_1_wrap" , { backgroundColor : "var(--swatch--light-100)" , co…" at bounding box center [654, 508] width 502 height 698
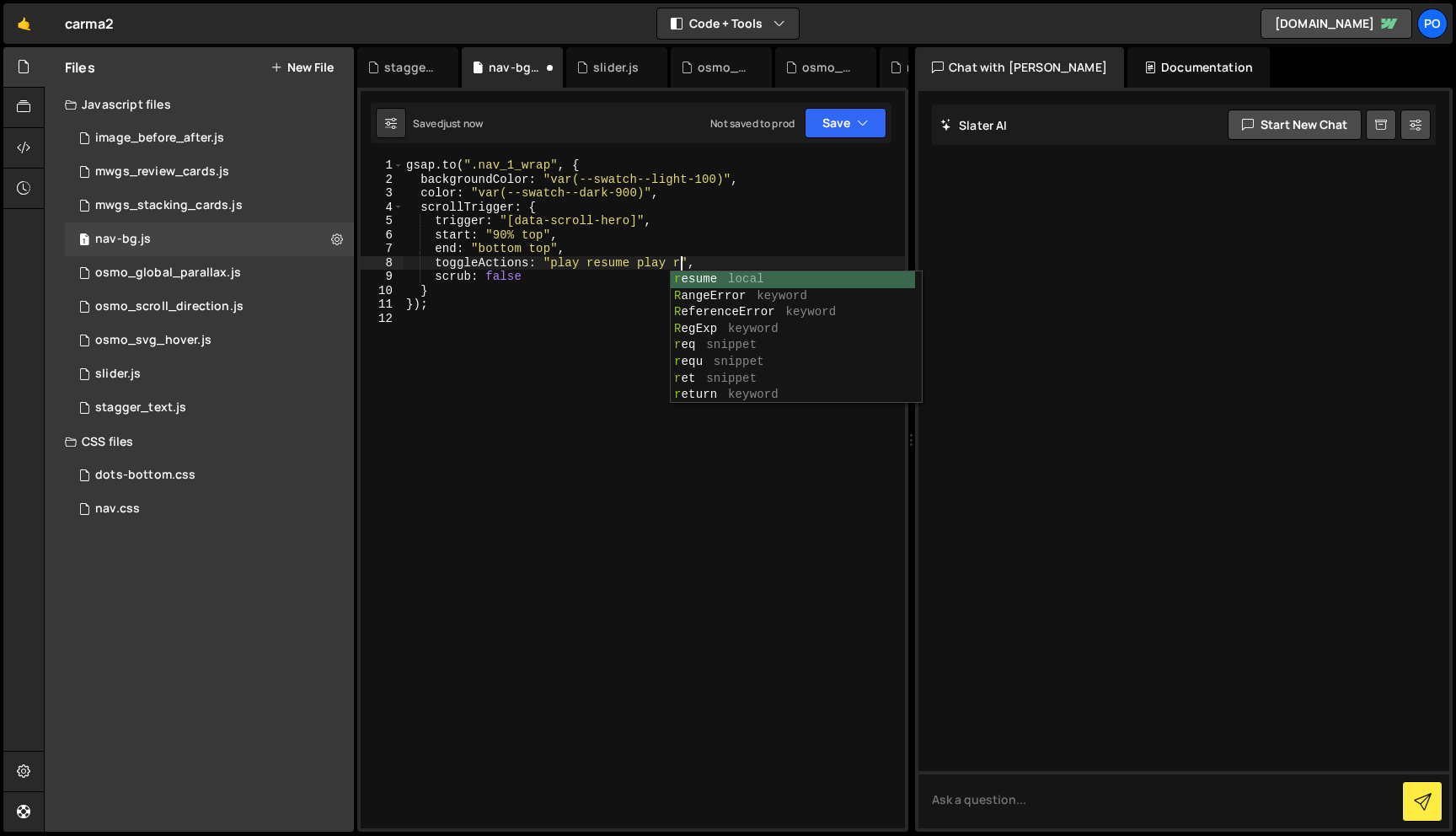
scroll to position [0, 19]
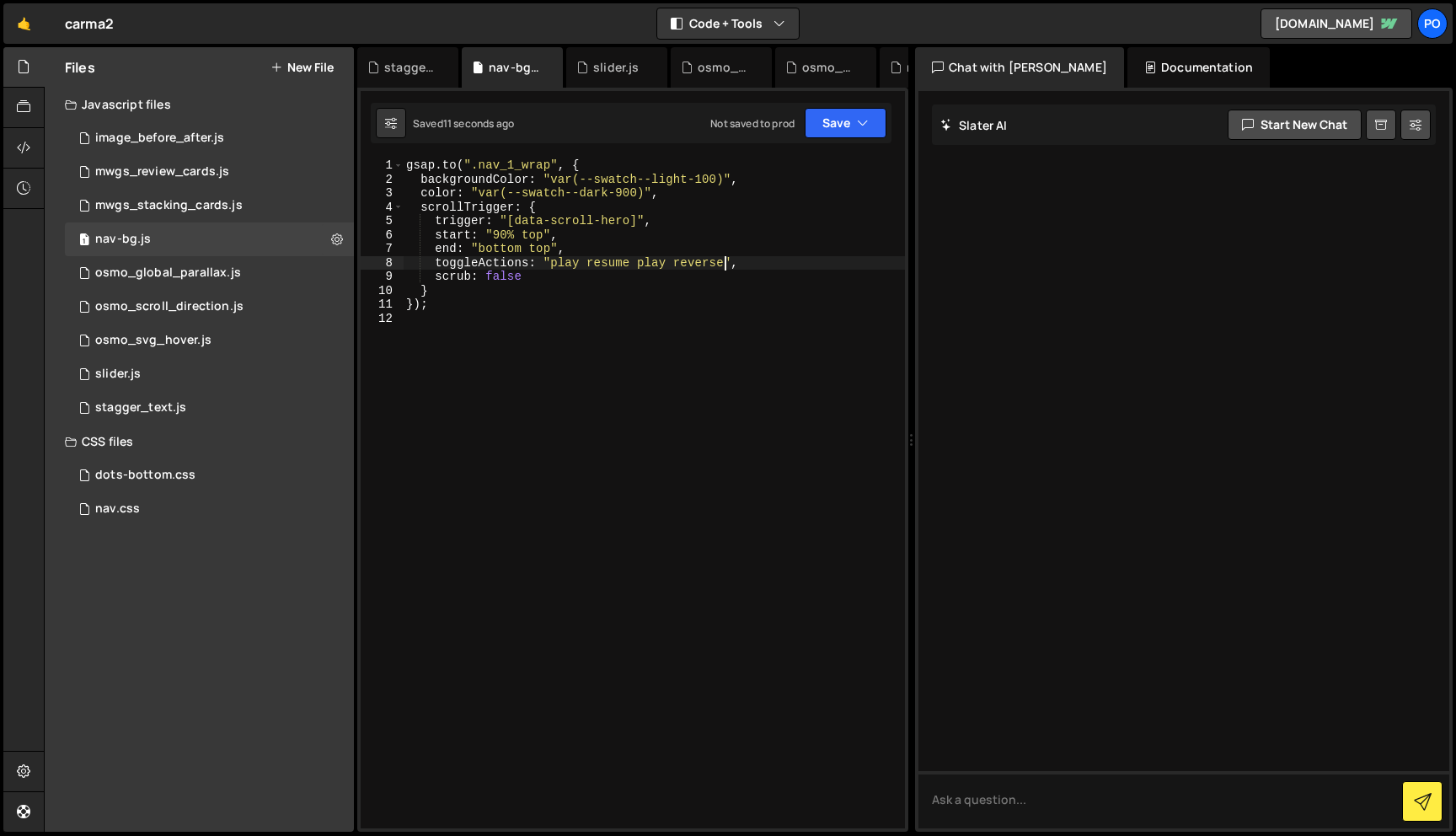
click at [618, 261] on div "gsap . to ( ".nav_1_wrap" , { backgroundColor : "var(--swatch--light-100)" , co…" at bounding box center [654, 508] width 502 height 698
click at [614, 268] on div "gsap . to ( ".nav_1_wrap" , { backgroundColor : "var(--swatch--light-100)" , co…" at bounding box center [654, 508] width 502 height 698
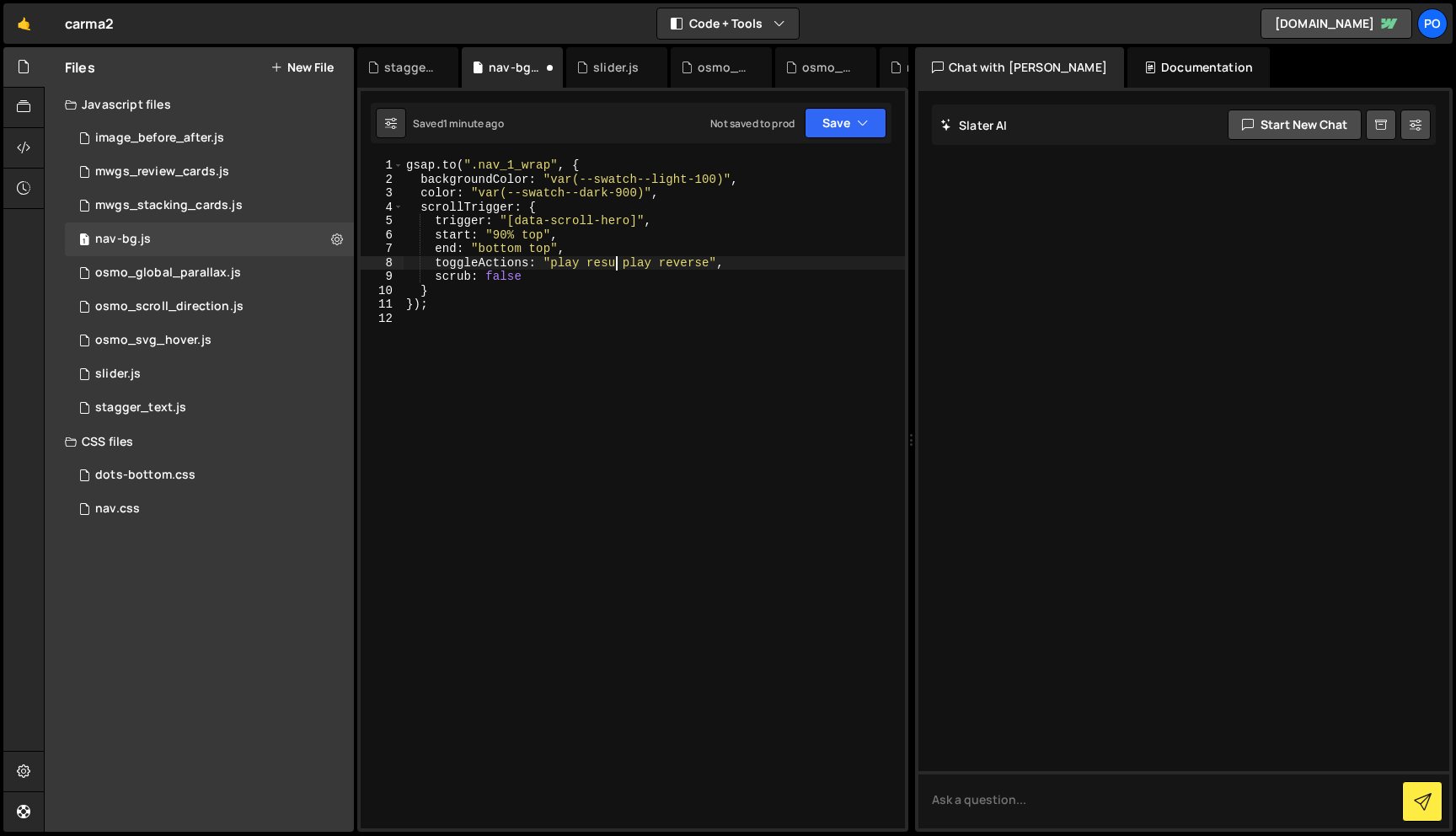
scroll to position [0, 16]
click at [656, 262] on div "gsap . to ( ".nav_1_wrap" , { backgroundColor : "var(--swatch--light-100)" , co…" at bounding box center [654, 508] width 502 height 698
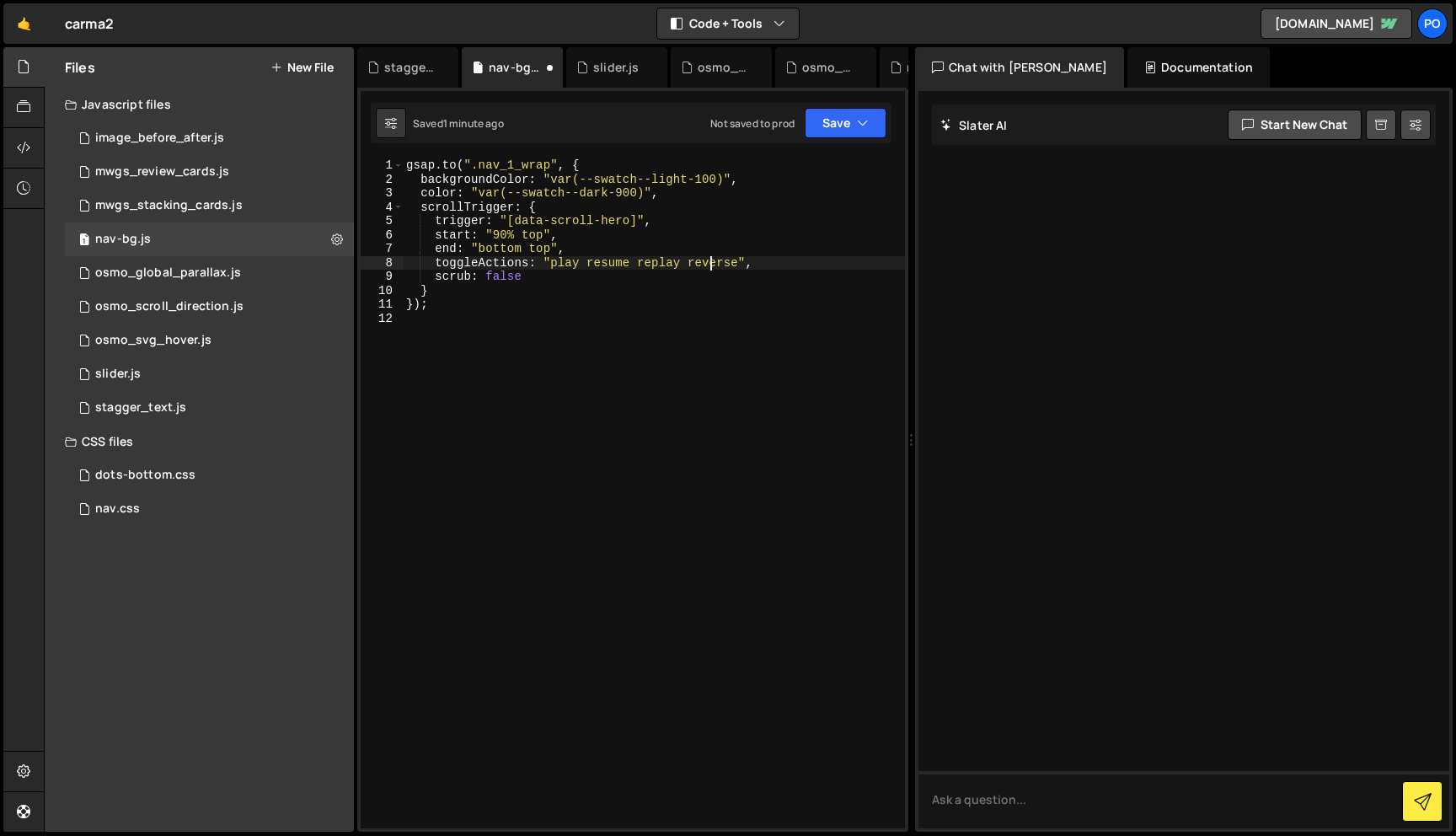
click at [710, 265] on div "gsap . to ( ".nav_1_wrap" , { backgroundColor : "var(--swatch--light-100)" , co…" at bounding box center [654, 508] width 502 height 698
click at [697, 259] on div "gsap . to ( ".nav_1_wrap" , { backgroundColor : "var(--swatch--light-100)" , co…" at bounding box center [654, 508] width 502 height 698
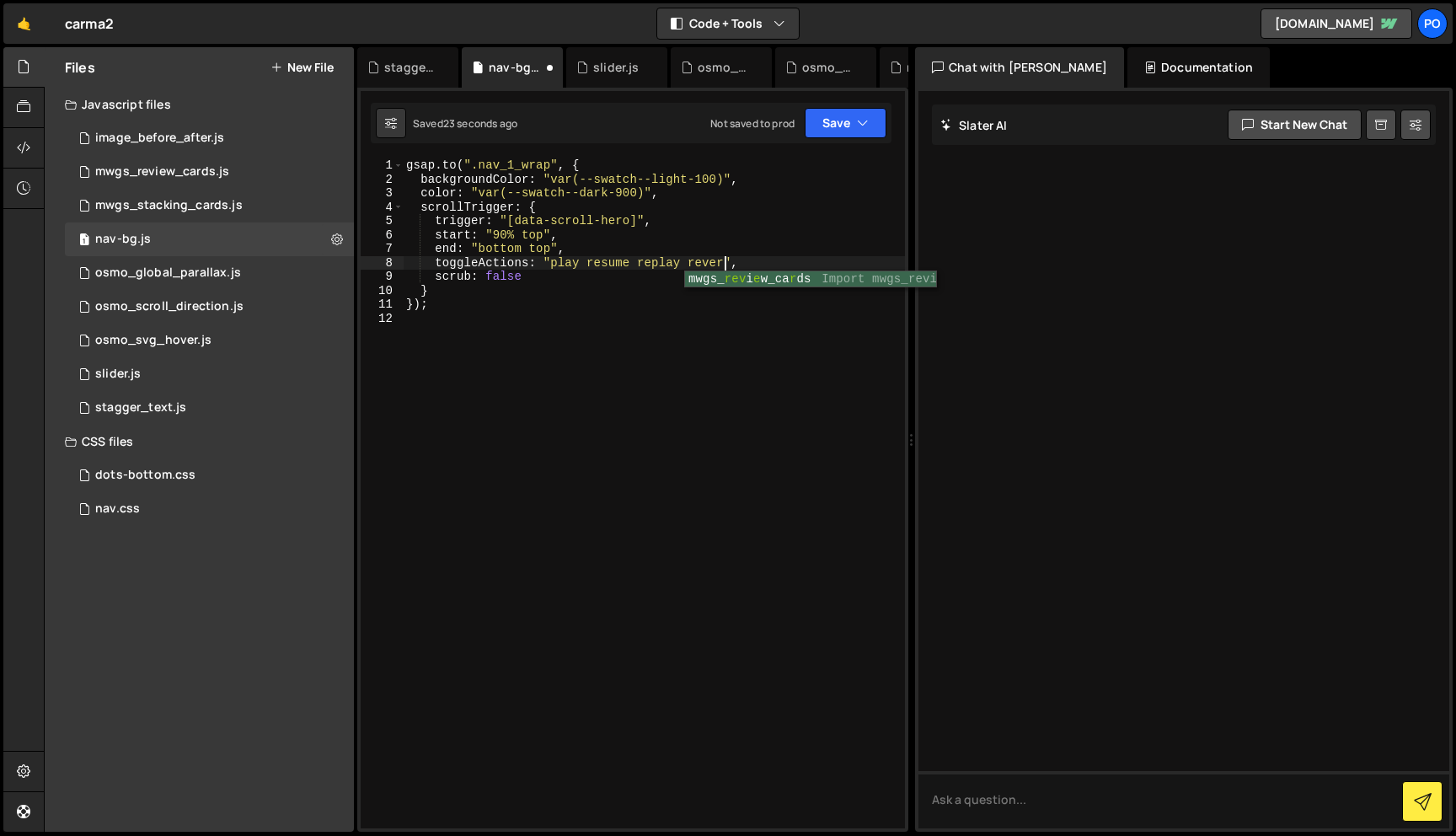
scroll to position [0, 23]
click at [665, 265] on div "gsap . to ( ".nav_1_wrap" , { backgroundColor : "var(--swatch--light-100)" , co…" at bounding box center [654, 508] width 502 height 698
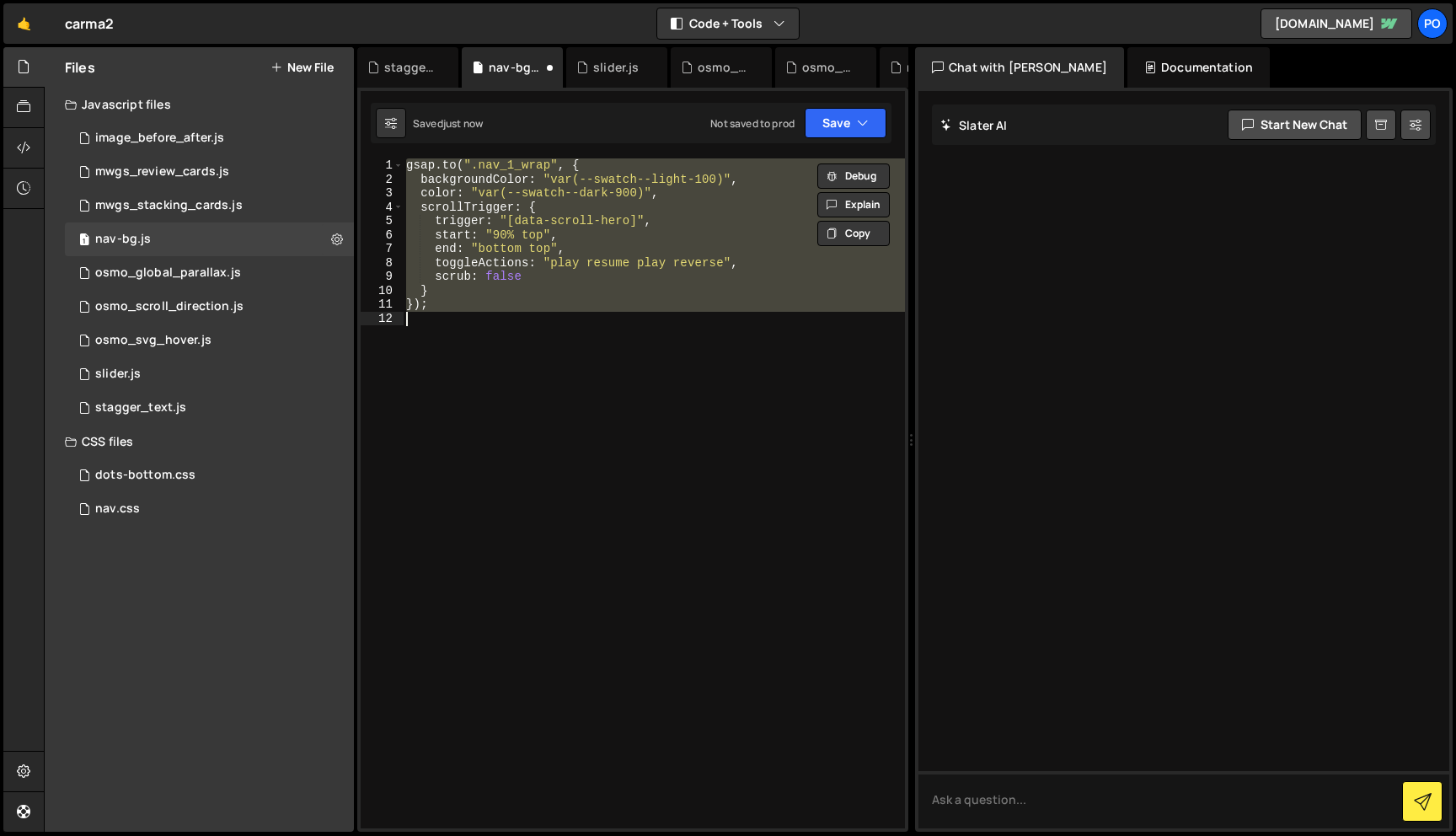
click at [665, 265] on div "gsap . to ( ".nav_1_wrap" , { backgroundColor : "var(--swatch--light-100)" , co…" at bounding box center [654, 494] width 502 height 671
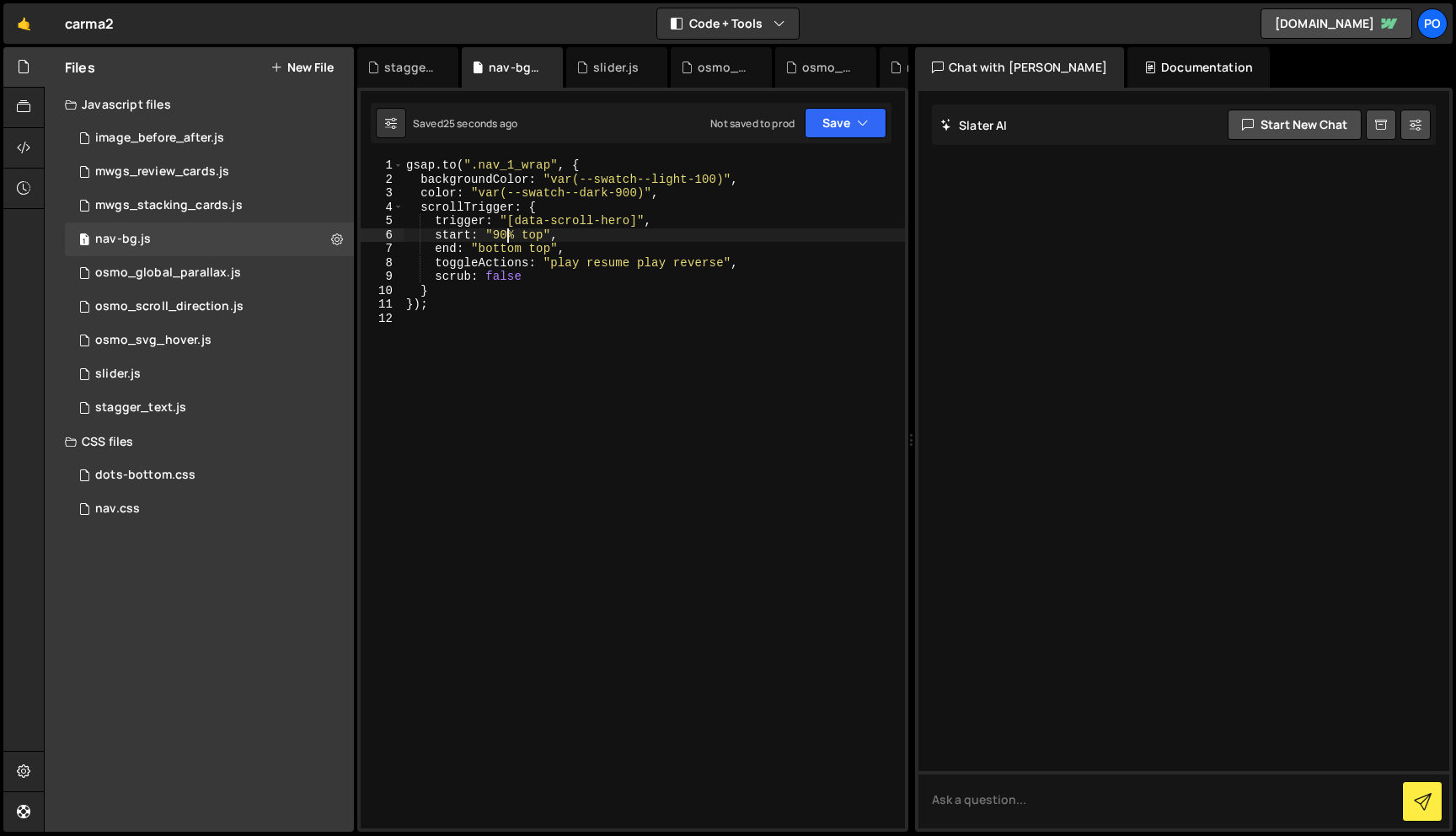
click at [508, 236] on div "gsap . to ( ".nav_1_wrap" , { backgroundColor : "var(--swatch--light-100)" , co…" at bounding box center [654, 508] width 502 height 698
type textarea "start: "99% top","
click at [203, 506] on div "1 nav.css 0" at bounding box center [210, 509] width 289 height 34
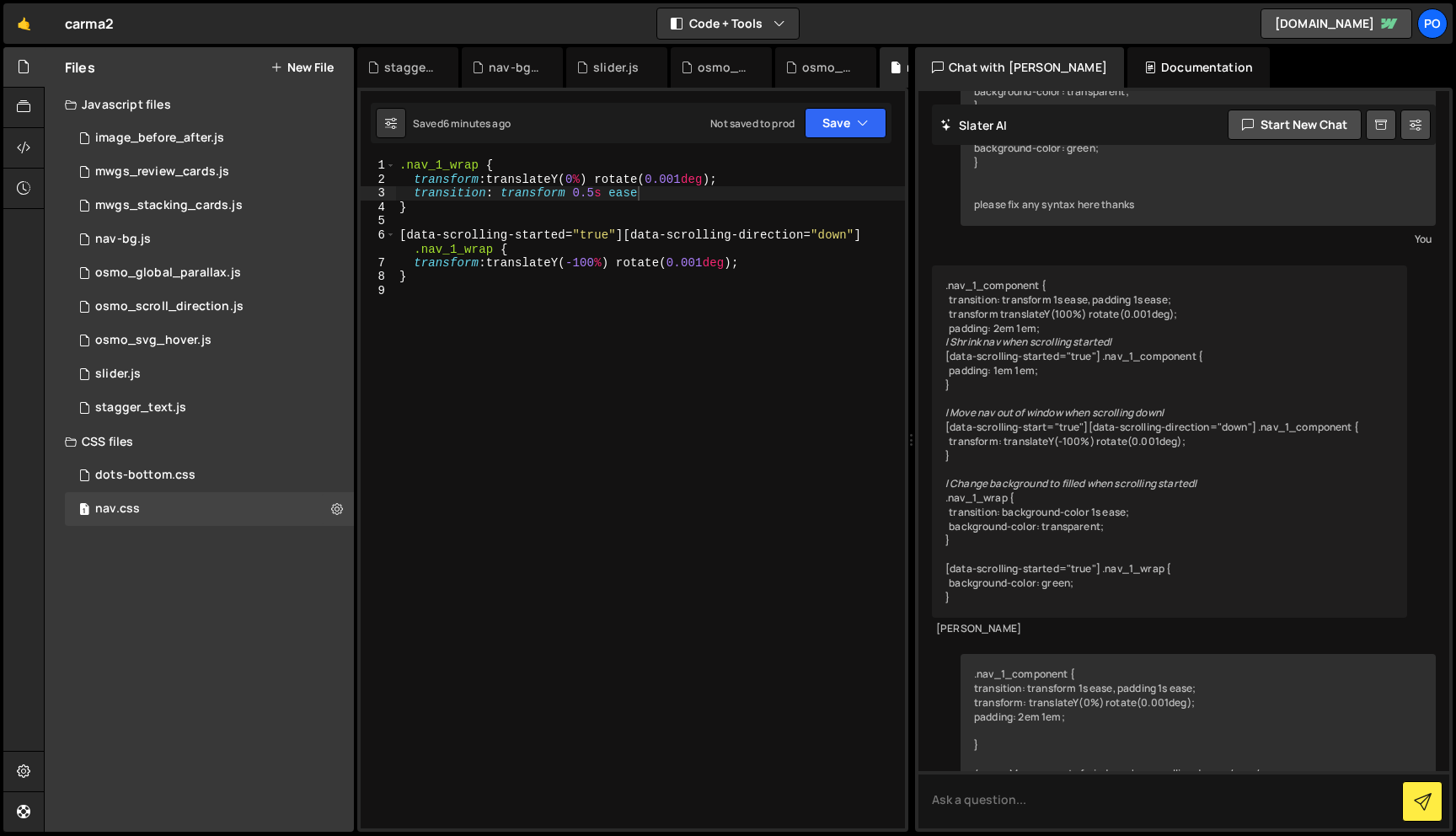
scroll to position [682, 0]
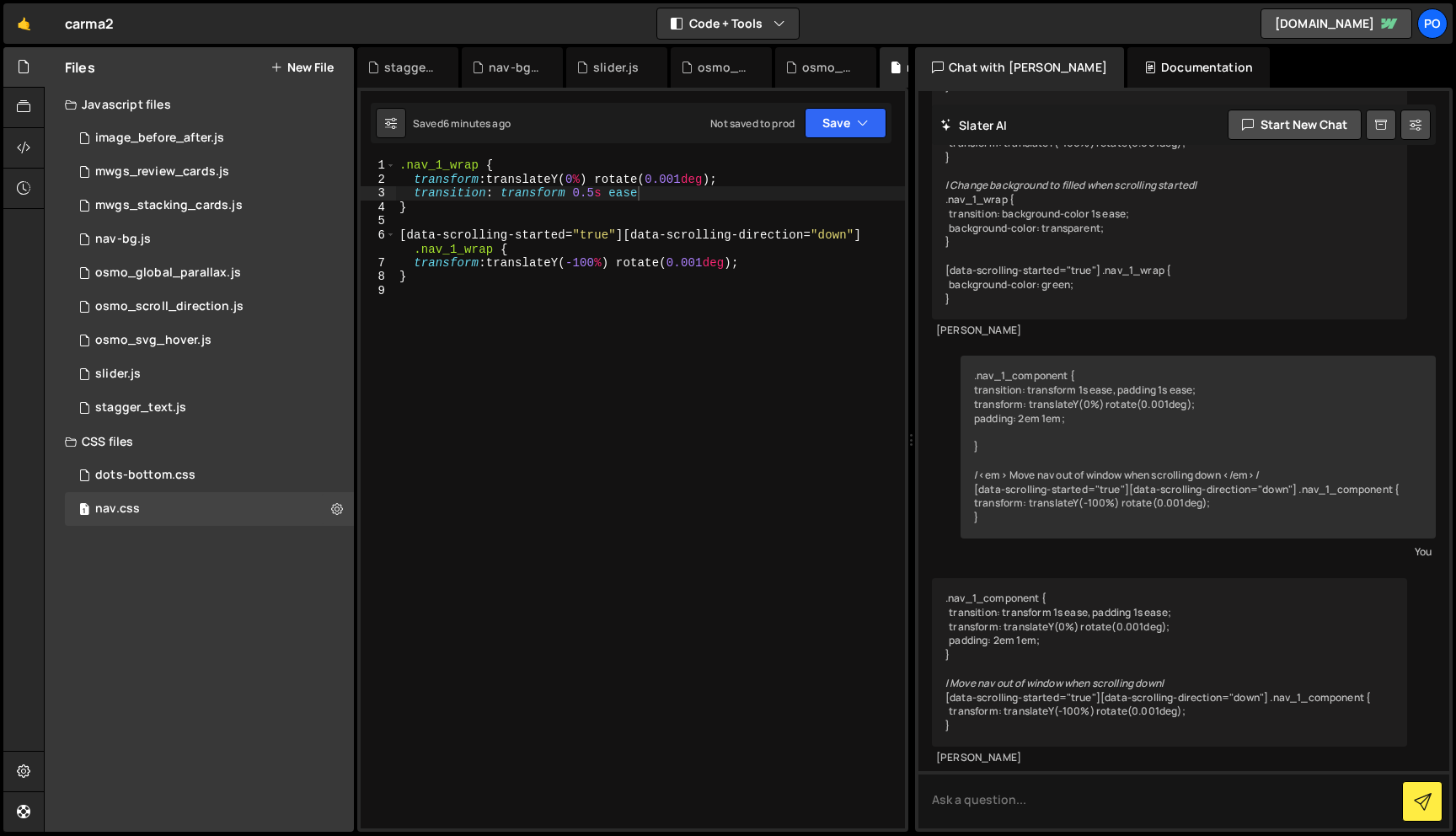
type textarea "}"
click at [677, 207] on div ".nav_1_wrap { transform : translateY( 0 % ) rotate( 0.001 deg ) ; transition : …" at bounding box center [650, 508] width 509 height 698
click at [503, 301] on div ".nav_1_wrap { transform : translateY( 0 % ) rotate( 0.001 deg ) ; transition : …" at bounding box center [650, 508] width 509 height 698
click at [527, 306] on div ".nav_1_wrap { transform : translateY( 0 % ) rotate( 0.001 deg ) ; transition : …" at bounding box center [650, 508] width 509 height 698
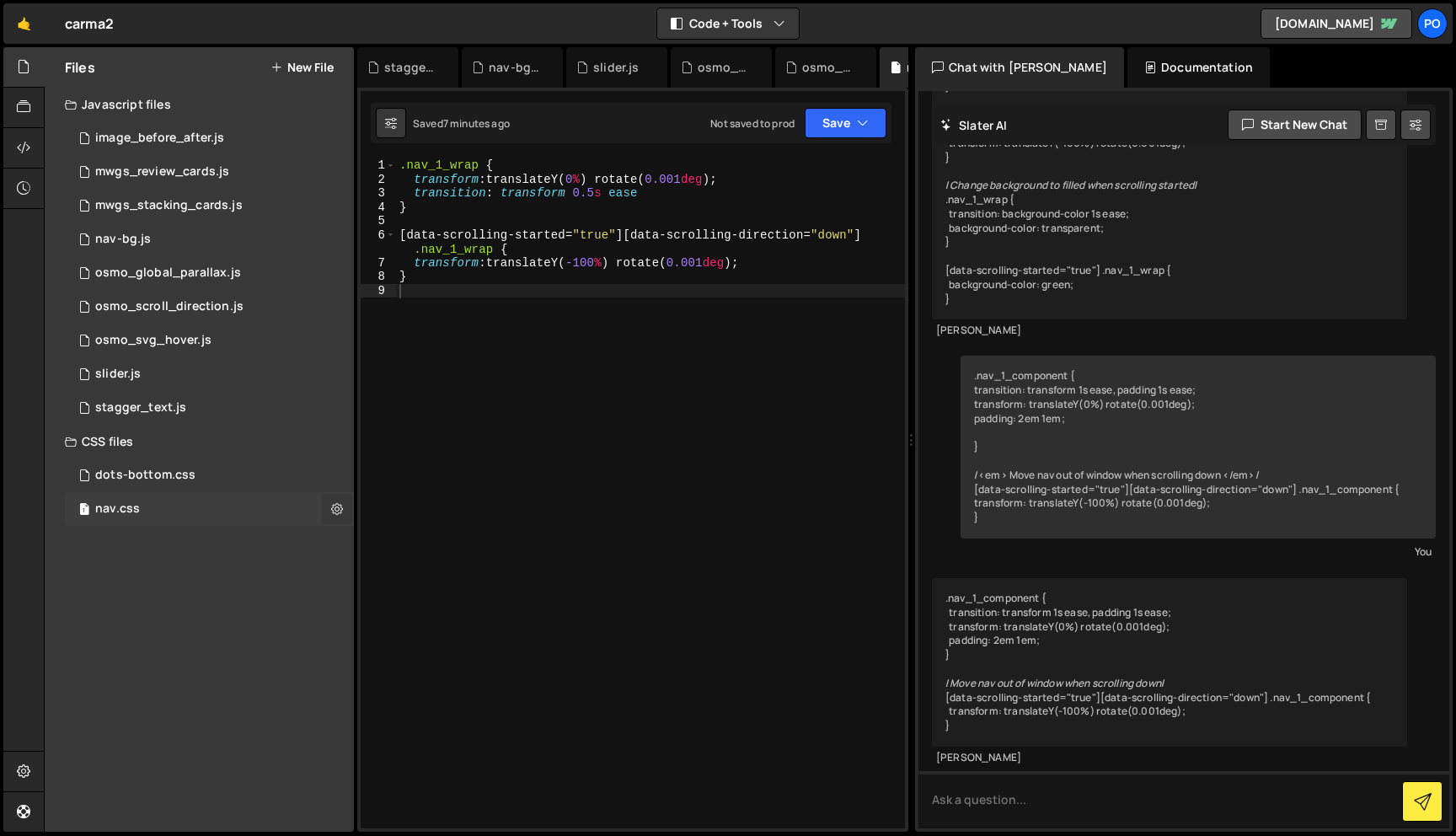
click at [337, 508] on icon at bounding box center [337, 509] width 12 height 16
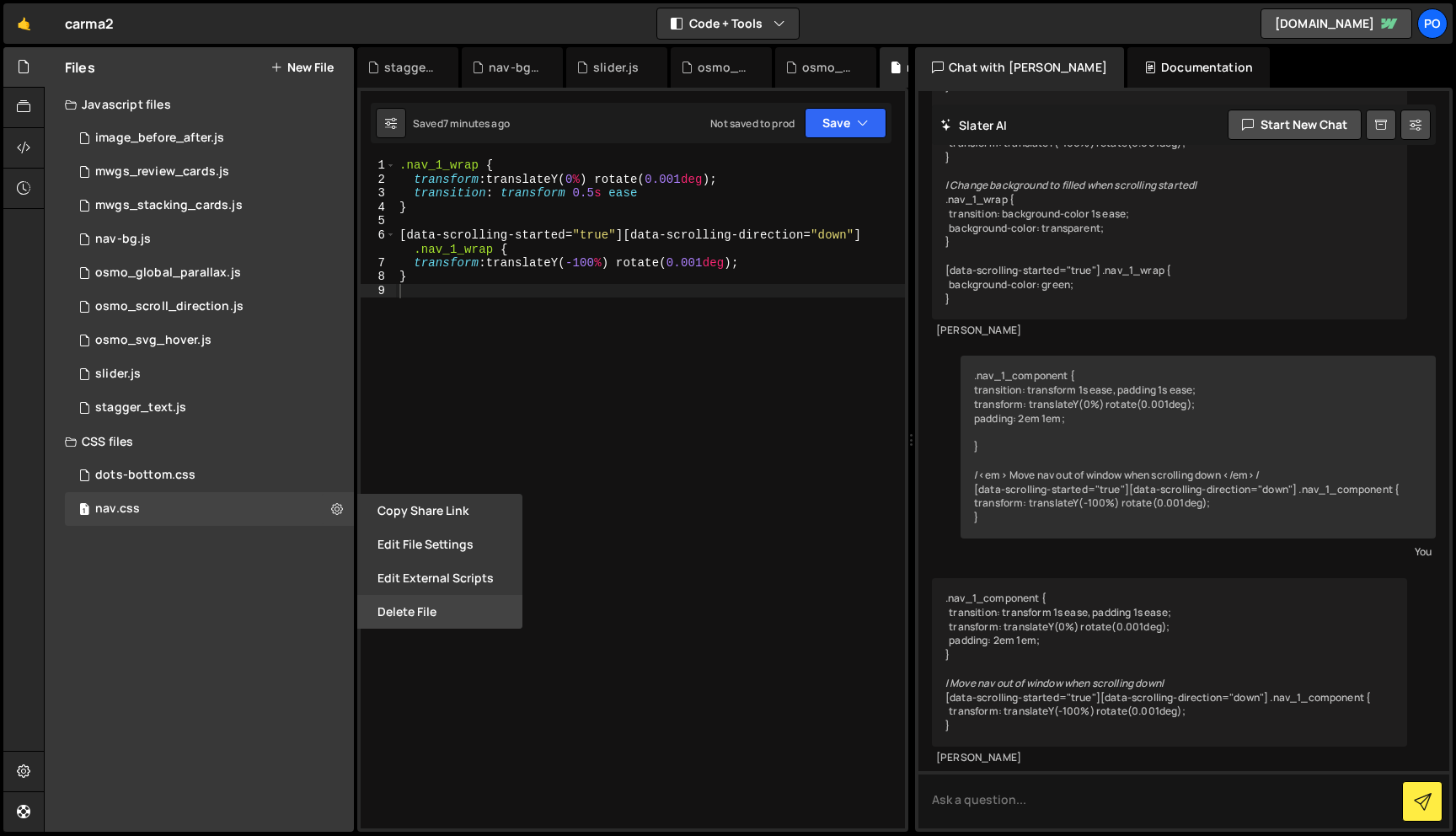
click at [426, 611] on button "Delete File" at bounding box center [440, 612] width 165 height 34
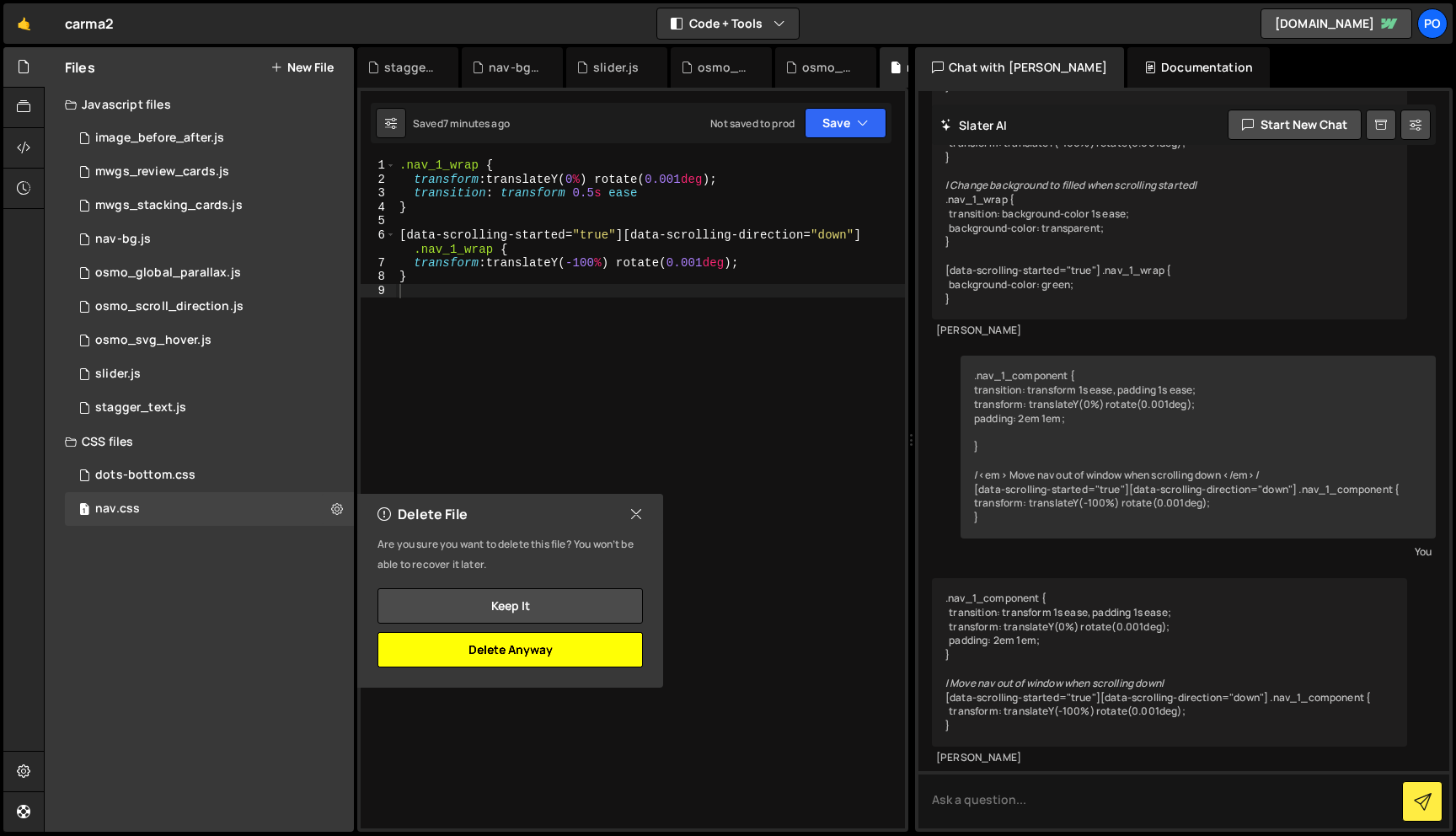
click at [539, 658] on button "Delete Anyway" at bounding box center [510, 650] width 266 height 36
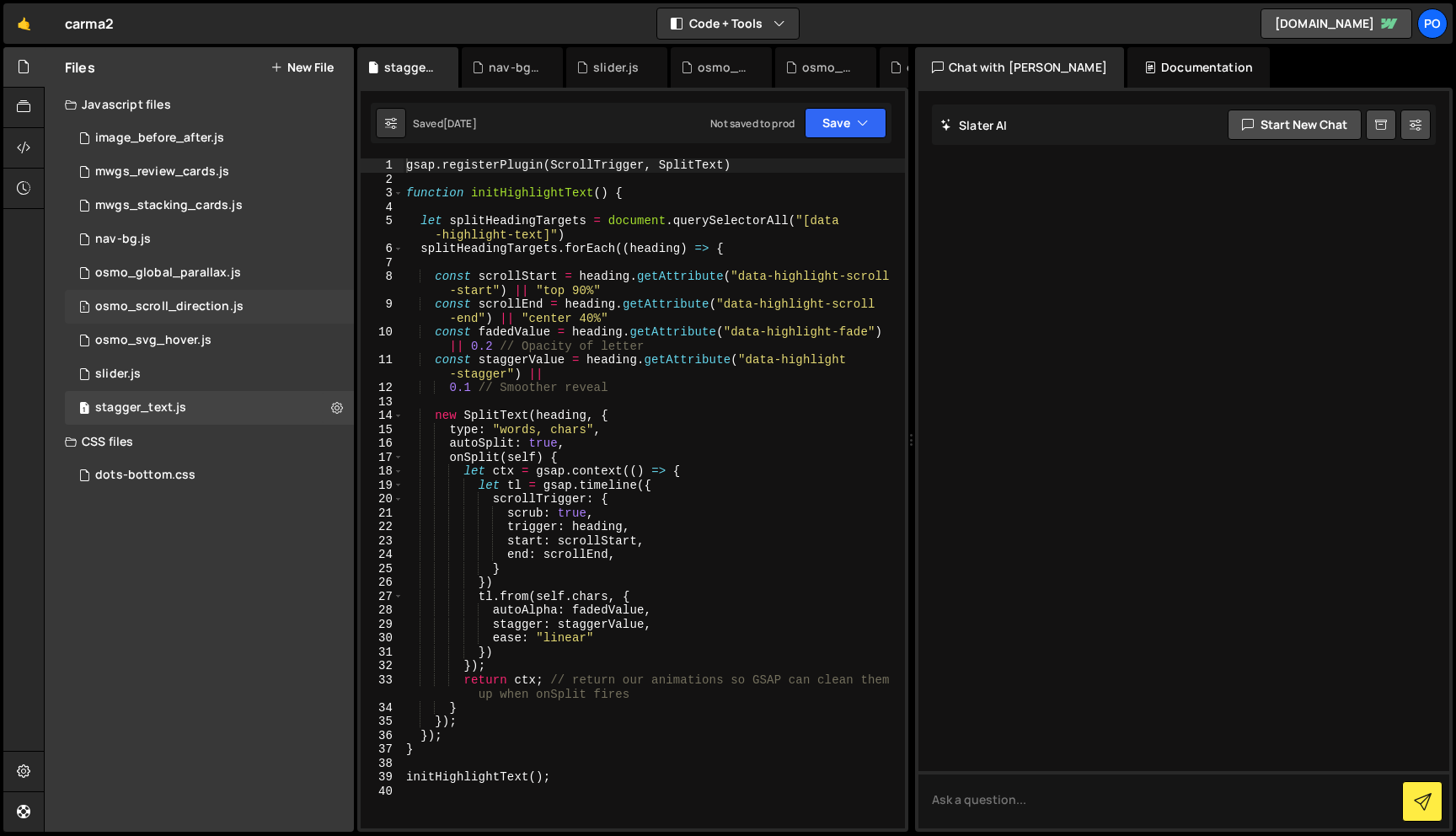
click at [266, 310] on div "1 osmo_scroll_direction.js 0" at bounding box center [210, 307] width 289 height 34
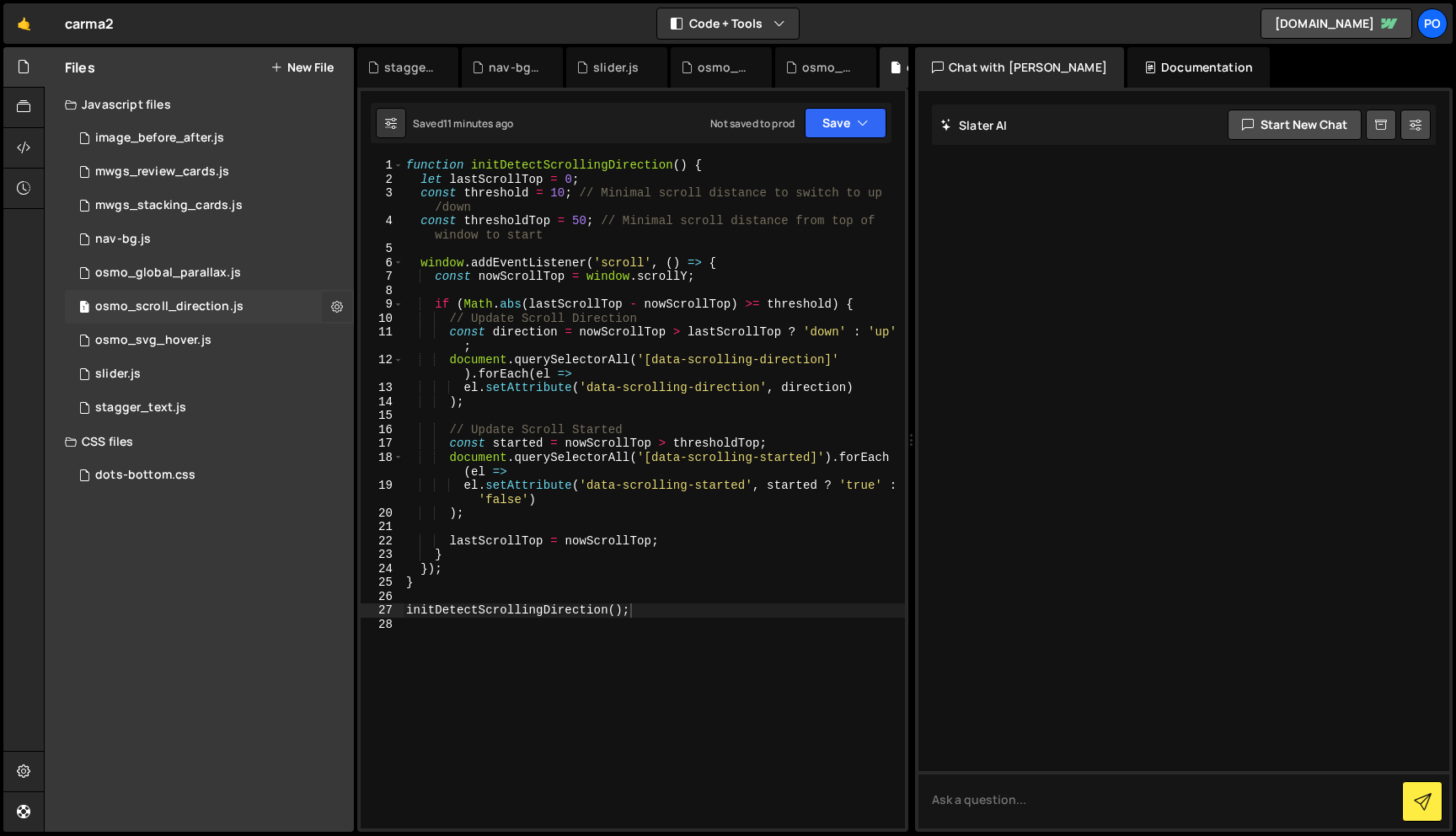
click at [340, 309] on icon at bounding box center [337, 306] width 12 height 16
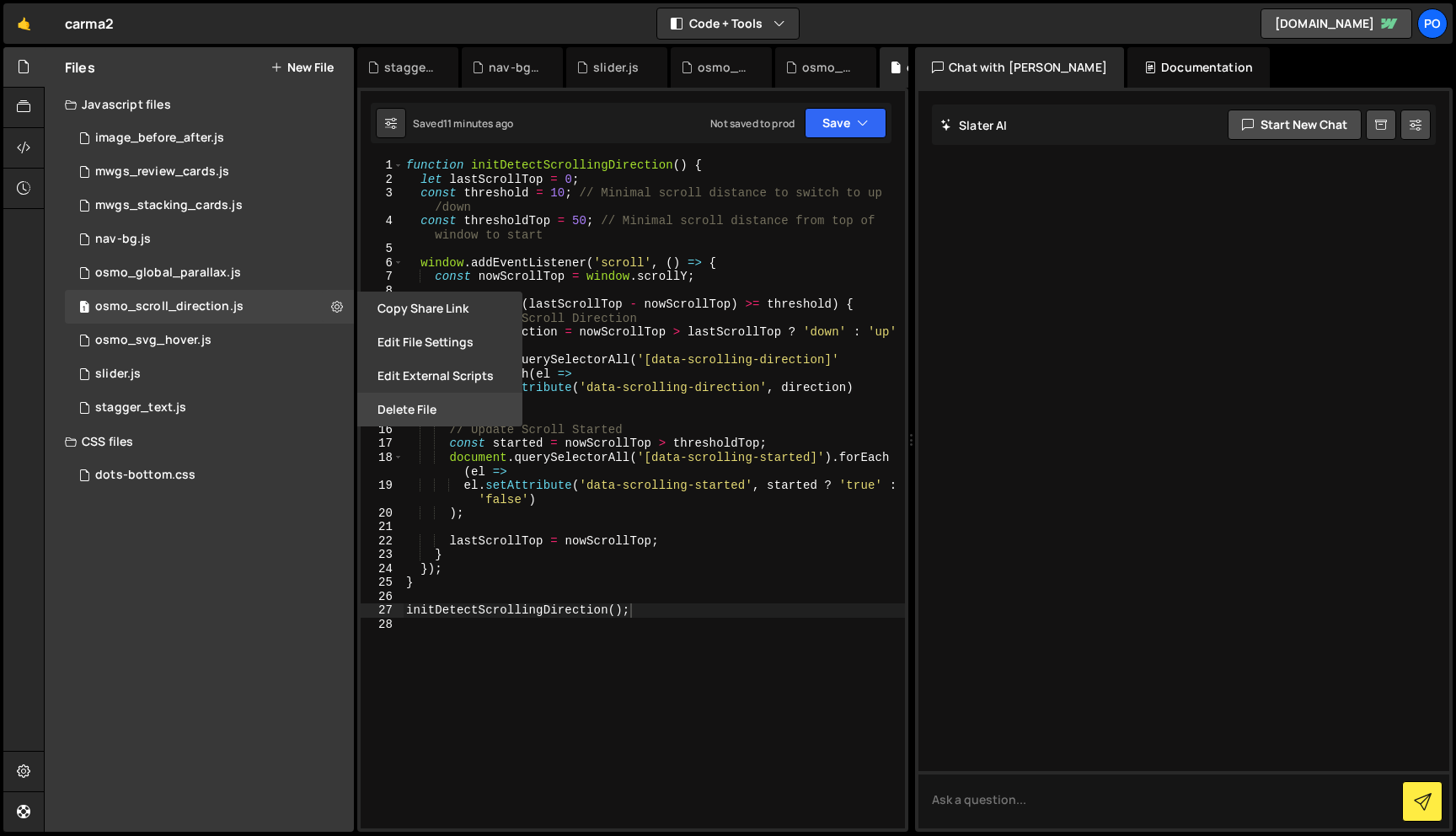
click at [414, 417] on button "Delete File" at bounding box center [440, 409] width 165 height 34
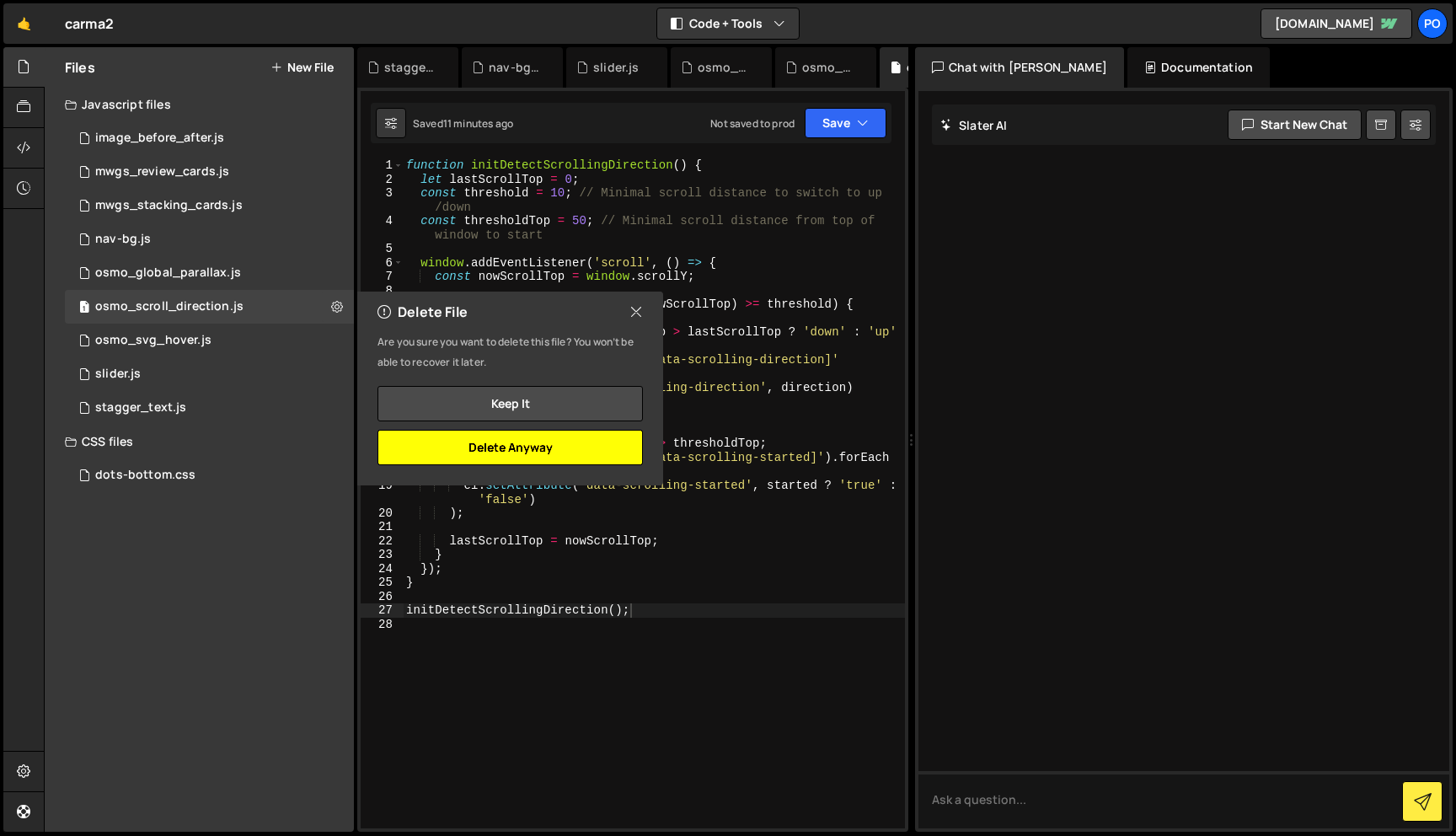
click at [525, 463] on button "Delete Anyway" at bounding box center [510, 447] width 266 height 36
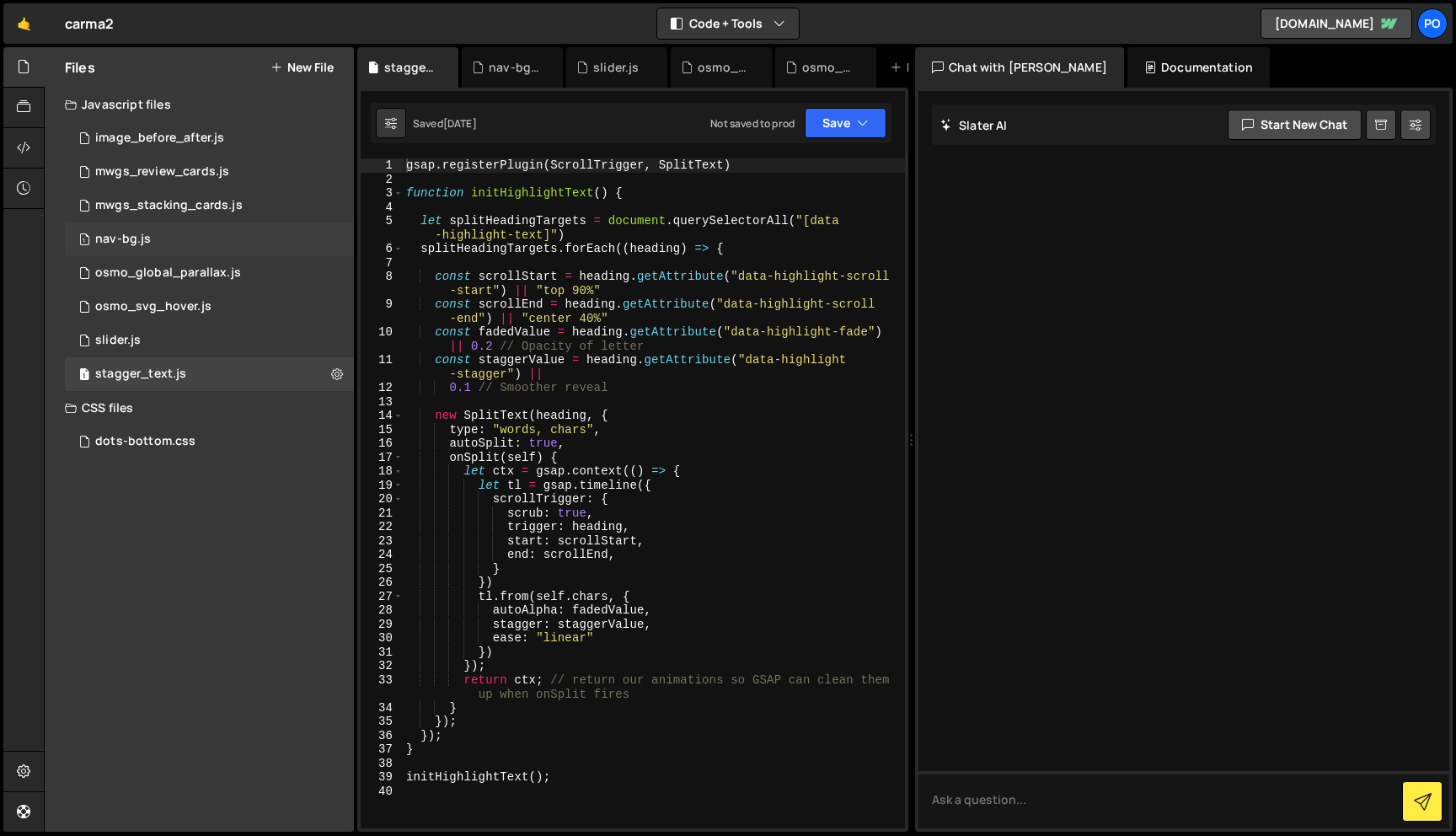
click at [210, 228] on div "1 nav-bg.js 0" at bounding box center [210, 239] width 289 height 34
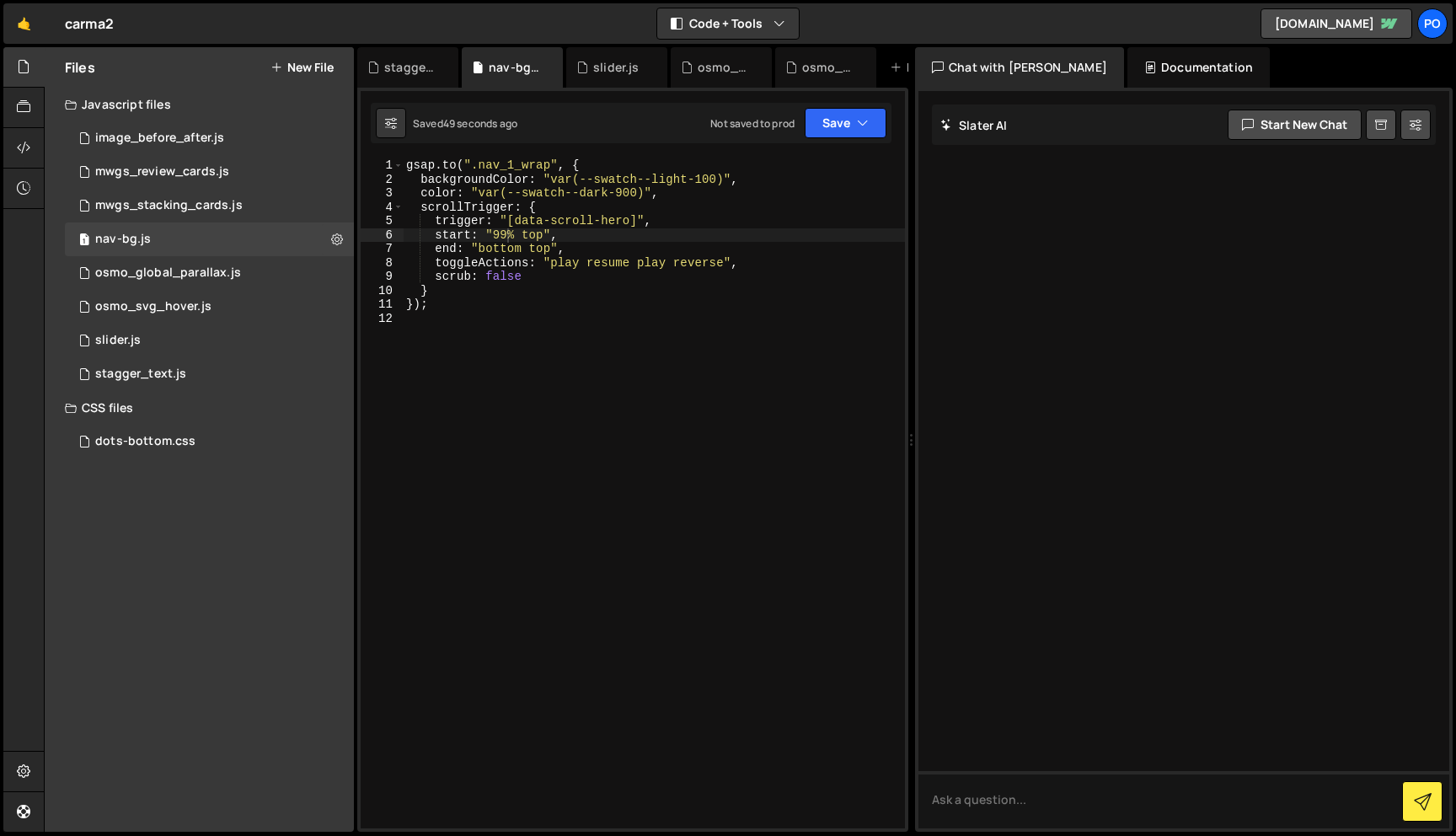
click at [513, 236] on div "gsap . to ( ".nav_1_wrap" , { backgroundColor : "var(--swatch--light-100)" , co…" at bounding box center [654, 508] width 502 height 698
type textarea "start: "bottom top","
click at [467, 372] on div "gsap . to ( ".nav_1_wrap" , { backgroundColor : "var(--swatch--light-100)" , co…" at bounding box center [654, 508] width 502 height 698
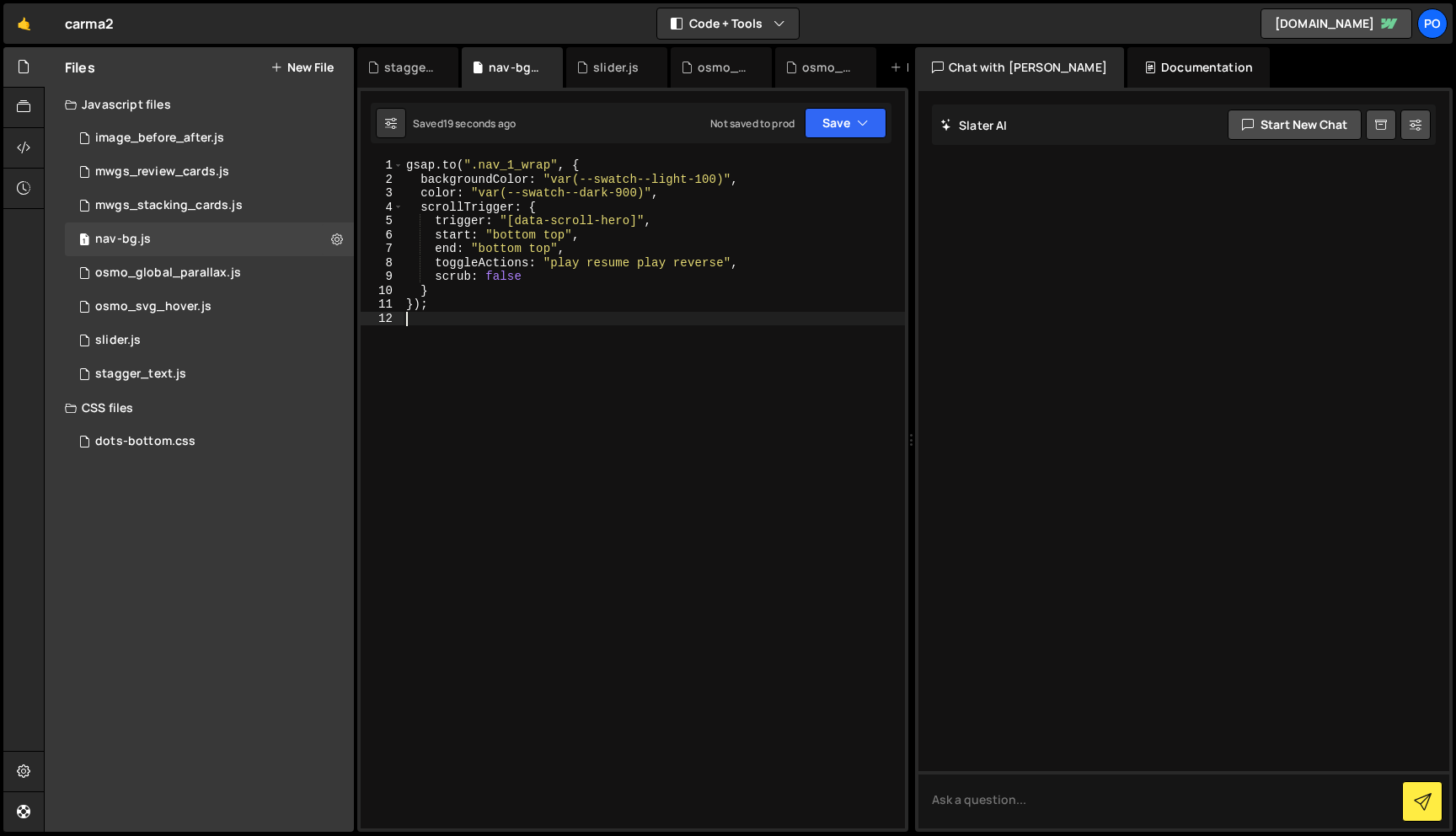
click at [480, 405] on div "gsap . to ( ".nav_1_wrap" , { backgroundColor : "var(--swatch--light-100)" , co…" at bounding box center [654, 508] width 502 height 698
click at [661, 218] on div "gsap . to ( ".nav_1_wrap" , { backgroundColor : "var(--swatch--light-100)" , co…" at bounding box center [654, 508] width 502 height 698
click at [660, 207] on div "gsap . to ( ".nav_1_wrap" , { backgroundColor : "var(--swatch--light-100)" , co…" at bounding box center [654, 508] width 502 height 698
click at [661, 218] on div "gsap . to ( ".nav_1_wrap" , { backgroundColor : "var(--swatch--light-100)" , co…" at bounding box center [654, 508] width 502 height 698
click at [657, 239] on div "gsap . to ( ".nav_1_wrap" , { backgroundColor : "var(--swatch--light-100)" , co…" at bounding box center [654, 508] width 502 height 698
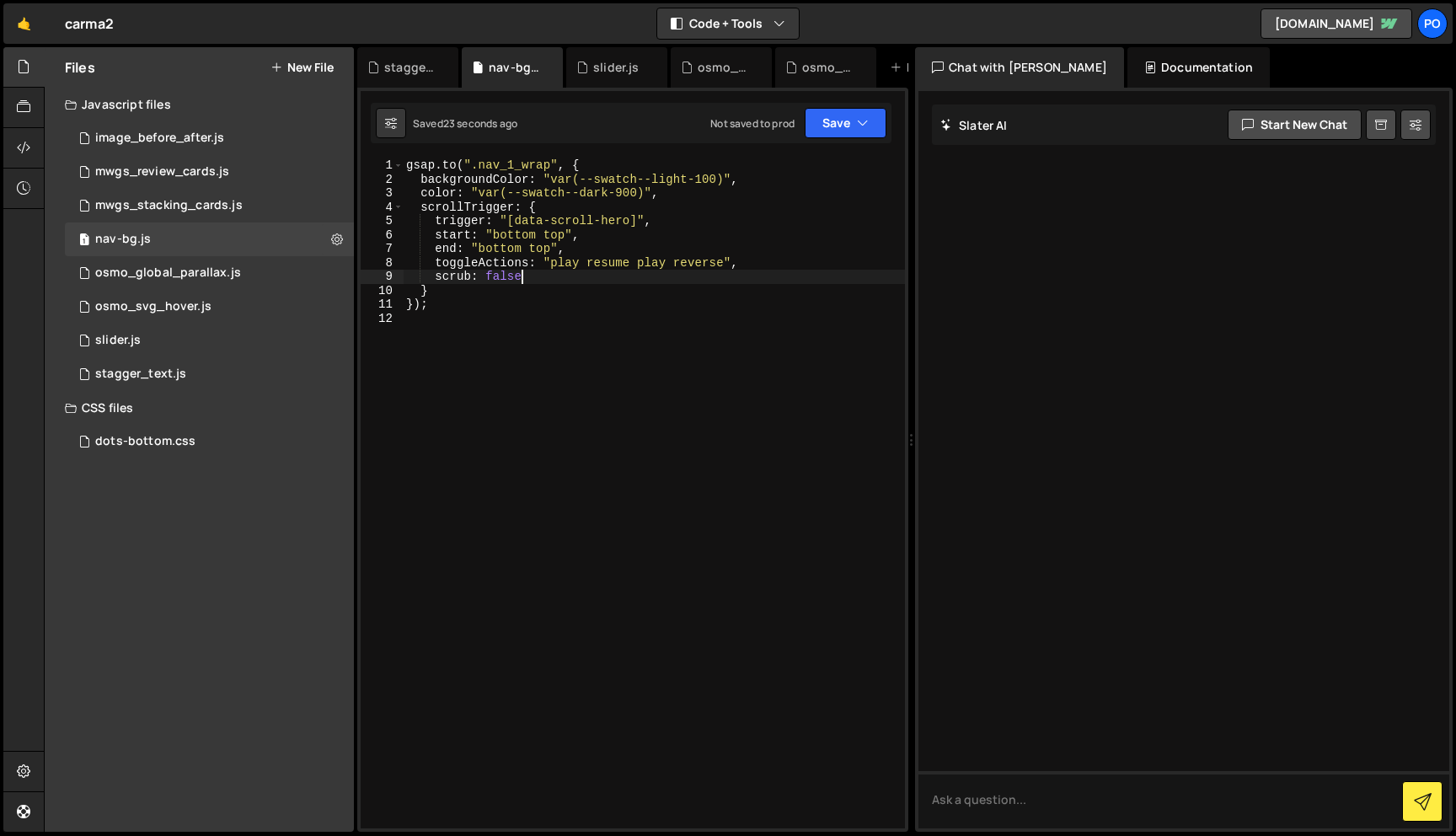
click at [593, 279] on div "gsap . to ( ".nav_1_wrap" , { backgroundColor : "var(--swatch--light-100)" , co…" at bounding box center [654, 508] width 502 height 698
click at [562, 307] on div "gsap . to ( ".nav_1_wrap" , { backgroundColor : "var(--swatch--light-100)" , co…" at bounding box center [654, 508] width 502 height 698
type textarea "});"
click at [559, 327] on div "gsap . to ( ".nav_1_wrap" , { backgroundColor : "var(--swatch--light-100)" , co…" at bounding box center [654, 508] width 502 height 698
click at [576, 249] on div "gsap . to ( ".nav_1_wrap" , { backgroundColor : "var(--swatch--light-100)" , co…" at bounding box center [654, 508] width 502 height 698
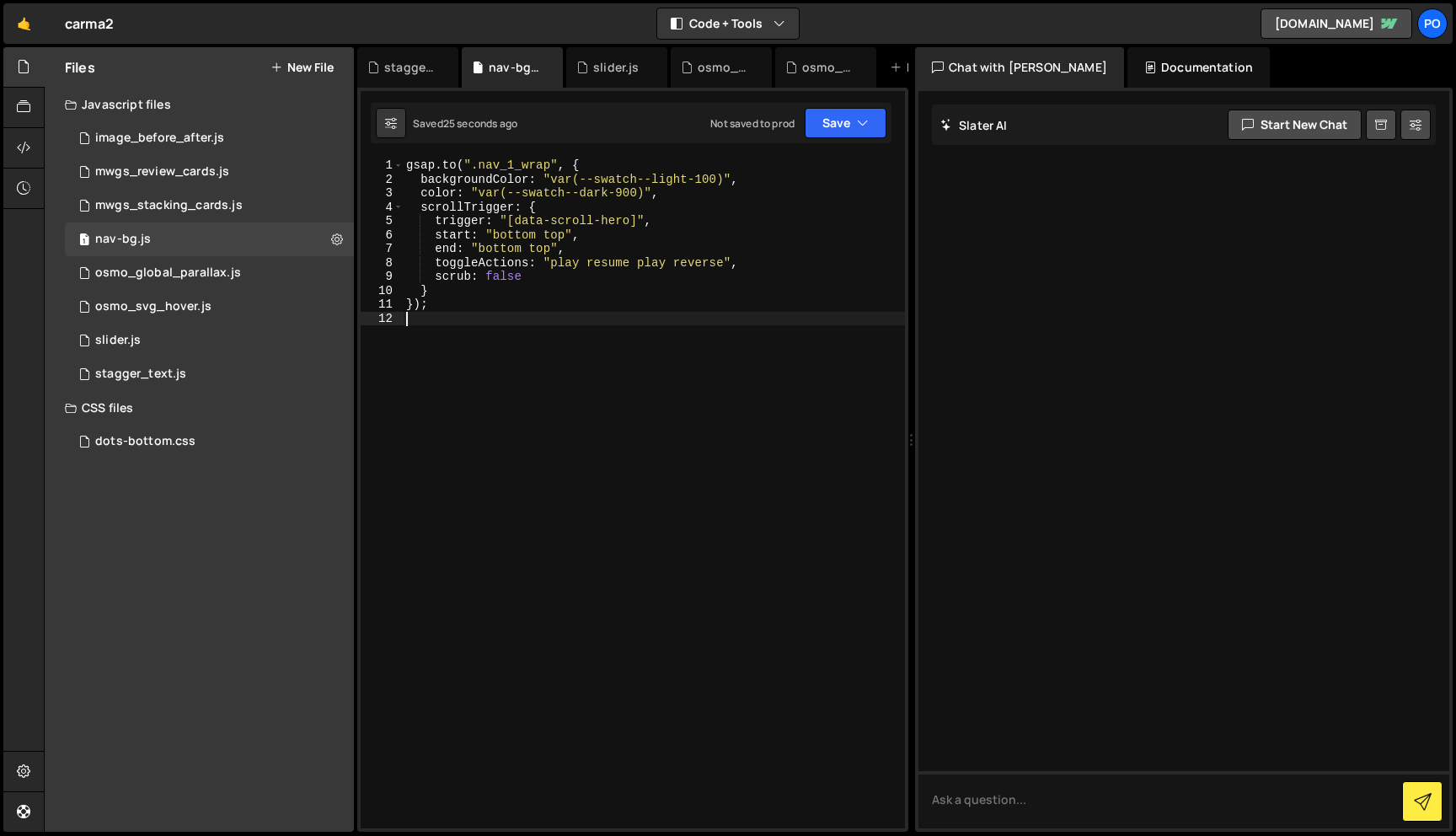
type textarea "end: "bottom top","
drag, startPoint x: 592, startPoint y: 246, endPoint x: 434, endPoint y: 246, distance: 158.0
click at [434, 246] on div "gsap . to ( ".nav_1_wrap" , { backgroundColor : "var(--swatch--light-100)" , co…" at bounding box center [654, 508] width 502 height 698
type textarea "start: "bottom top","
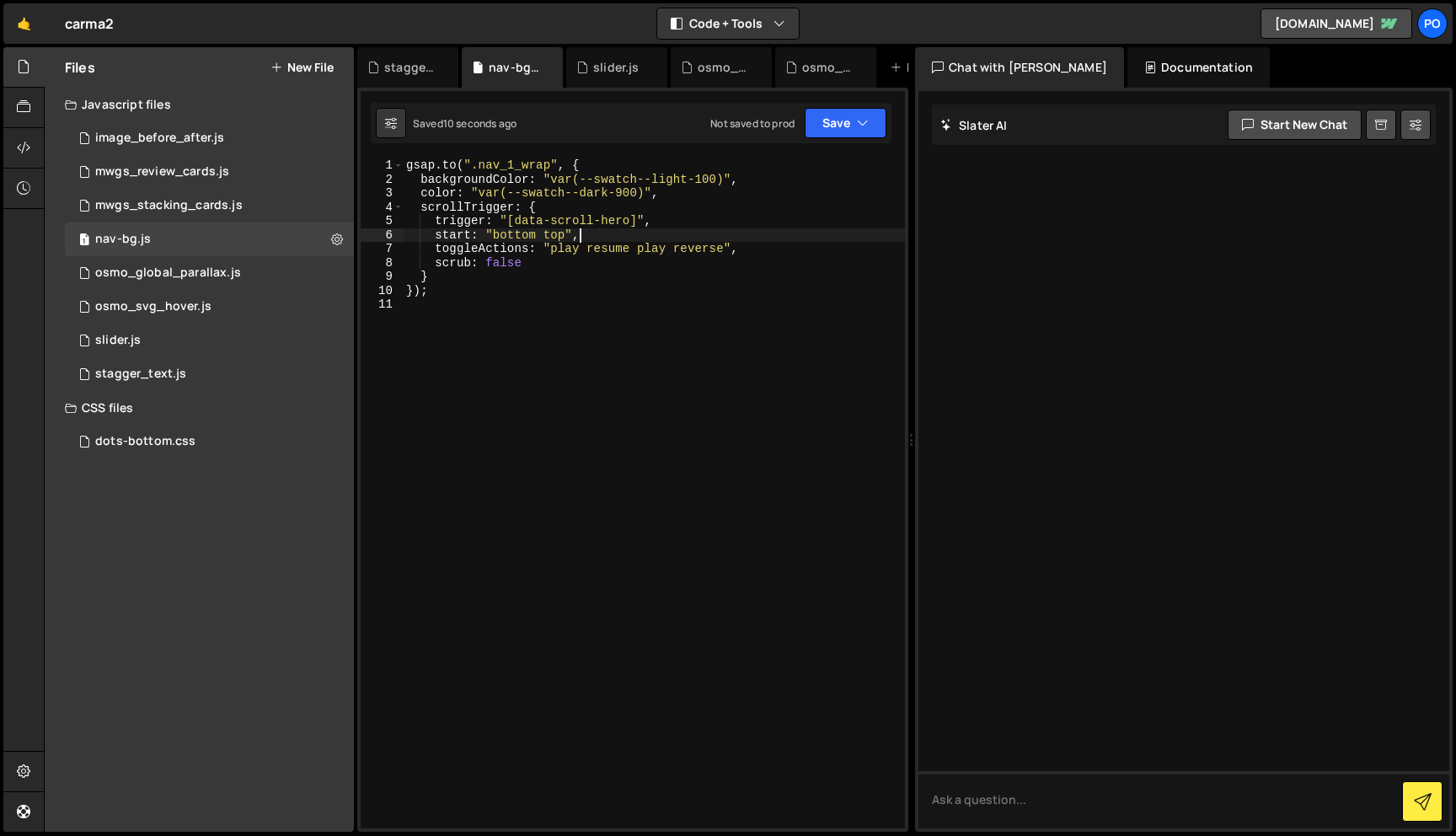
click at [533, 314] on div "gsap . to ( ".nav_1_wrap" , { backgroundColor : "var(--swatch--light-100)" , co…" at bounding box center [654, 508] width 502 height 698
click at [552, 259] on div "gsap . to ( ".nav_1_wrap" , { backgroundColor : "var(--swatch--light-100)" , co…" at bounding box center [654, 508] width 502 height 698
type textarea "scrub: false"
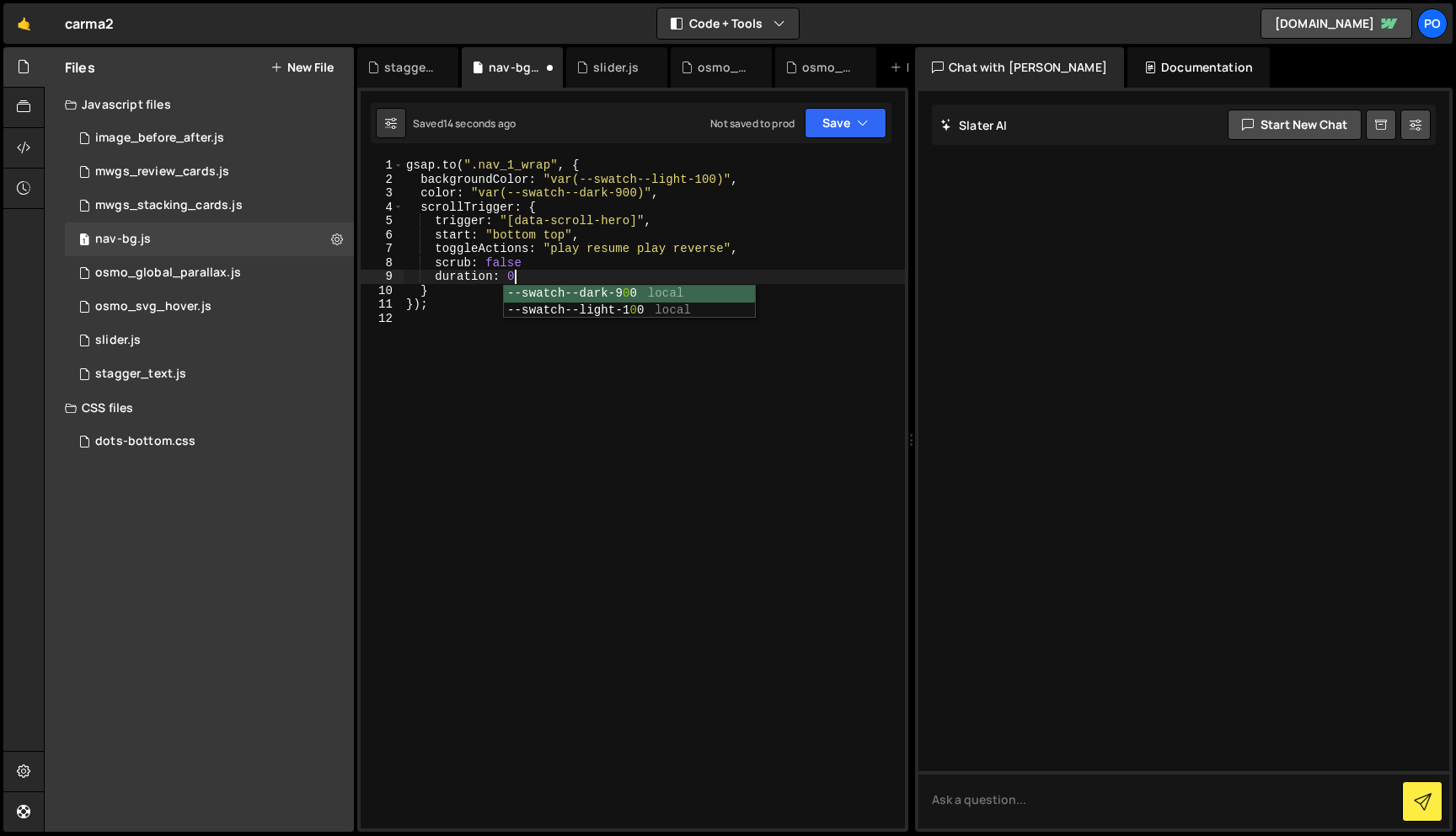
scroll to position [0, 7]
click at [534, 280] on div "gsap . to ( ".nav_1_wrap" , { backgroundColor : "var(--swatch--light-100)" , co…" at bounding box center [654, 508] width 502 height 698
click at [534, 270] on div "gsap . to ( ".nav_1_wrap" , { backgroundColor : "var(--swatch--light-100)" , co…" at bounding box center [654, 508] width 502 height 698
click at [540, 266] on div "gsap . to ( ".nav_1_wrap" , { backgroundColor : "var(--swatch--light-100)" , co…" at bounding box center [654, 508] width 502 height 698
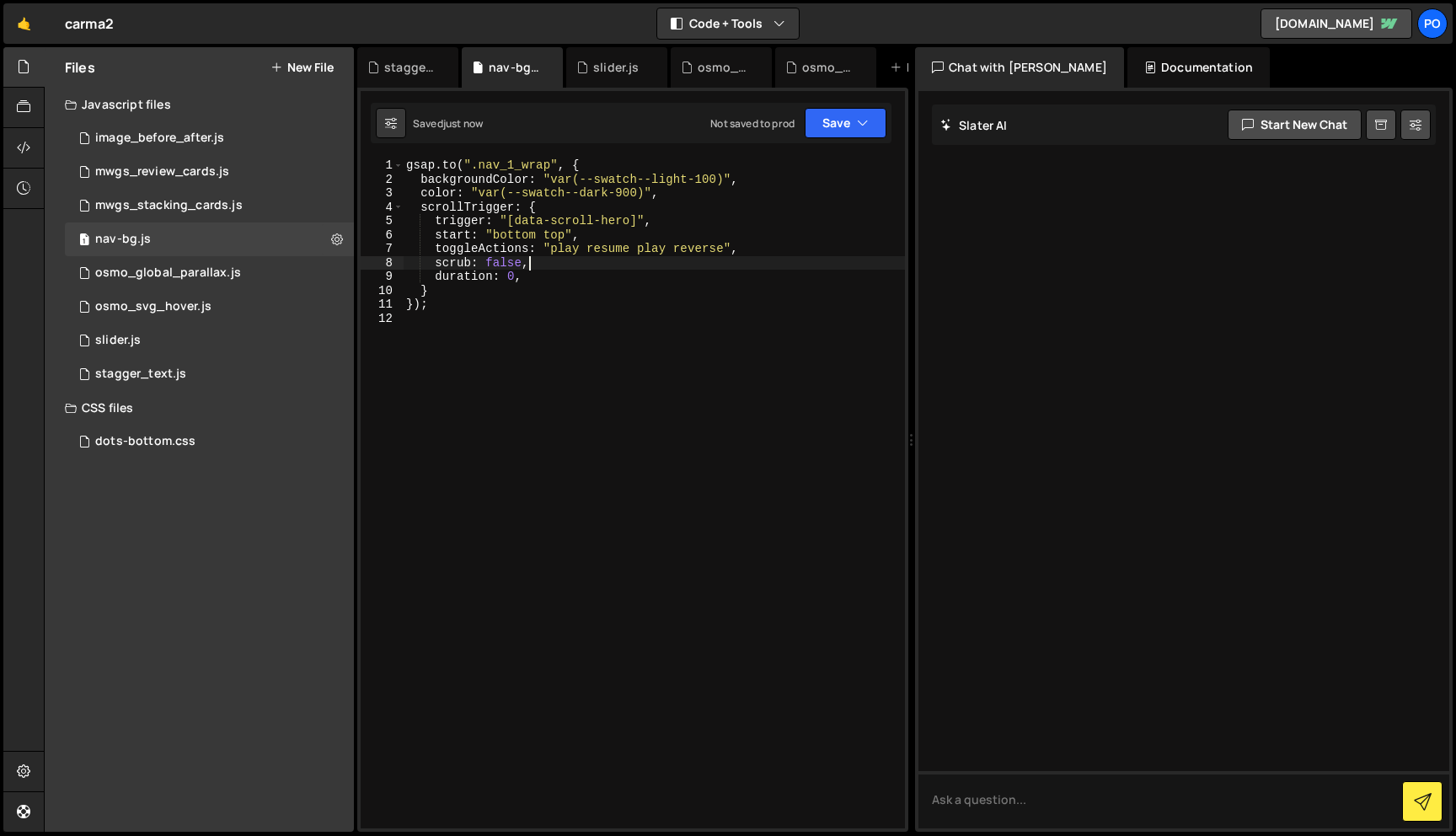
drag, startPoint x: 542, startPoint y: 263, endPoint x: 531, endPoint y: 263, distance: 11.0
click at [531, 263] on div "gsap . to ( ".nav_1_wrap" , { backgroundColor : "var(--swatch--light-100)" , co…" at bounding box center [654, 508] width 502 height 698
drag, startPoint x: 531, startPoint y: 274, endPoint x: 429, endPoint y: 274, distance: 102.0
click at [429, 274] on div "gsap . to ( ".nav_1_wrap" , { backgroundColor : "var(--swatch--light-100)" , co…" at bounding box center [654, 508] width 502 height 698
type textarea "duration: 0,"
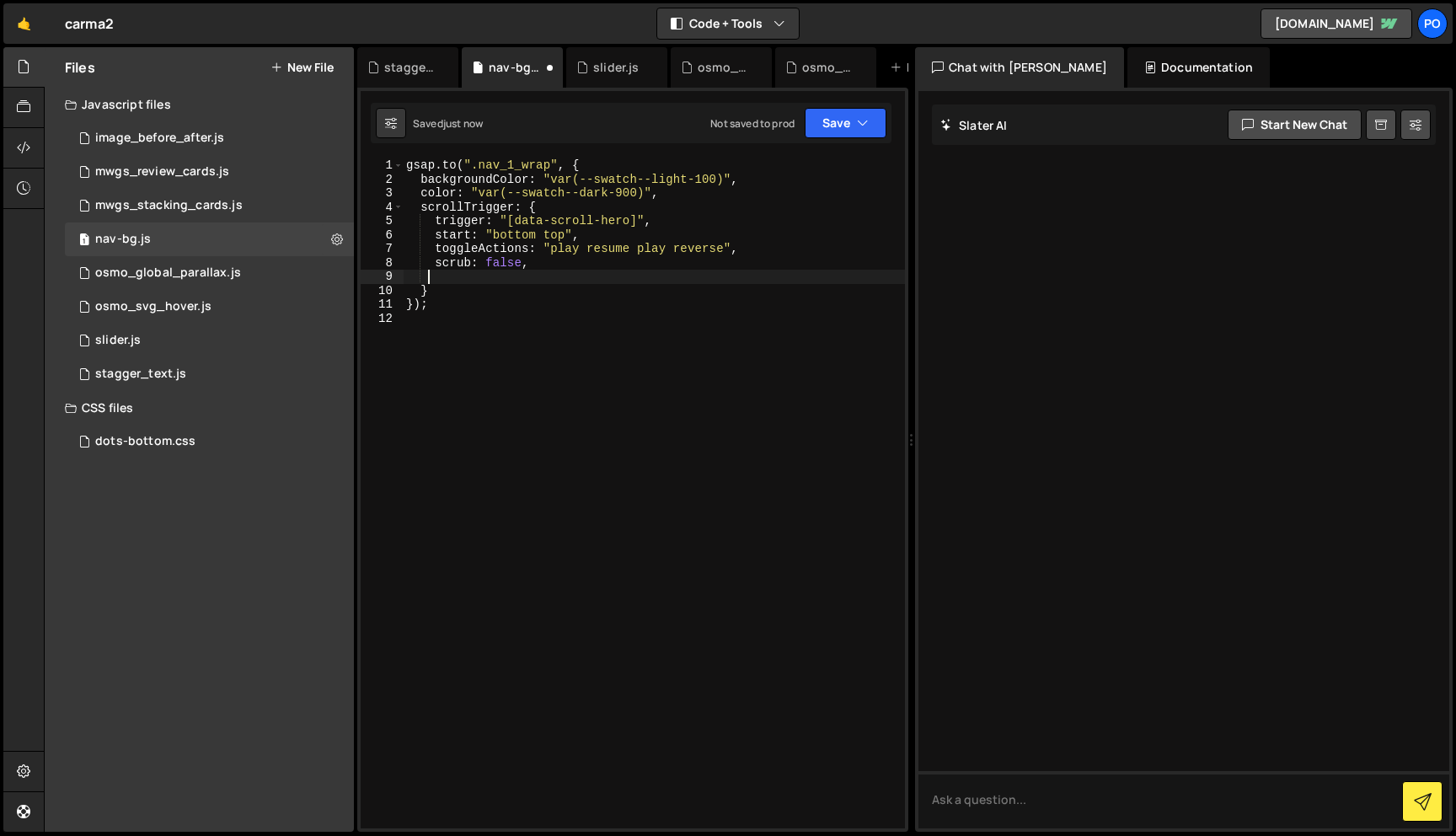
scroll to position [0, 1]
click at [577, 205] on div "gsap . to ( ".nav_1_wrap" , { backgroundColor : "var(--swatch--light-100)" , co…" at bounding box center [654, 508] width 502 height 698
click at [673, 196] on div "gsap . to ( ".nav_1_wrap" , { backgroundColor : "var(--swatch--light-100)" , co…" at bounding box center [654, 508] width 502 height 698
type textarea "color: "var(--swatch--dark-900)","
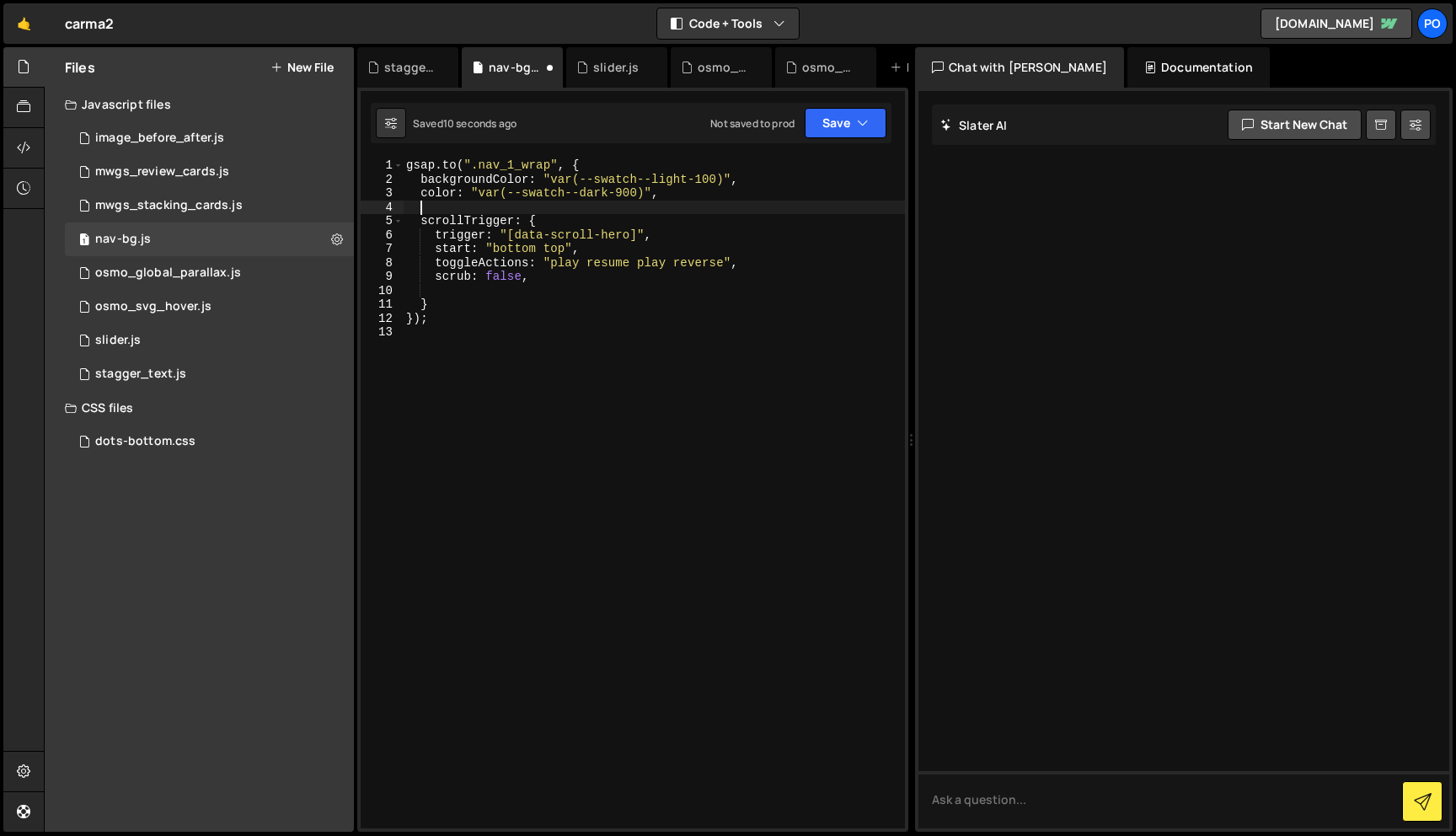
paste textarea "duration: 0,"
click at [537, 283] on div "gsap . to ( ".nav_1_wrap" , { backgroundColor : "var(--swatch--light-100)" , co…" at bounding box center [654, 508] width 502 height 698
type textarea "scrub: false"
click at [705, 272] on div "gsap . to ( ".nav_1_wrap" , { backgroundColor : "var(--swatch--light-100)" , co…" at bounding box center [654, 508] width 502 height 698
click at [640, 296] on div "gsap . to ( ".nav_1_wrap" , { backgroundColor : "var(--swatch--light-100)" , co…" at bounding box center [654, 508] width 502 height 698
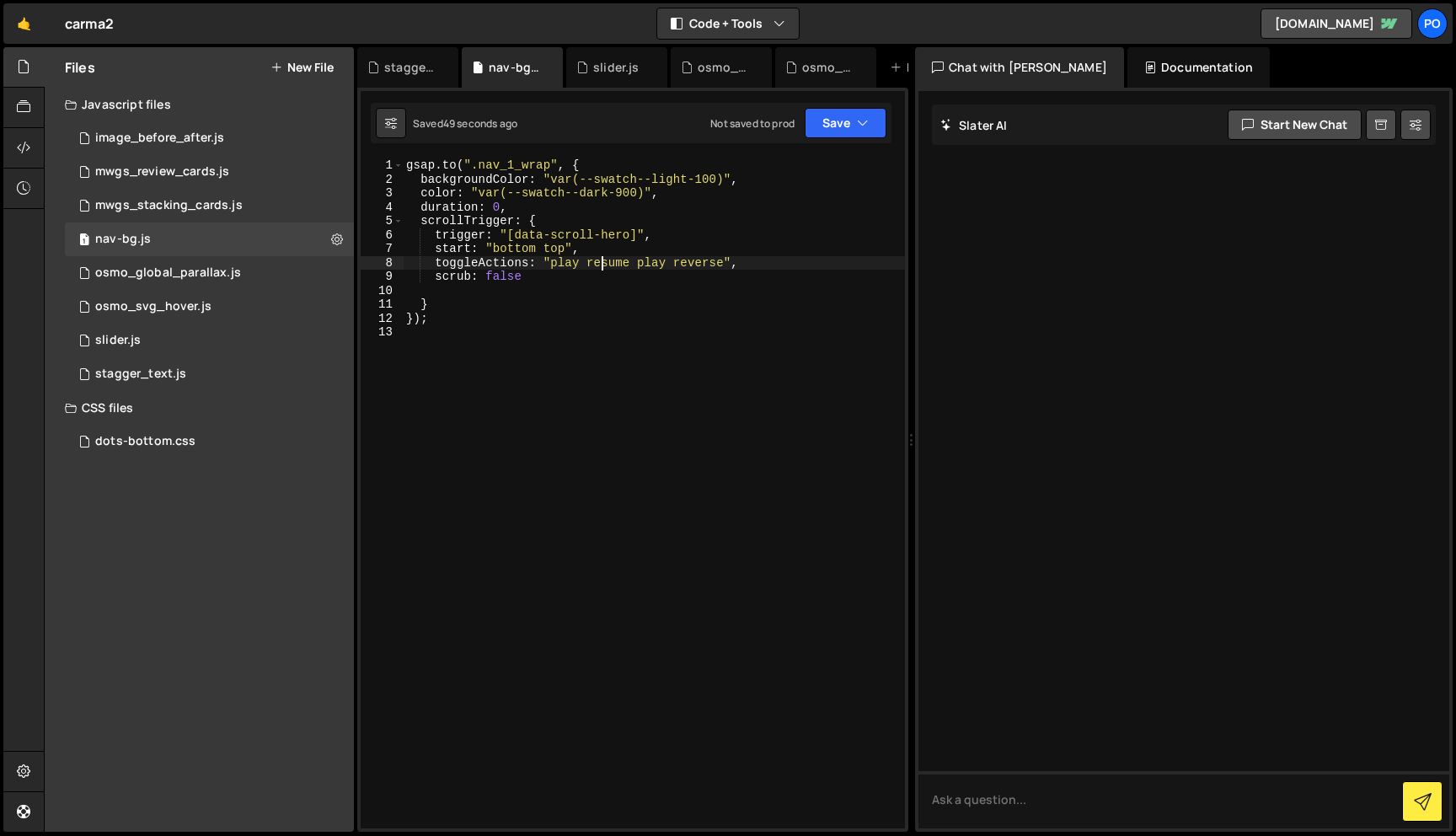
click at [600, 269] on div "gsap . to ( ".nav_1_wrap" , { backgroundColor : "var(--swatch--light-100)" , co…" at bounding box center [654, 508] width 502 height 698
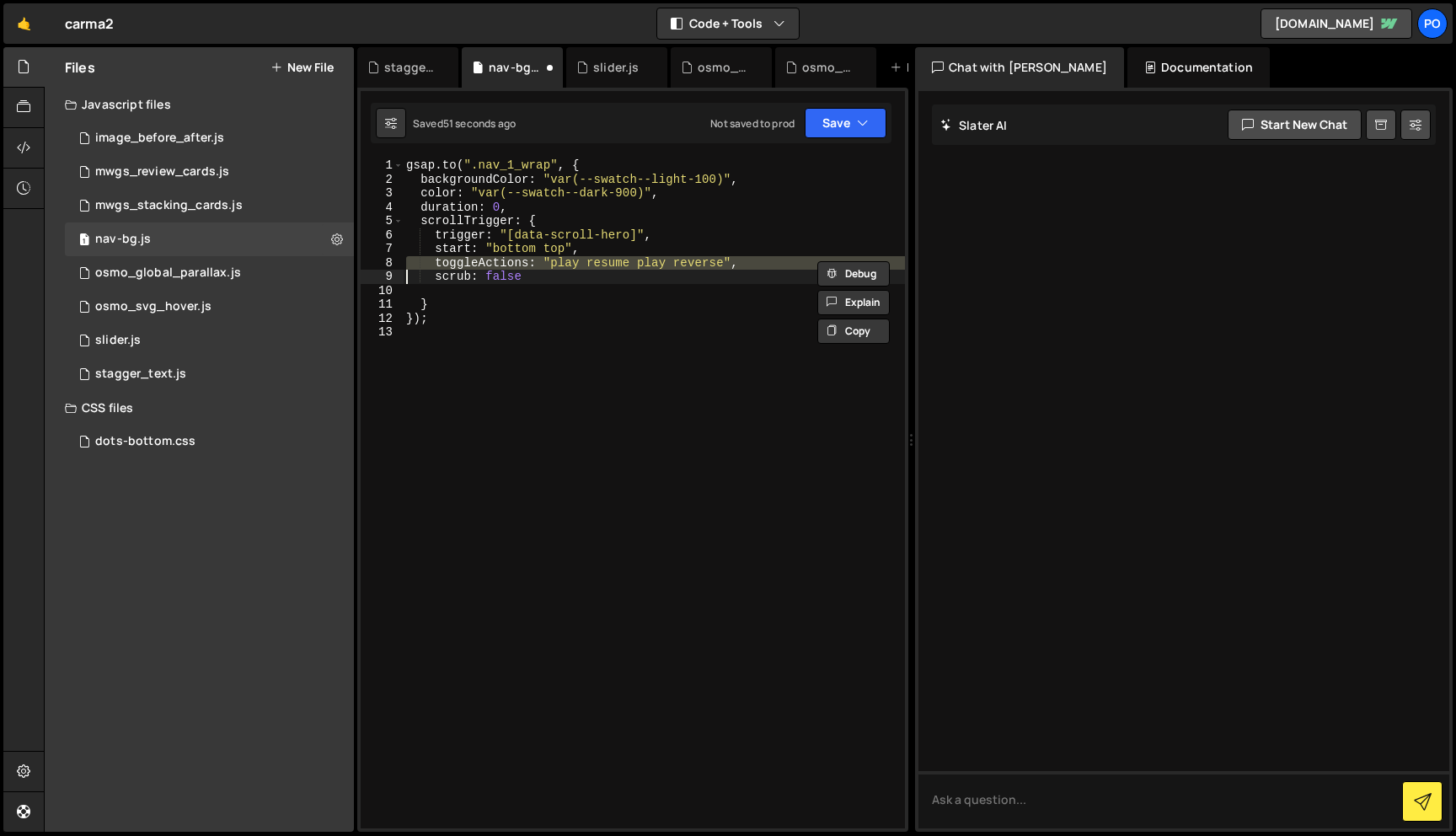
click at [615, 266] on div "gsap . to ( ".nav_1_wrap" , { backgroundColor : "var(--swatch--light-100)" , co…" at bounding box center [654, 494] width 502 height 671
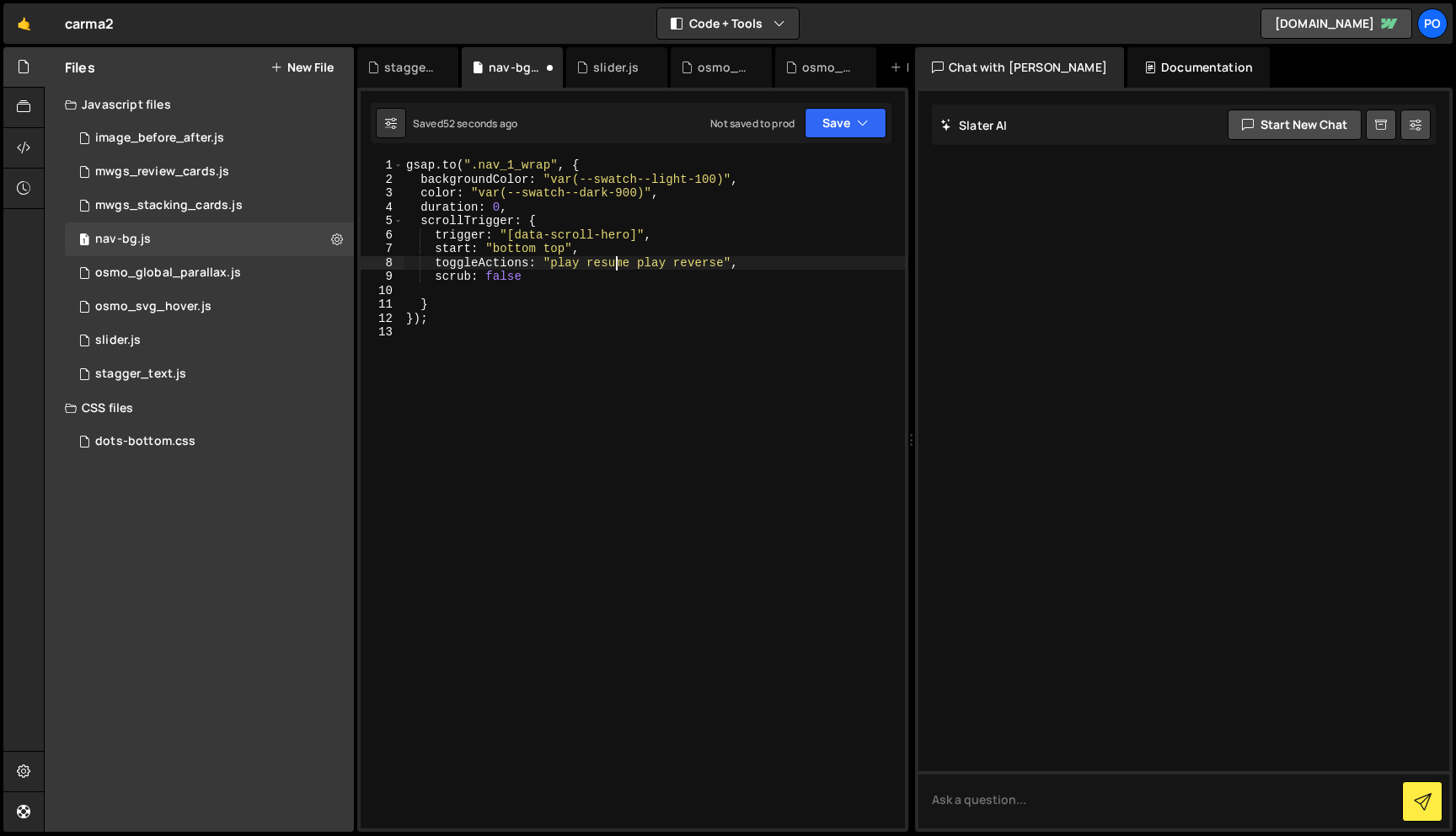
click at [615, 266] on div "gsap . to ( ".nav_1_wrap" , { backgroundColor : "var(--swatch--light-100)" , co…" at bounding box center [654, 508] width 502 height 698
click at [640, 262] on div "gsap . to ( ".nav_1_wrap" , { backgroundColor : "var(--swatch--light-100)" , co…" at bounding box center [654, 508] width 502 height 698
click at [685, 261] on div "gsap . to ( ".nav_1_wrap" , { backgroundColor : "var(--swatch--light-100)" , co…" at bounding box center [654, 508] width 502 height 698
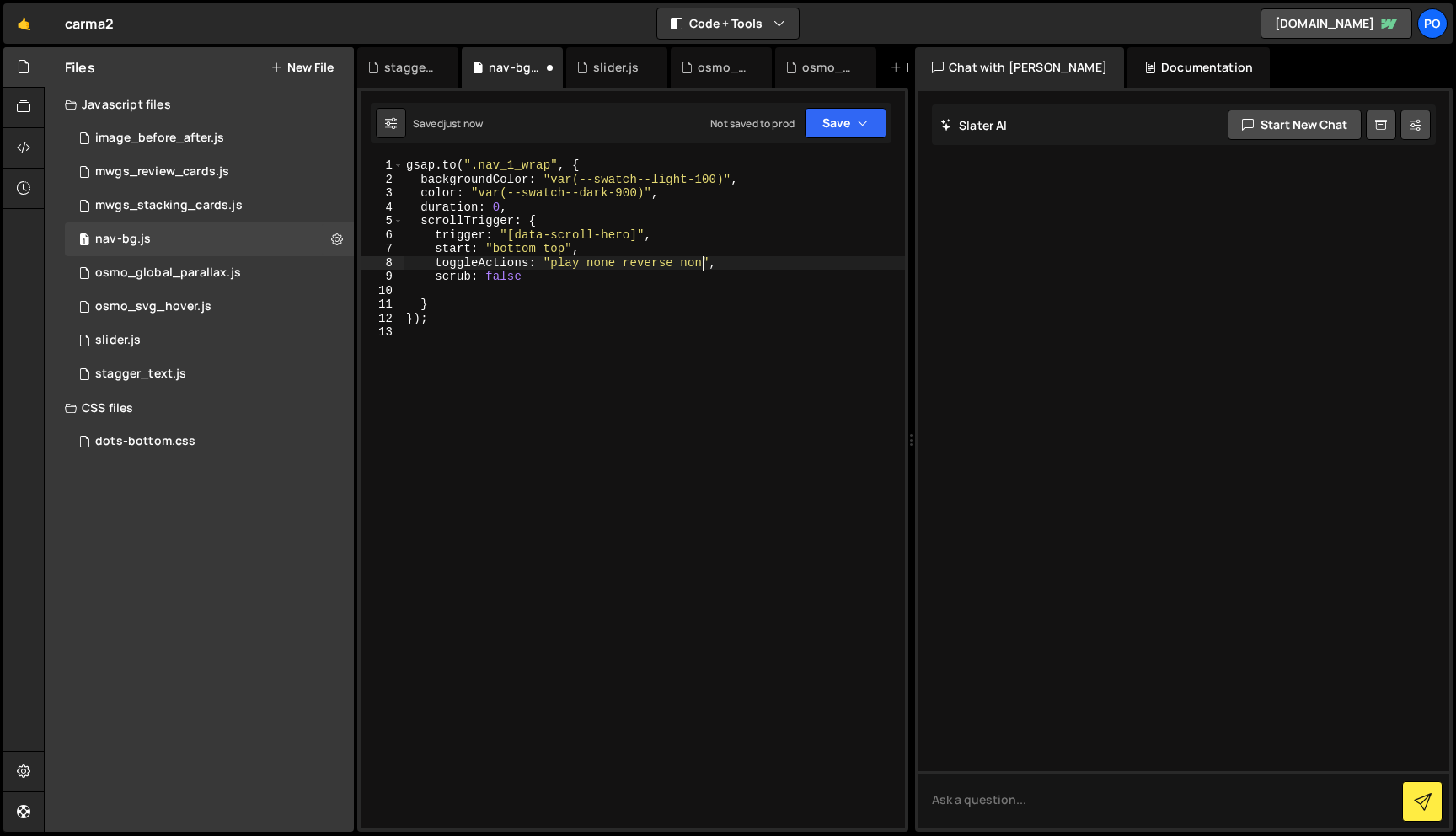
scroll to position [0, 21]
type textarea "toggleActions: "play none reverse none","
click at [514, 352] on div "gsap . to ( ".nav_1_wrap" , { backgroundColor : "var(--swatch--light-100)" , co…" at bounding box center [654, 508] width 502 height 698
click at [603, 315] on div "gsap . to ( ".nav_1_wrap" , { backgroundColor : "var(--swatch--light-100)" , co…" at bounding box center [654, 508] width 502 height 698
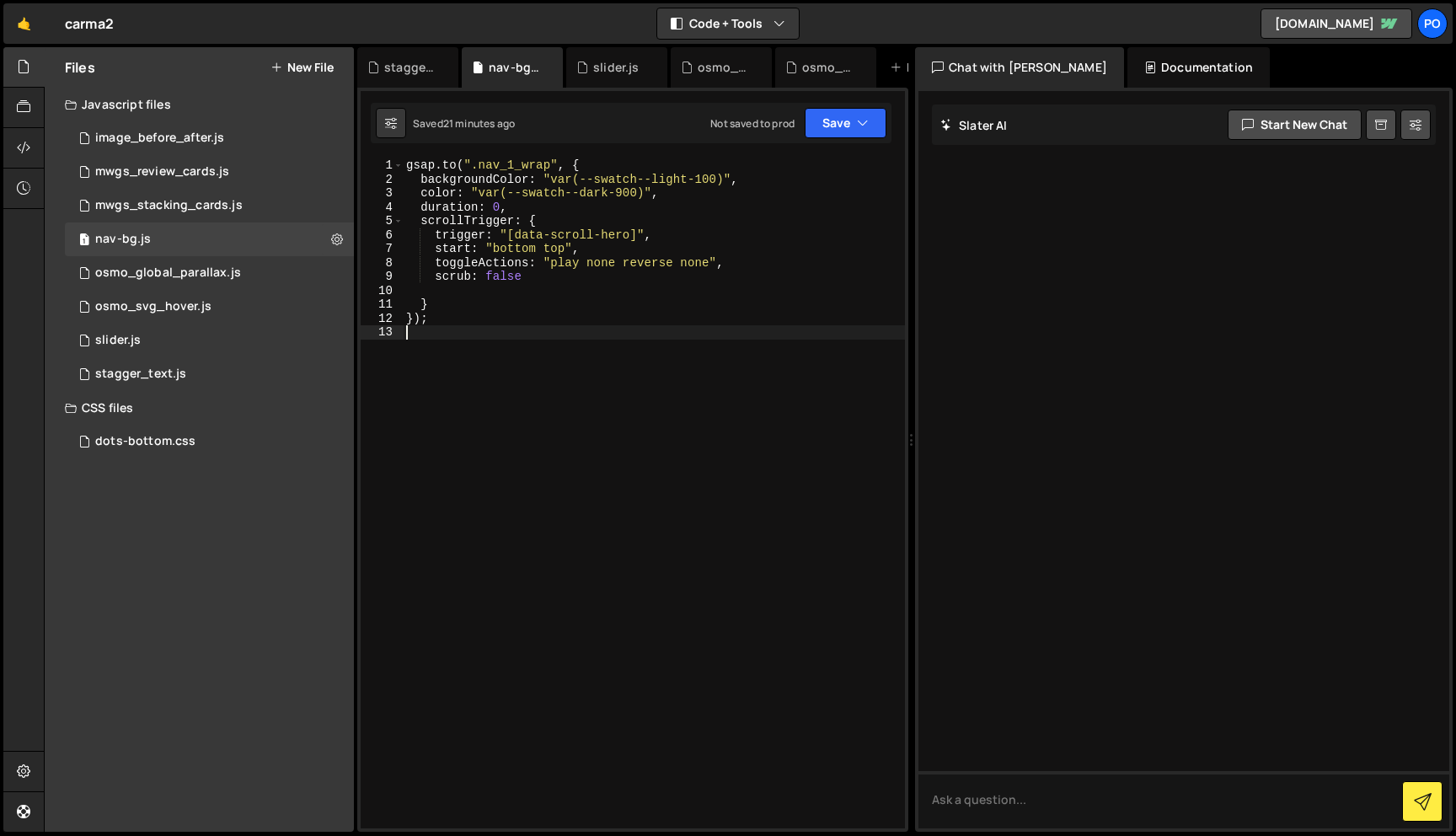
type textarea "});"
click at [583, 297] on div "gsap . to ( ".nav_1_wrap" , { backgroundColor : "var(--swatch--light-100)" , co…" at bounding box center [654, 508] width 502 height 698
click at [582, 368] on div "gsap . to ( ".nav_1_wrap" , { backgroundColor : "var(--swatch--light-100)" , co…" at bounding box center [654, 508] width 502 height 698
click at [565, 386] on div "gsap . to ( ".nav_1_wrap" , { backgroundColor : "var(--swatch--light-100)" , co…" at bounding box center [654, 508] width 502 height 698
